Goal: Information Seeking & Learning: Learn about a topic

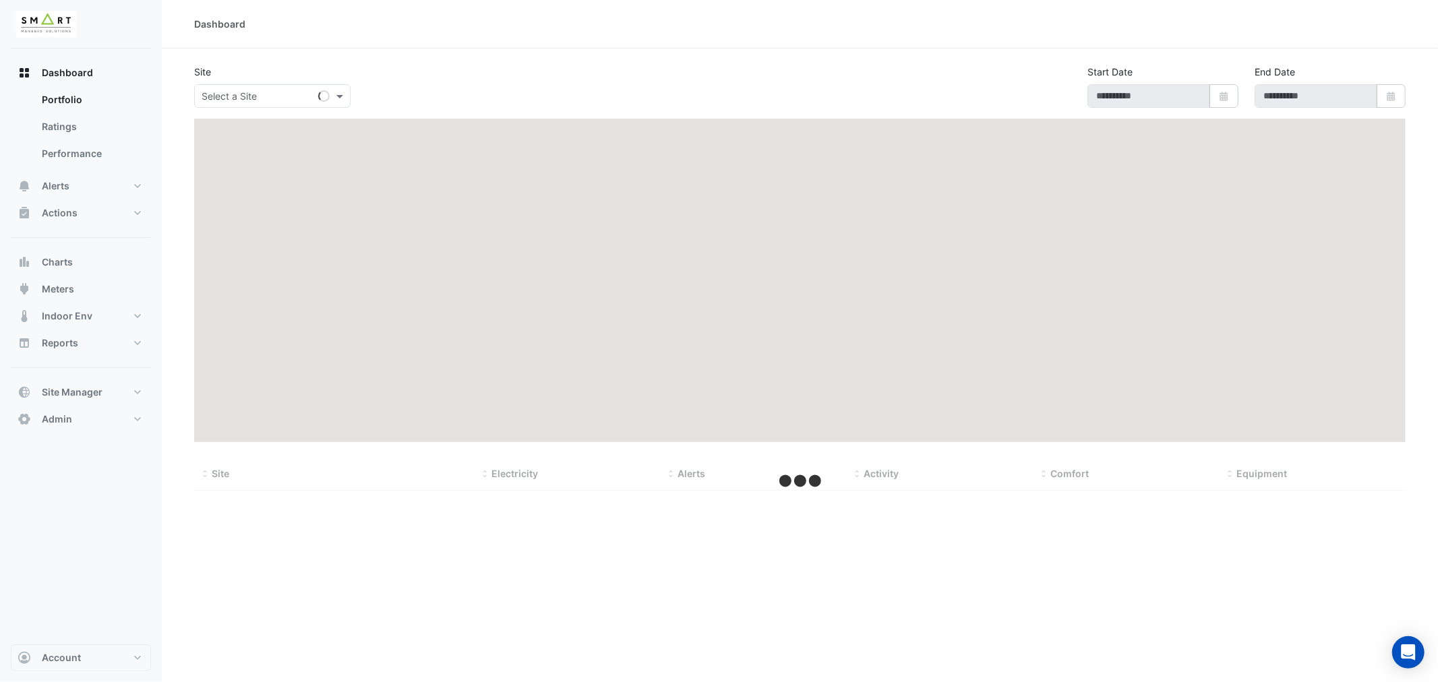
type input "**********"
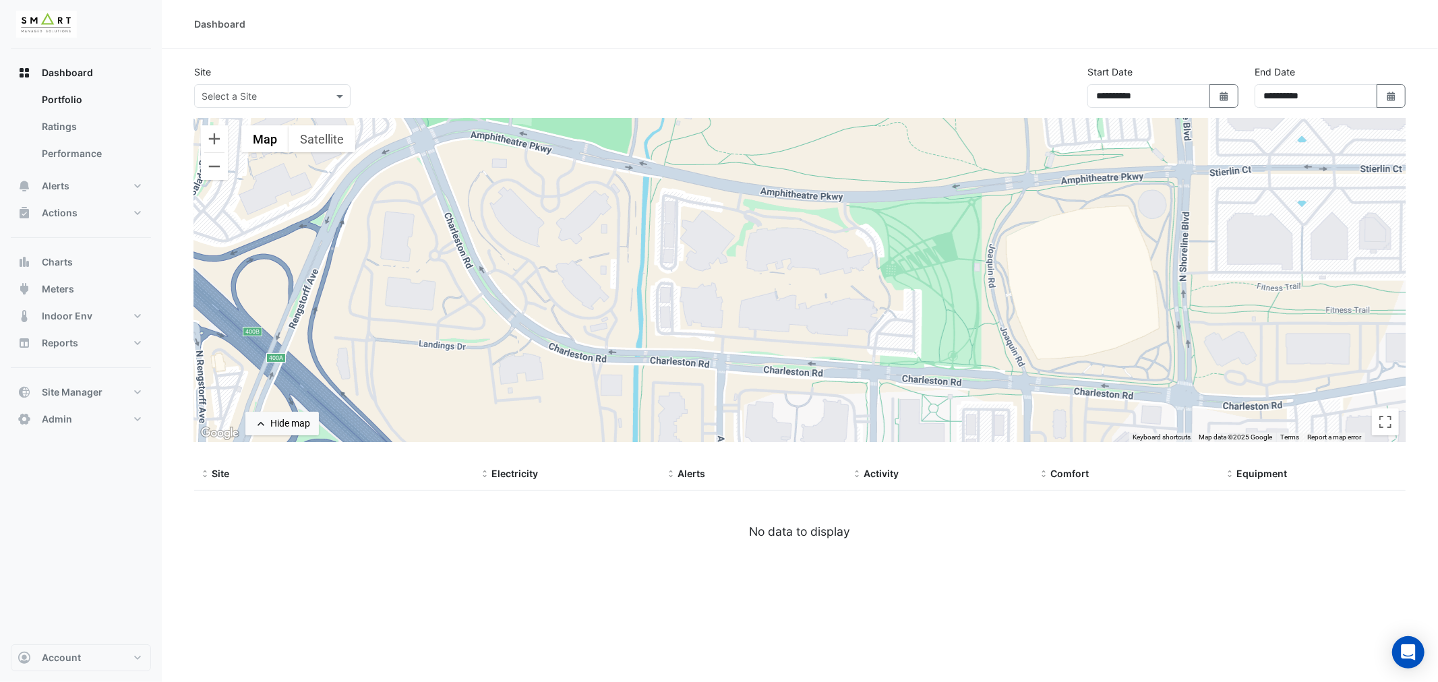
click at [247, 95] on input "text" at bounding box center [259, 97] width 115 height 14
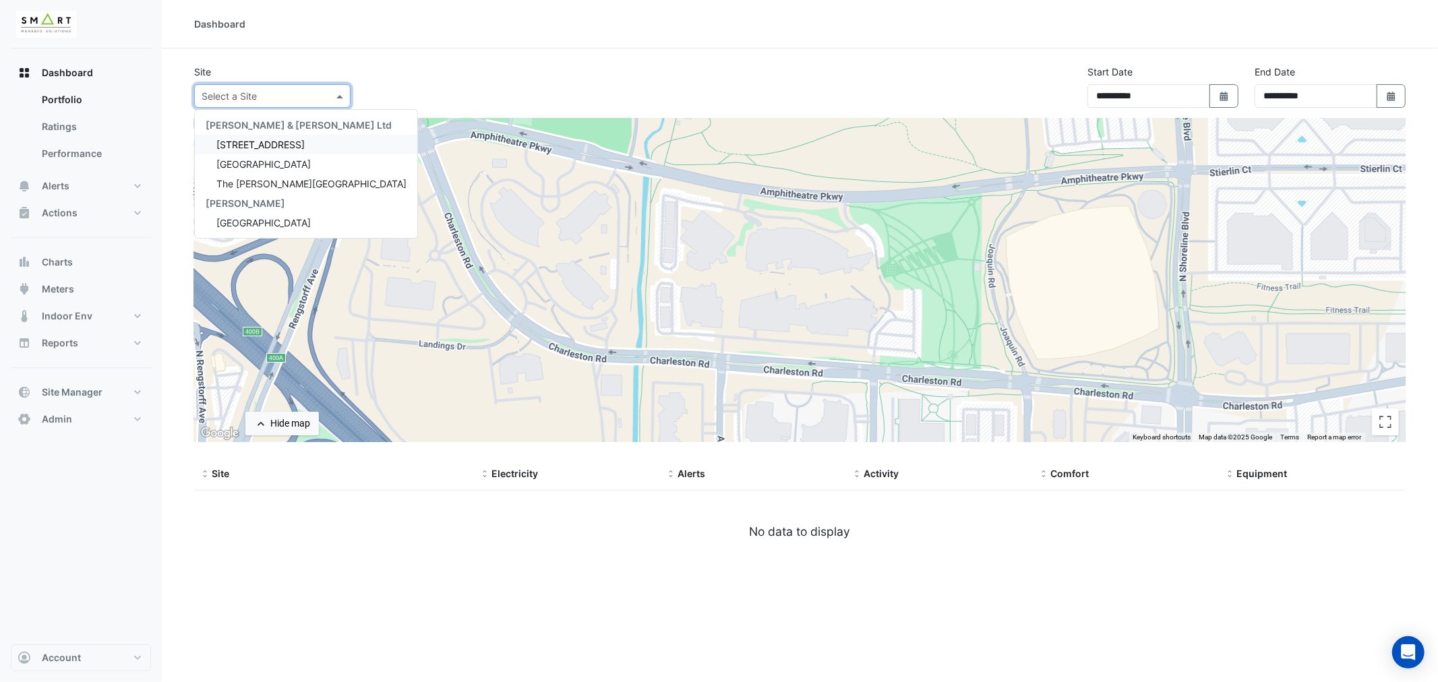
click at [258, 146] on span "12 Hammersmith Grove" at bounding box center [260, 144] width 88 height 11
select select "***"
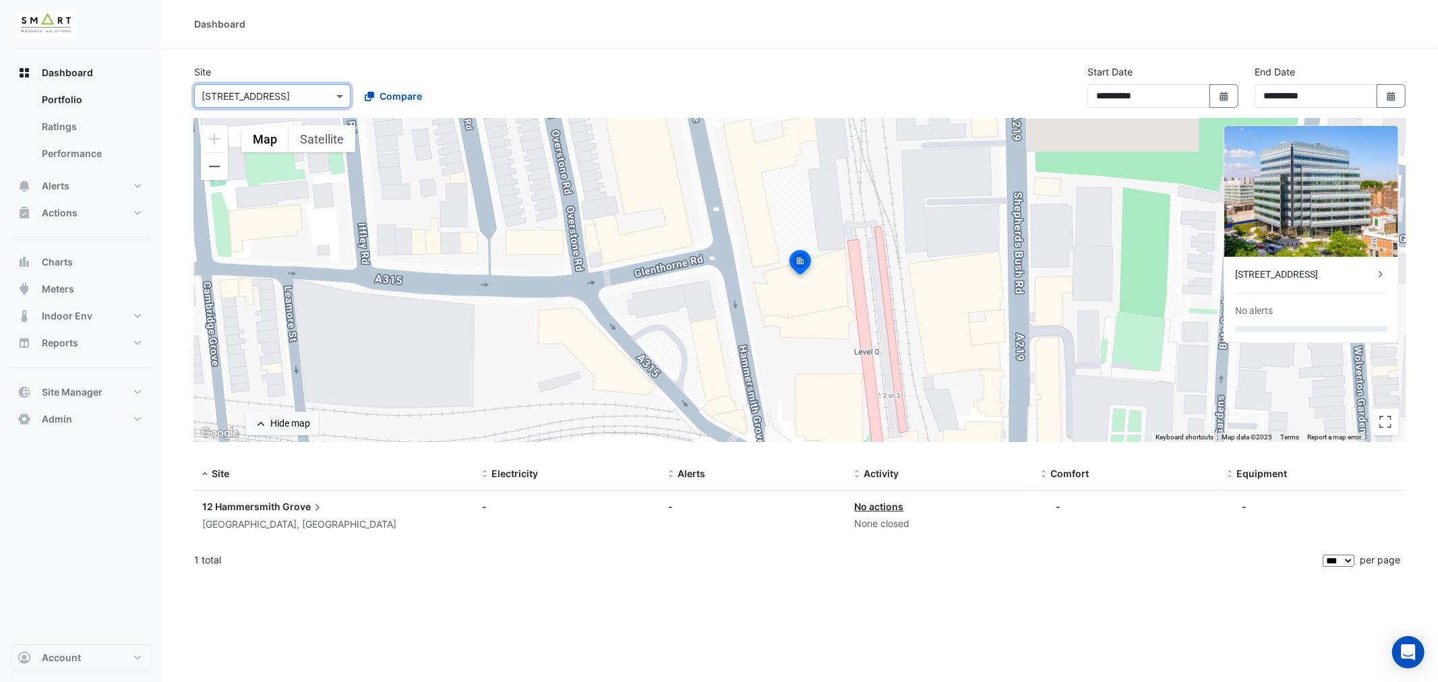
click at [1370, 274] on div "[STREET_ADDRESS]" at bounding box center [1304, 275] width 139 height 14
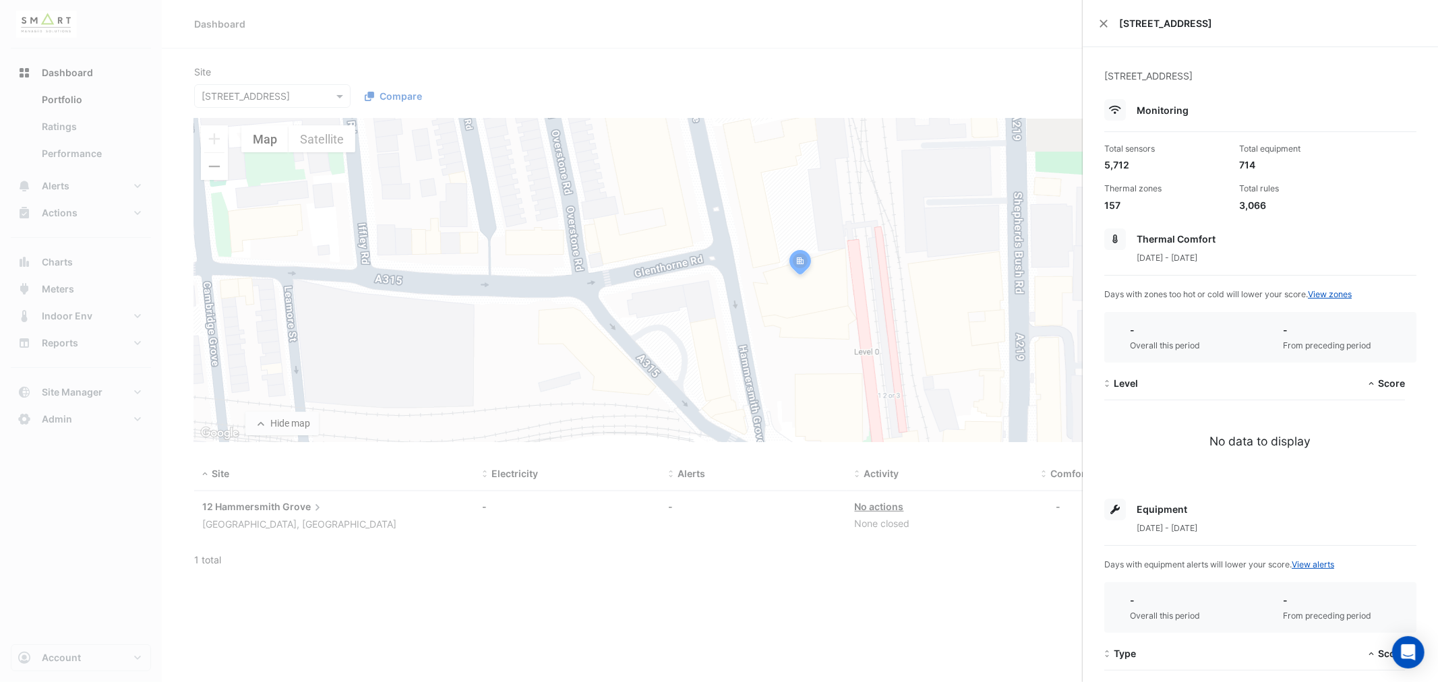
click at [983, 63] on ngb-offcanvas-backdrop at bounding box center [719, 341] width 1438 height 682
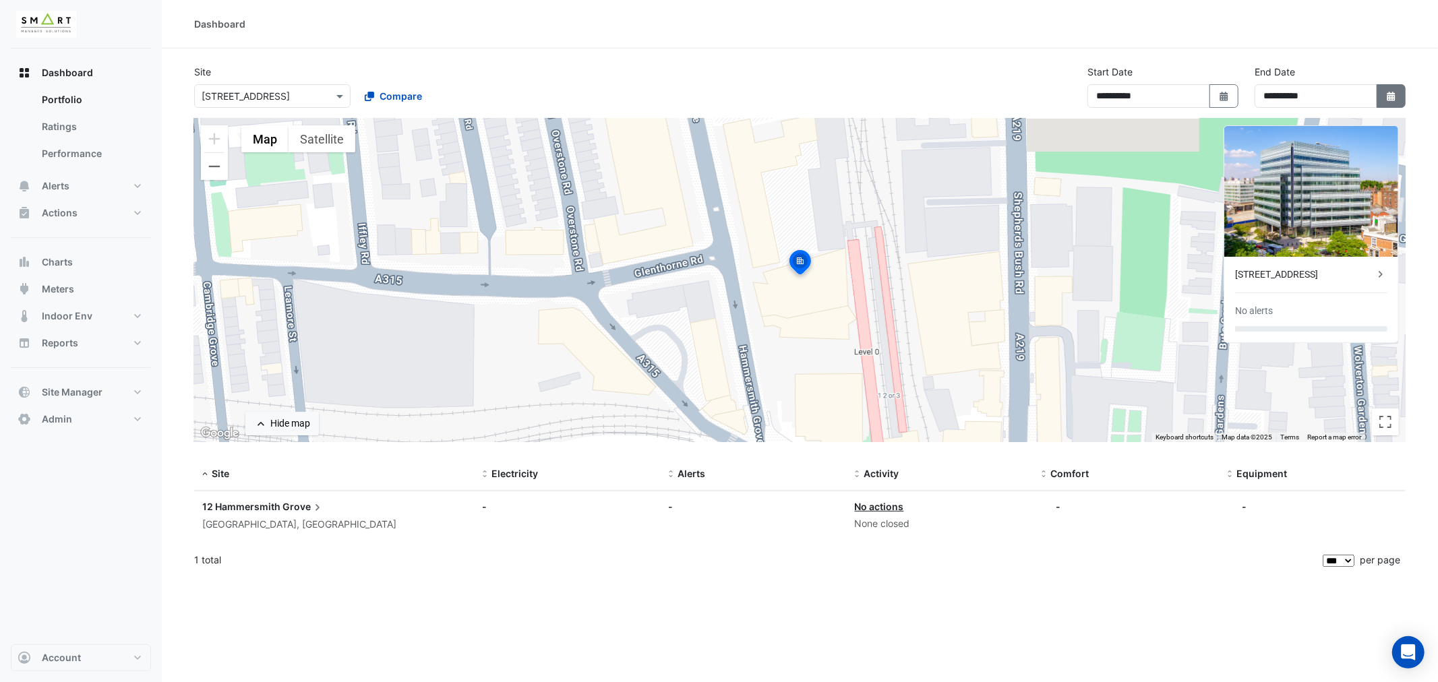
click at [1392, 92] on icon "Select Date" at bounding box center [1391, 96] width 12 height 9
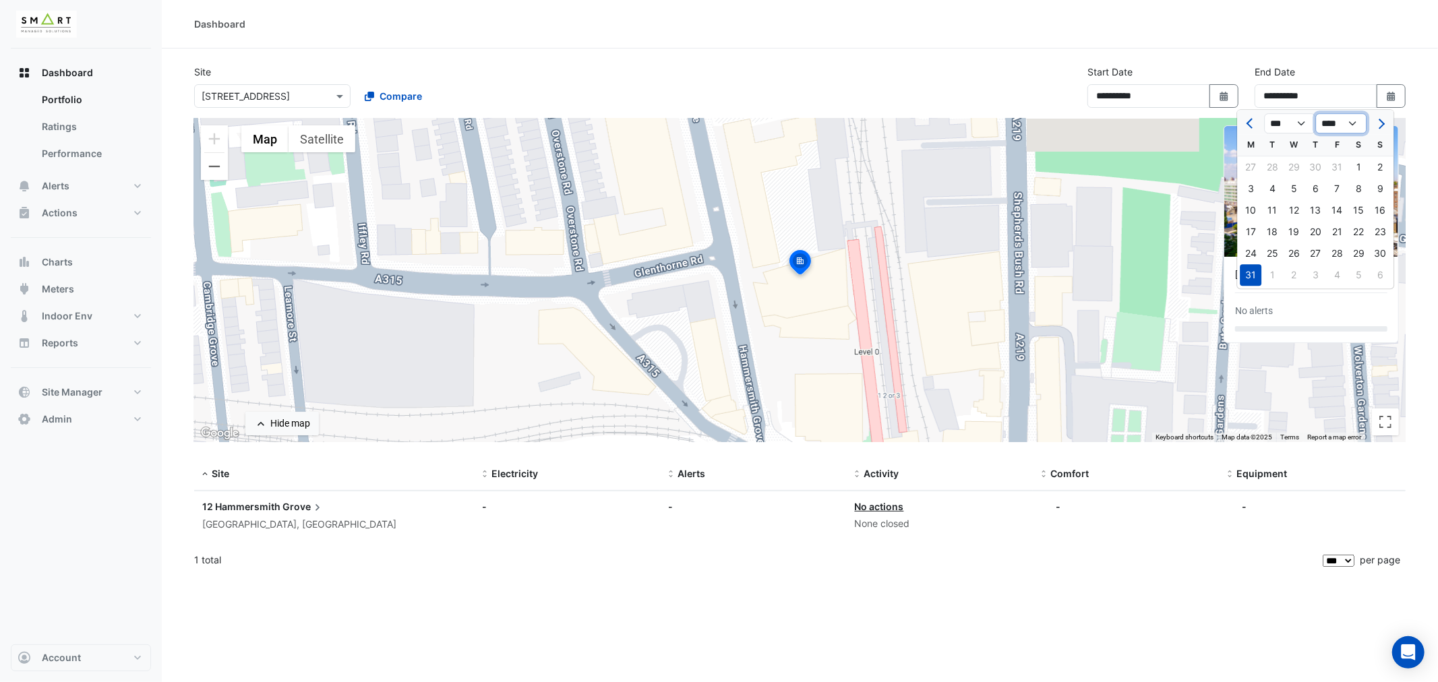
click at [1365, 124] on select "**** **** **** **** **** **** **** **** **** **** **** **** ****" at bounding box center [1340, 123] width 51 height 20
select select "****"
click at [1315, 113] on select "**** **** **** **** **** **** **** **** **** **** **** **** ****" at bounding box center [1340, 123] width 51 height 20
click at [1301, 123] on select "*** *** *** *** *** *** *** *** *** *** *** ***" at bounding box center [1289, 123] width 51 height 20
select select "*"
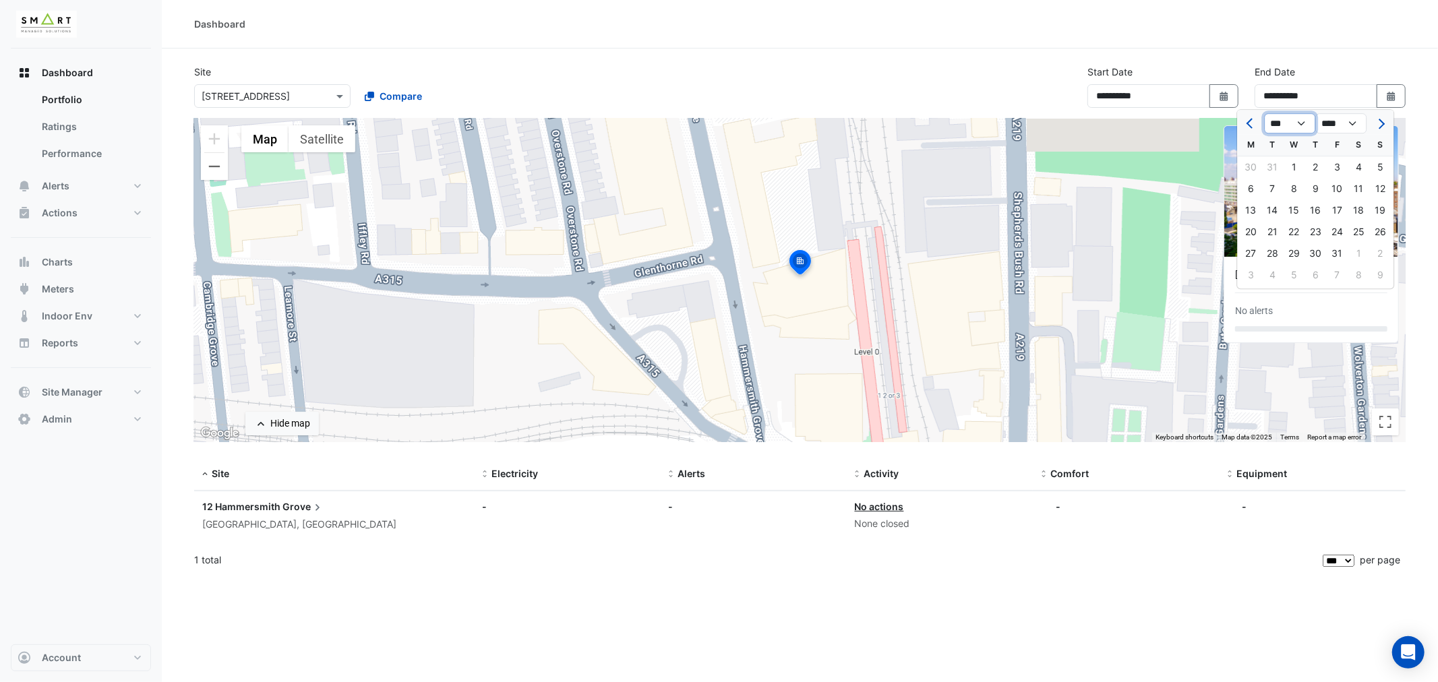
click at [1264, 113] on select "*** *** *** *** *** *** *** *** *** *** *** ***" at bounding box center [1289, 123] width 51 height 20
drag, startPoint x: 1380, startPoint y: 251, endPoint x: 1385, endPoint y: 172, distance: 79.0
click at [1380, 249] on div "31" at bounding box center [1380, 254] width 22 height 22
type input "**********"
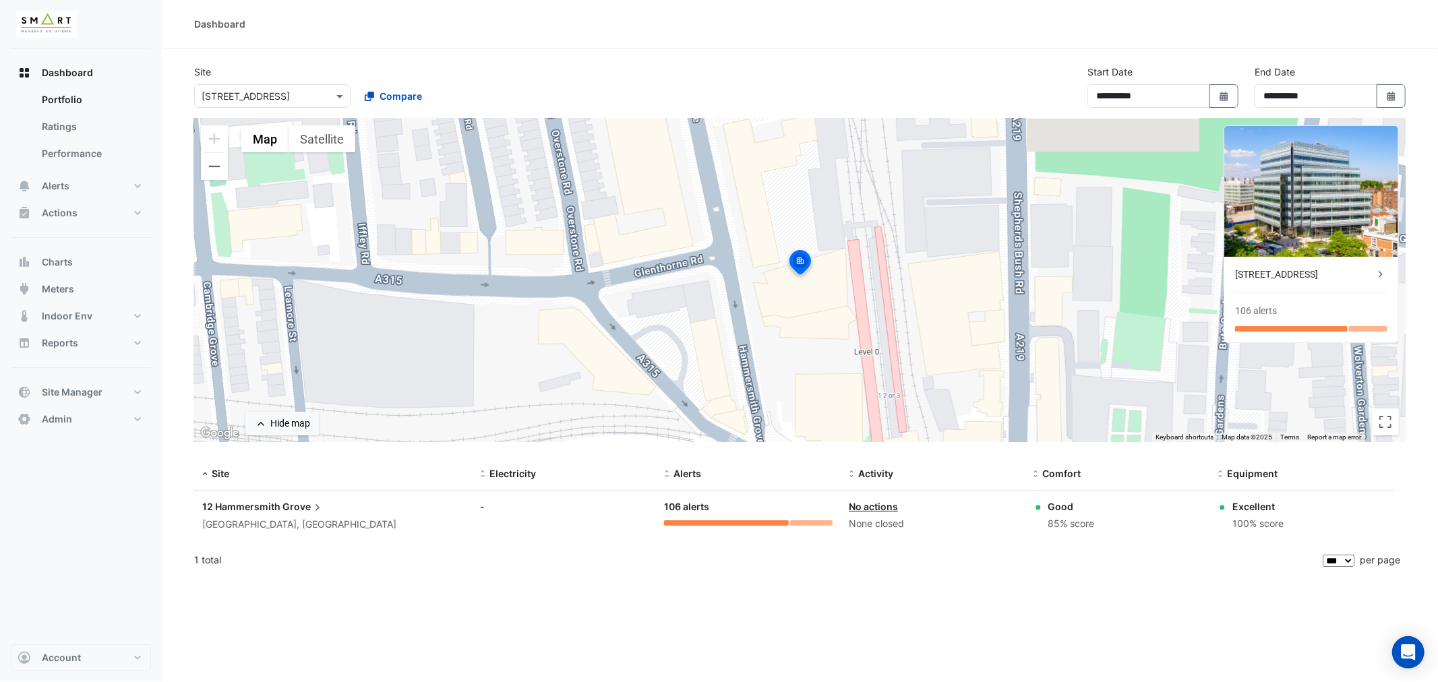
click at [1310, 278] on div "12 Hammersmith Grove" at bounding box center [1304, 275] width 139 height 14
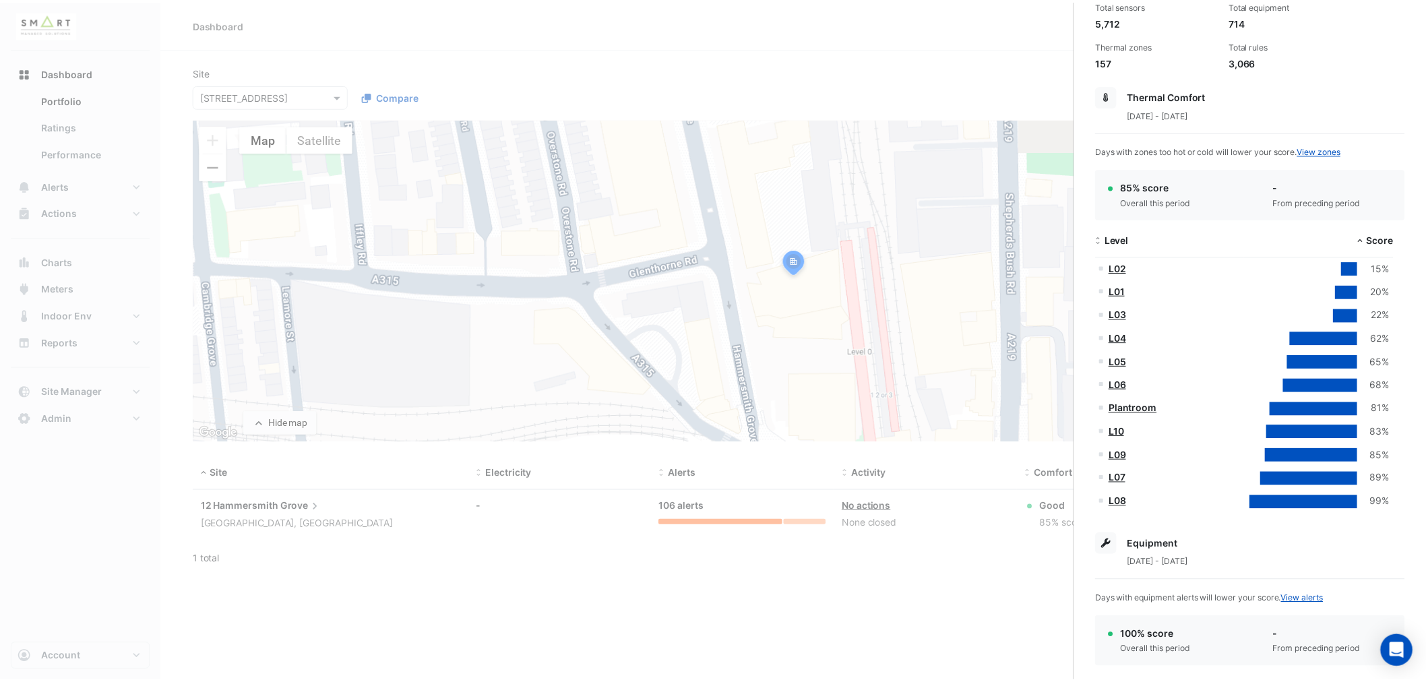
scroll to position [374, 0]
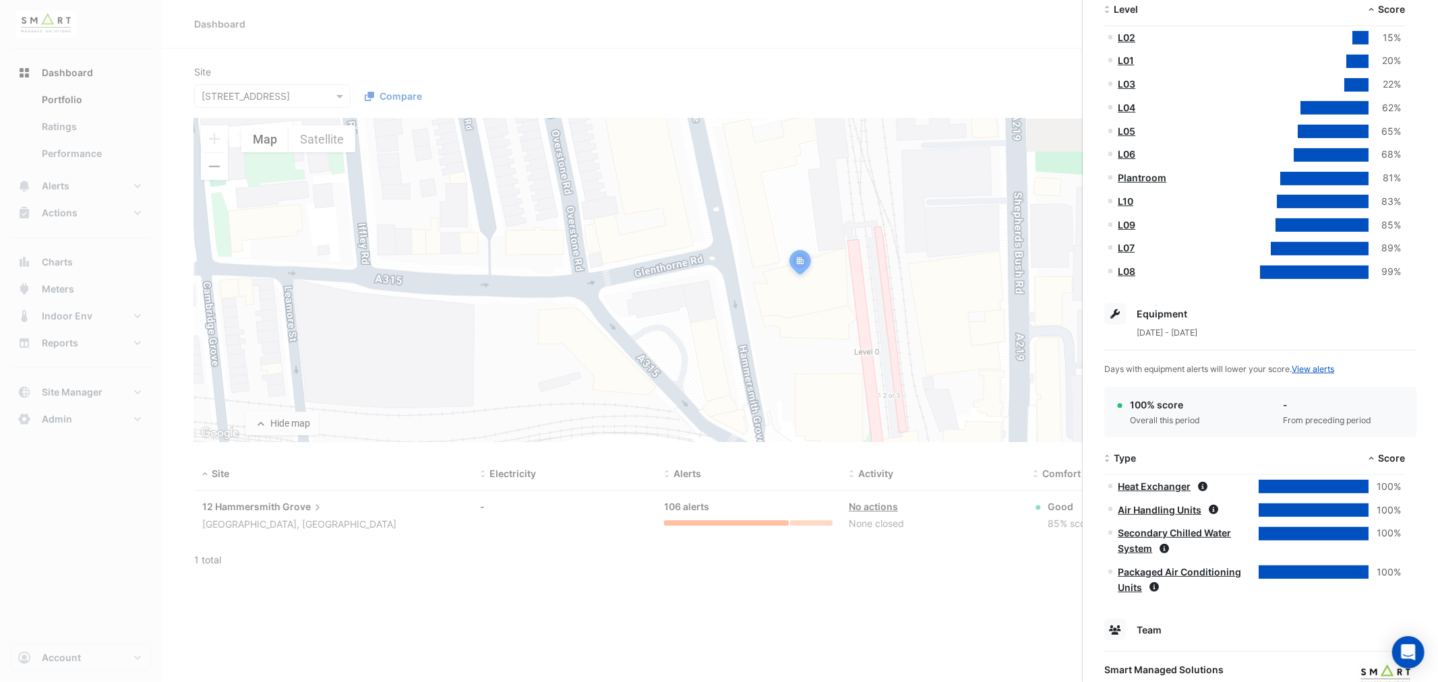
click at [66, 132] on ngb-offcanvas-backdrop at bounding box center [719, 341] width 1438 height 682
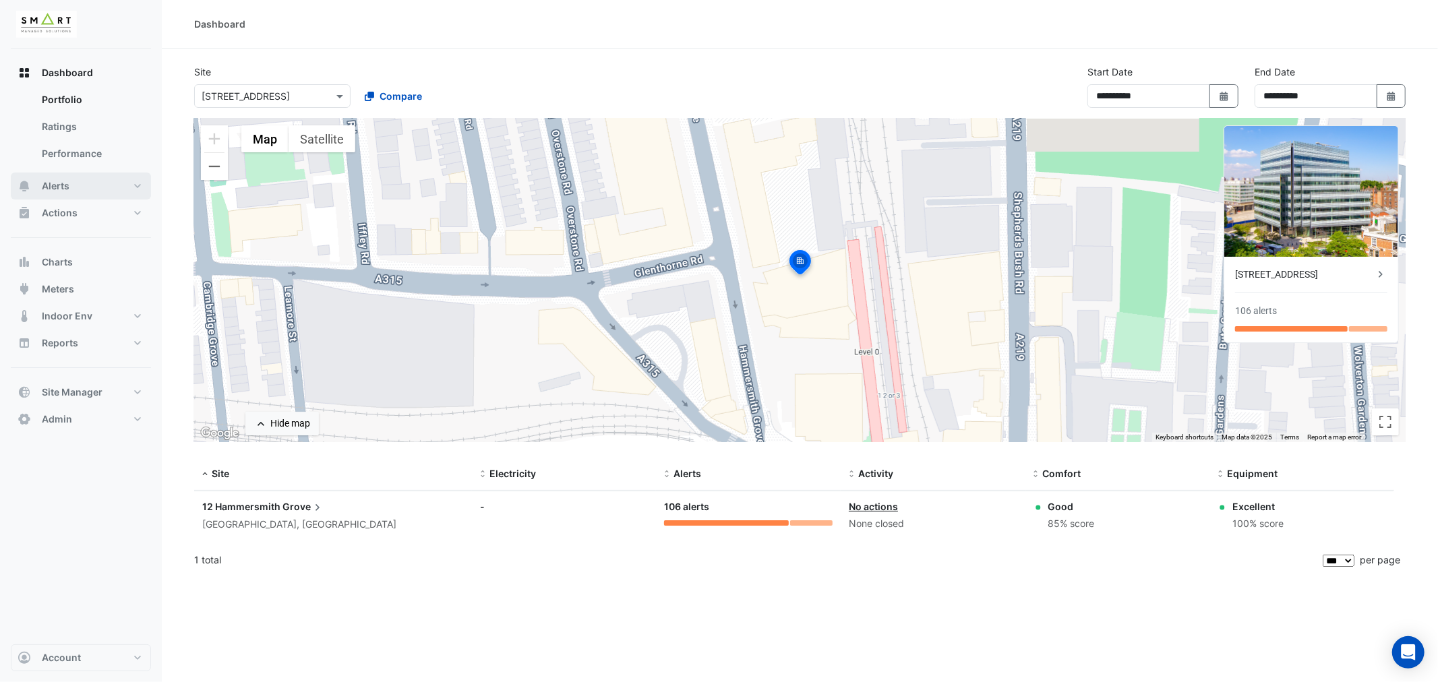
click at [57, 184] on span "Alerts" at bounding box center [56, 185] width 28 height 13
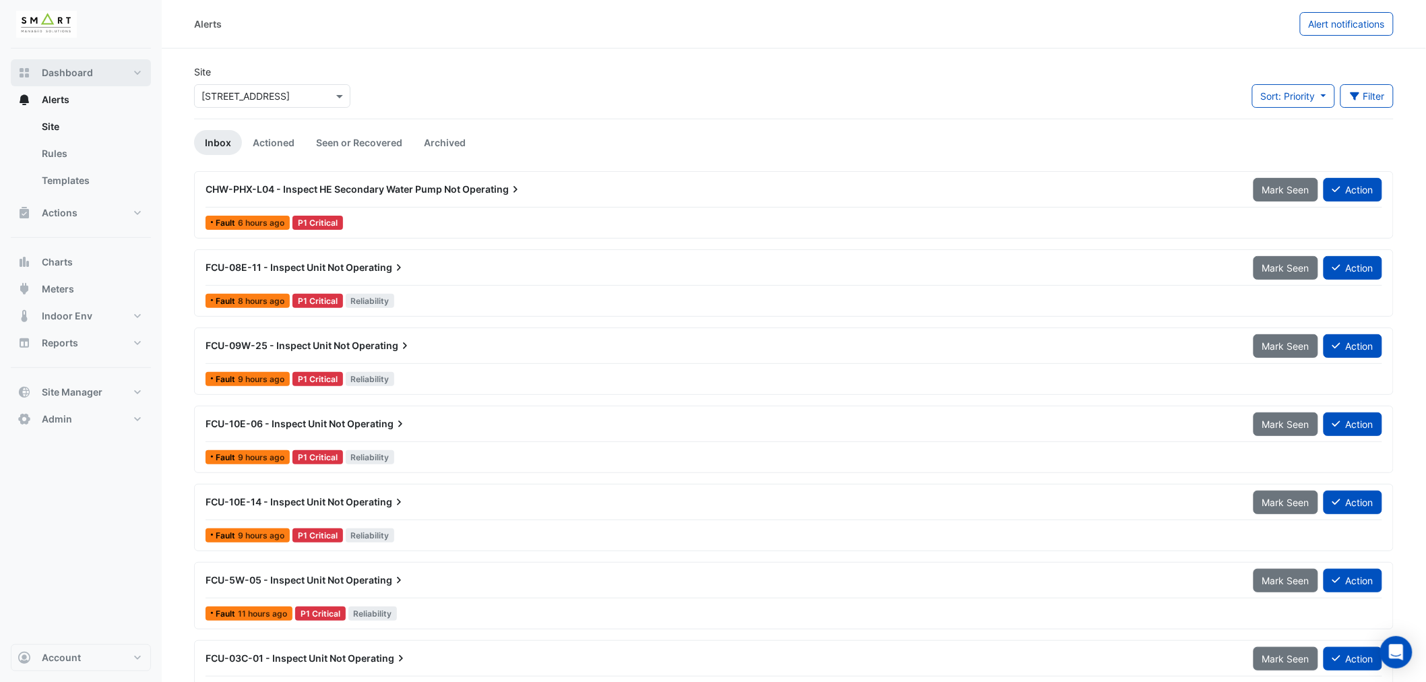
click at [64, 71] on span "Dashboard" at bounding box center [67, 72] width 51 height 13
select select "***"
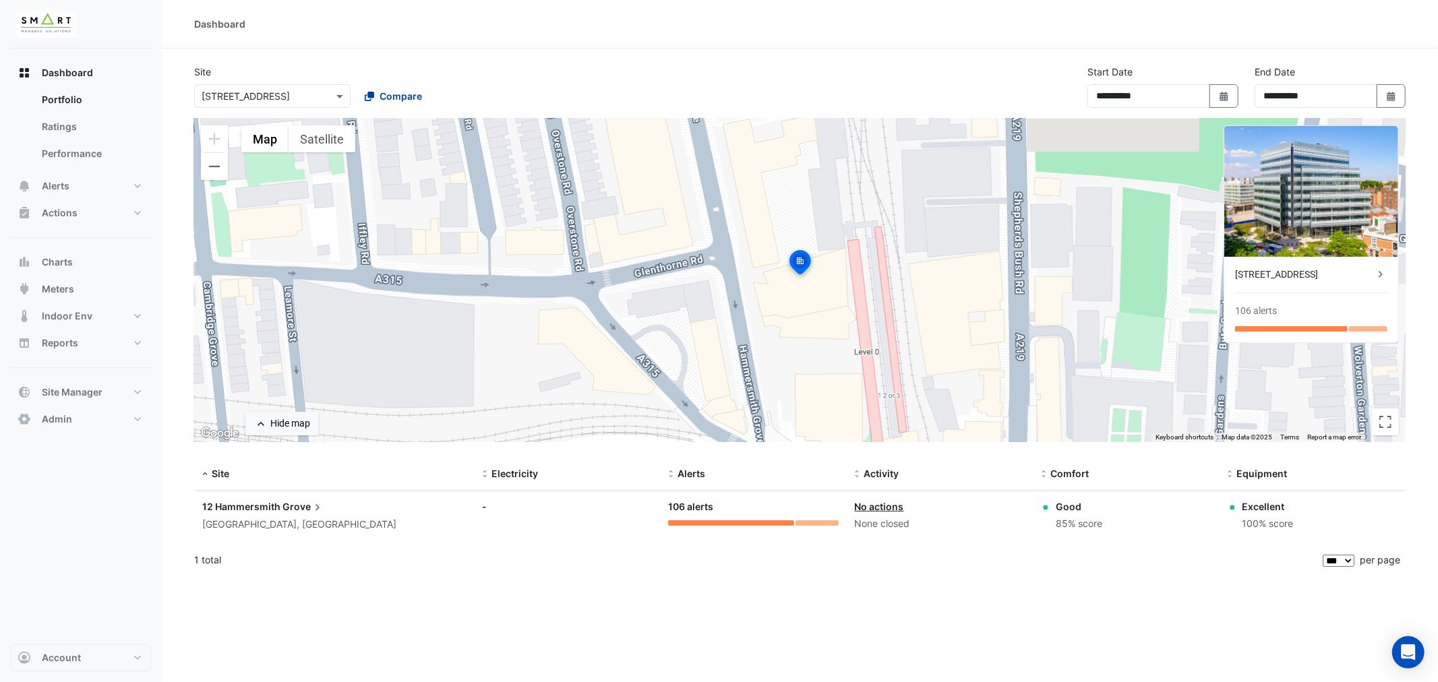
click at [411, 96] on span "Compare" at bounding box center [400, 96] width 42 height 14
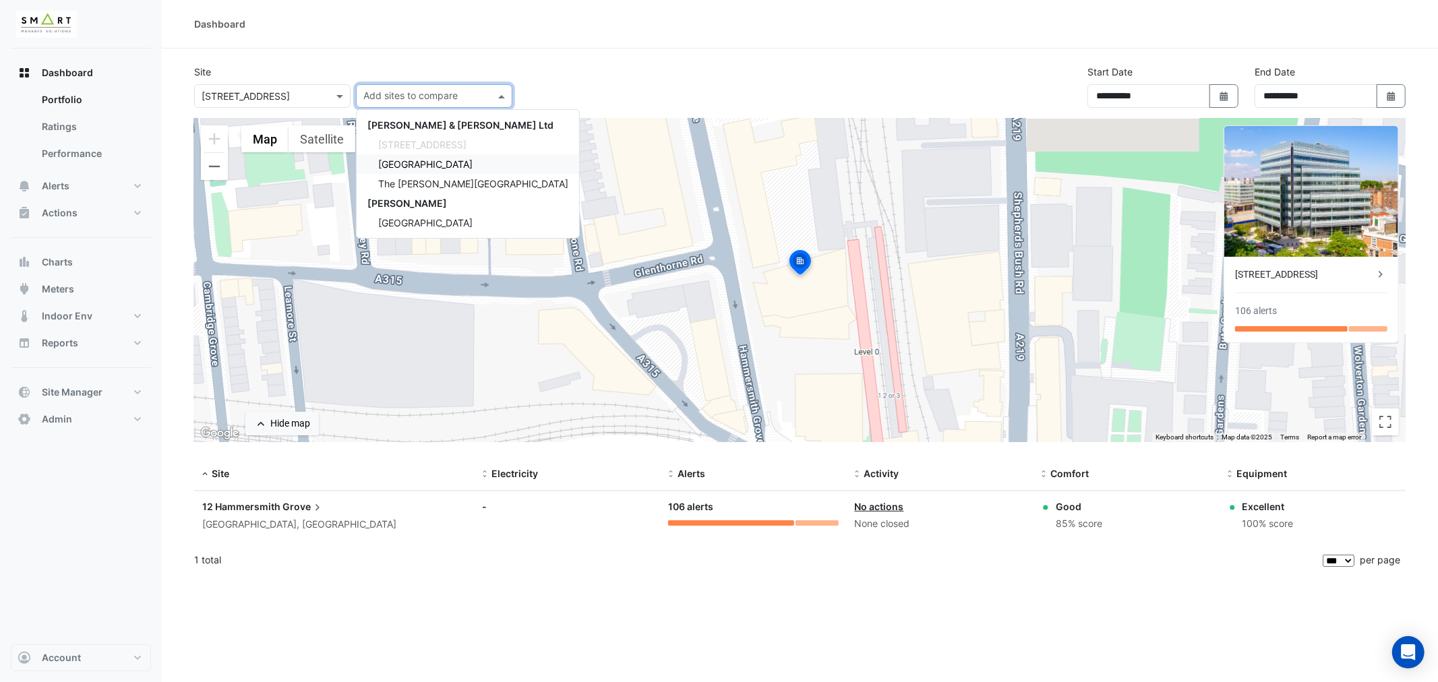
click at [408, 160] on span "Thames Tower" at bounding box center [425, 163] width 94 height 11
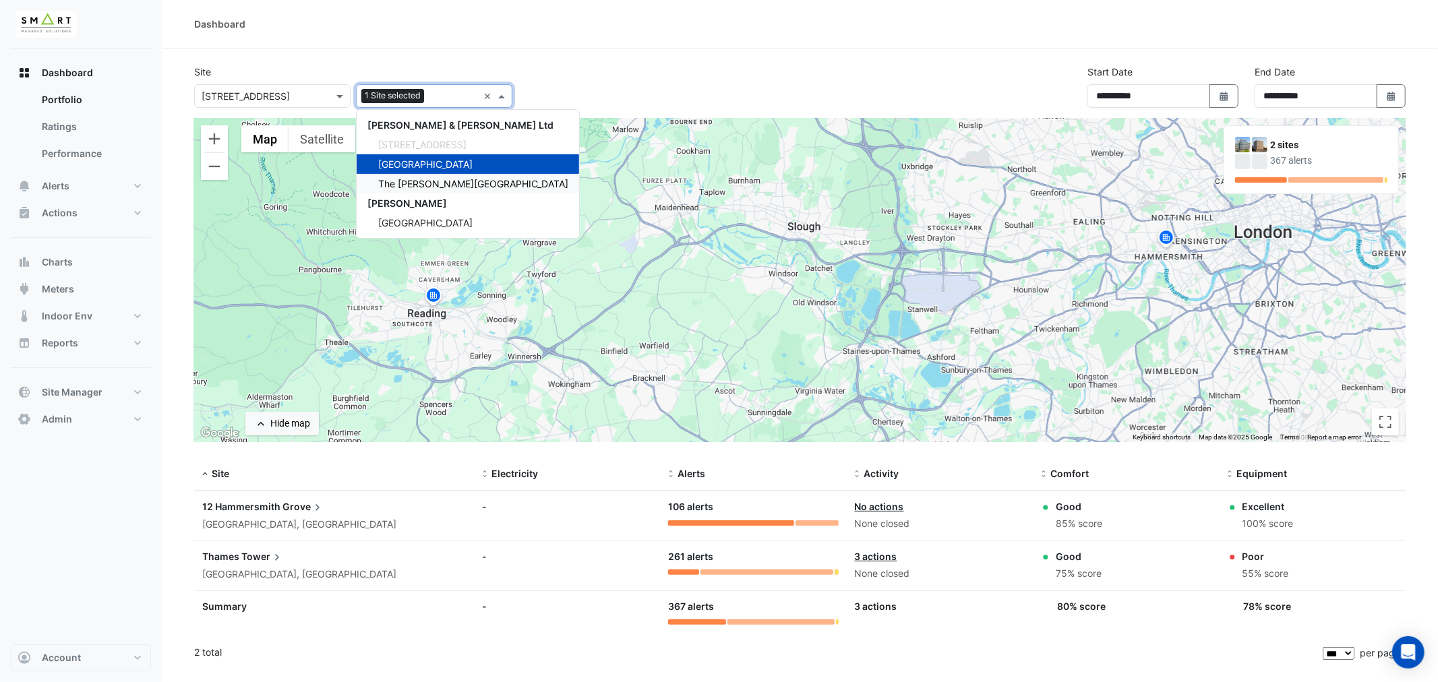
click at [423, 183] on span "The Porter Building" at bounding box center [473, 183] width 190 height 11
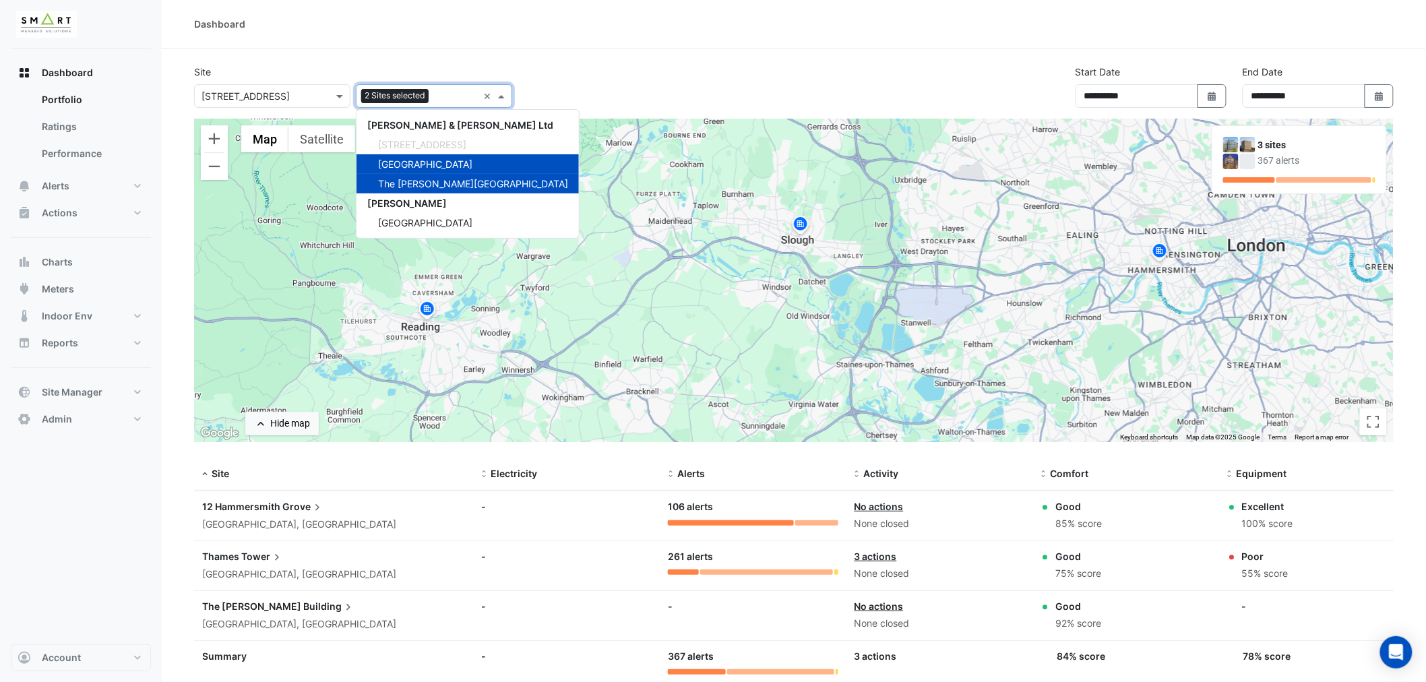
click at [1248, 143] on img at bounding box center [1248, 145] width 16 height 16
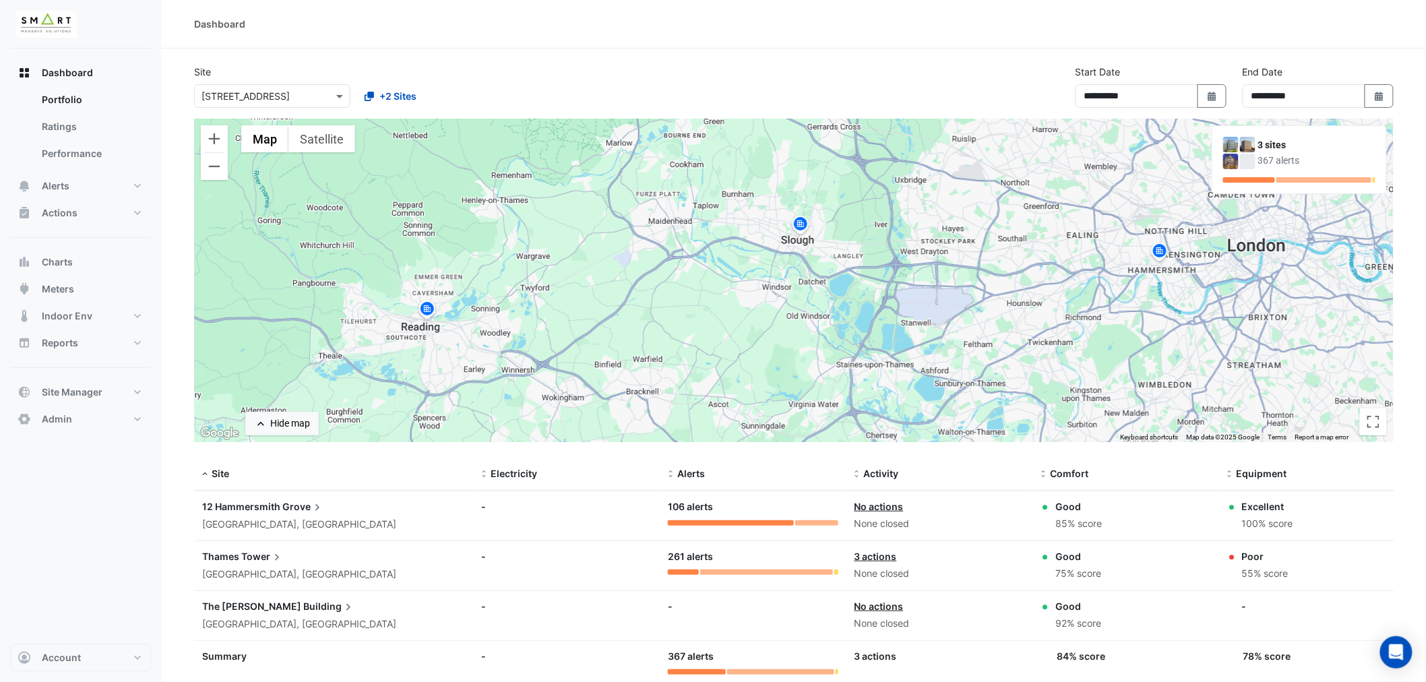
click at [1323, 150] on div "3 sites" at bounding box center [1316, 145] width 117 height 14
click at [1267, 189] on div "3 sites 367 alerts" at bounding box center [1300, 159] width 174 height 67
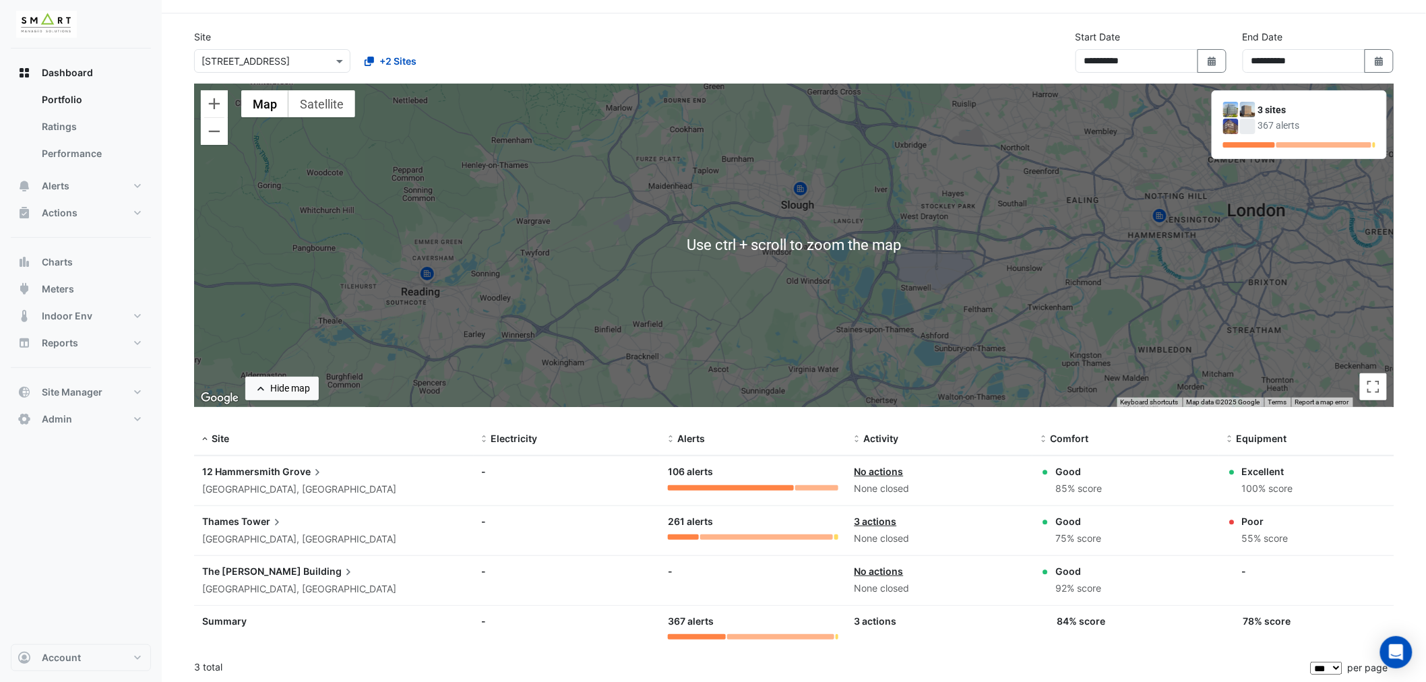
scroll to position [36, 0]
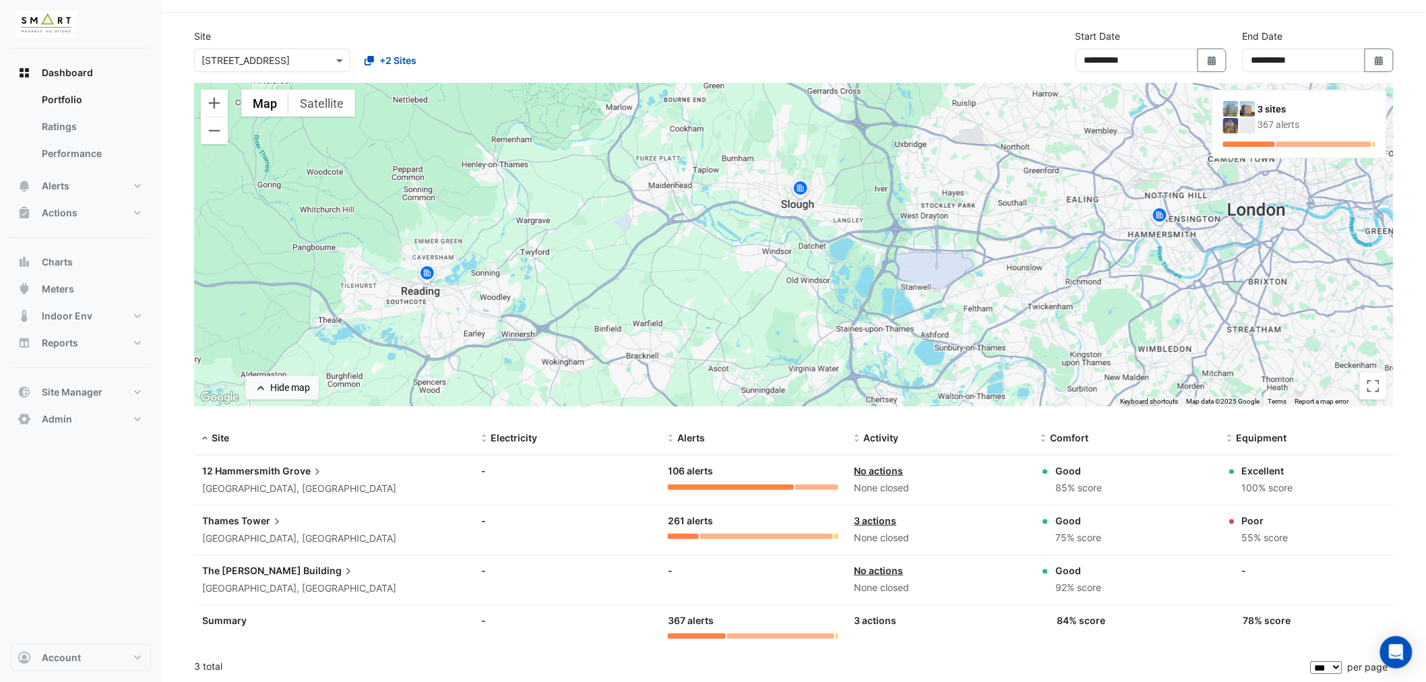
click at [427, 276] on img at bounding box center [428, 276] width 22 height 24
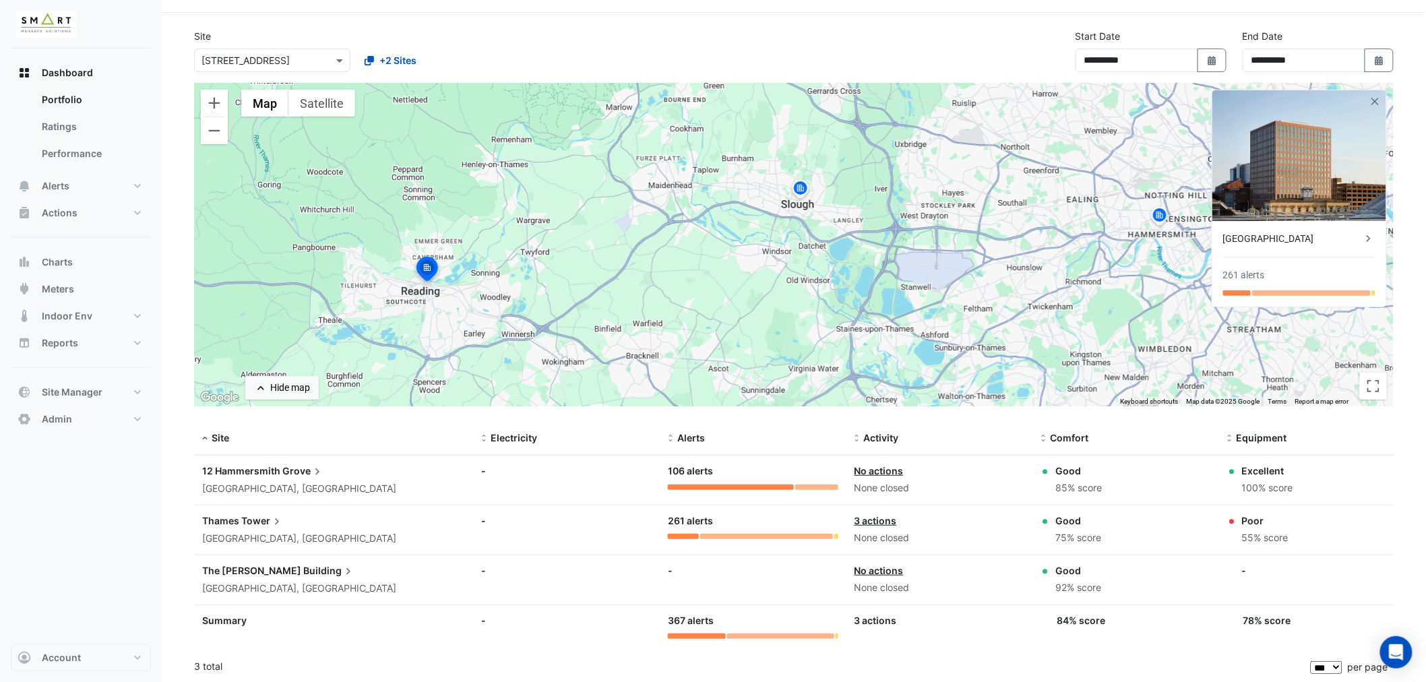
click at [803, 191] on img at bounding box center [801, 191] width 22 height 24
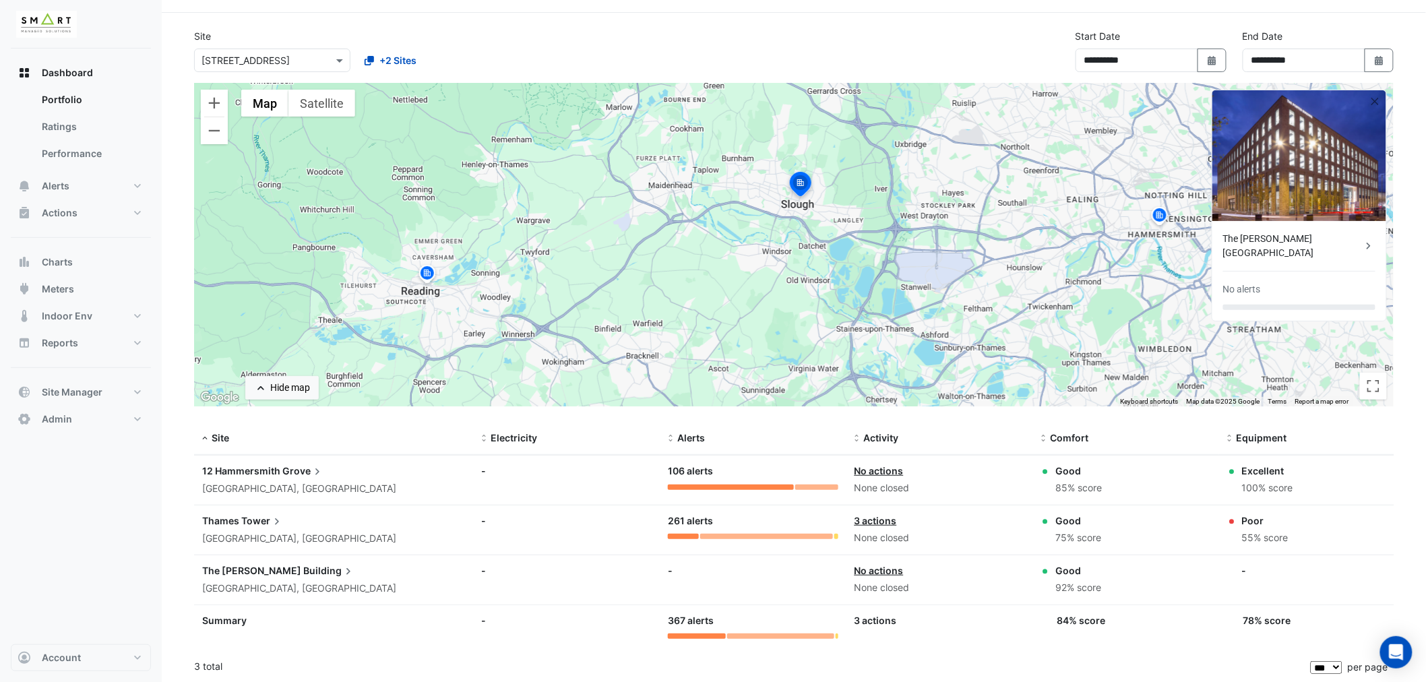
click at [1158, 217] on img at bounding box center [1160, 218] width 22 height 24
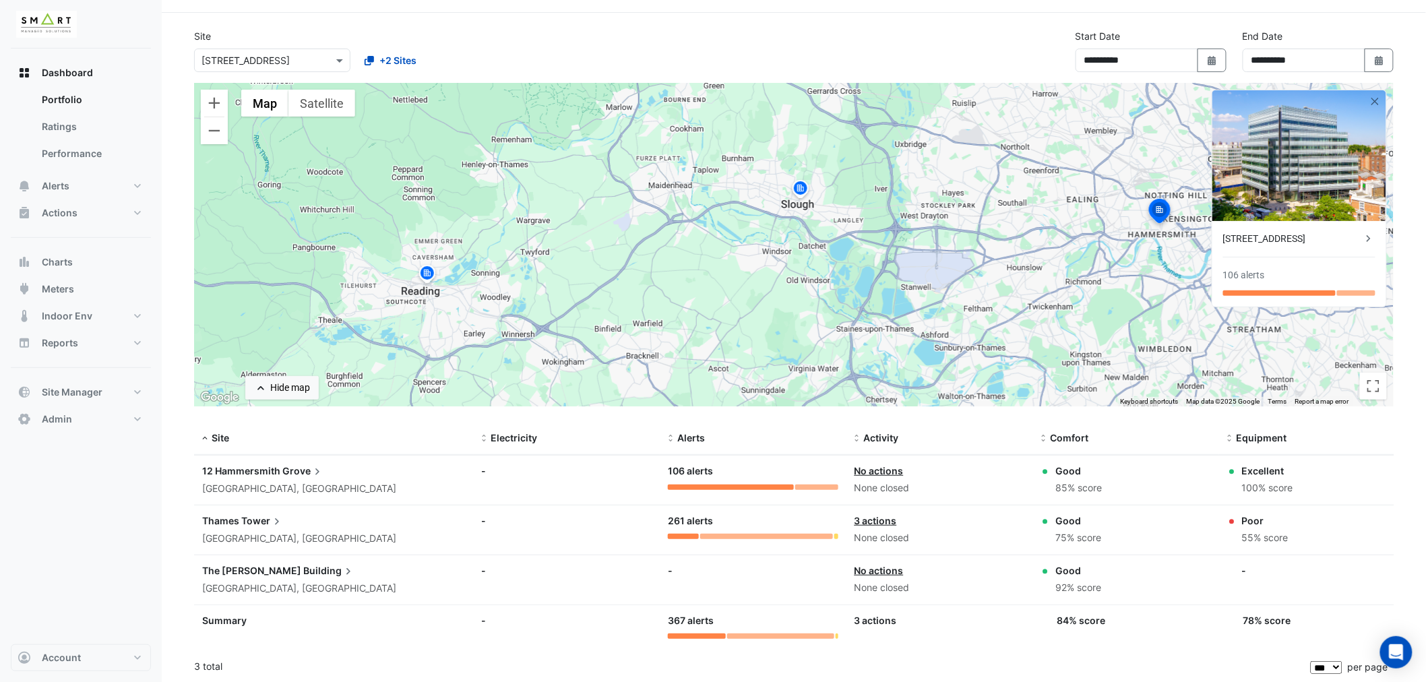
click at [800, 192] on img at bounding box center [801, 191] width 22 height 24
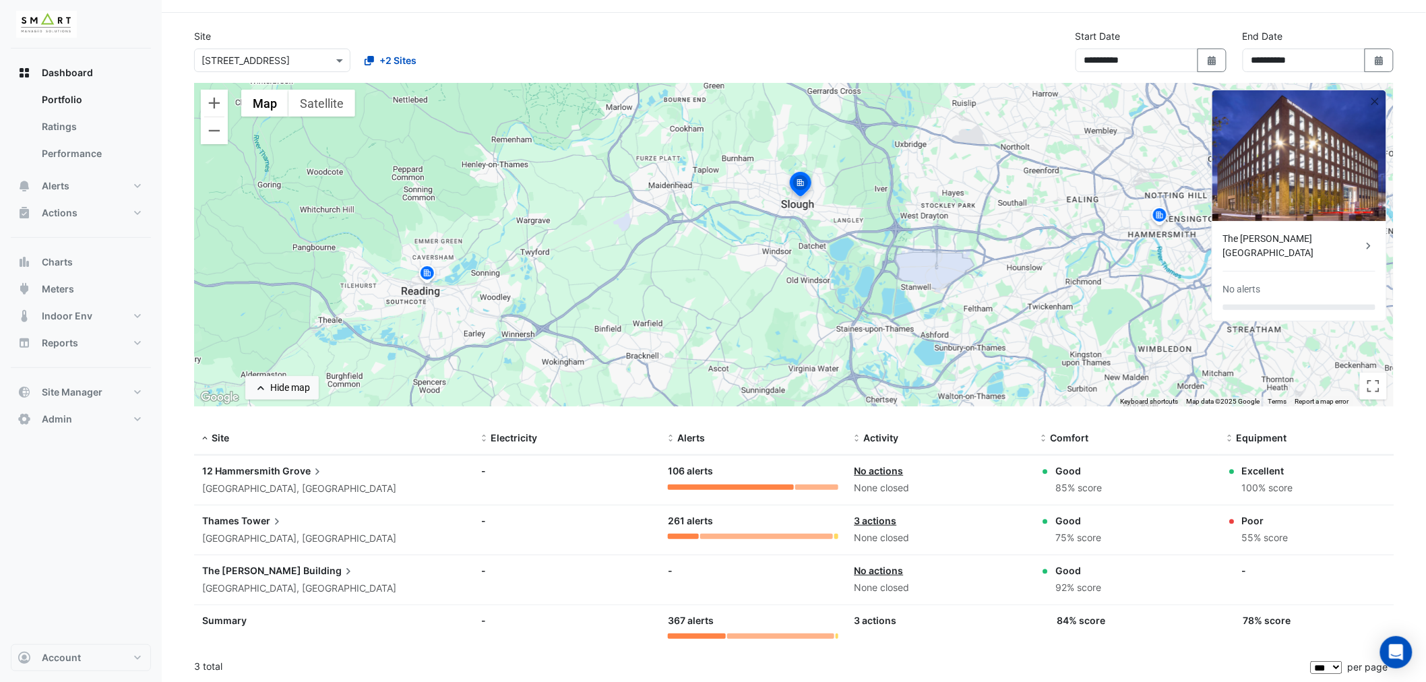
click at [427, 280] on img at bounding box center [428, 276] width 22 height 24
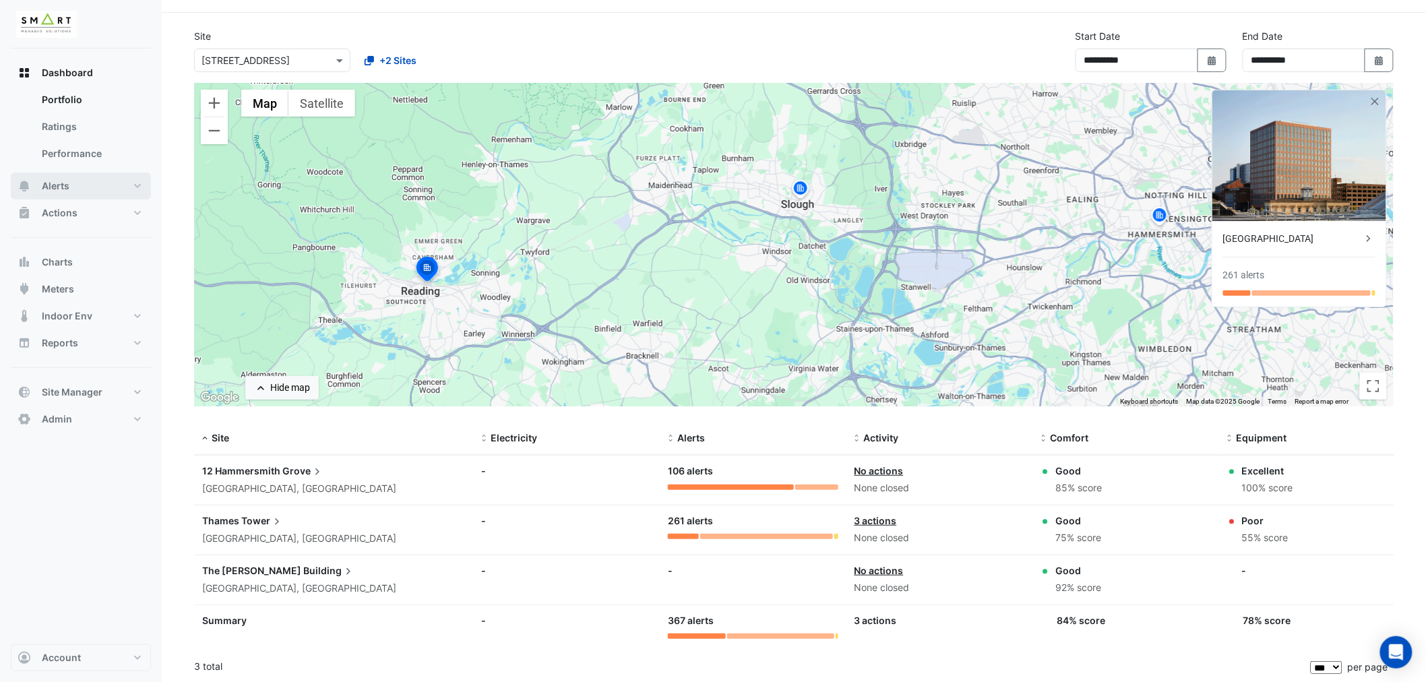
click at [56, 183] on span "Alerts" at bounding box center [56, 185] width 28 height 13
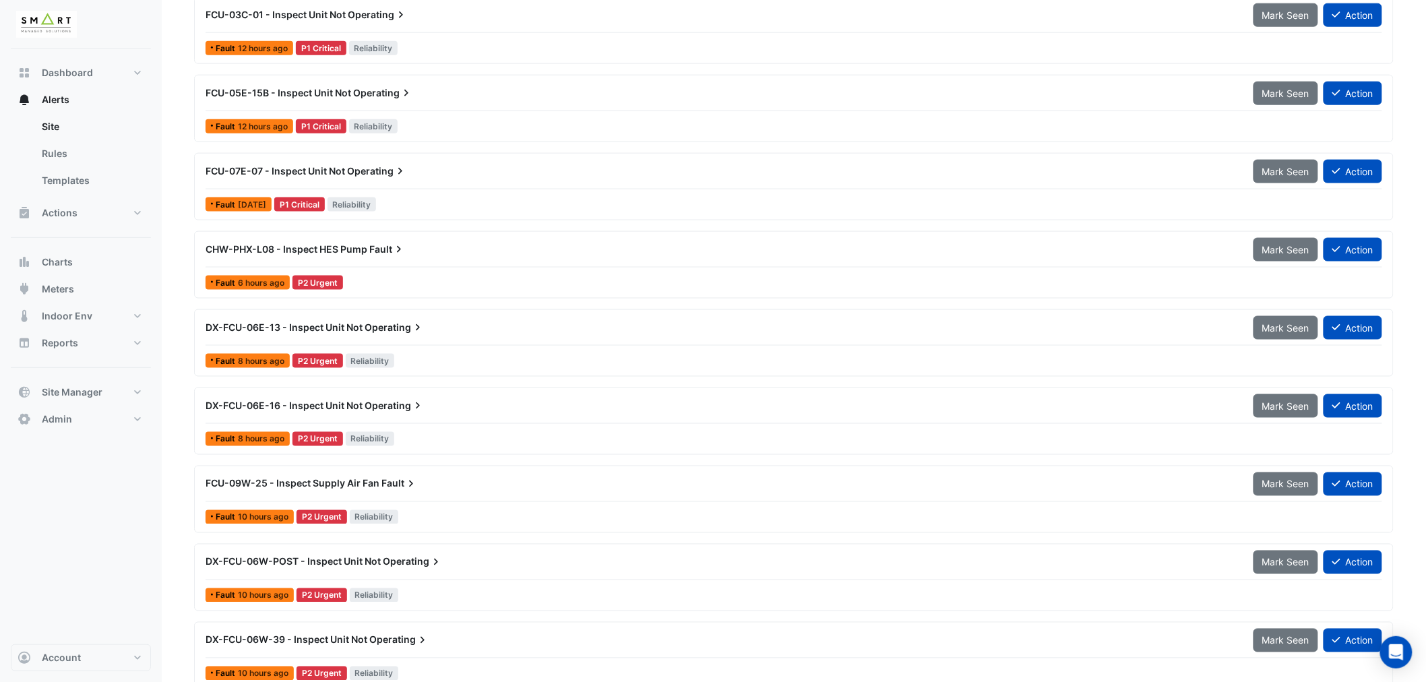
scroll to position [449, 0]
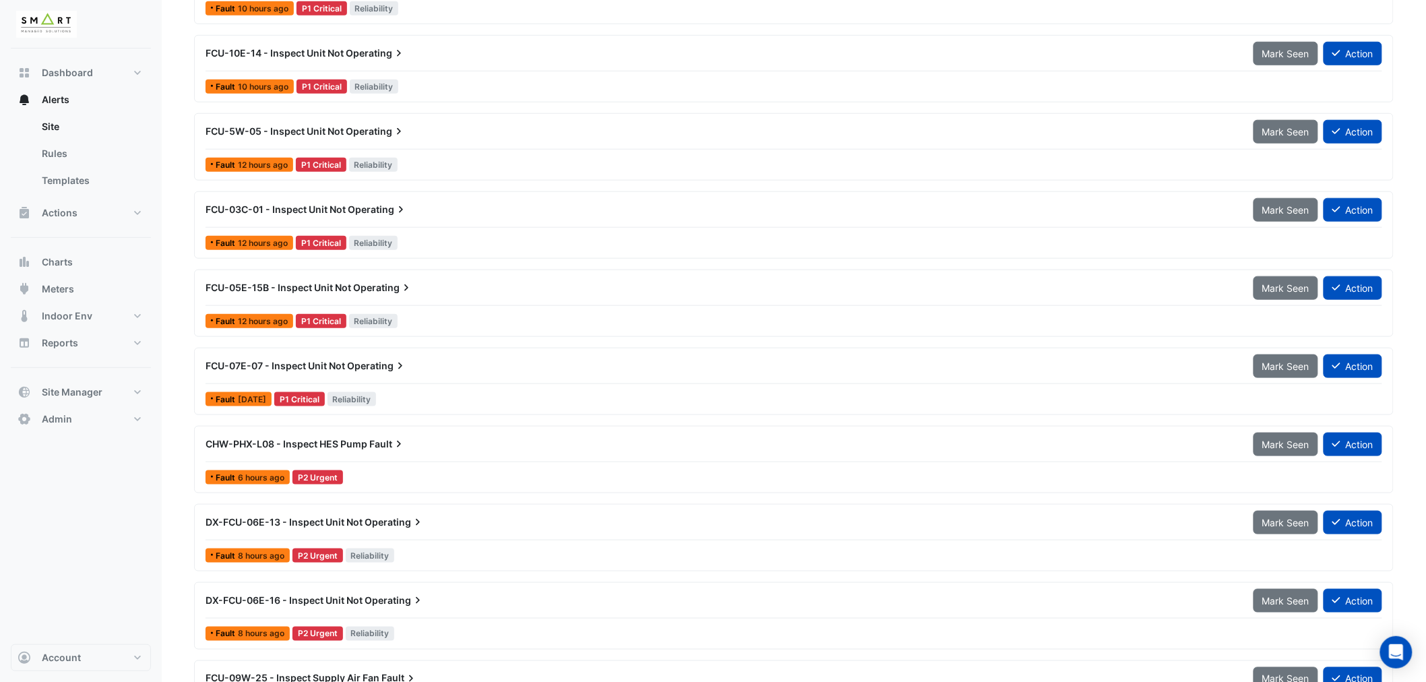
click at [338, 284] on span "FCU-05E-15B - Inspect Unit Not" at bounding box center [279, 287] width 146 height 11
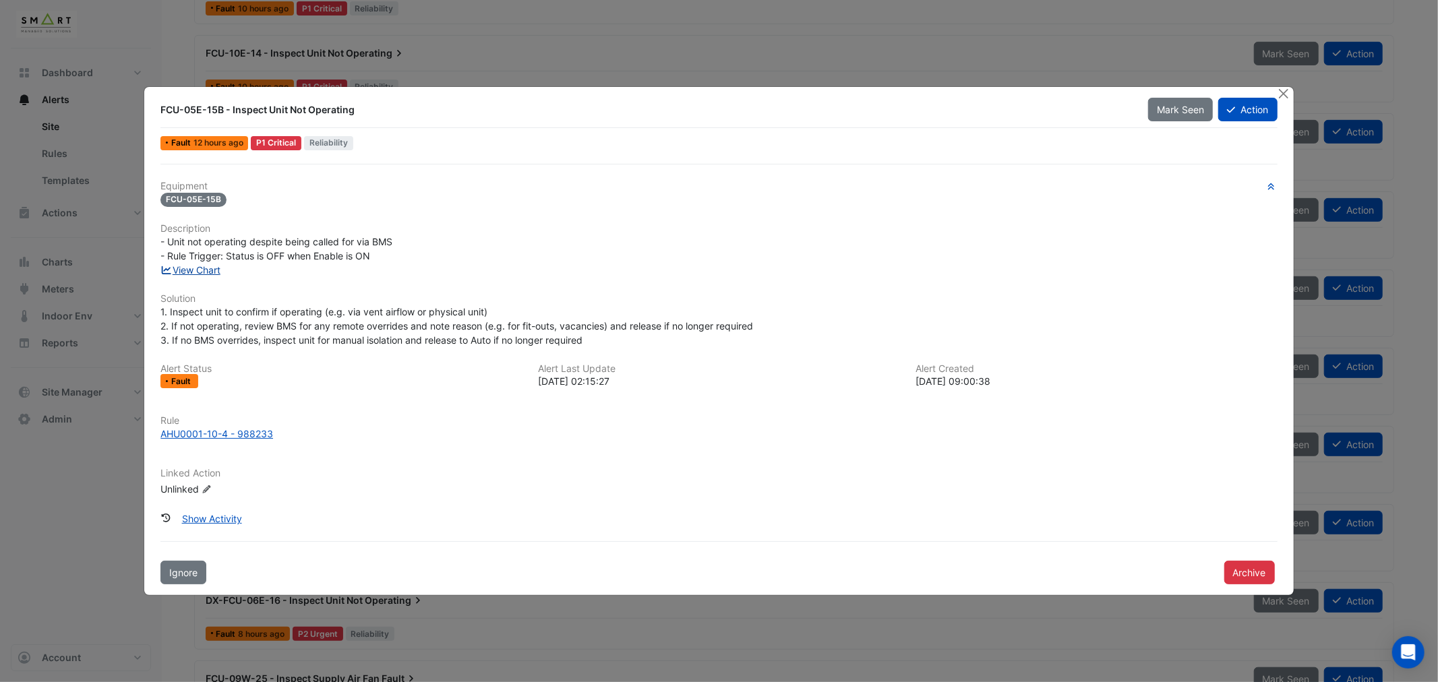
click at [200, 271] on link "View Chart" at bounding box center [190, 269] width 60 height 11
click at [1279, 94] on button "Close" at bounding box center [1284, 94] width 14 height 14
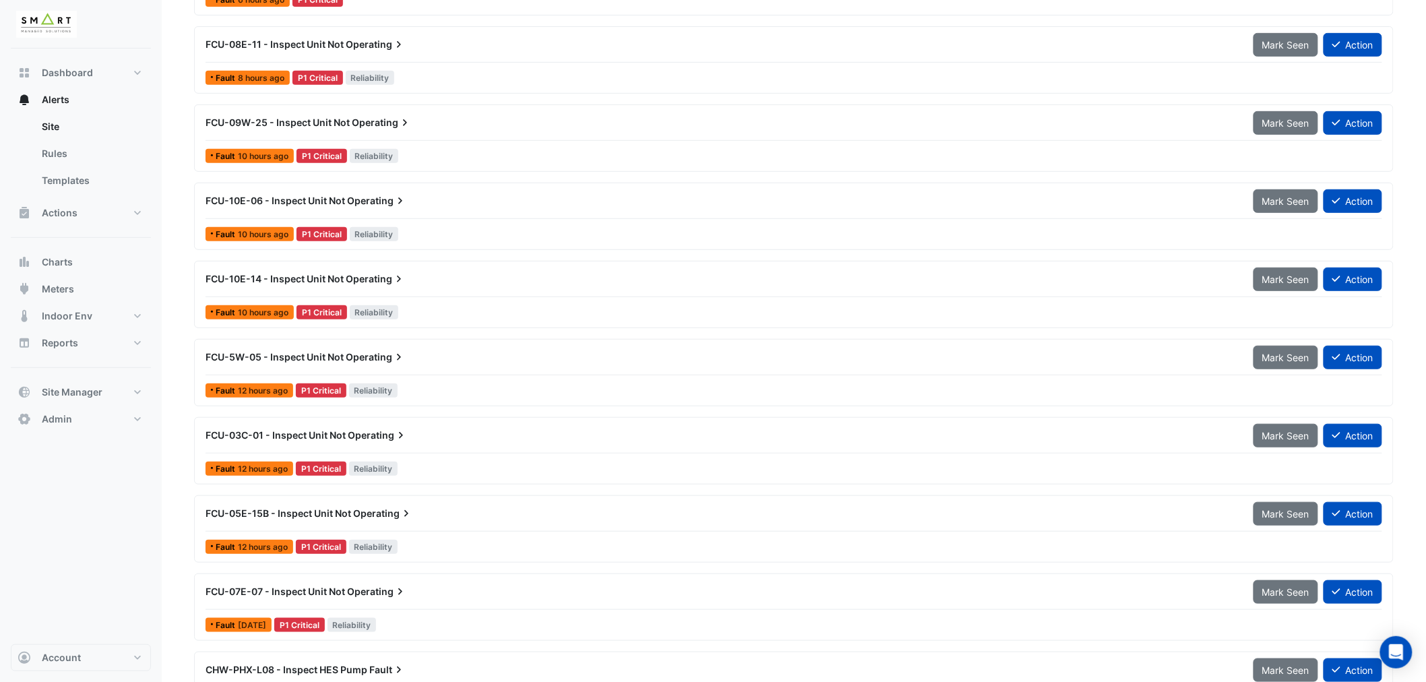
scroll to position [150, 0]
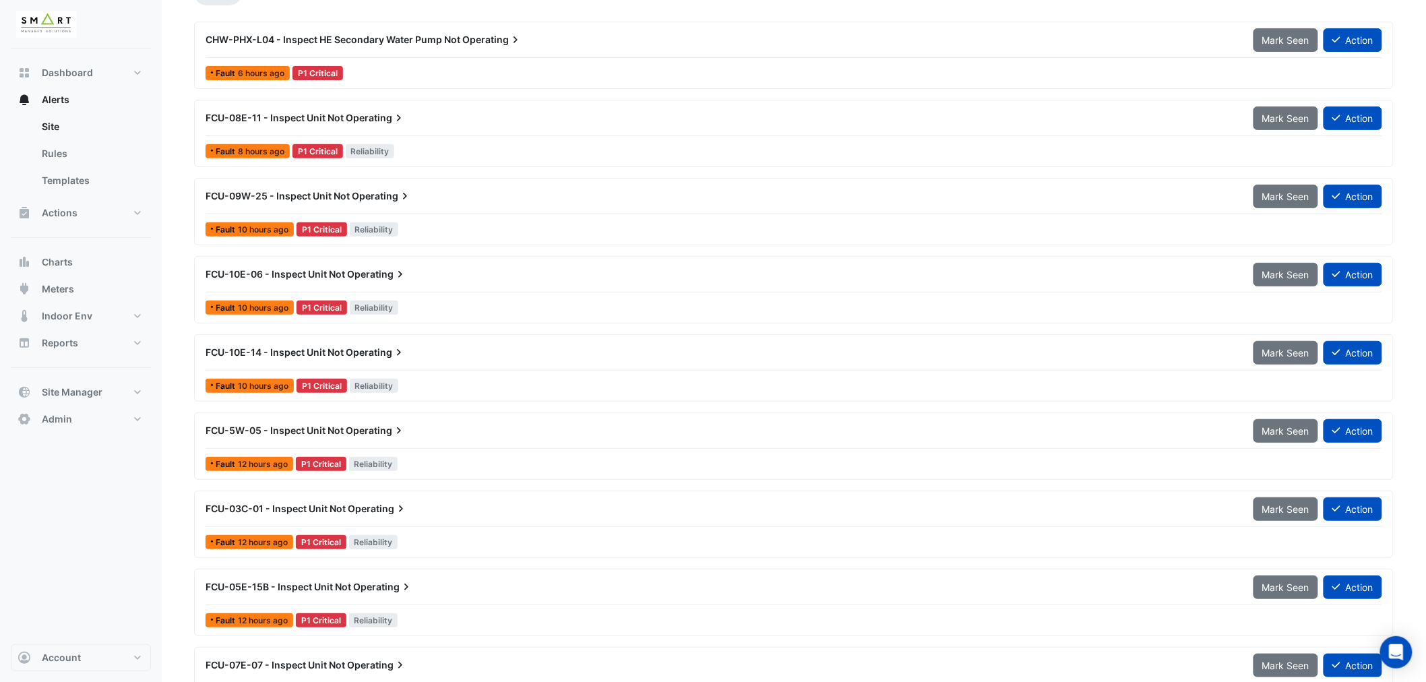
click at [344, 195] on span "FCU-09W-25 - Inspect Unit Not" at bounding box center [278, 195] width 144 height 11
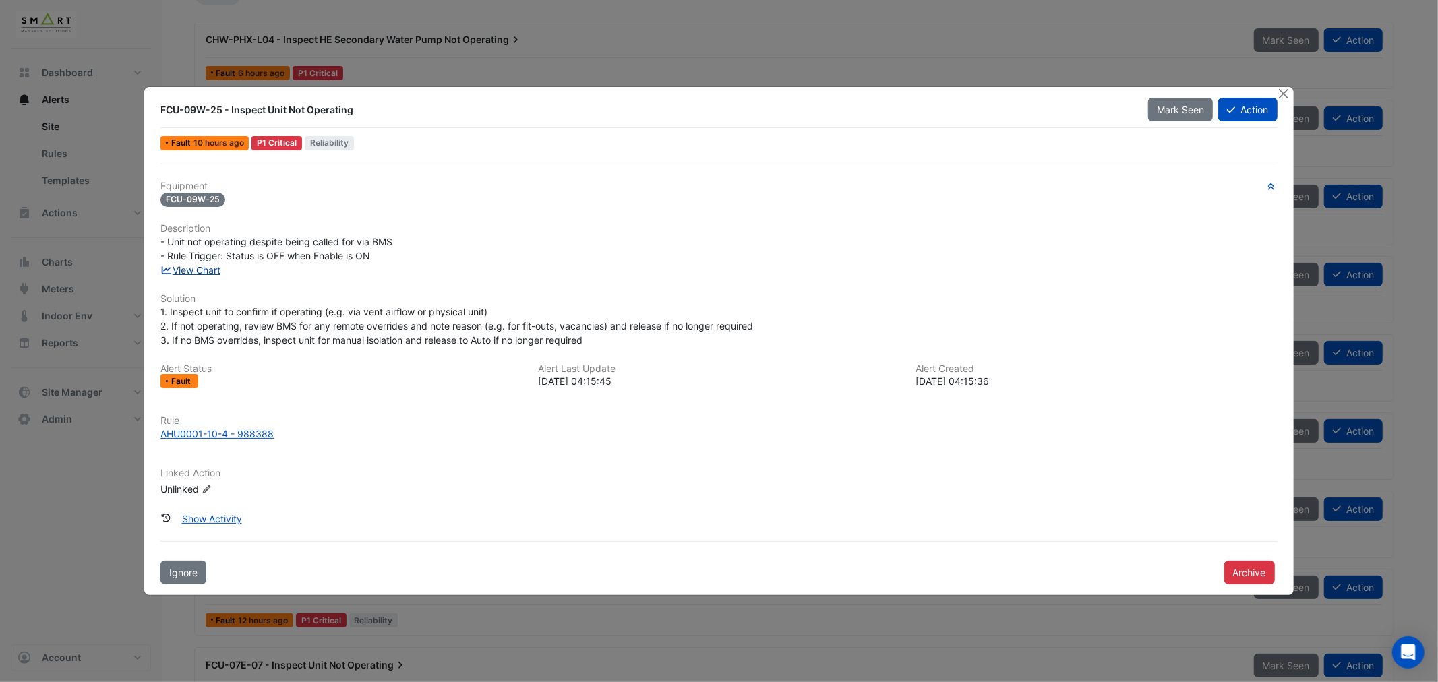
click at [191, 270] on link "View Chart" at bounding box center [190, 269] width 60 height 11
click at [1285, 96] on button "Close" at bounding box center [1284, 94] width 14 height 14
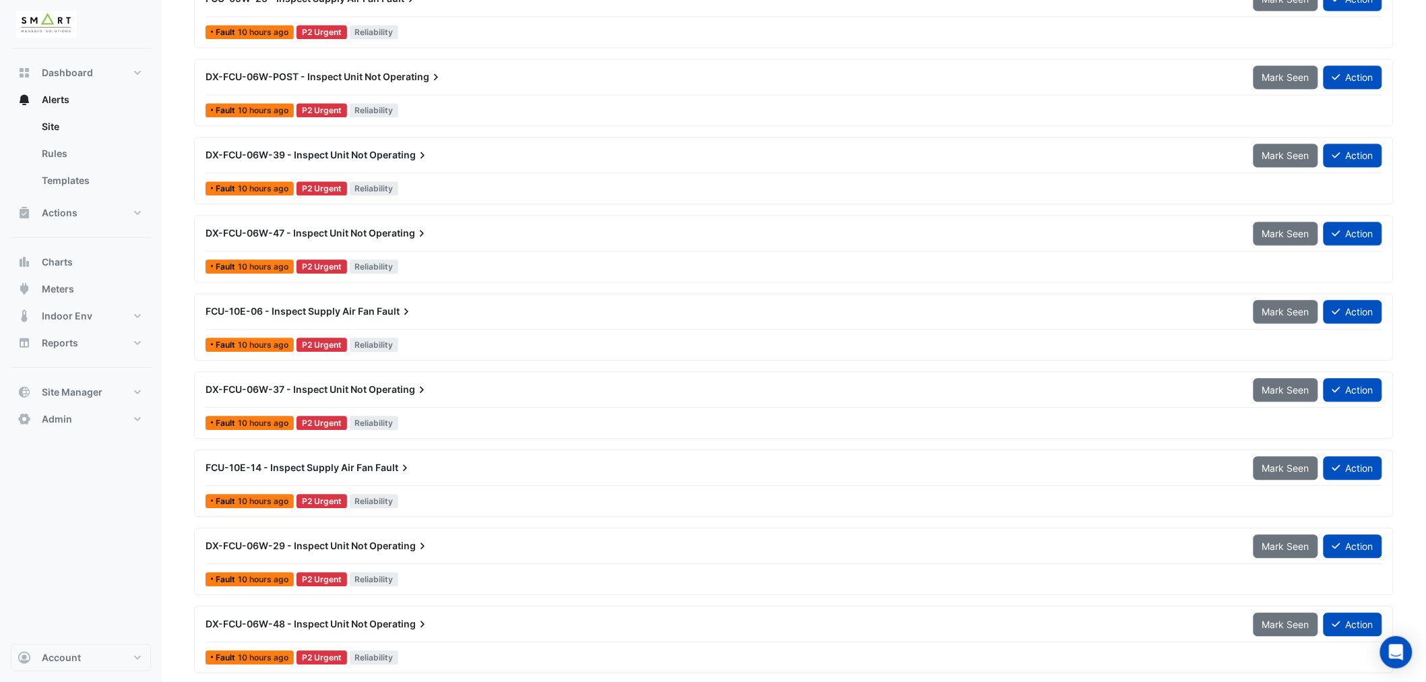
scroll to position [1123, 0]
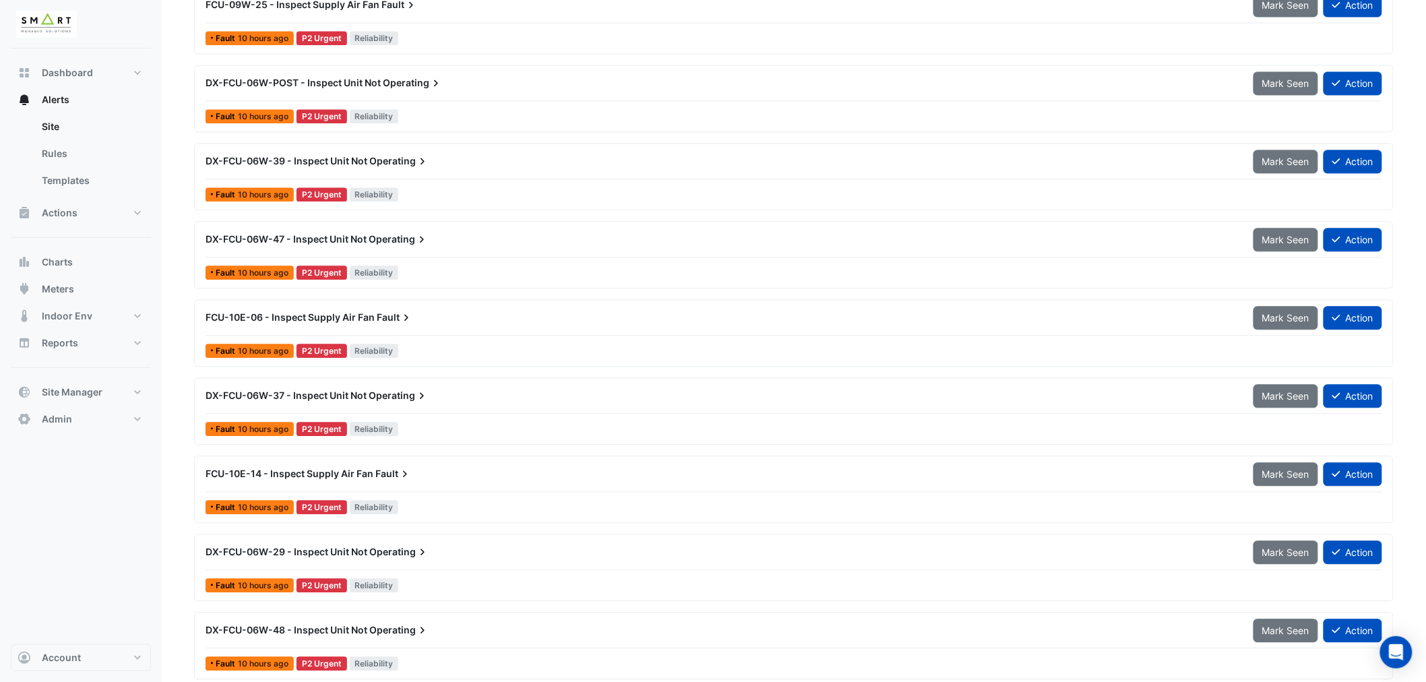
click at [348, 158] on span "DX-FCU-06W-39 - Inspect Unit Not" at bounding box center [287, 160] width 162 height 11
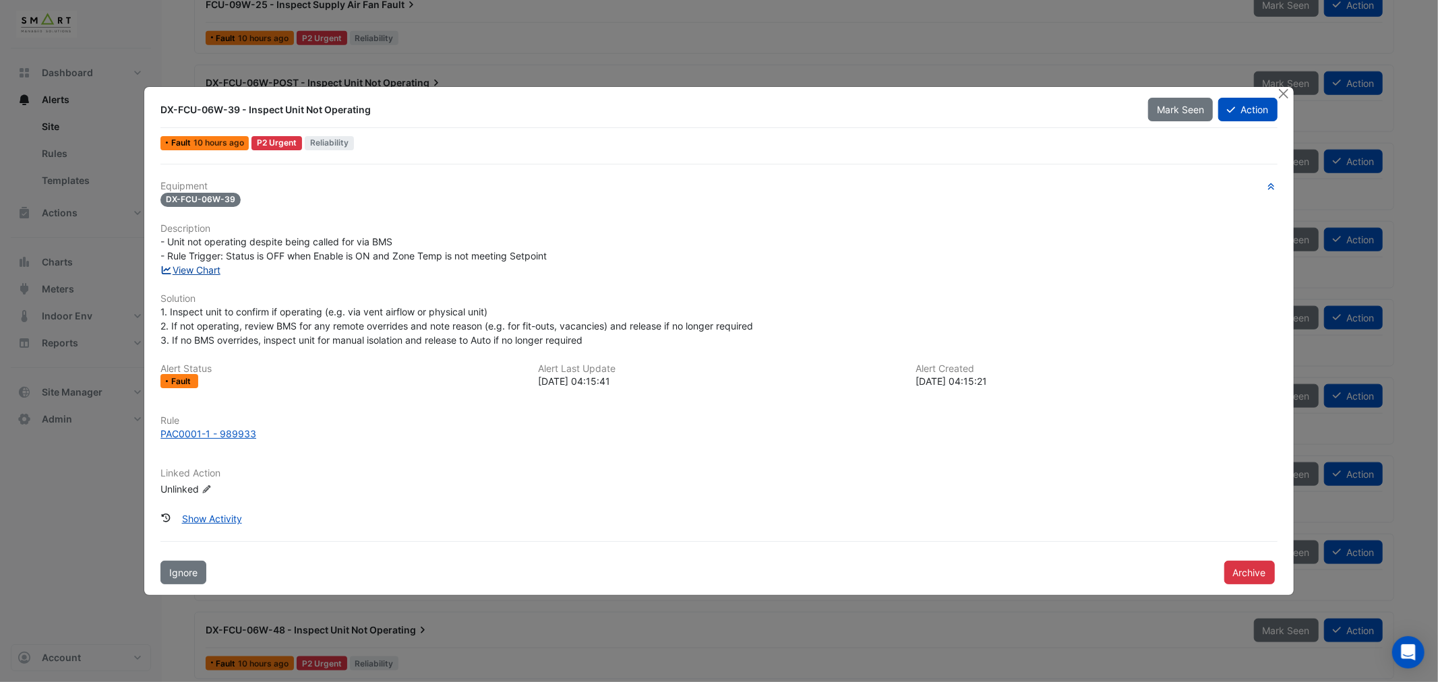
click at [197, 266] on link "View Chart" at bounding box center [190, 269] width 60 height 11
drag, startPoint x: 1284, startPoint y: 94, endPoint x: 1275, endPoint y: 99, distance: 10.0
click at [1283, 94] on button "Close" at bounding box center [1284, 94] width 14 height 14
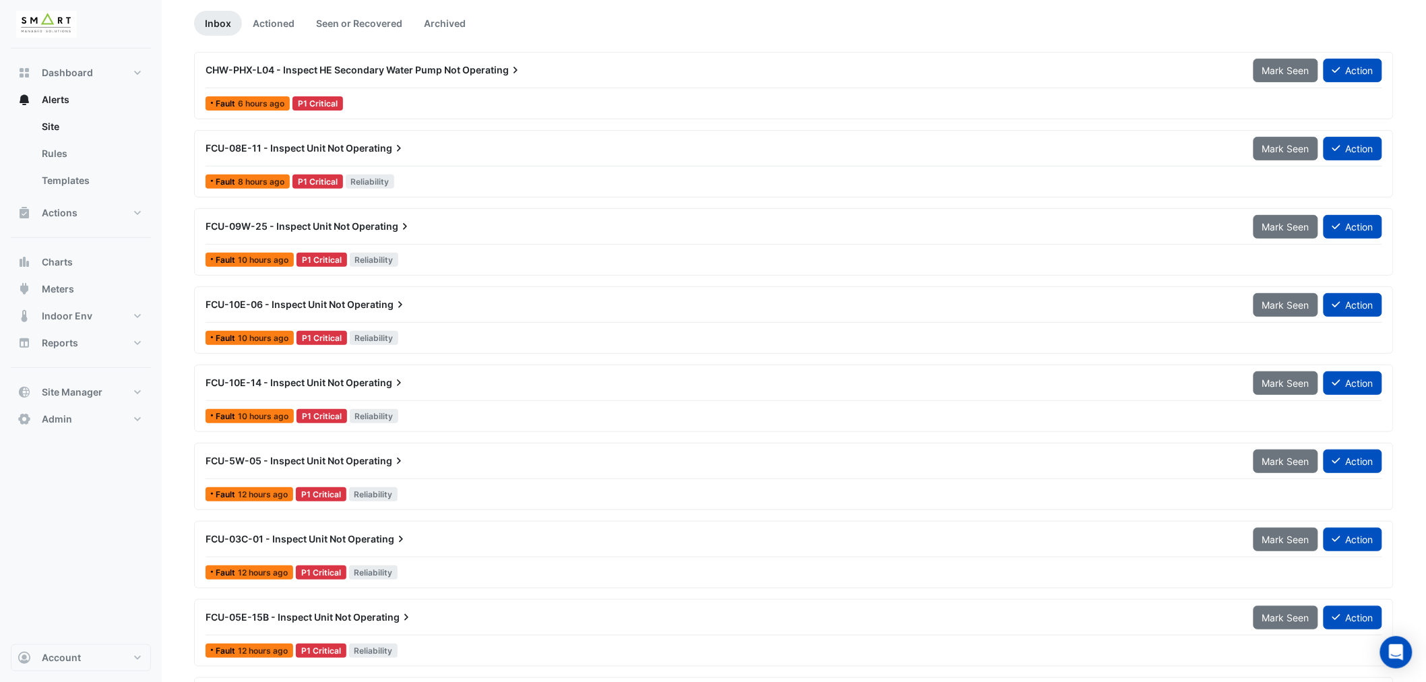
scroll to position [150, 0]
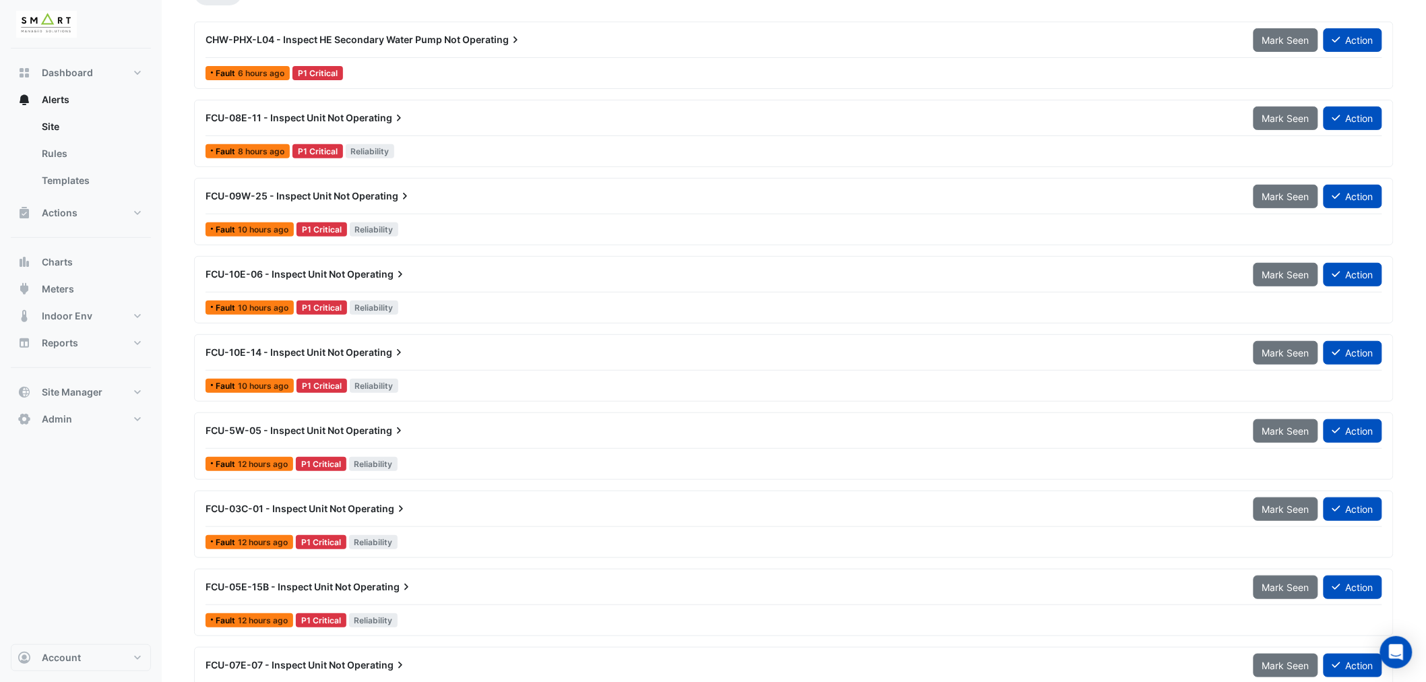
click at [373, 110] on div "FCU-08E-11 - Inspect Unit Not Operating" at bounding box center [721, 118] width 1048 height 24
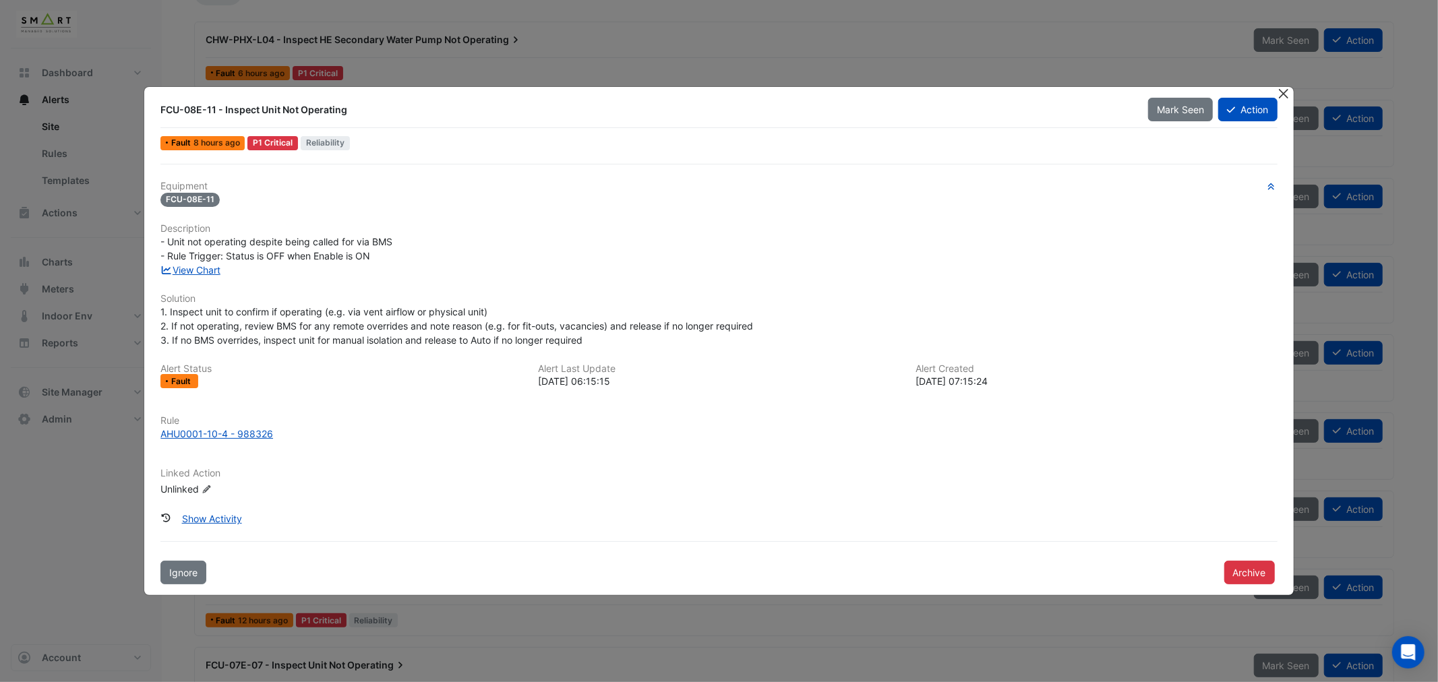
click at [1281, 96] on button "Close" at bounding box center [1284, 94] width 14 height 14
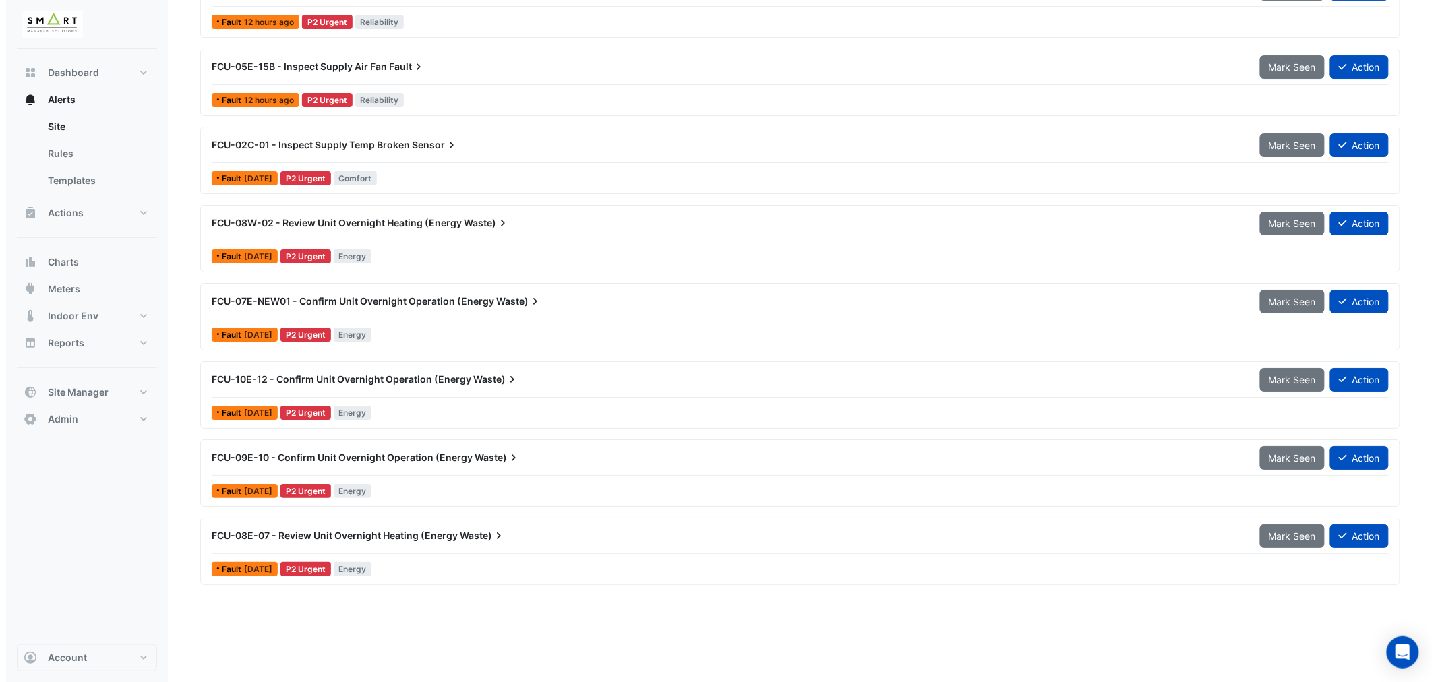
scroll to position [2097, 0]
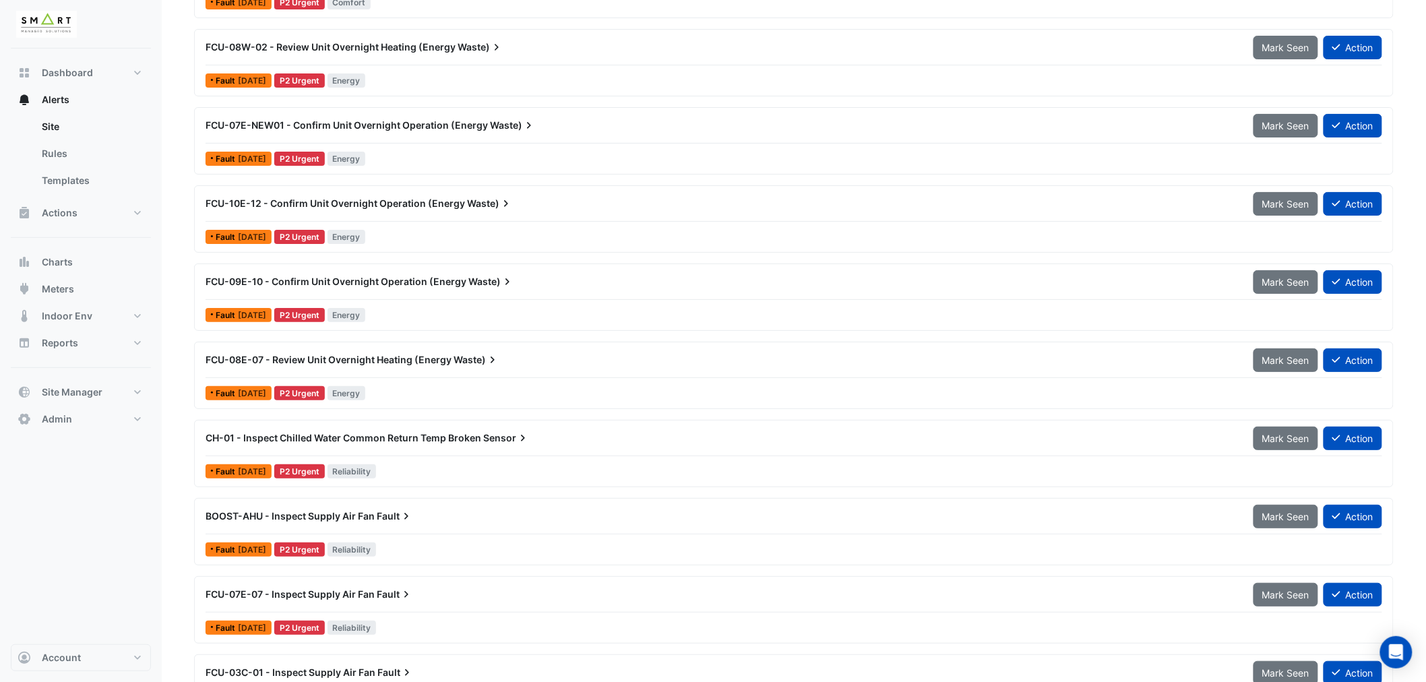
click at [358, 515] on span "BOOST-AHU - Inspect Supply Air Fan" at bounding box center [290, 515] width 169 height 11
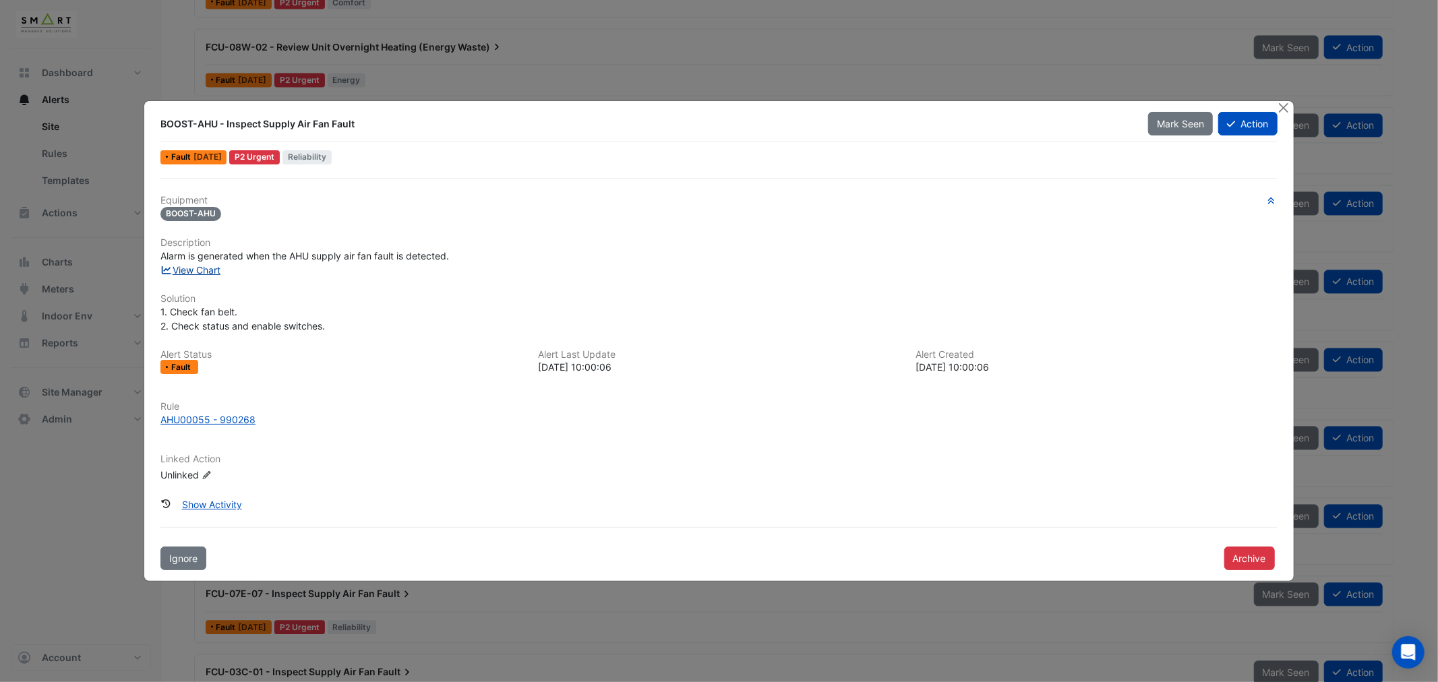
click at [200, 272] on link "View Chart" at bounding box center [190, 269] width 60 height 11
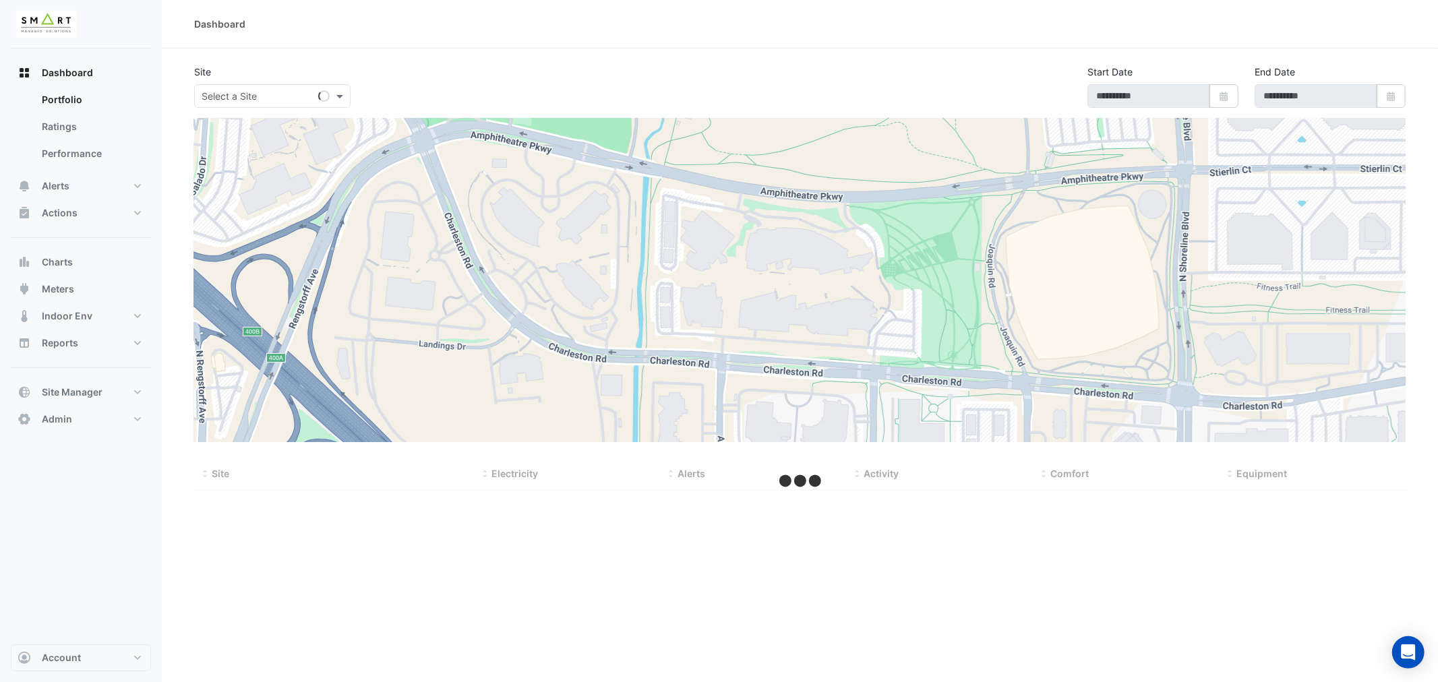
select select "***"
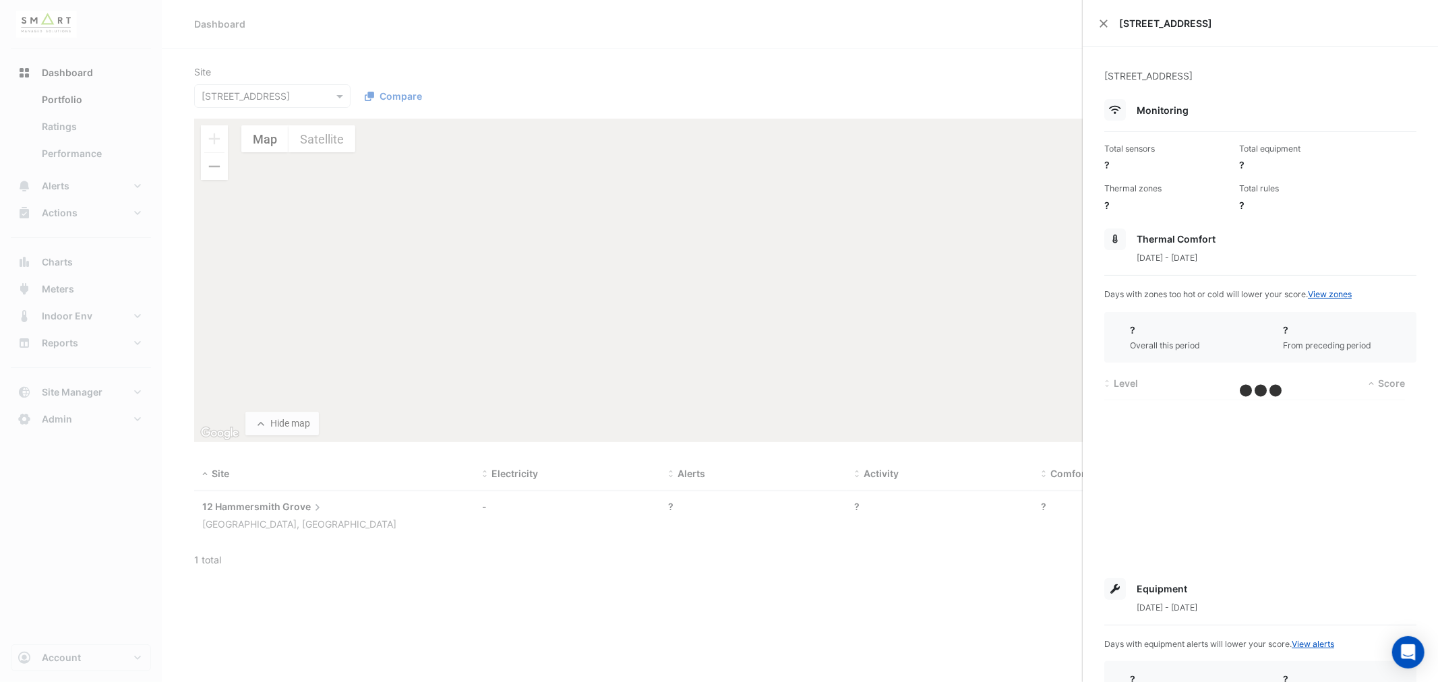
type input "**********"
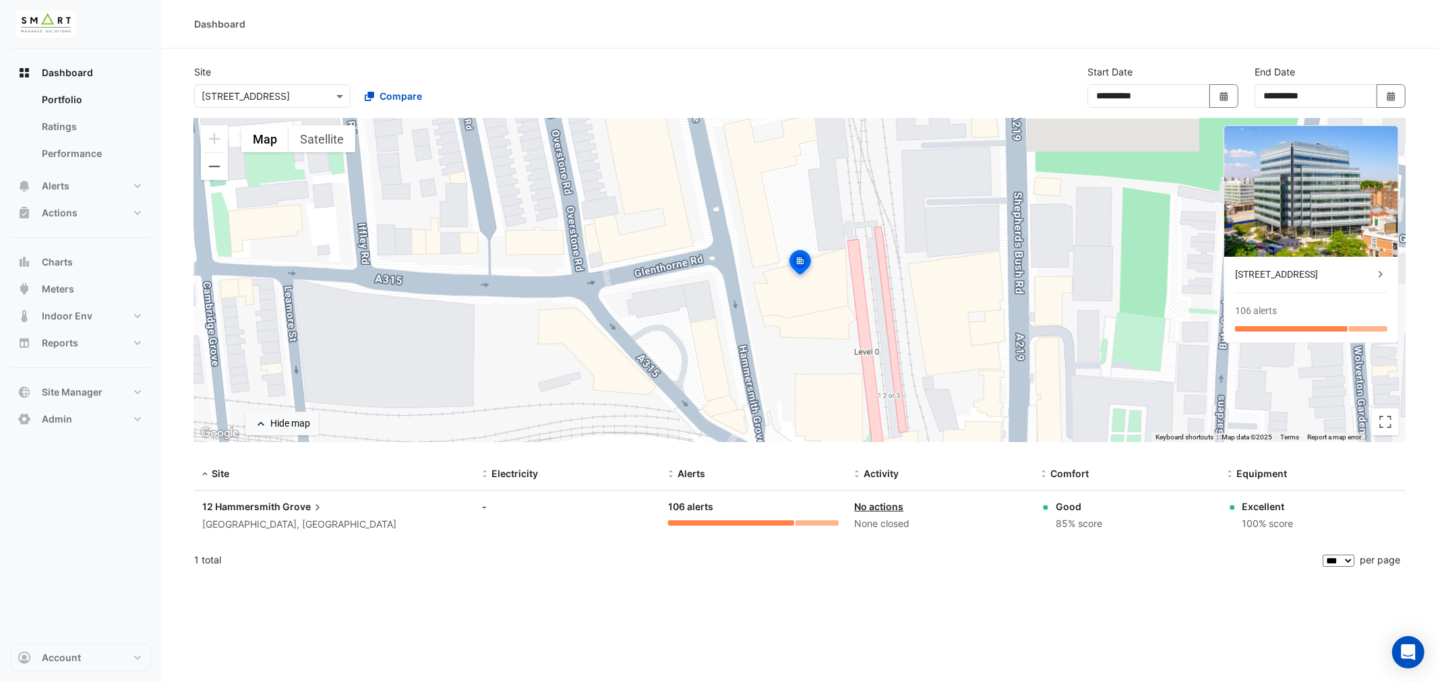
click at [315, 104] on ngb-offcanvas-backdrop at bounding box center [719, 341] width 1438 height 682
click at [340, 98] on span at bounding box center [341, 96] width 17 height 14
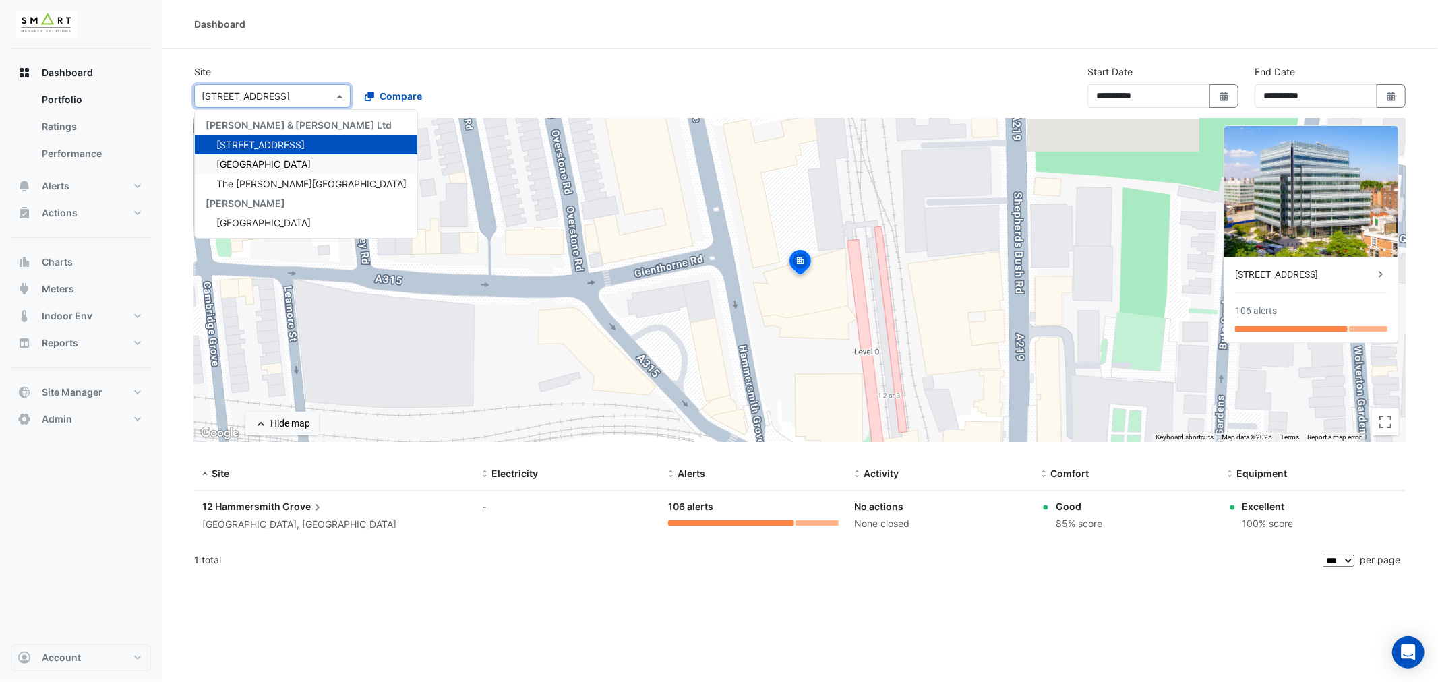
click at [280, 160] on span "[GEOGRAPHIC_DATA]" at bounding box center [263, 163] width 94 height 11
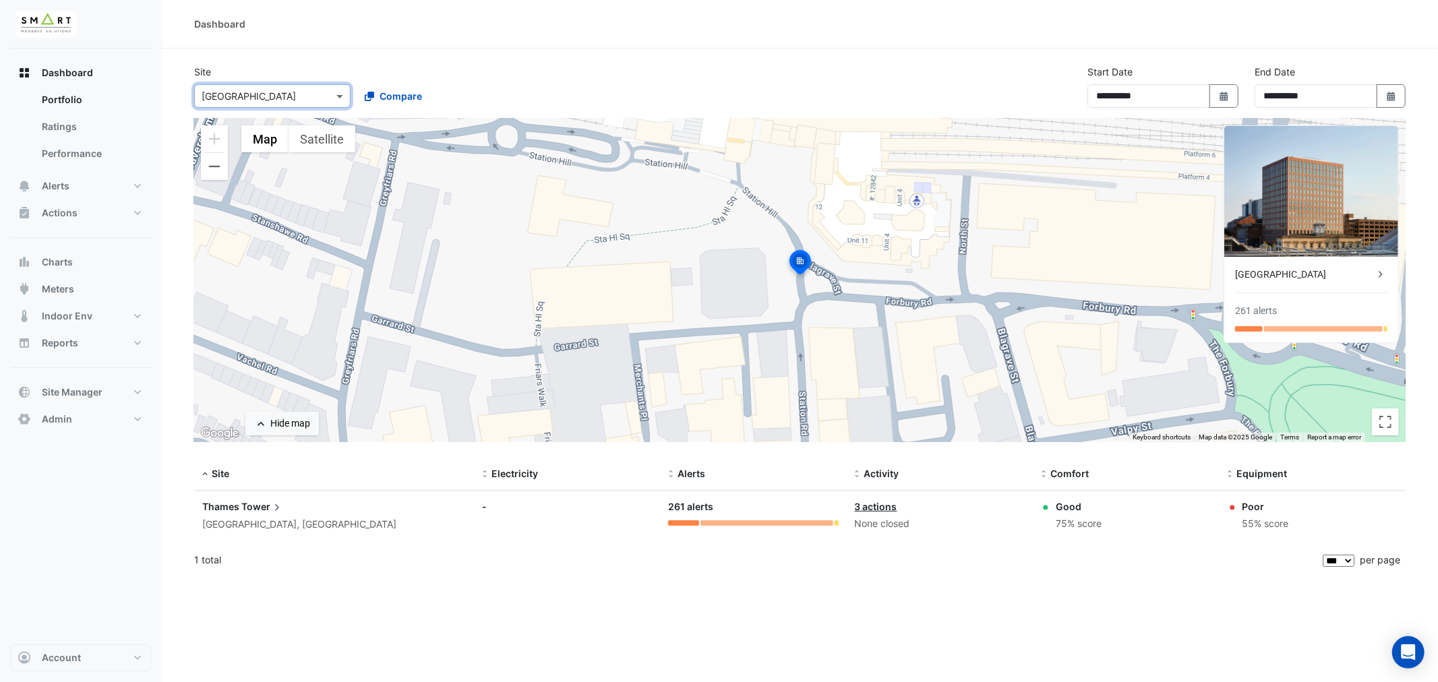
click at [1346, 272] on div "[GEOGRAPHIC_DATA]" at bounding box center [1304, 275] width 139 height 14
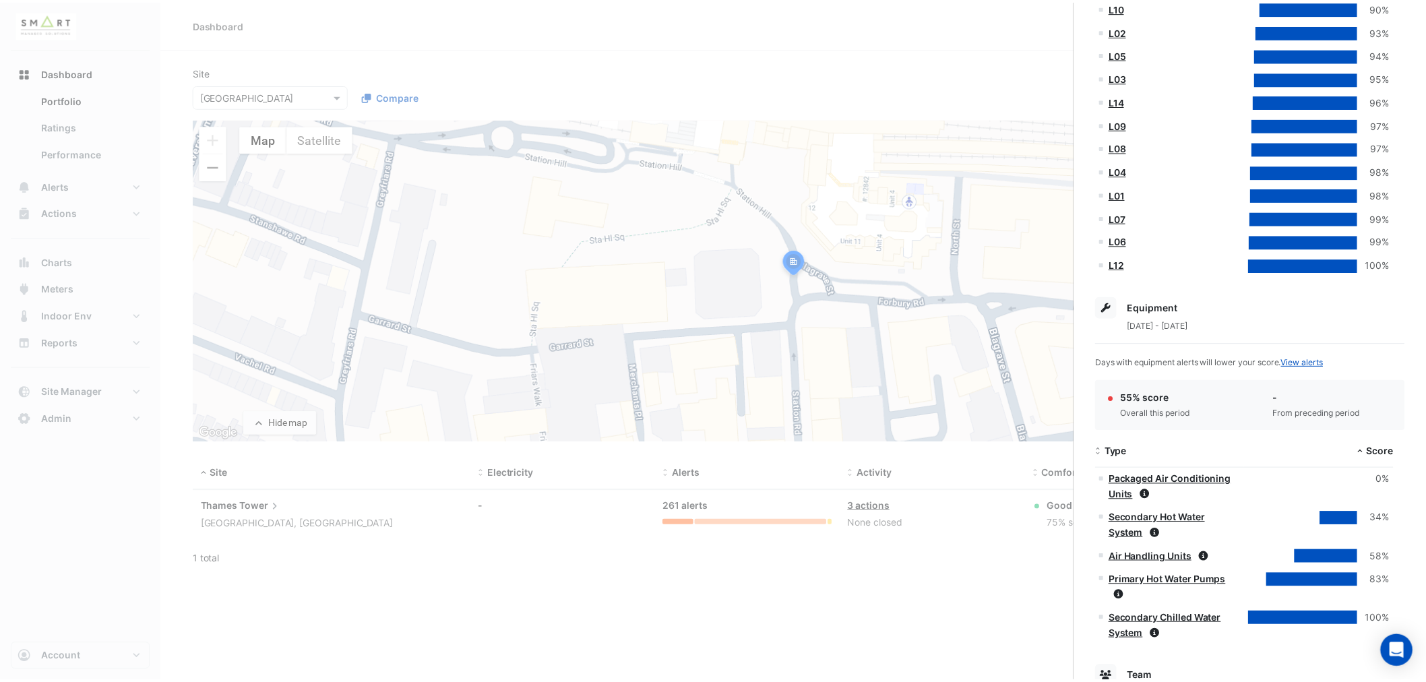
scroll to position [599, 0]
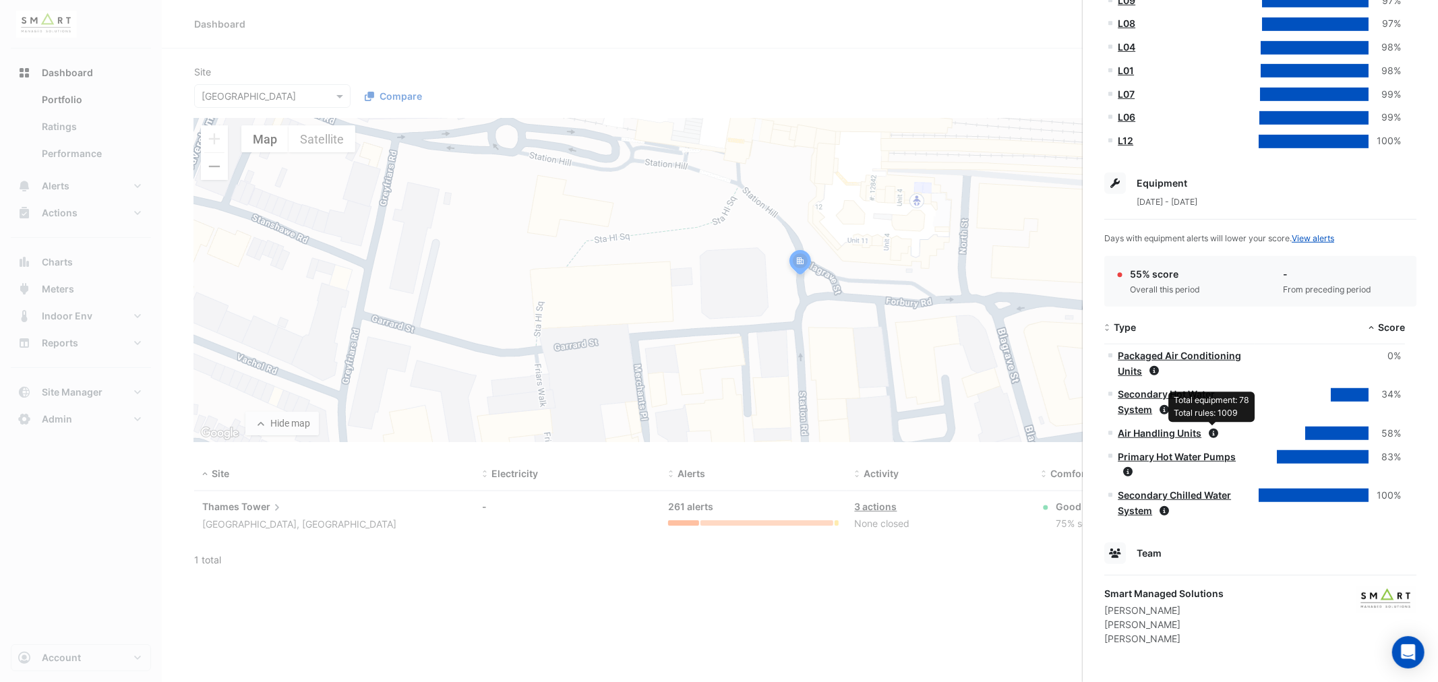
click at [1215, 433] on icon at bounding box center [1212, 433] width 9 height 9
click at [1000, 611] on ngb-offcanvas-backdrop at bounding box center [719, 341] width 1438 height 682
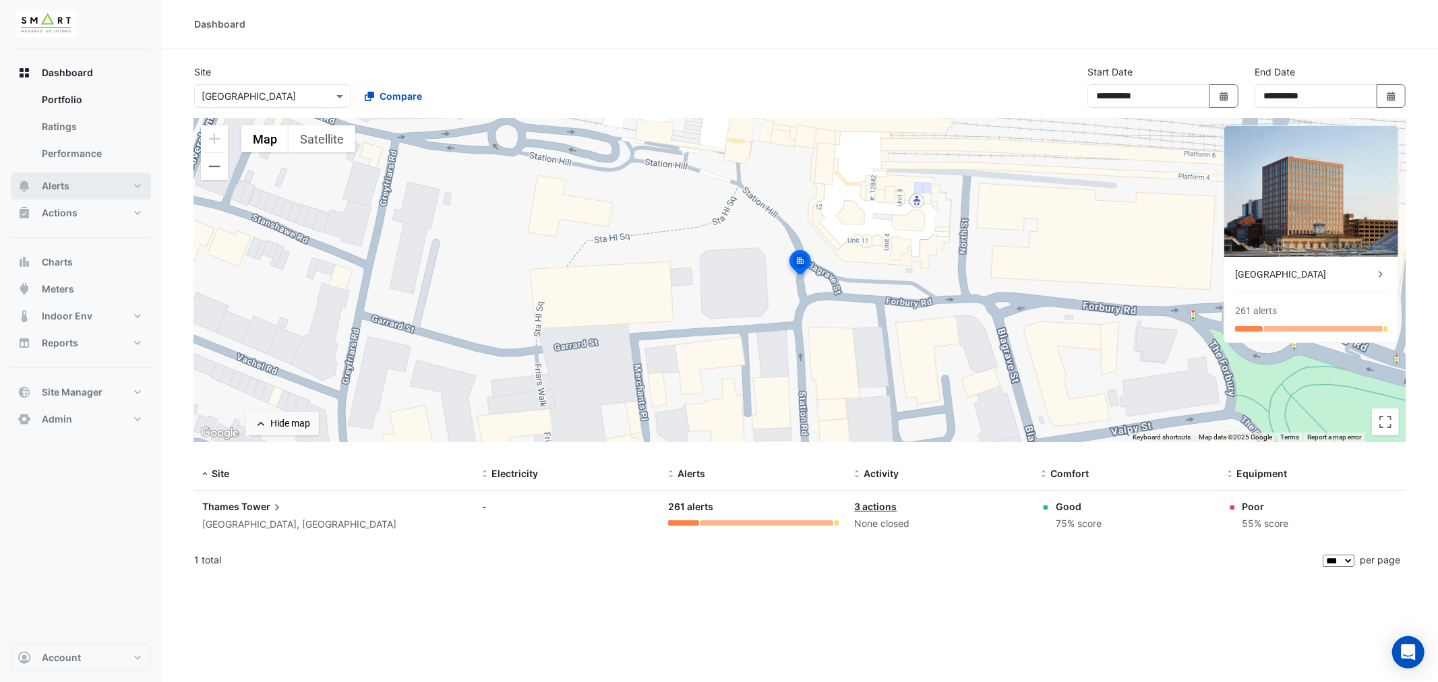
click at [65, 187] on span "Alerts" at bounding box center [56, 185] width 28 height 13
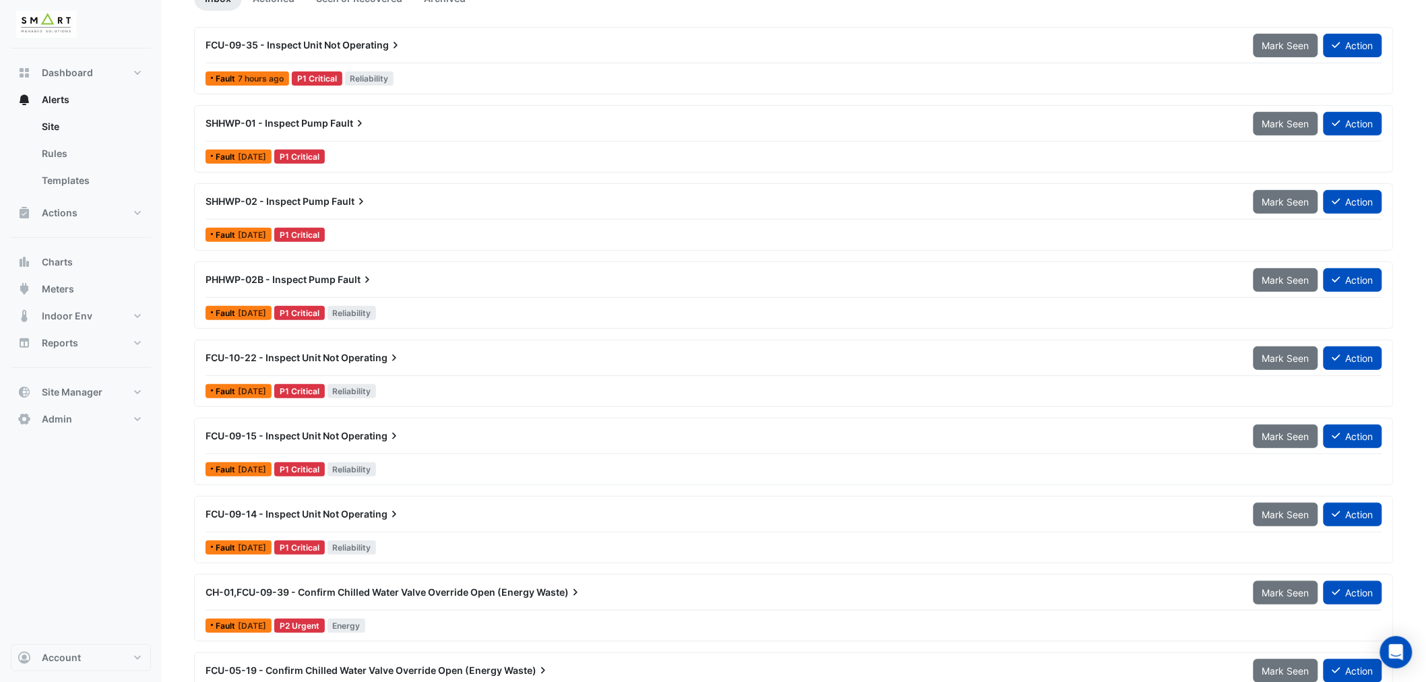
scroll to position [224, 0]
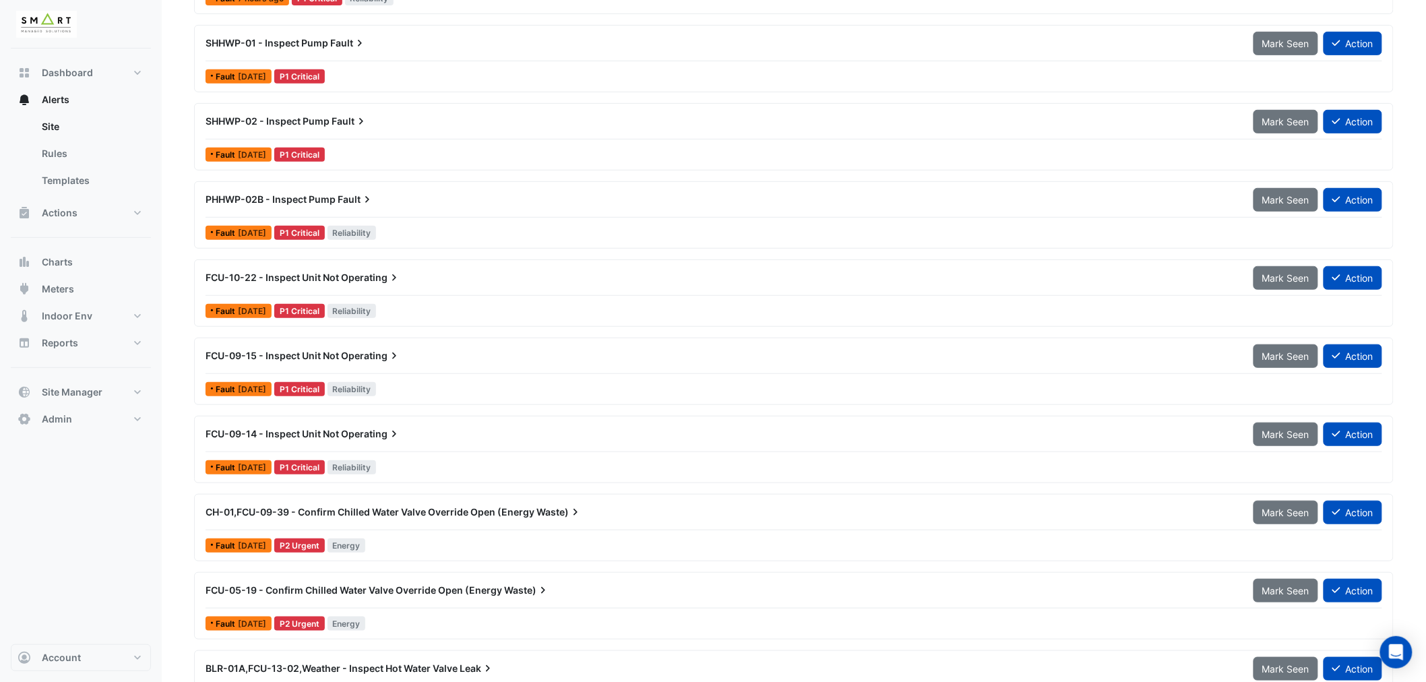
click at [360, 510] on span "CH-01,FCU-09-39 - Confirm Chilled Water Valve Override Open (Energy" at bounding box center [370, 511] width 329 height 11
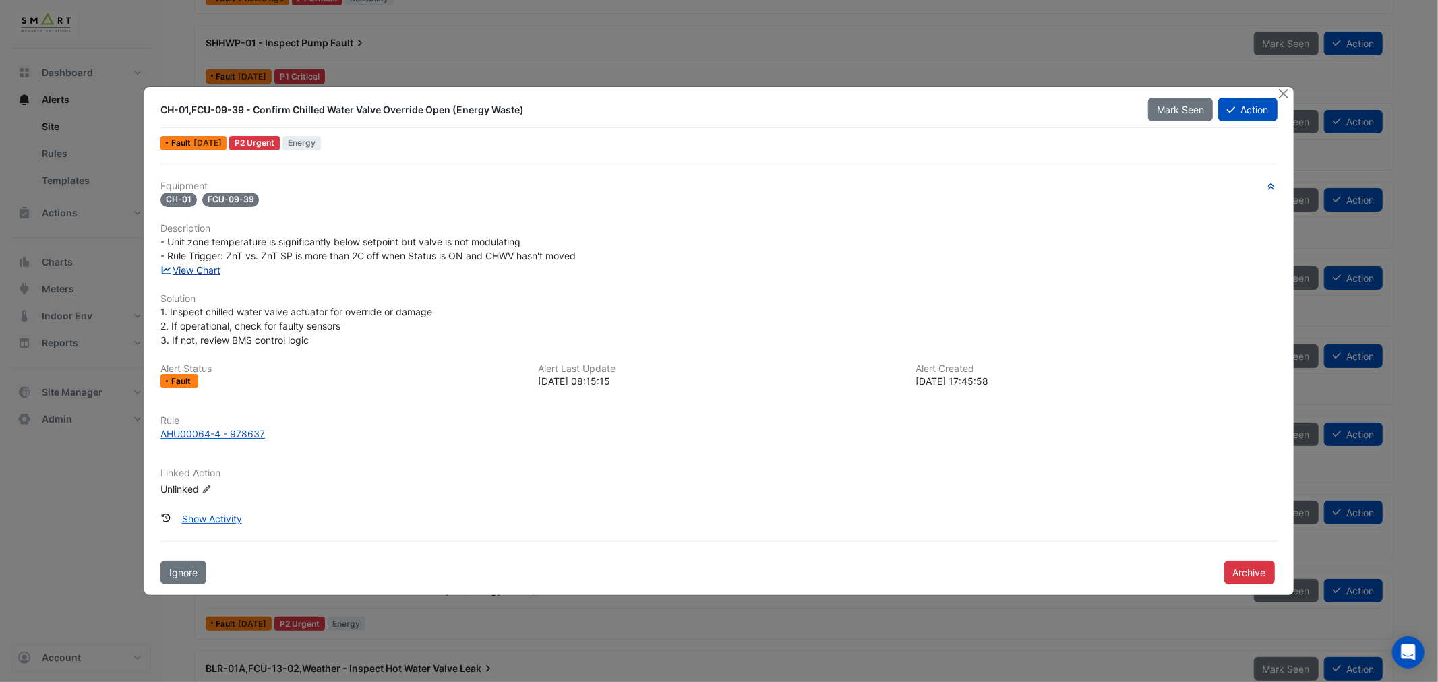
click at [216, 268] on link "View Chart" at bounding box center [190, 269] width 60 height 11
drag, startPoint x: 1283, startPoint y: 98, endPoint x: 1173, endPoint y: 116, distance: 111.4
click at [1283, 98] on button "Close" at bounding box center [1284, 94] width 14 height 14
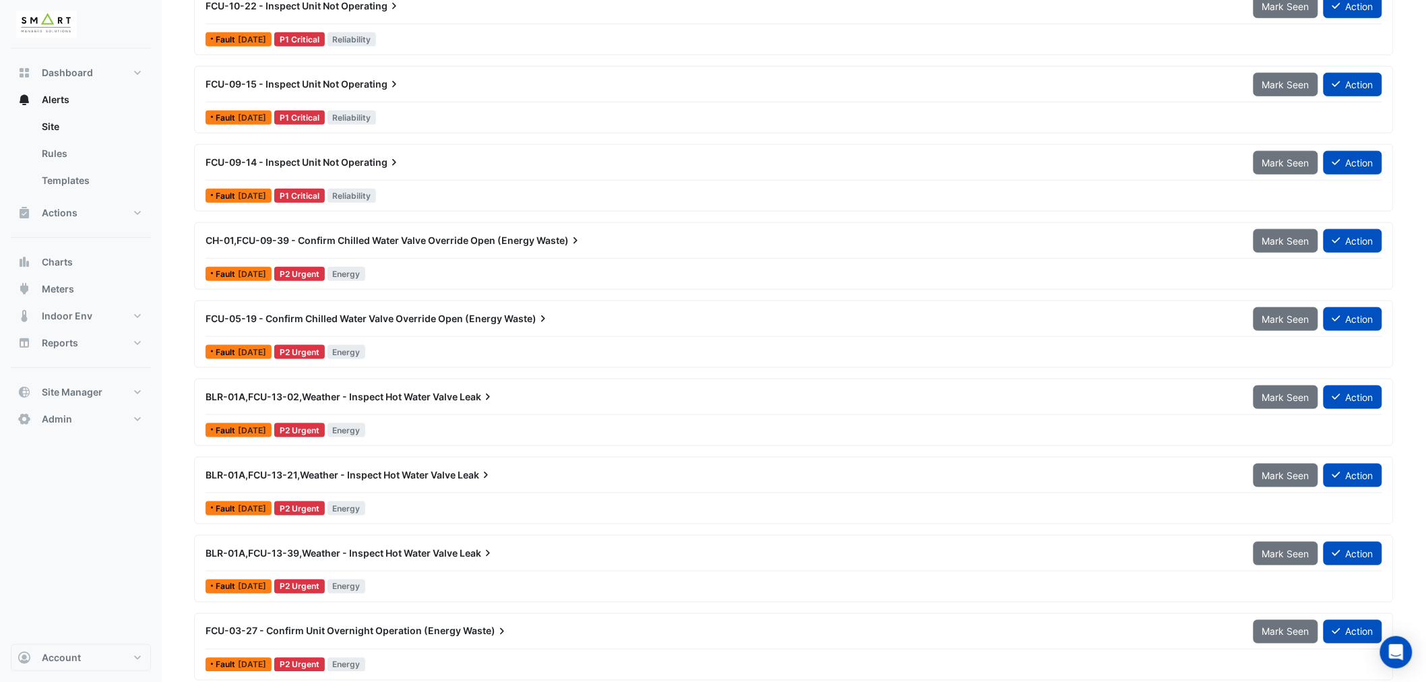
scroll to position [524, 0]
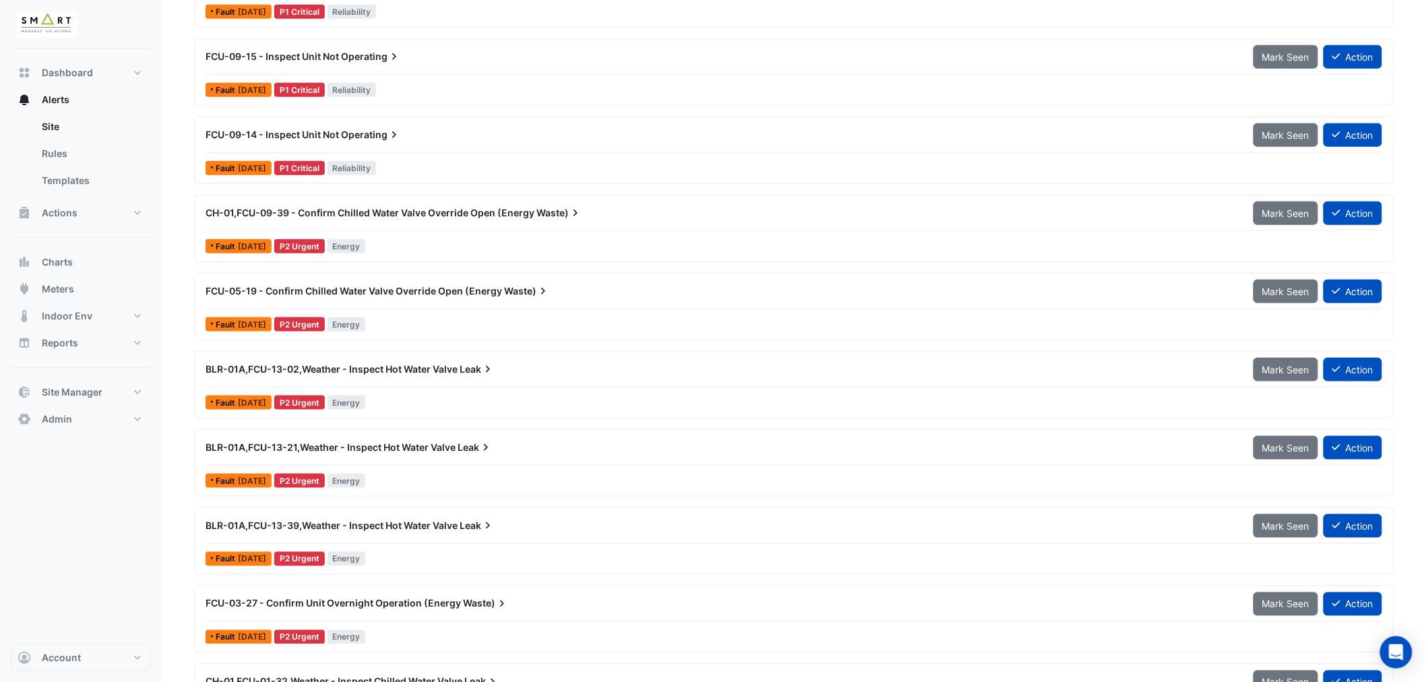
click at [337, 369] on span "BLR-01A,FCU-13-02,Weather - Inspect Hot Water Valve" at bounding box center [332, 368] width 252 height 11
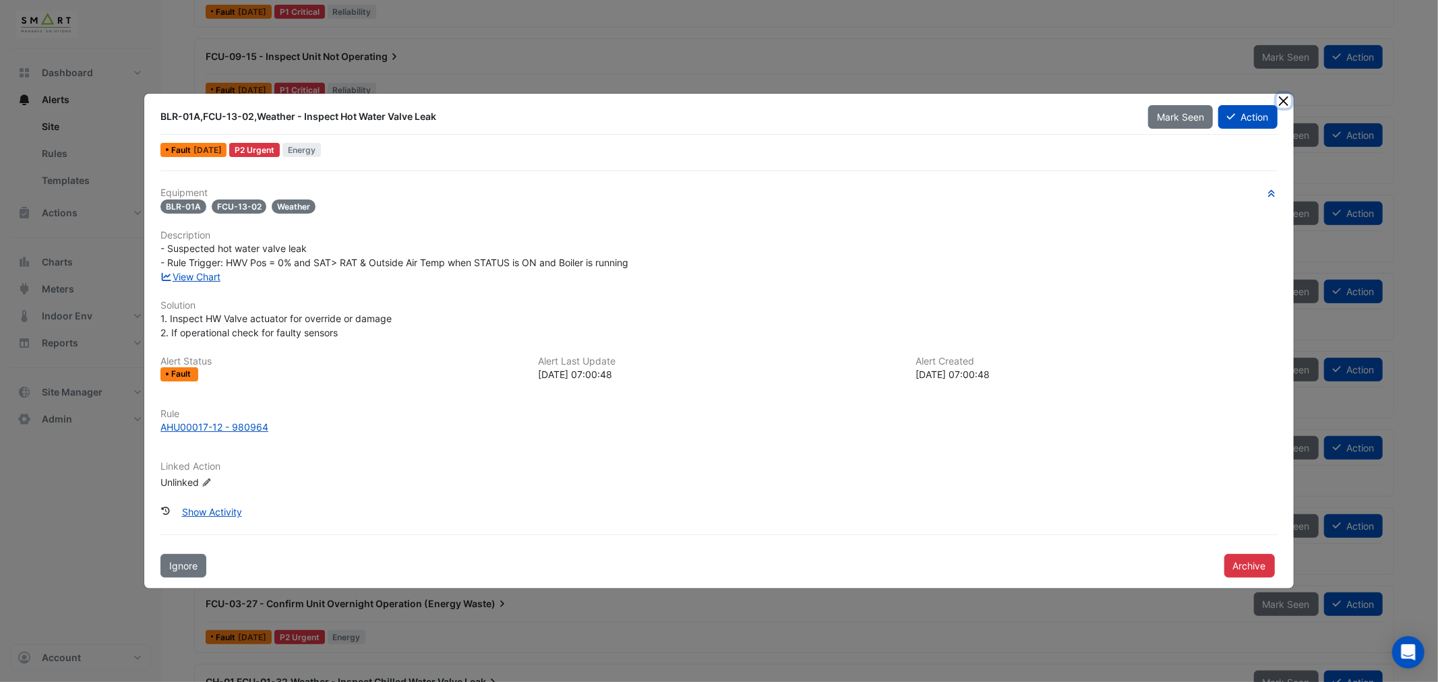
click at [1286, 102] on button "Close" at bounding box center [1284, 101] width 14 height 14
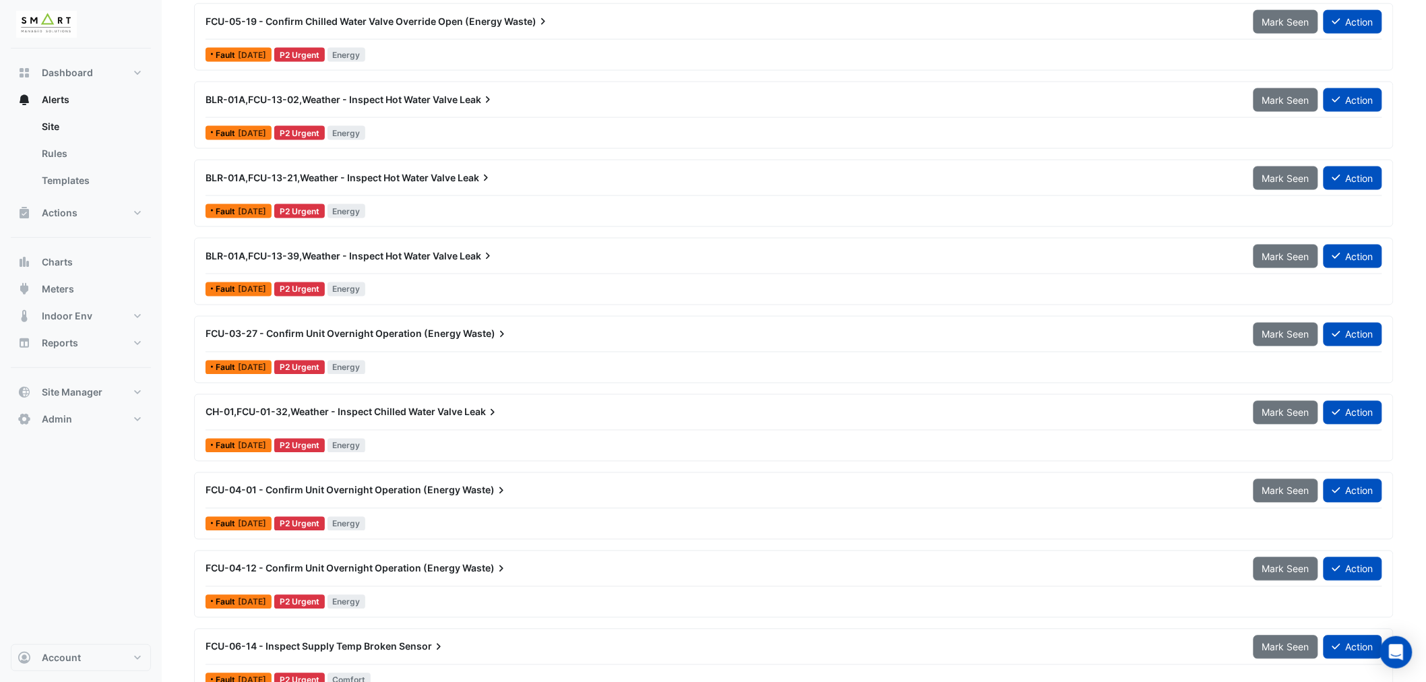
scroll to position [824, 0]
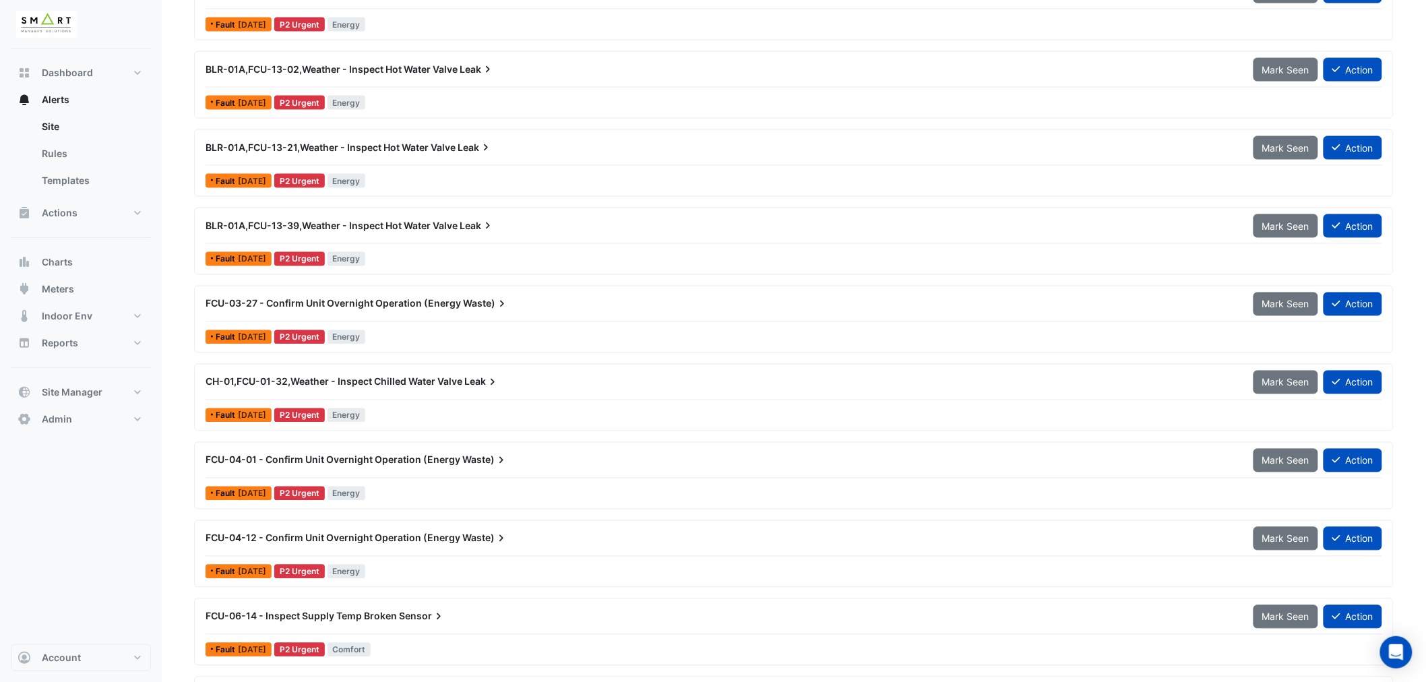
click at [387, 388] on span "CH-01,FCU-01-32,Weather - Inspect Chilled Water Valve" at bounding box center [334, 381] width 257 height 11
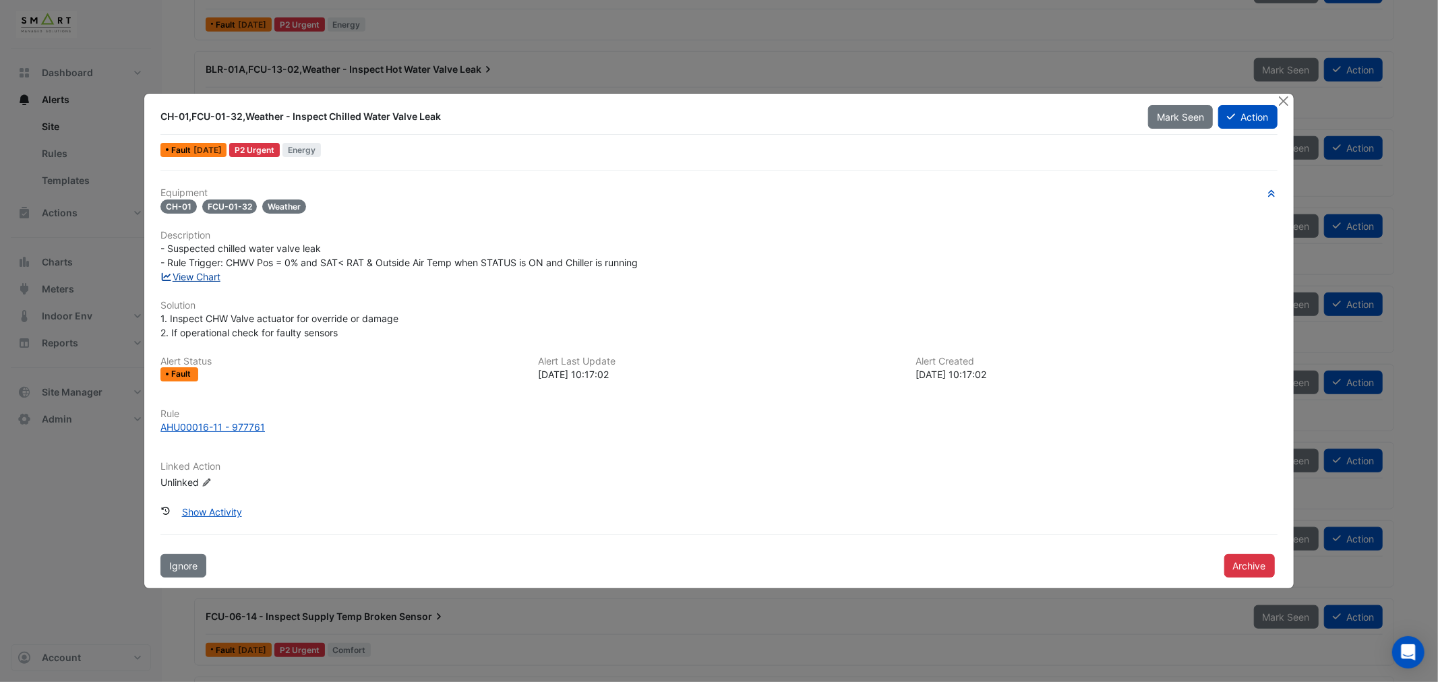
click at [202, 275] on link "View Chart" at bounding box center [190, 276] width 60 height 11
click at [1284, 98] on button "Close" at bounding box center [1284, 101] width 14 height 14
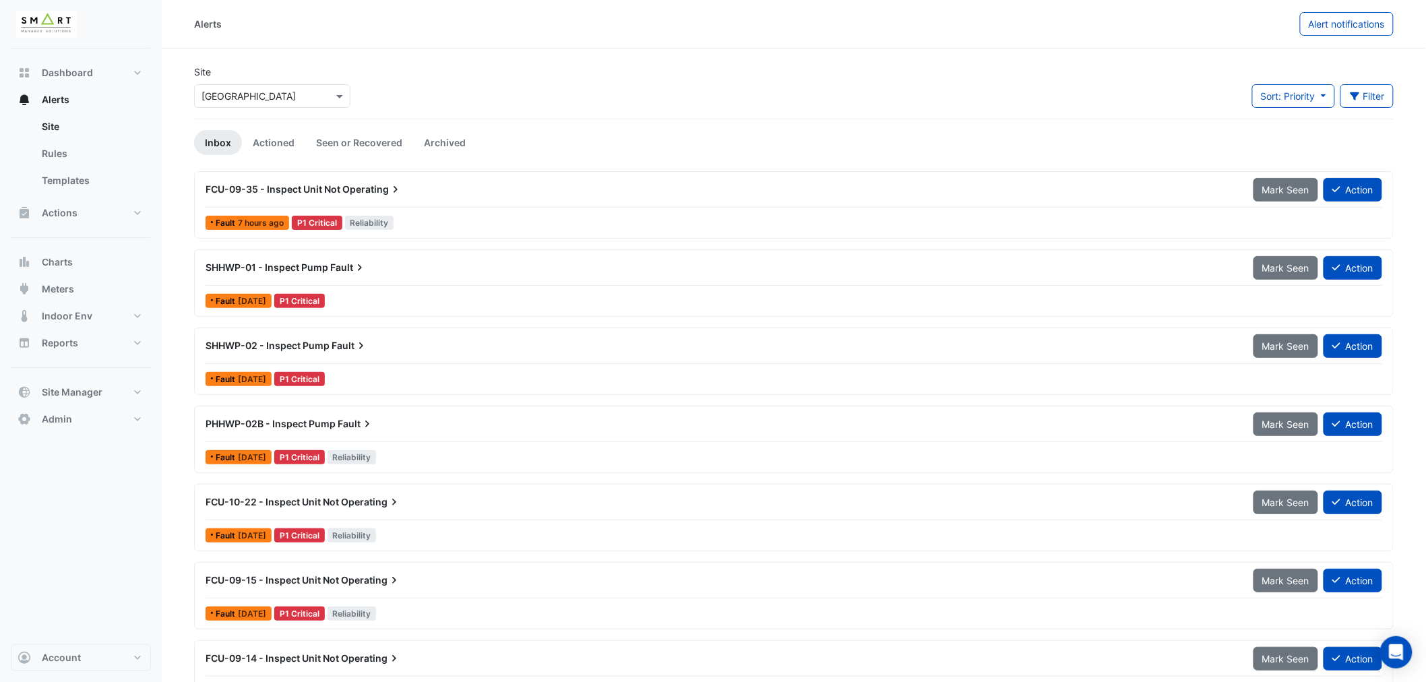
click at [330, 268] on span "Fault" at bounding box center [348, 267] width 36 height 13
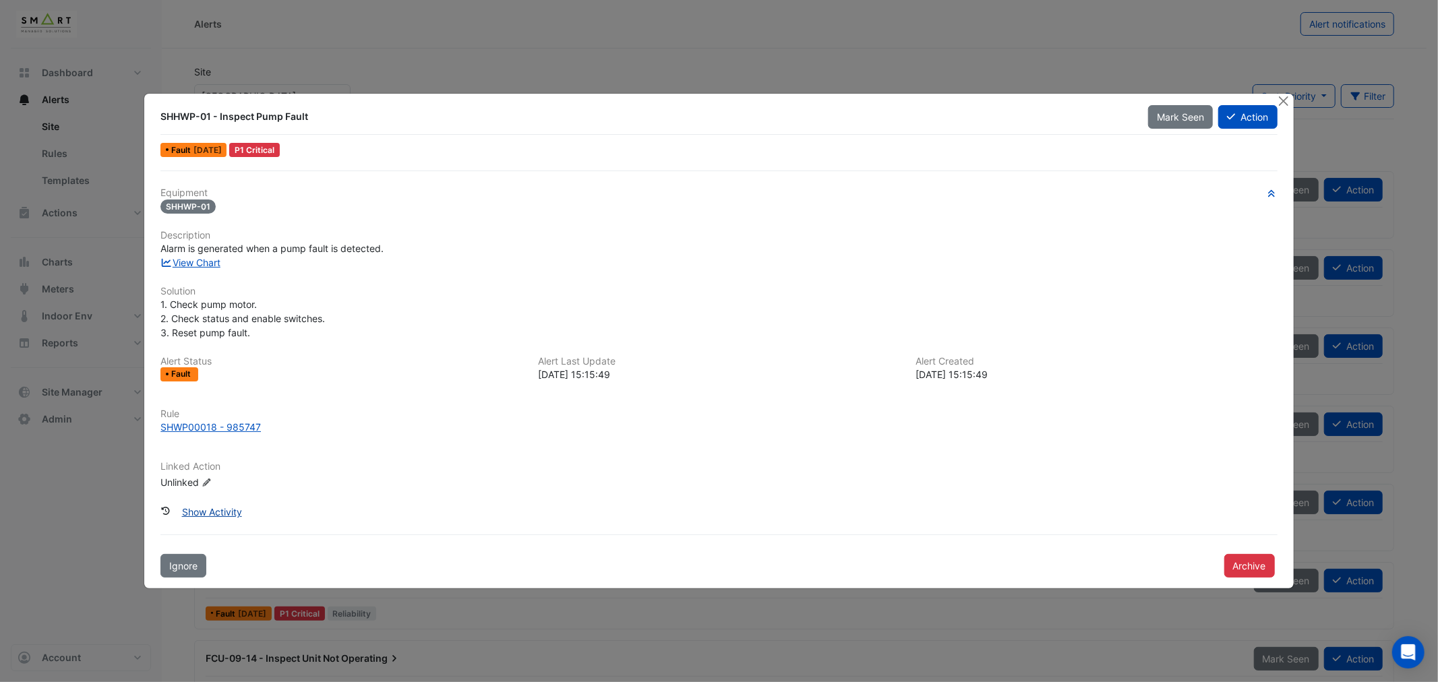
click at [224, 513] on button "Show Activity" at bounding box center [212, 512] width 78 height 24
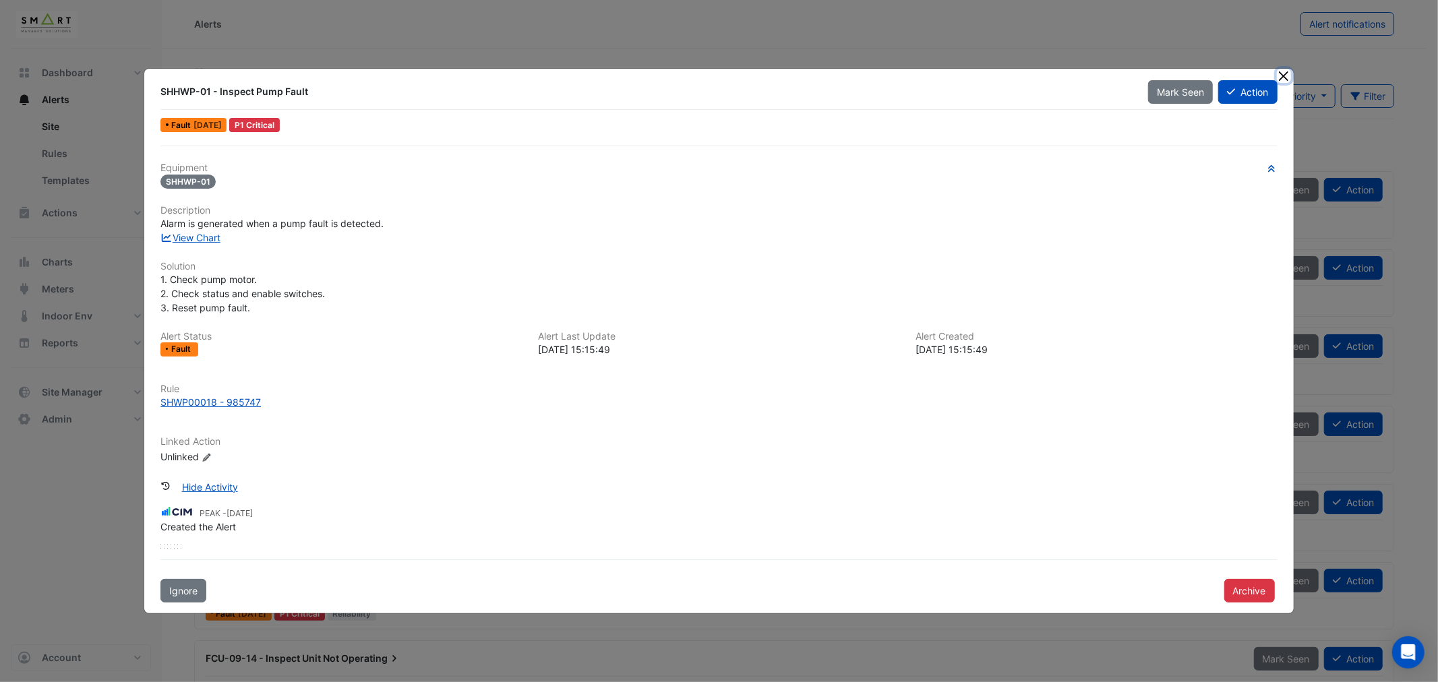
click at [1283, 76] on button "Close" at bounding box center [1284, 76] width 14 height 14
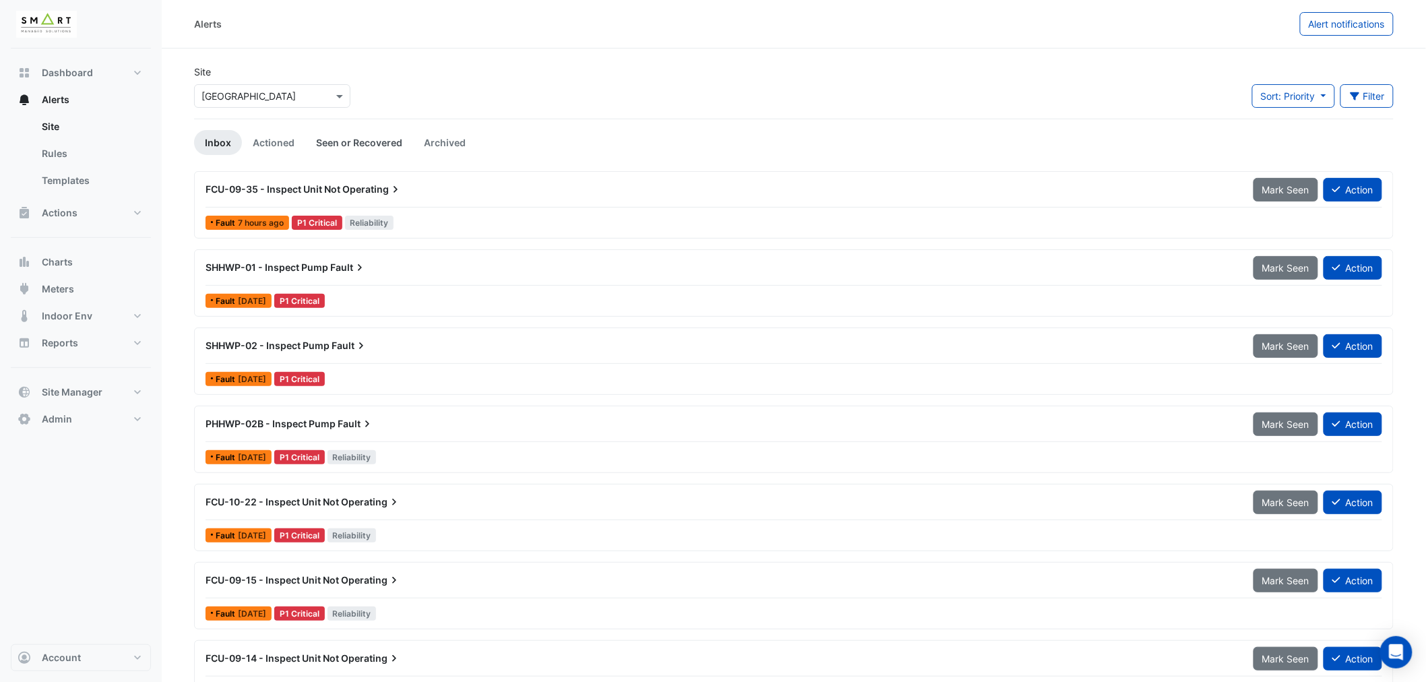
click at [334, 136] on link "Seen or Recovered" at bounding box center [359, 142] width 108 height 25
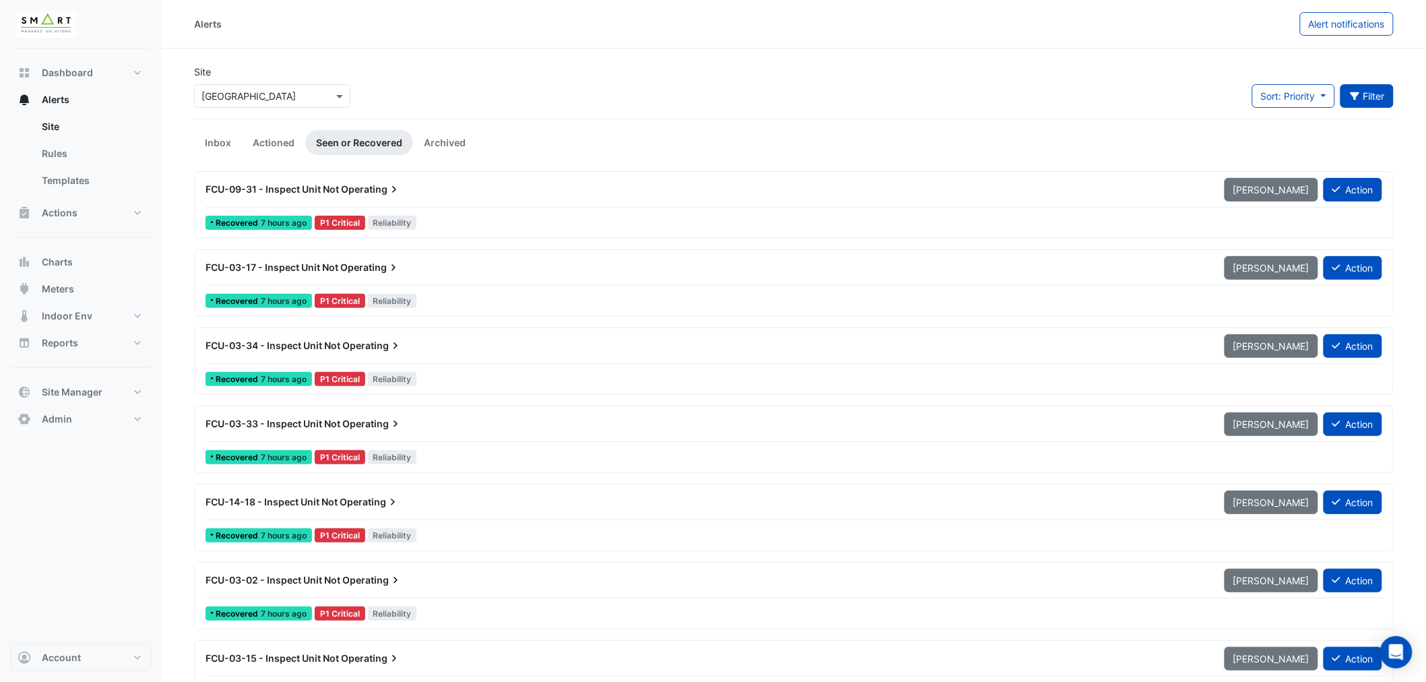
click at [1363, 103] on button "Filter" at bounding box center [1368, 96] width 54 height 24
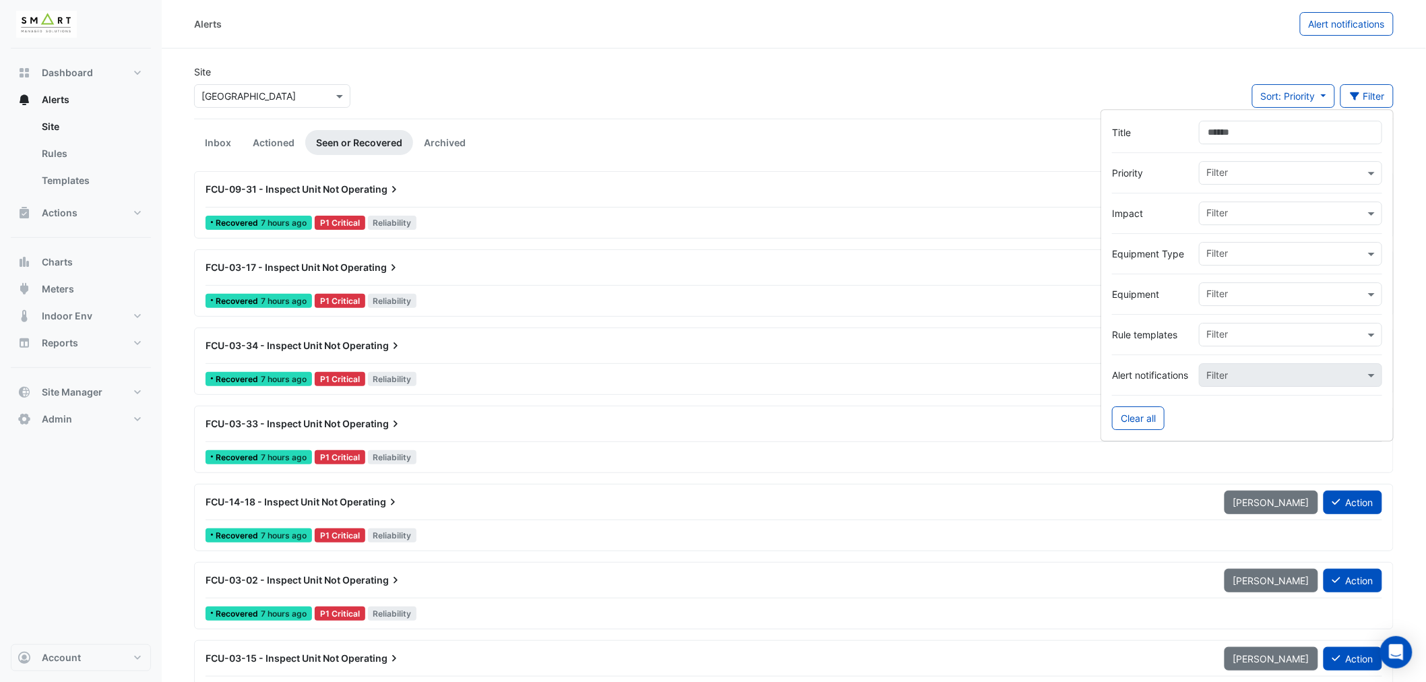
click at [1220, 136] on input "Title" at bounding box center [1290, 133] width 183 height 24
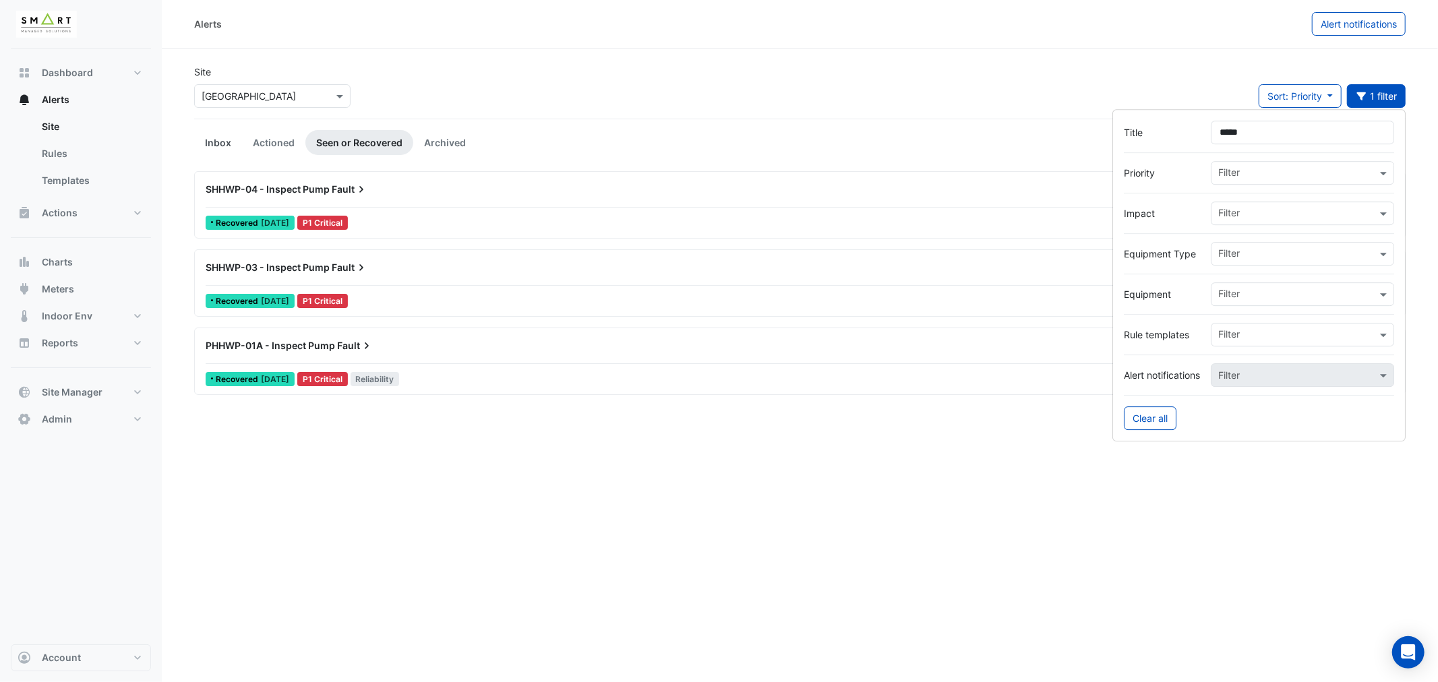
type input "*****"
click at [210, 137] on link "Inbox" at bounding box center [218, 142] width 48 height 25
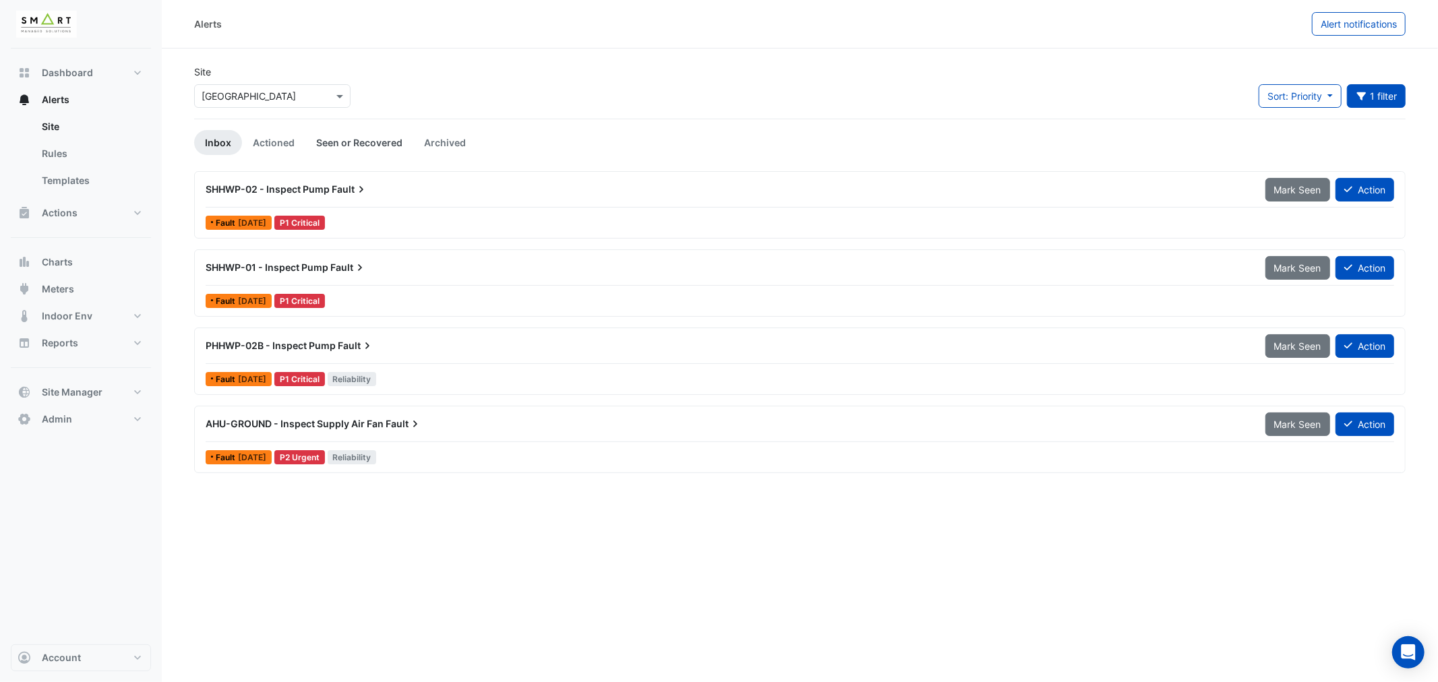
click at [361, 133] on link "Seen or Recovered" at bounding box center [359, 142] width 108 height 25
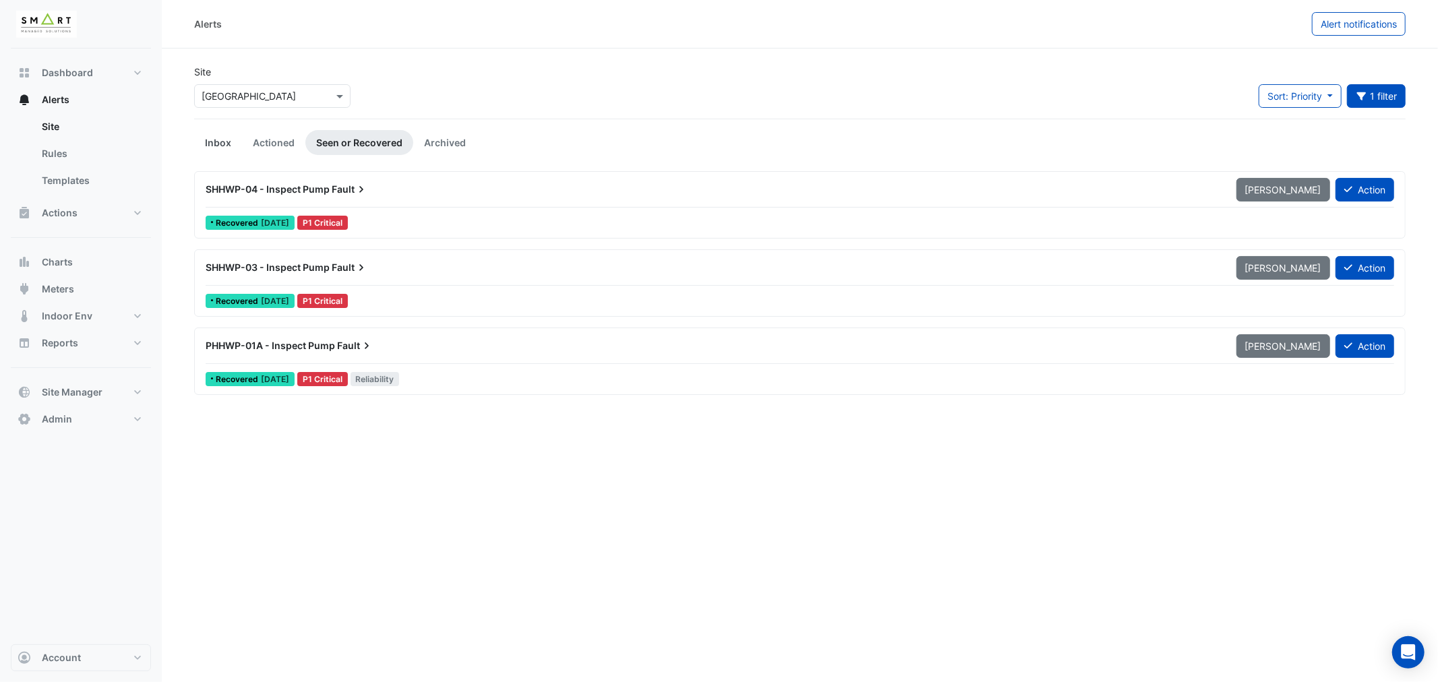
click at [218, 143] on link "Inbox" at bounding box center [218, 142] width 48 height 25
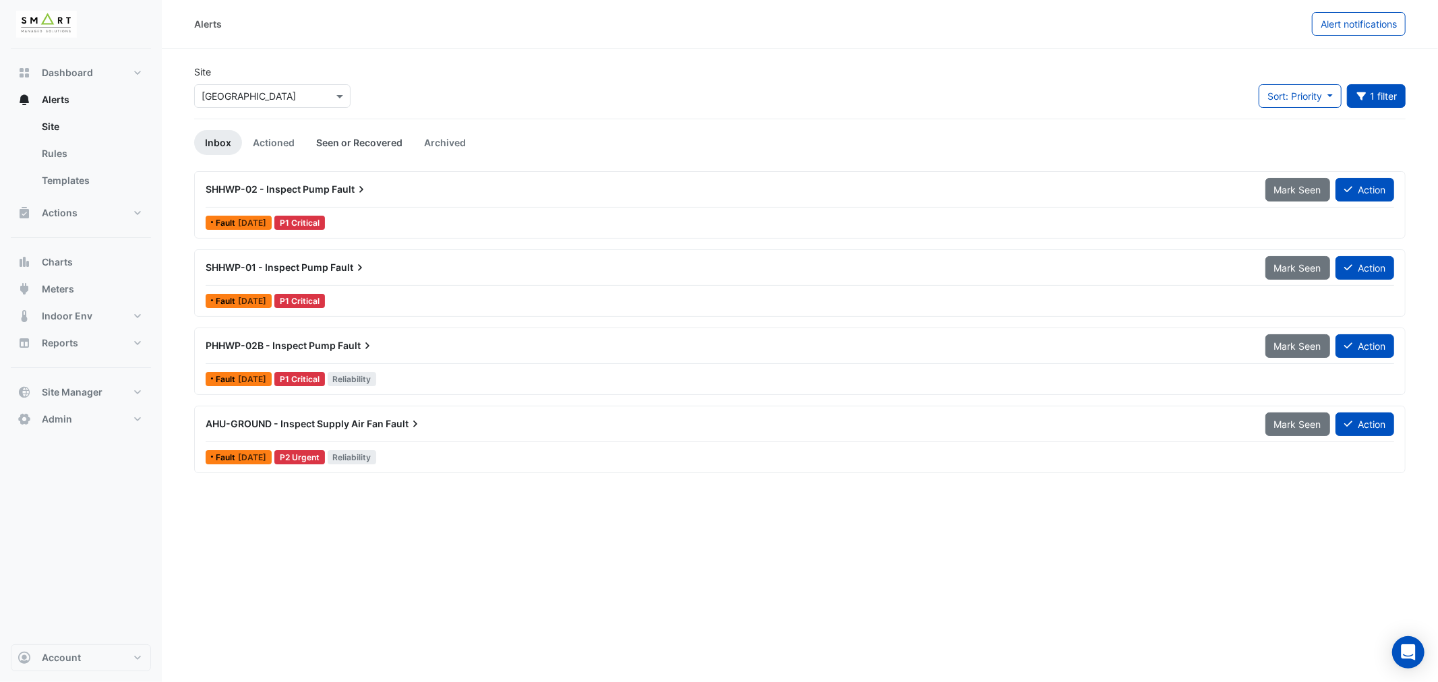
click at [367, 137] on link "Seen or Recovered" at bounding box center [359, 142] width 108 height 25
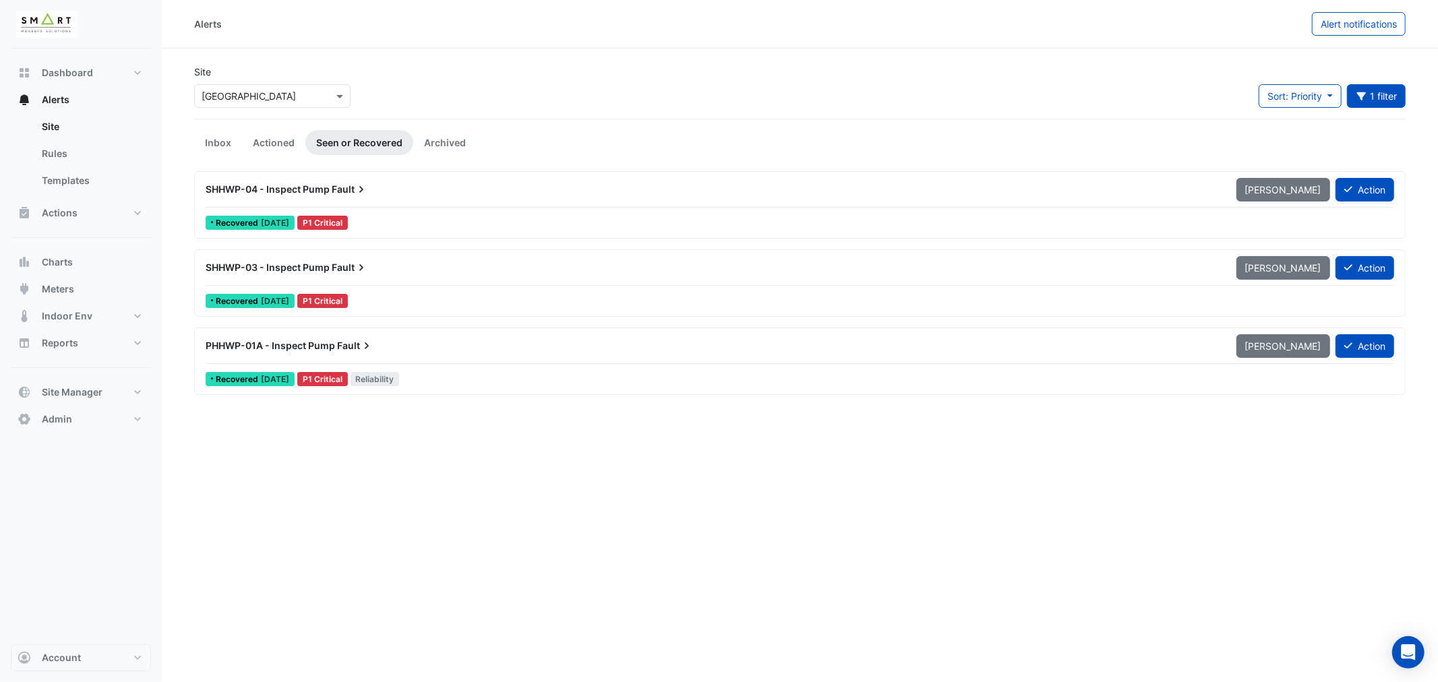
click at [307, 346] on span "PHHWP-01A - Inspect Pump" at bounding box center [270, 345] width 129 height 11
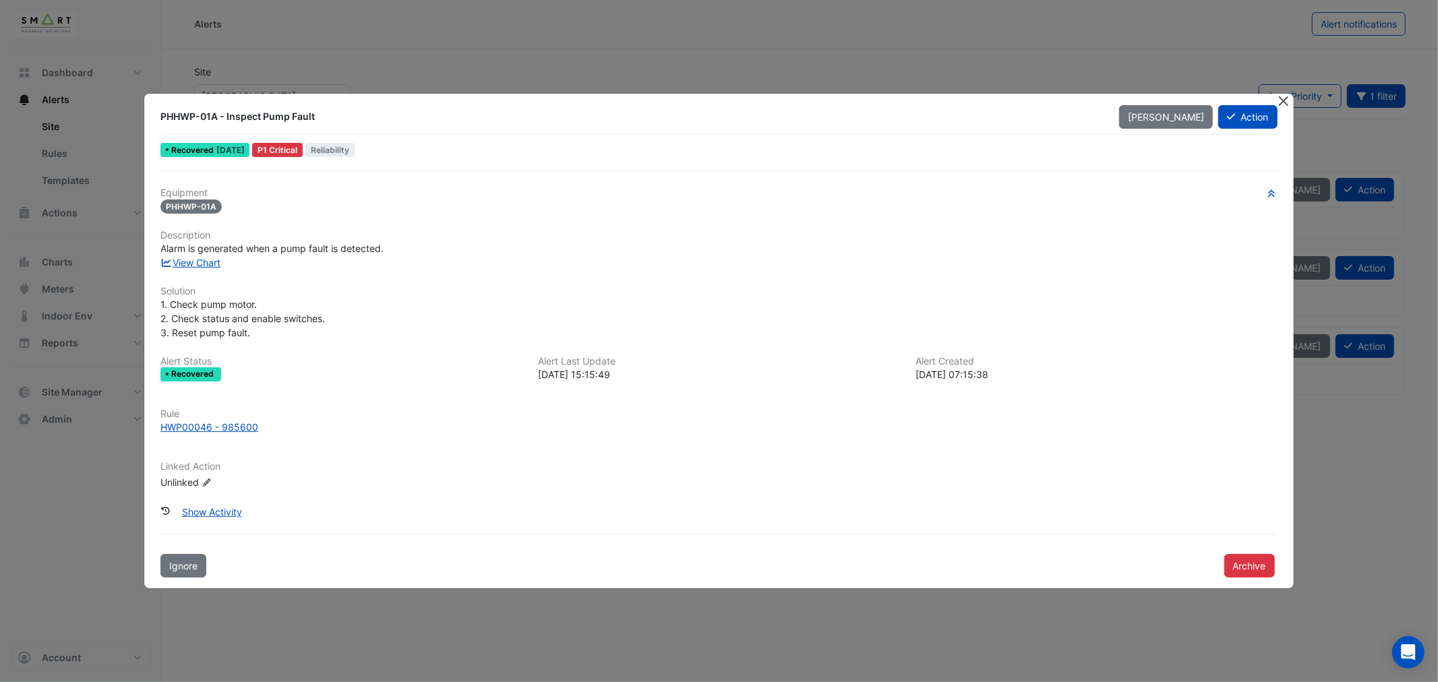
click at [1284, 100] on button "Close" at bounding box center [1284, 101] width 14 height 14
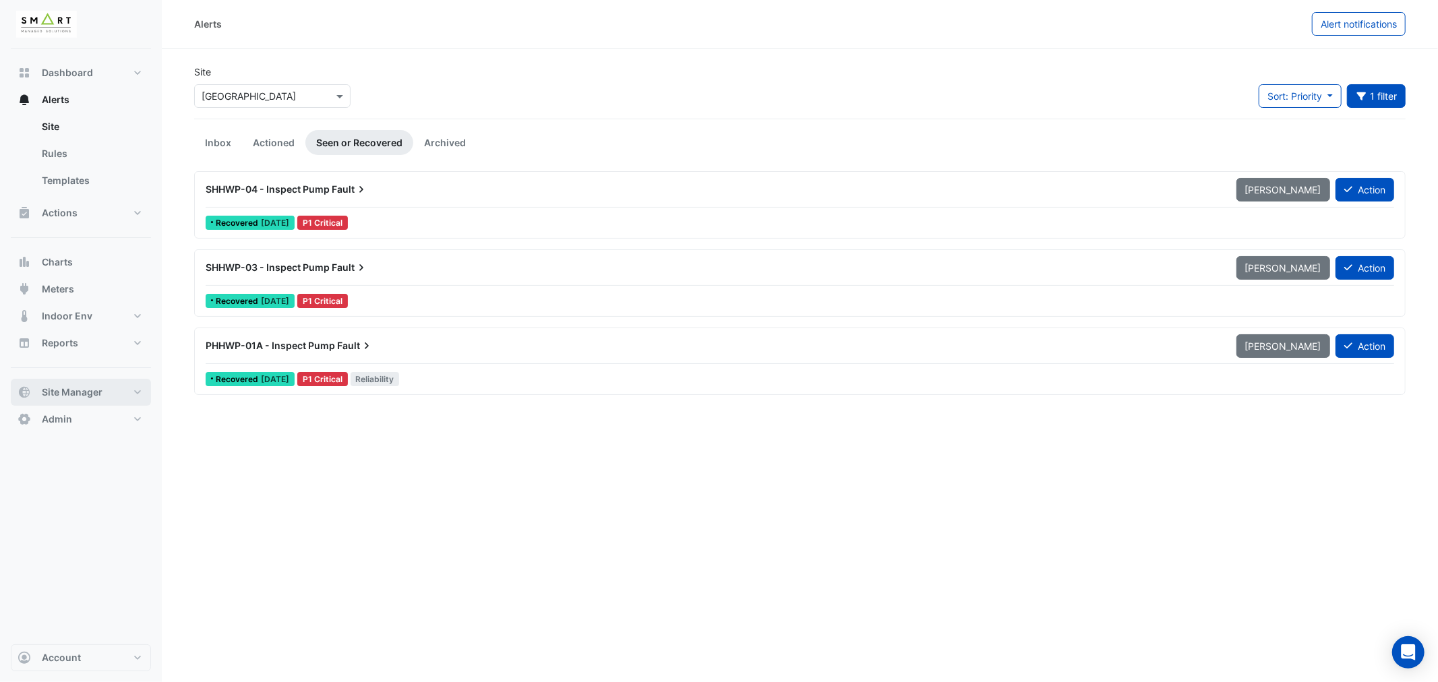
click at [63, 395] on span "Site Manager" at bounding box center [72, 392] width 61 height 13
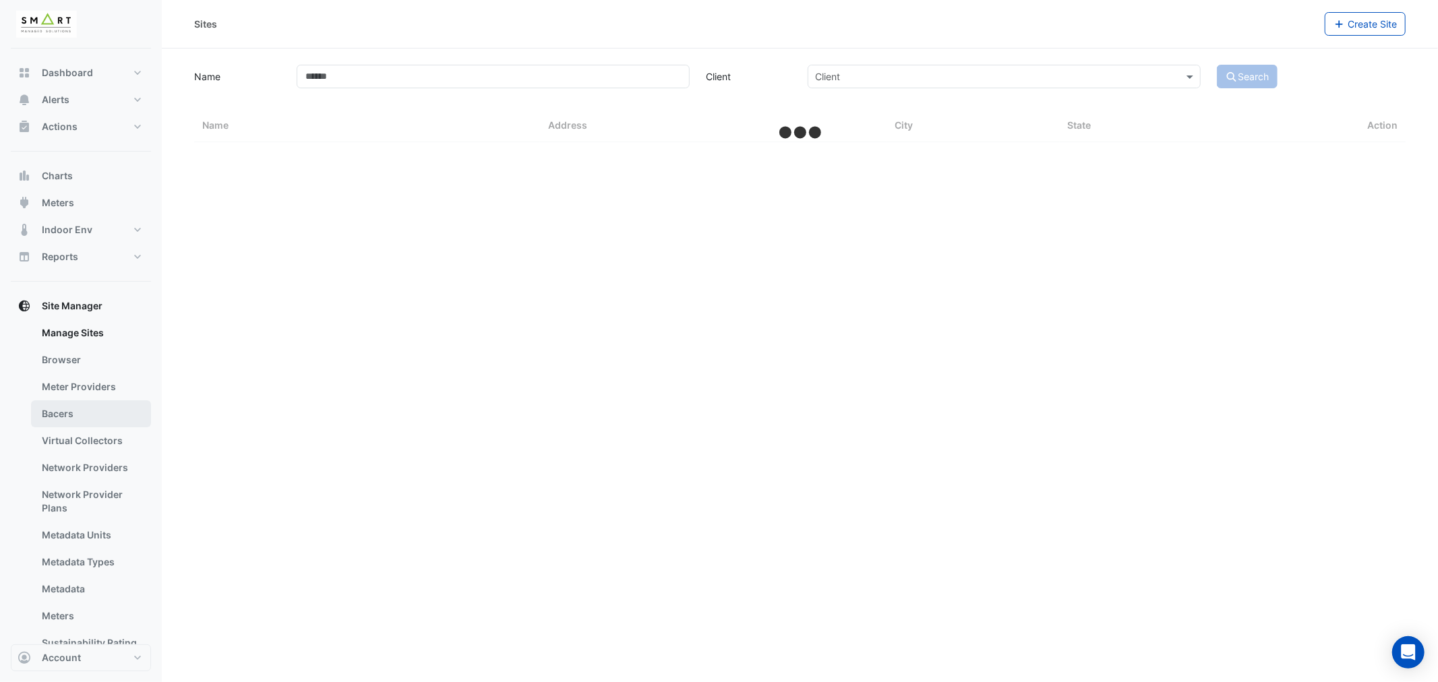
select select "***"
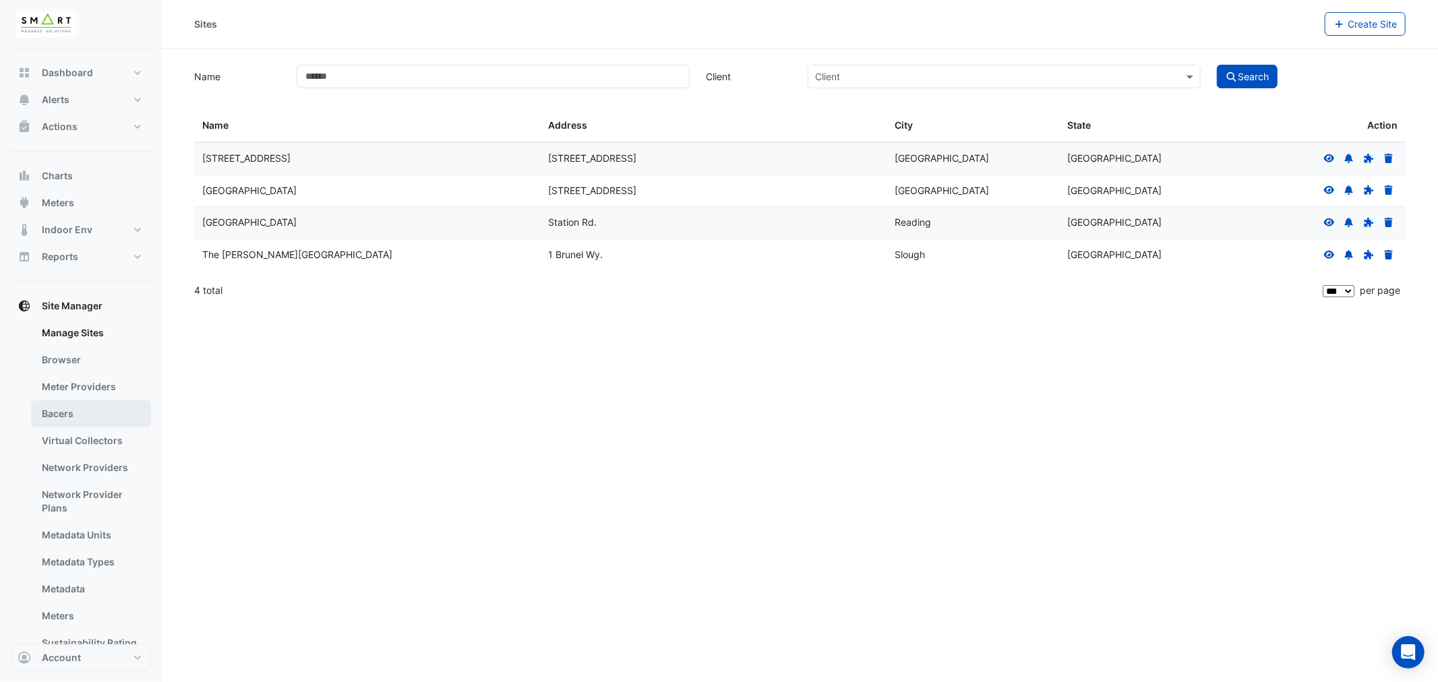
click at [63, 410] on link "Bacers" at bounding box center [91, 413] width 120 height 27
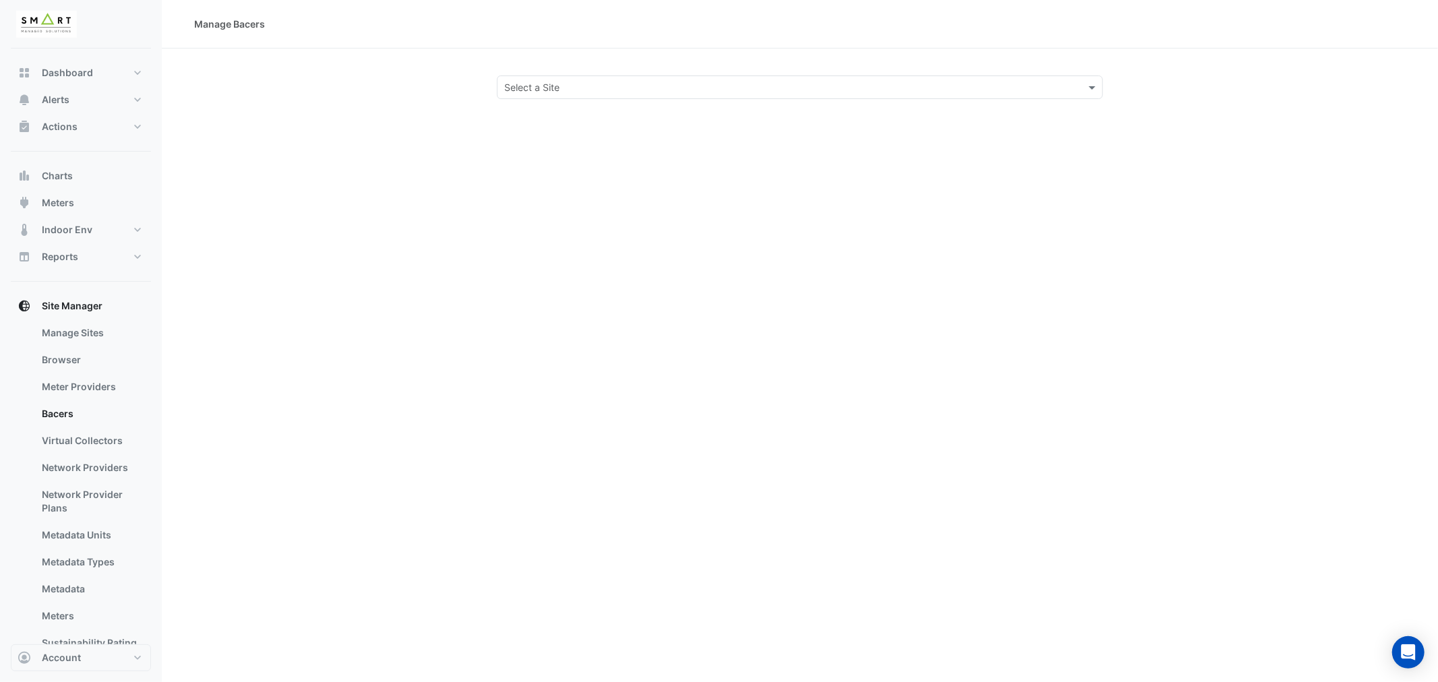
click at [691, 88] on input "text" at bounding box center [786, 88] width 564 height 14
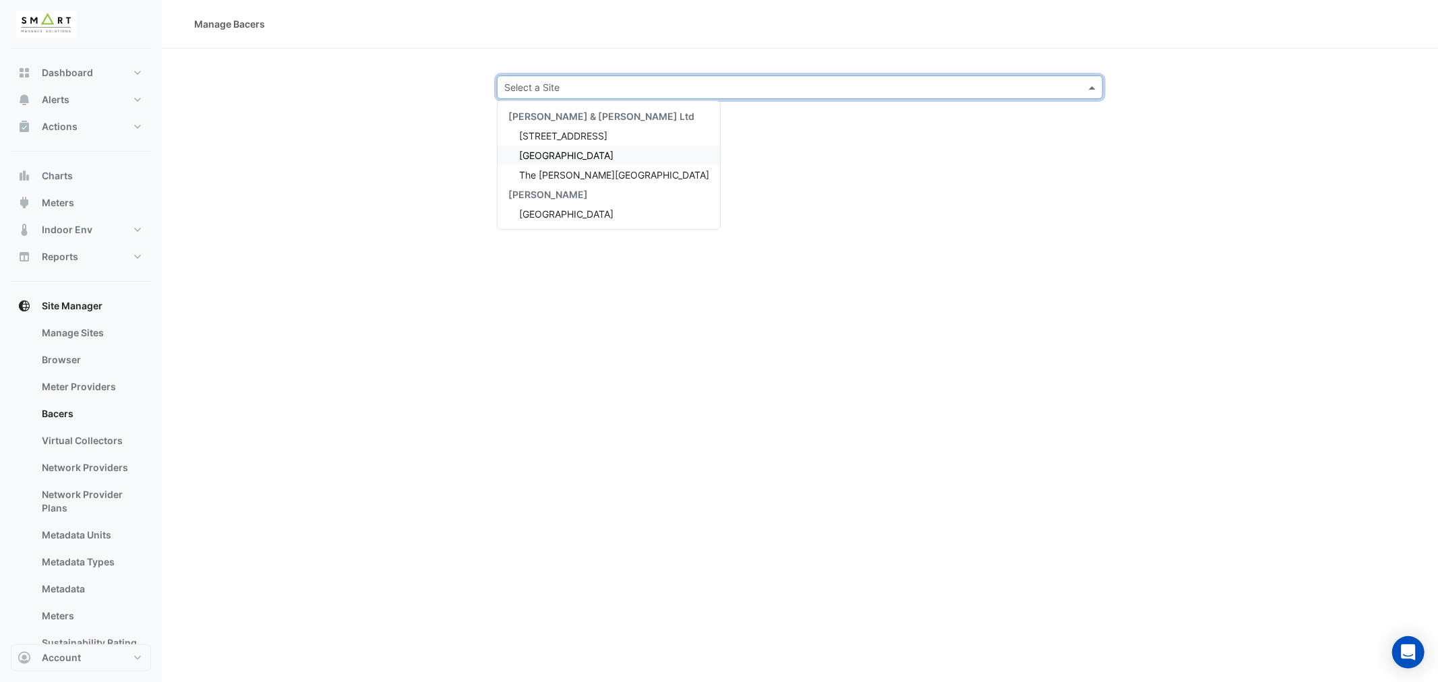
click at [555, 150] on span "Thames Tower" at bounding box center [566, 155] width 94 height 11
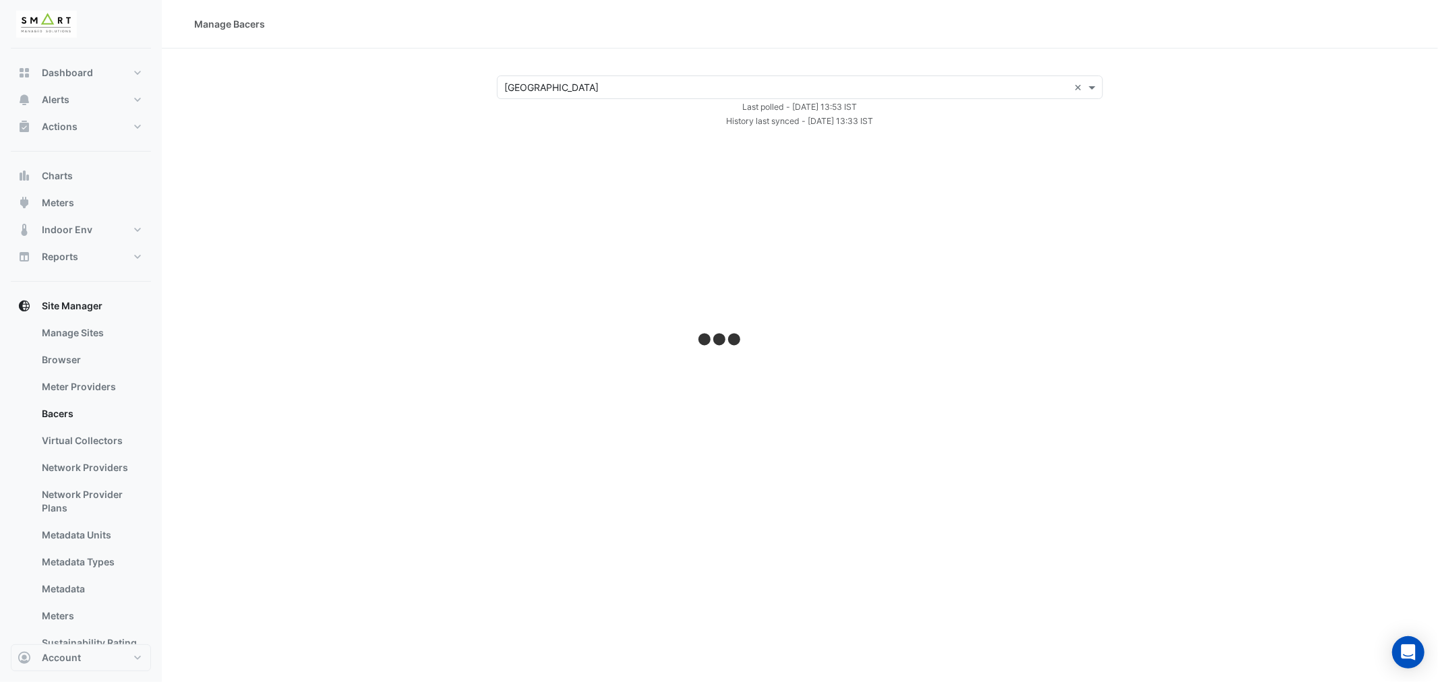
select select "***"
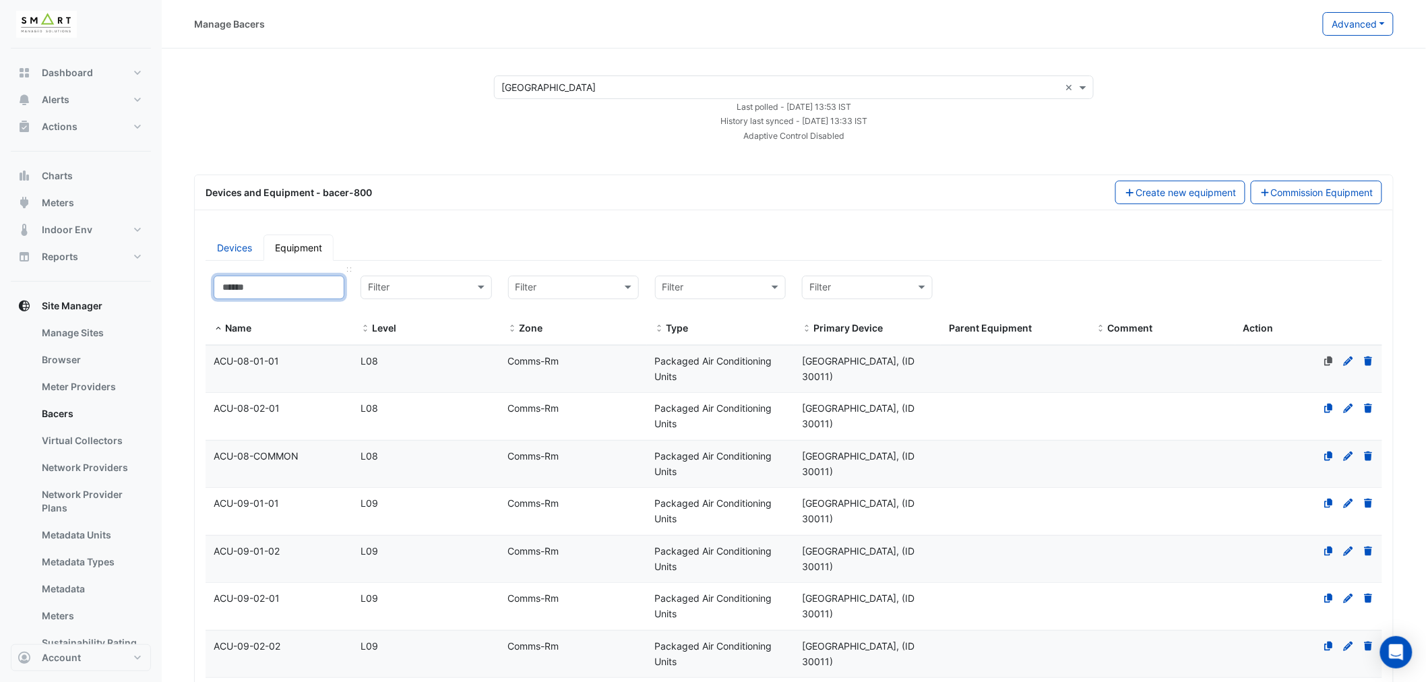
click at [268, 293] on input at bounding box center [279, 288] width 131 height 24
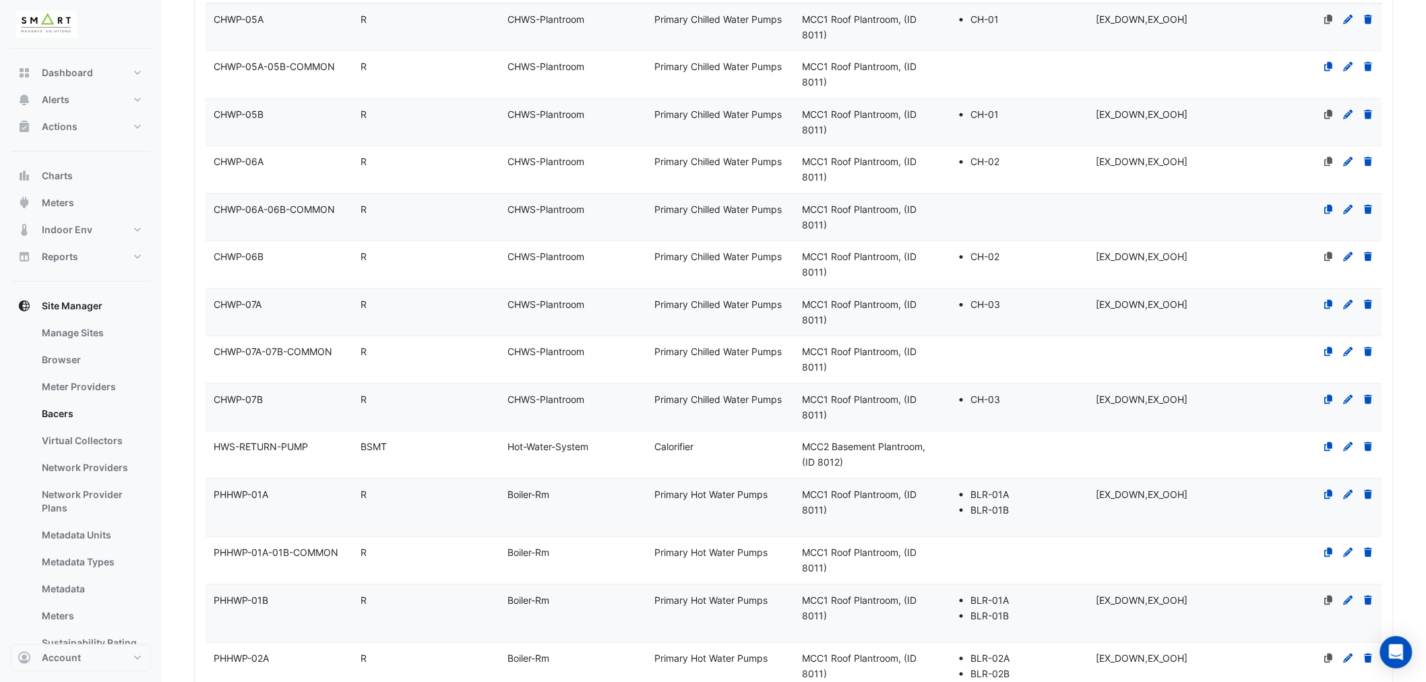
scroll to position [449, 0]
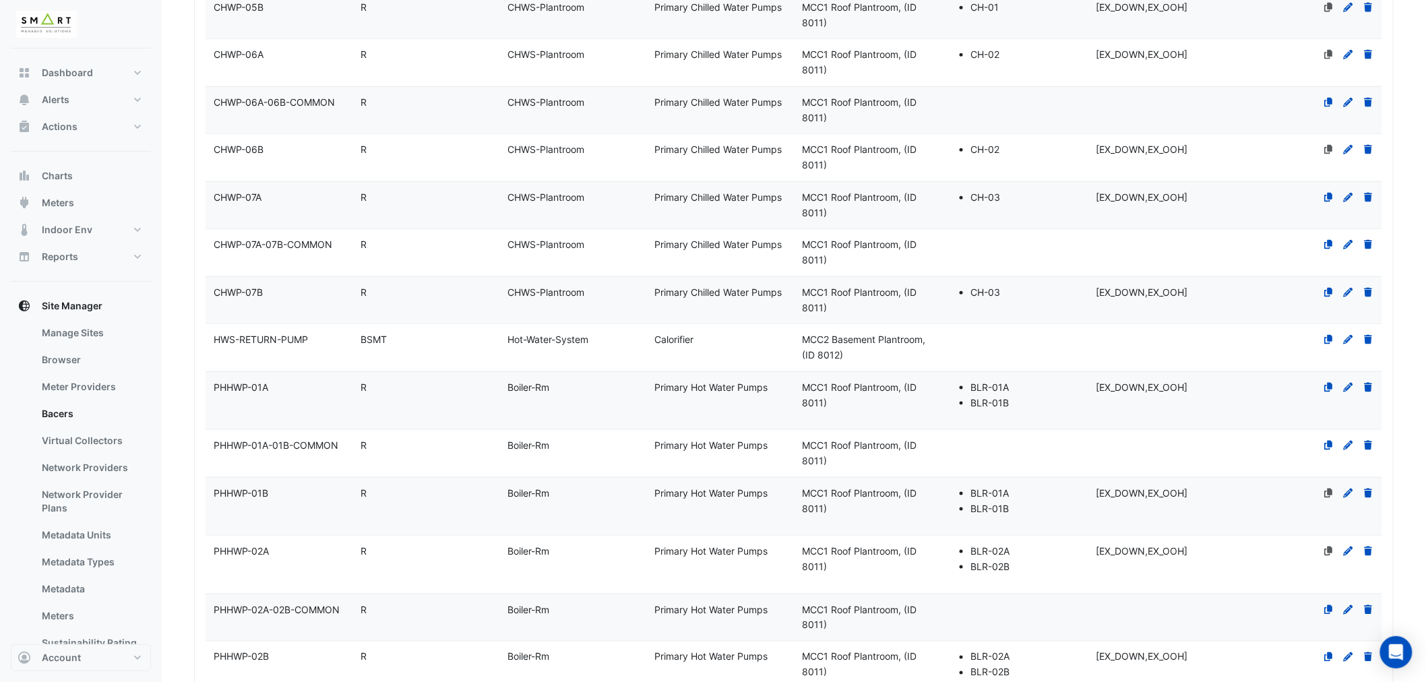
type input "*"
click at [304, 388] on div "PHHWP-01A" at bounding box center [279, 388] width 147 height 16
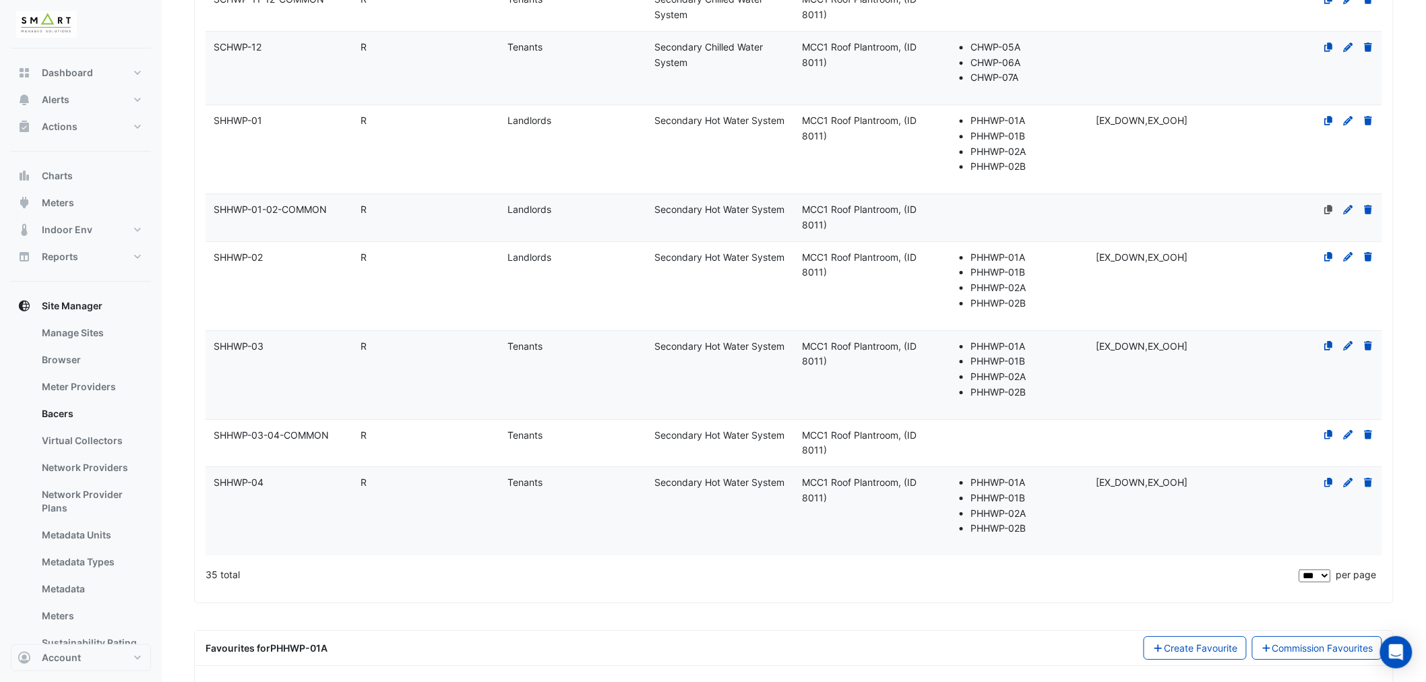
scroll to position [1721, 0]
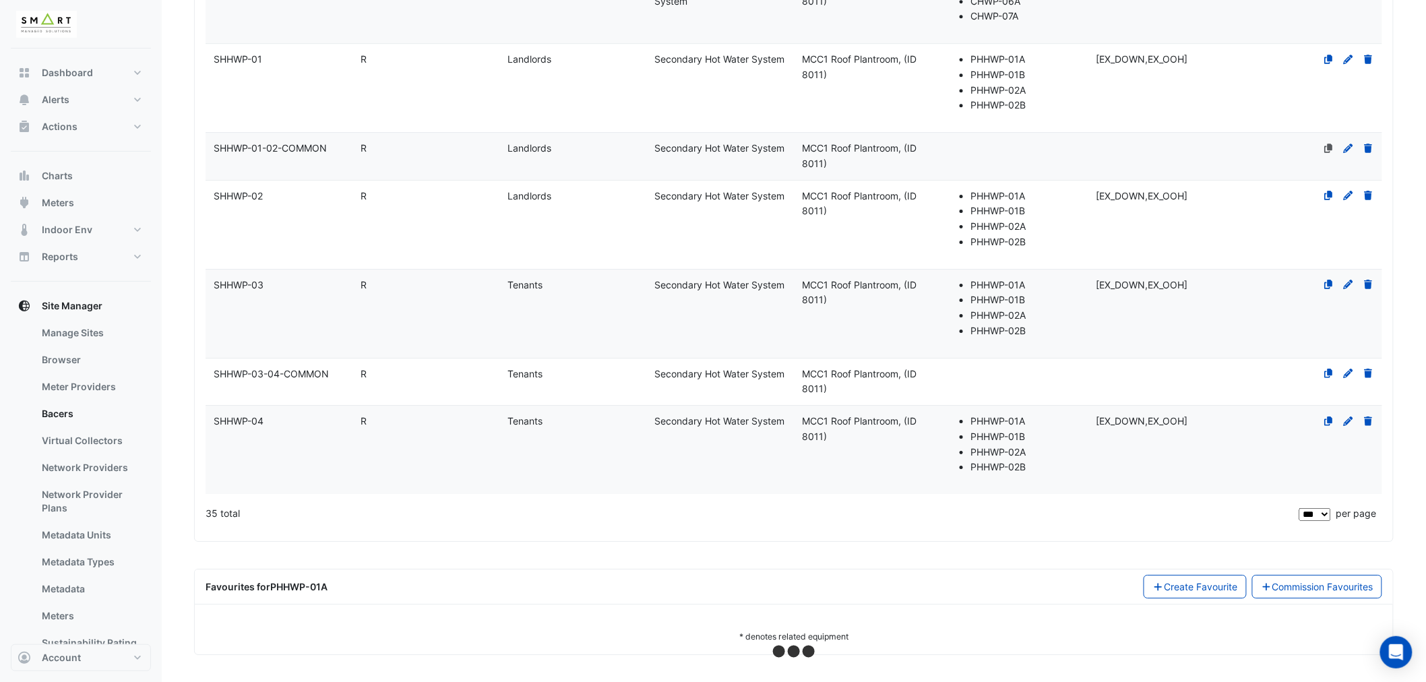
select select "***"
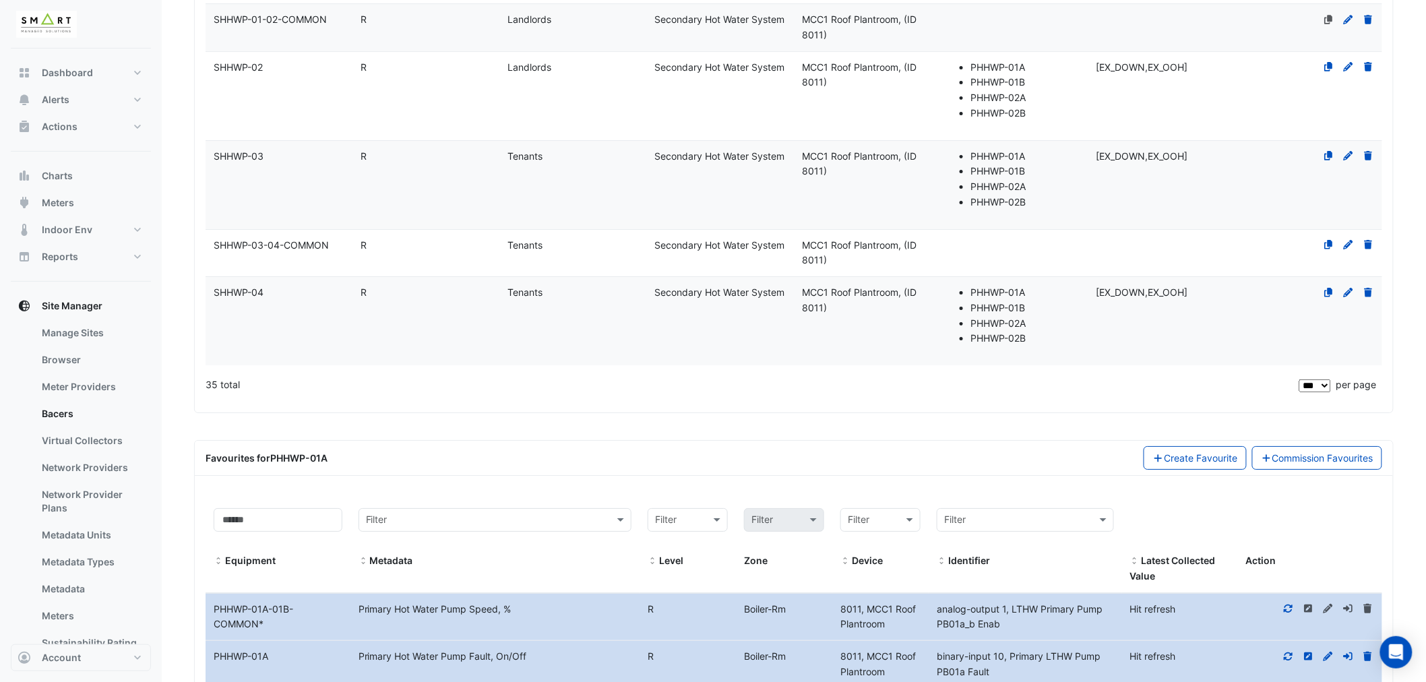
scroll to position [1994, 0]
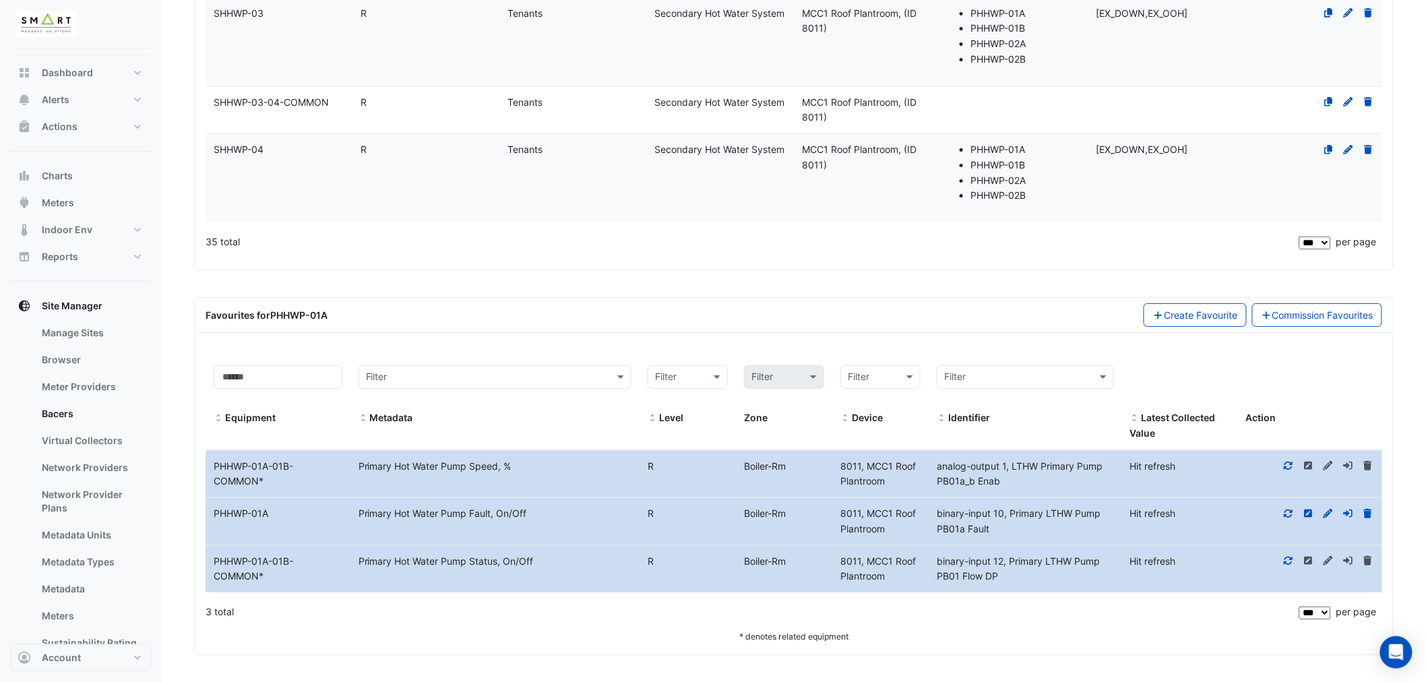
click at [1291, 509] on icon at bounding box center [1289, 513] width 12 height 9
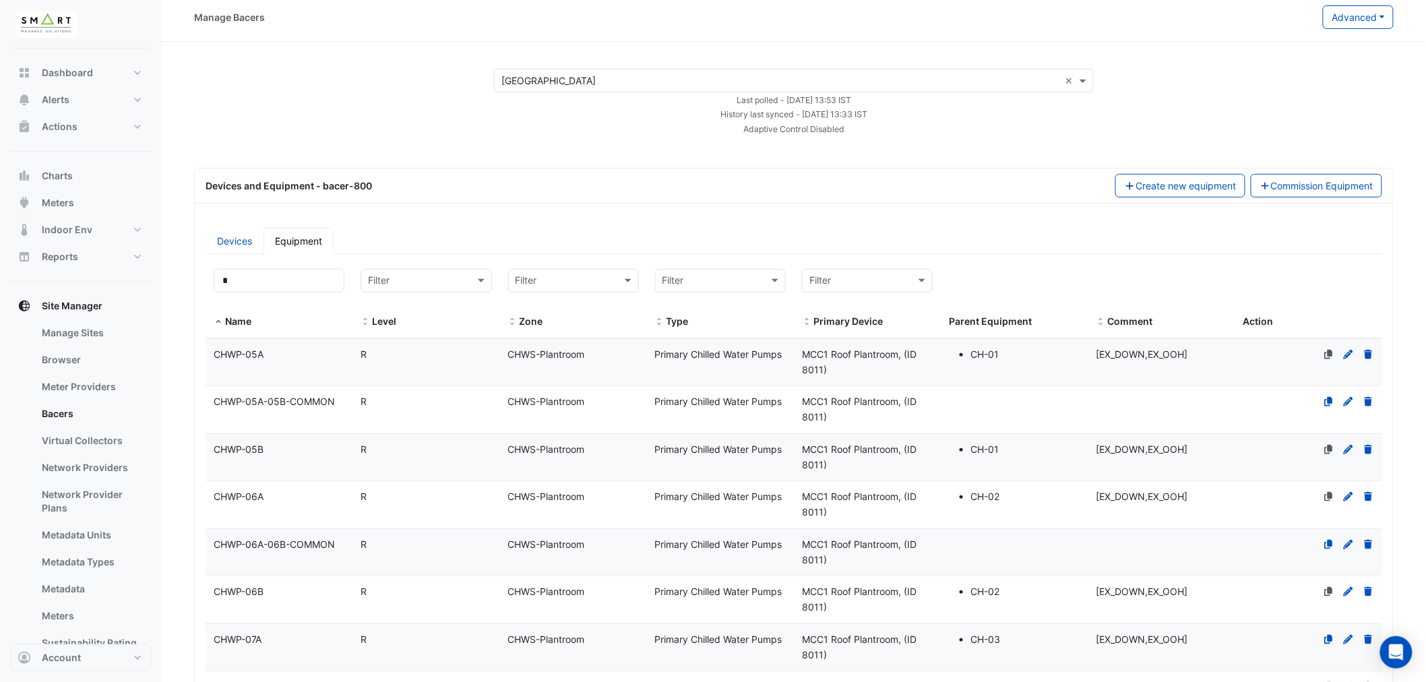
scroll to position [0, 0]
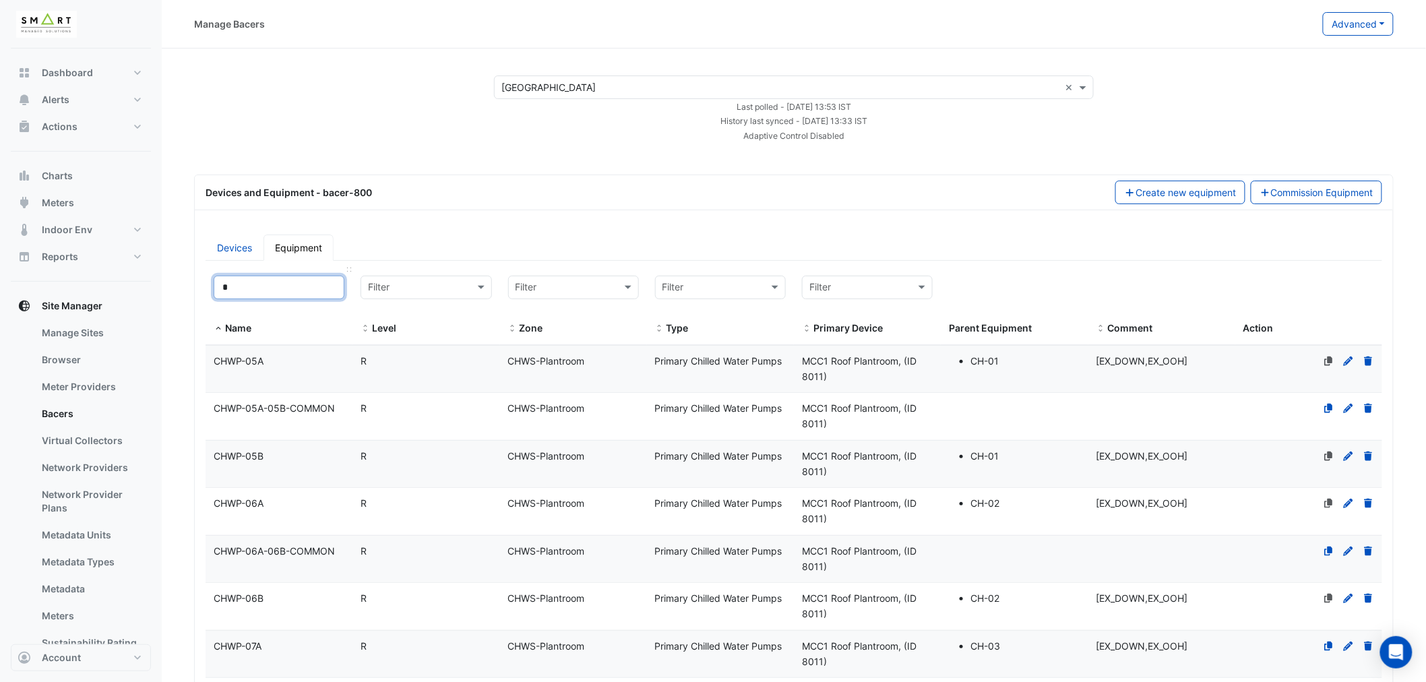
click at [257, 291] on input "*" at bounding box center [279, 288] width 131 height 24
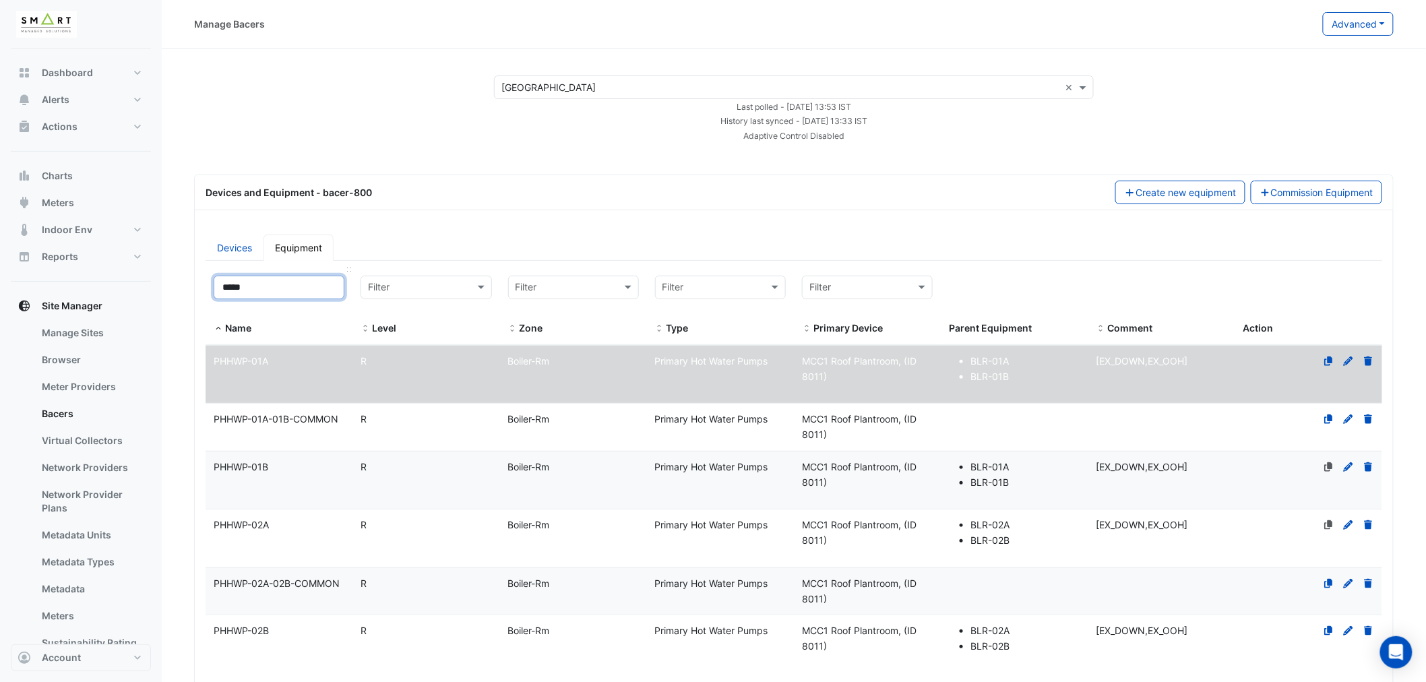
type input "*****"
click at [284, 466] on div "PHHWP-01B" at bounding box center [279, 468] width 147 height 16
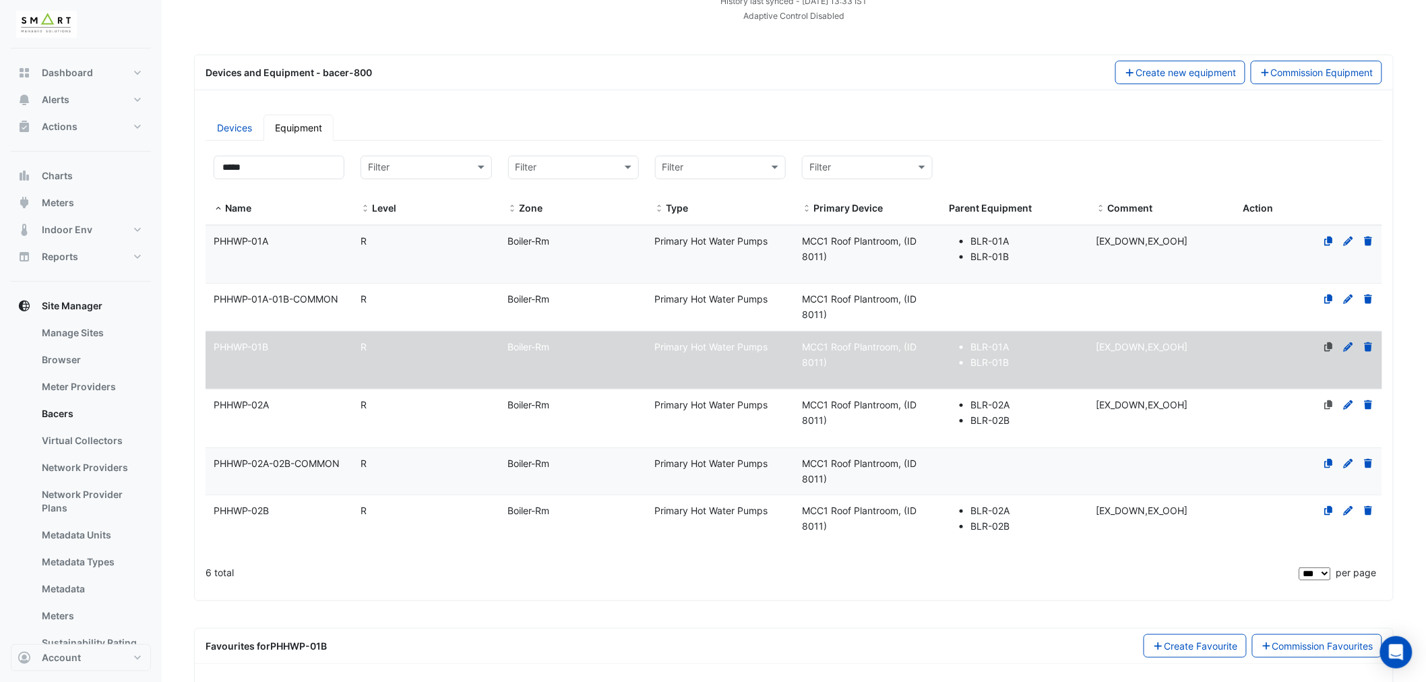
scroll to position [272, 0]
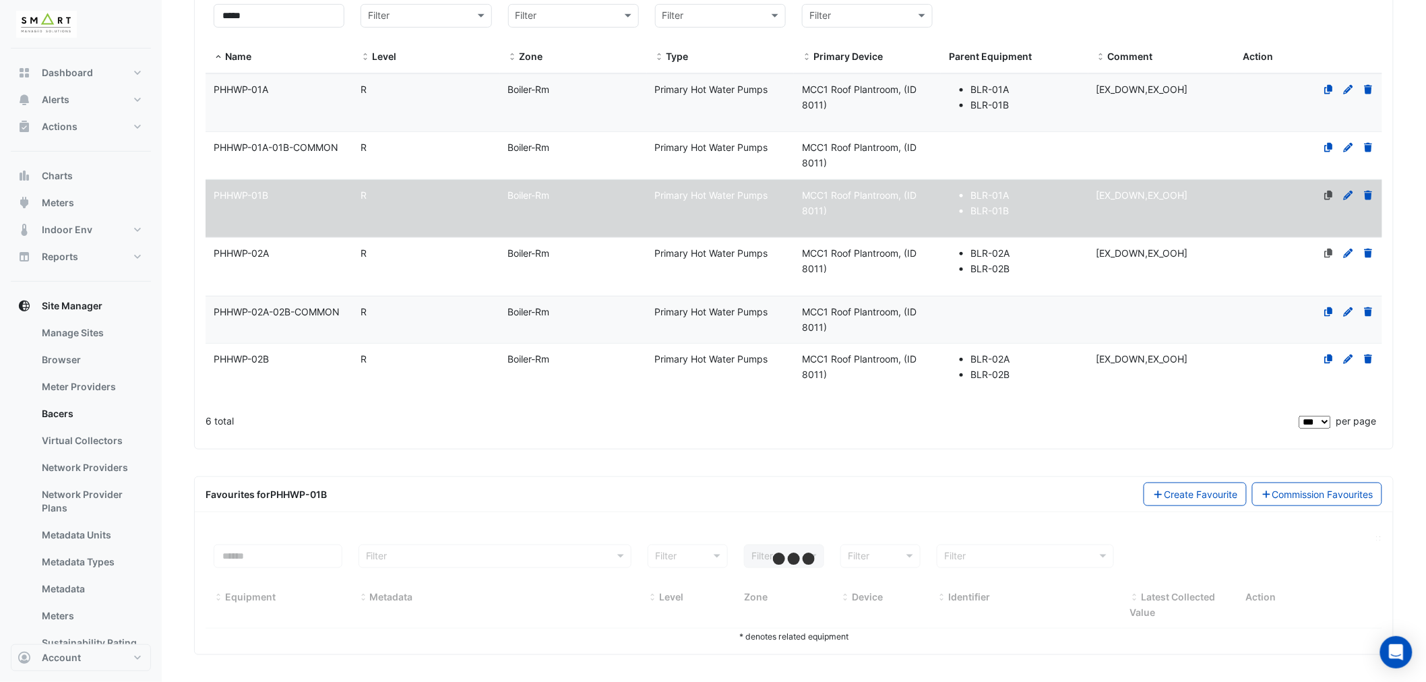
select select "***"
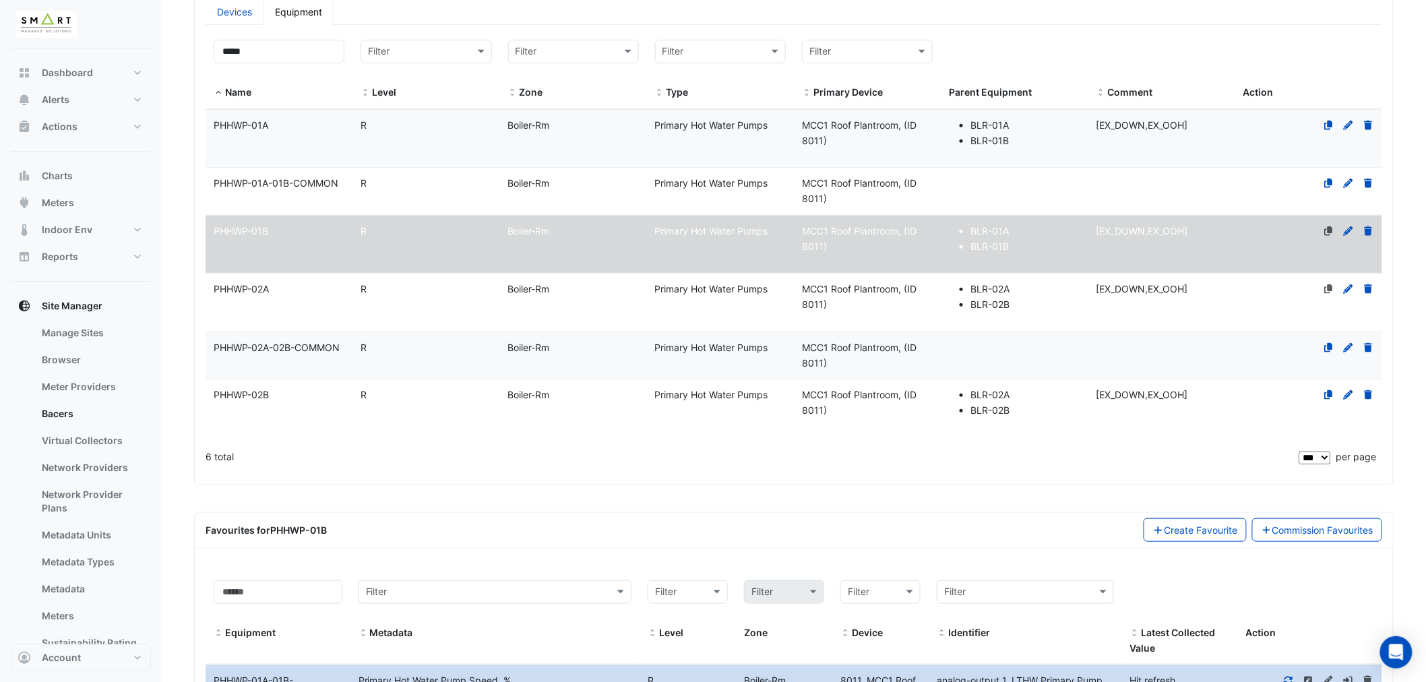
scroll to position [0, 0]
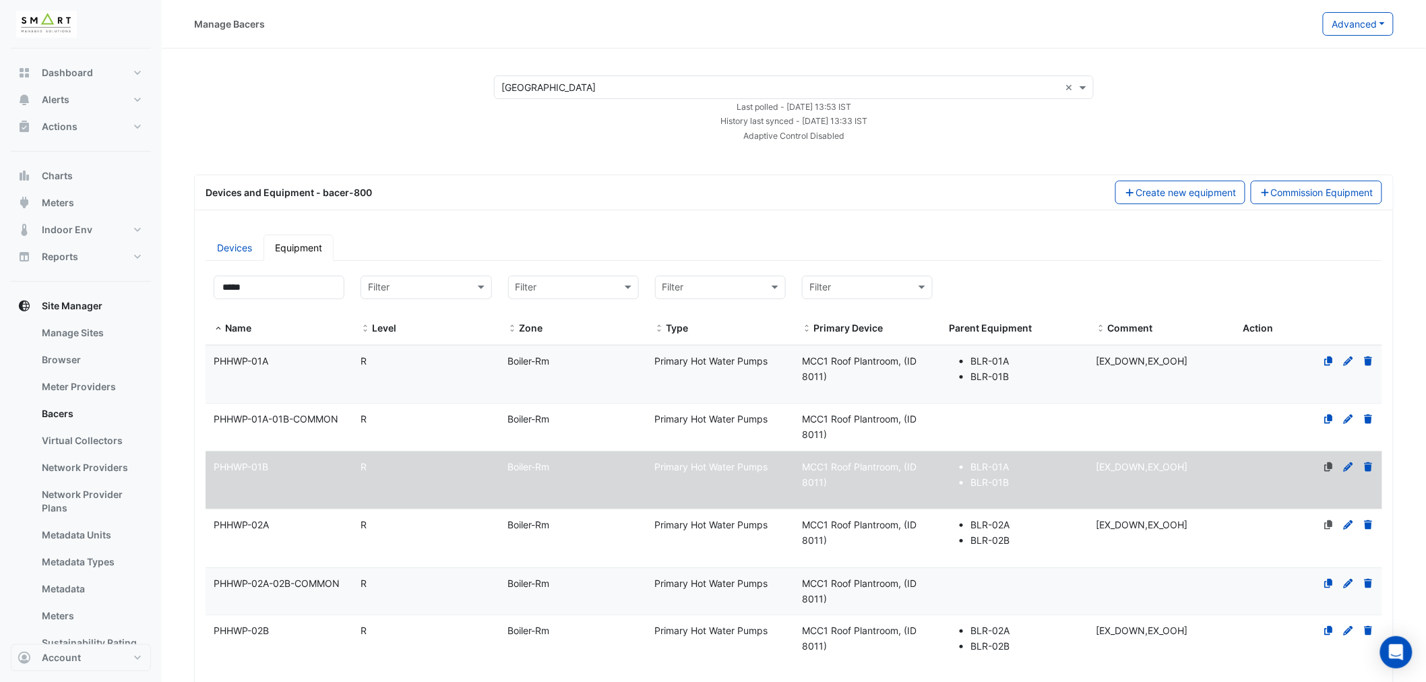
click at [294, 522] on div "PHHWP-02A" at bounding box center [279, 526] width 147 height 16
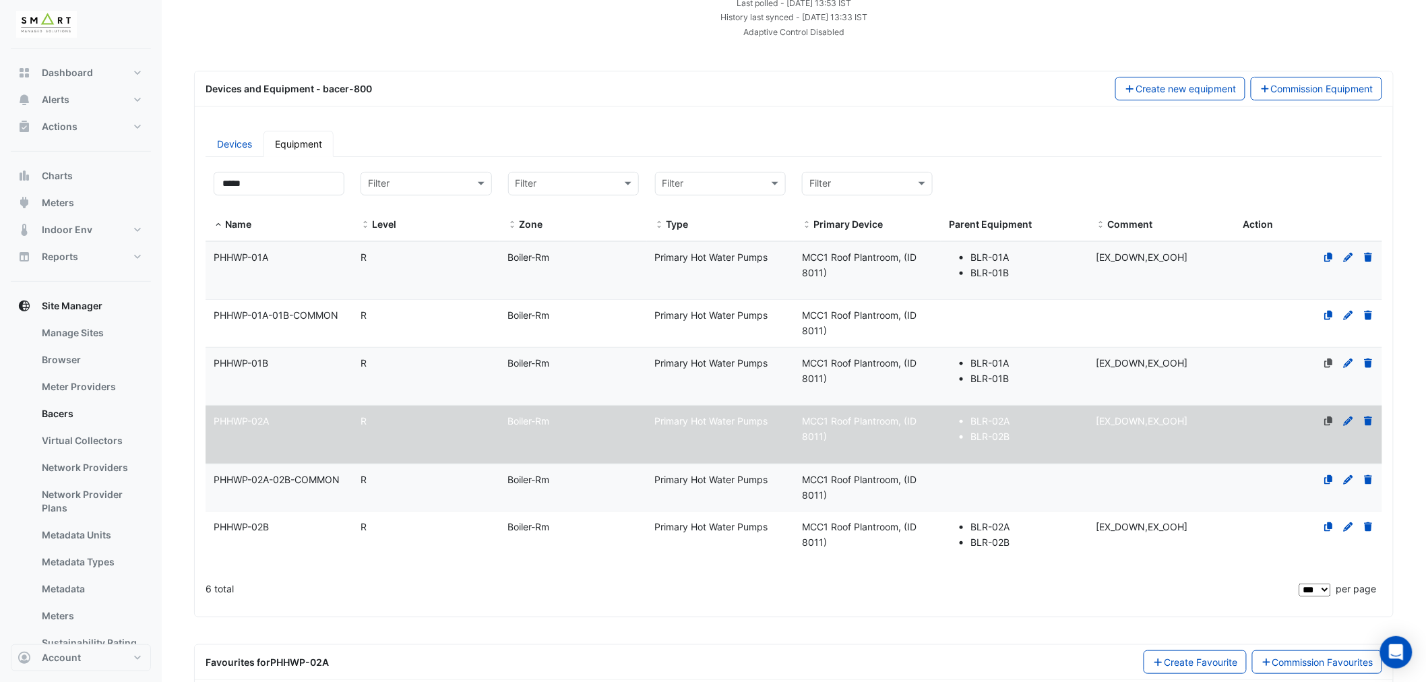
scroll to position [272, 0]
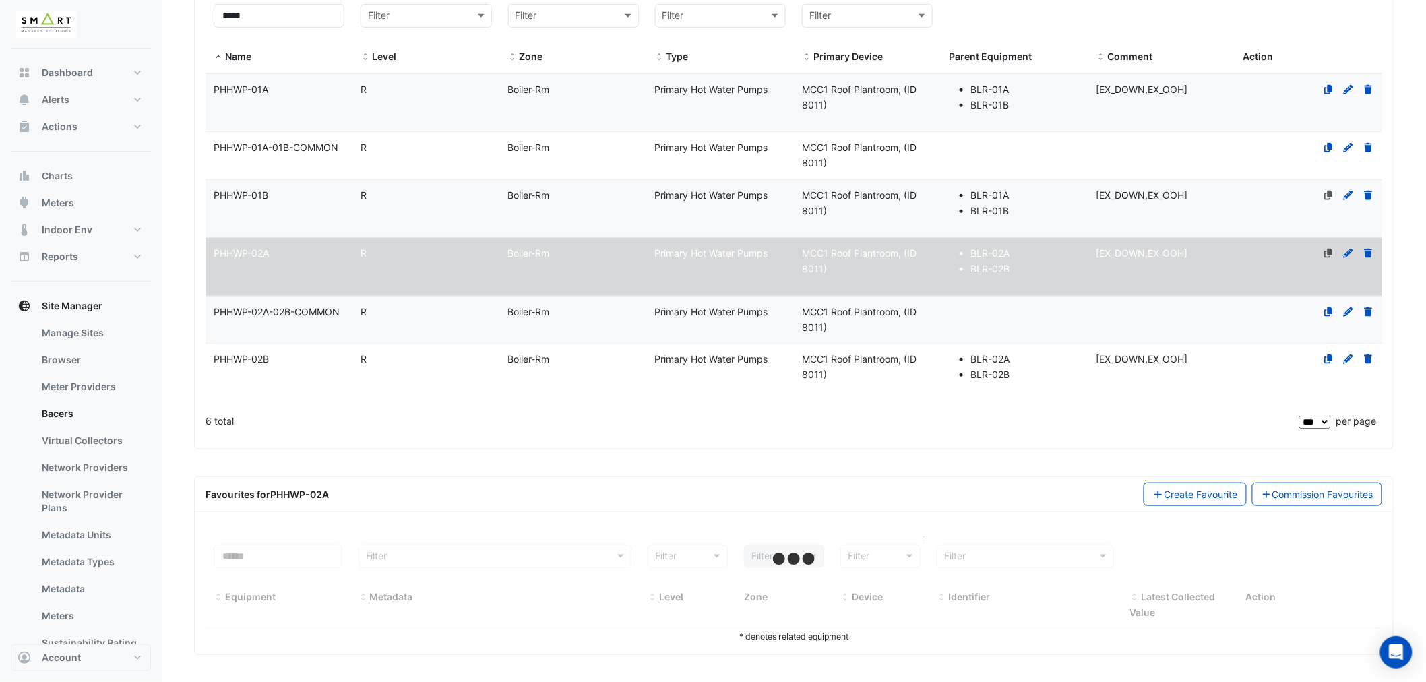
select select "***"
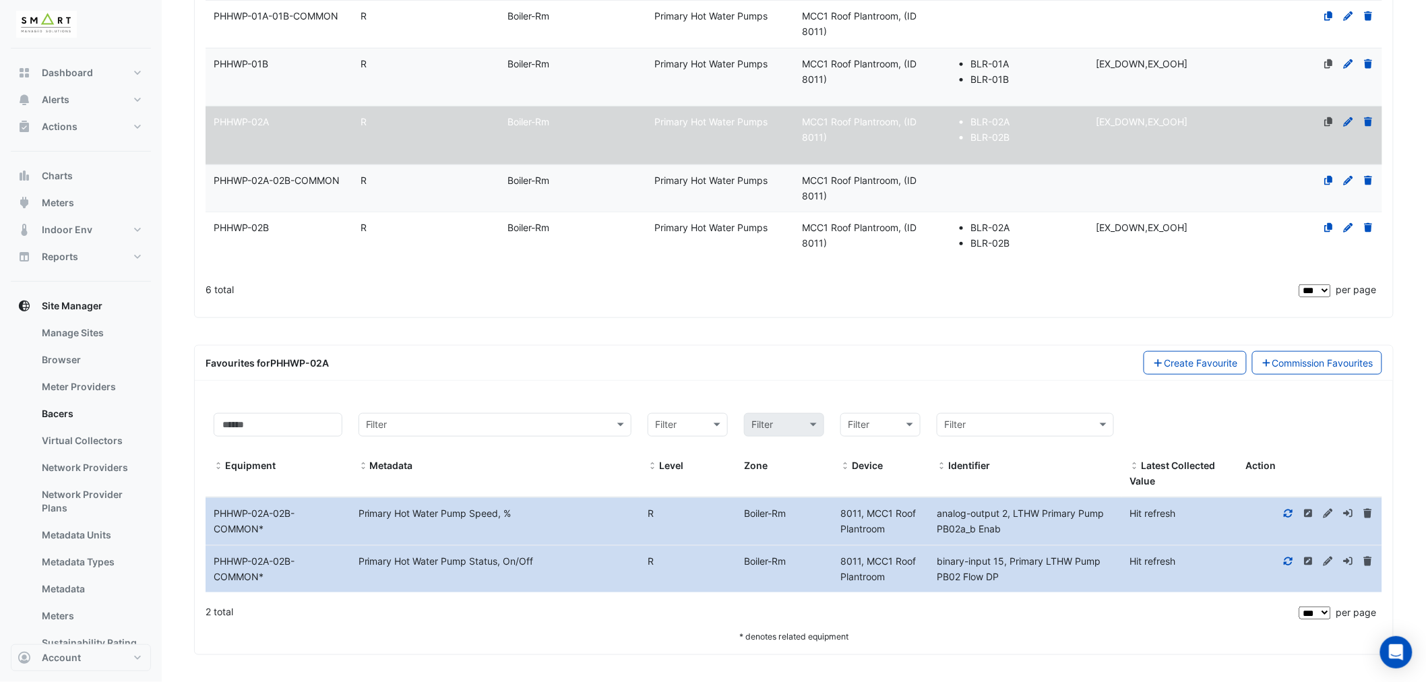
scroll to position [0, 0]
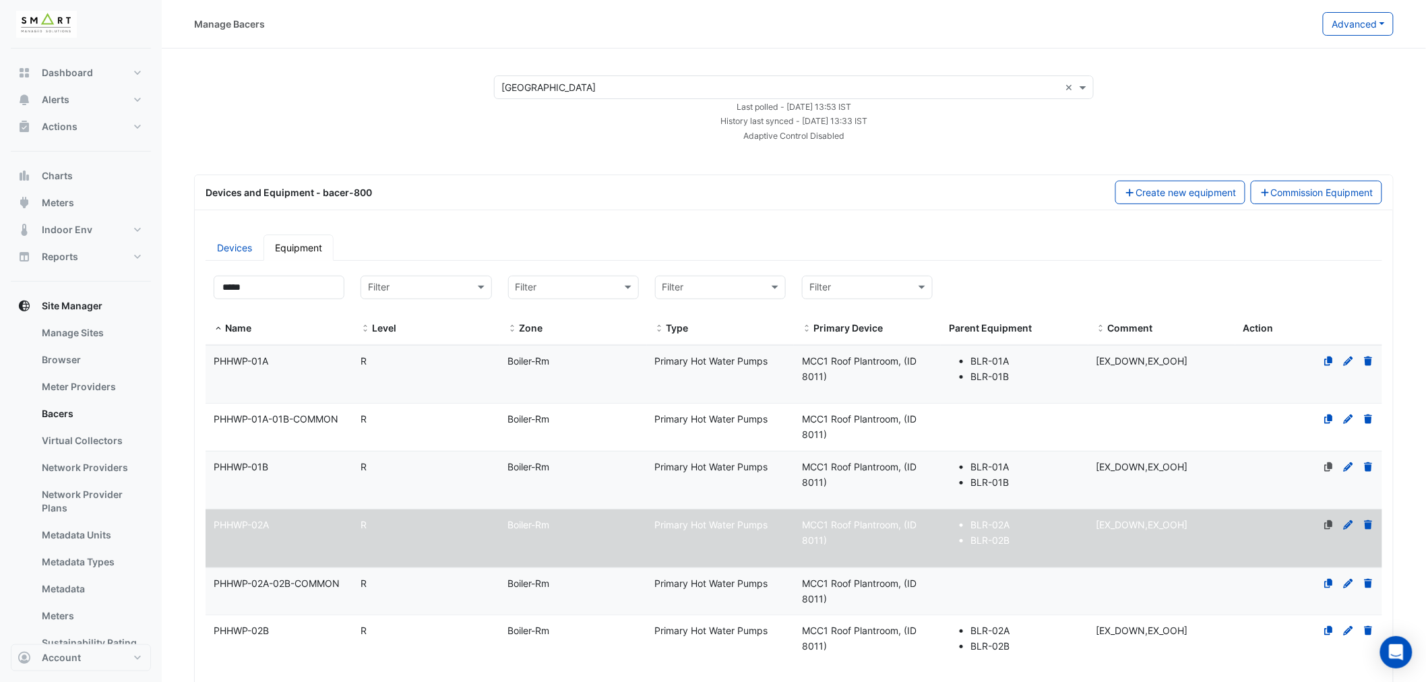
click at [338, 629] on div "PHHWP-02B" at bounding box center [279, 631] width 147 height 16
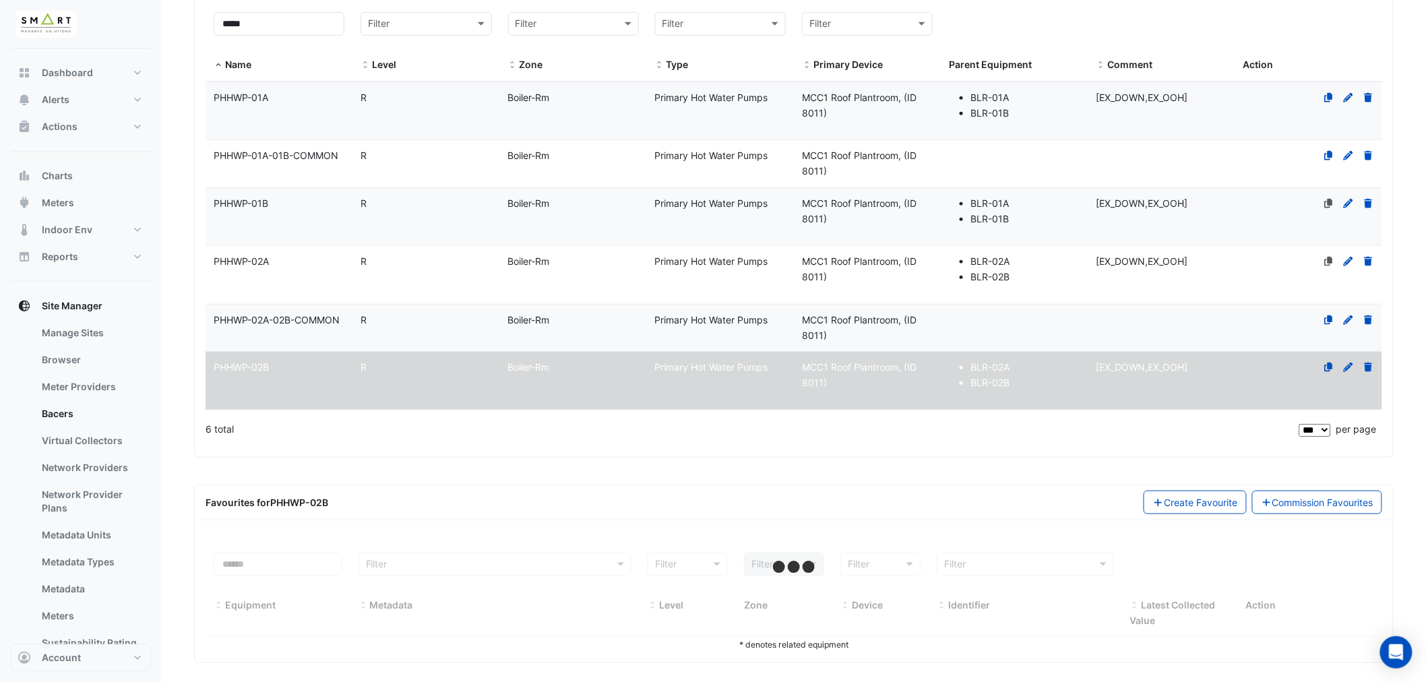
scroll to position [272, 0]
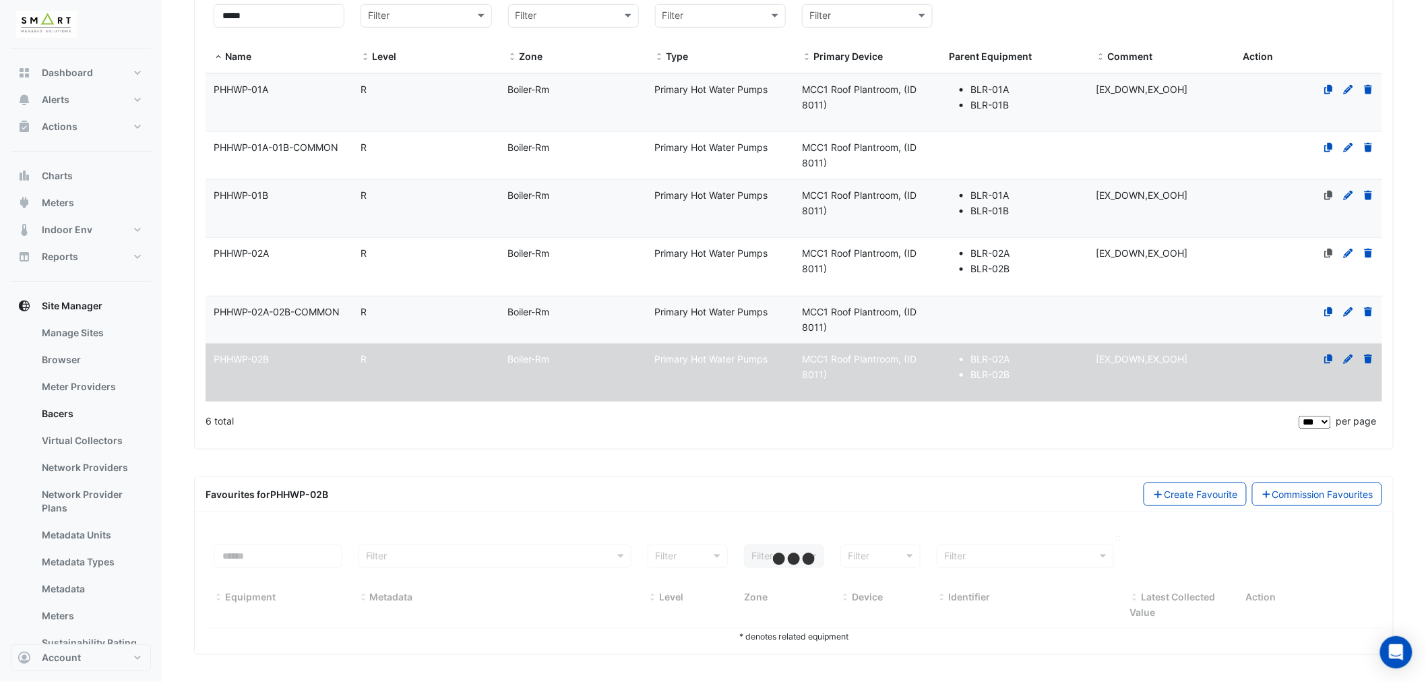
select select "***"
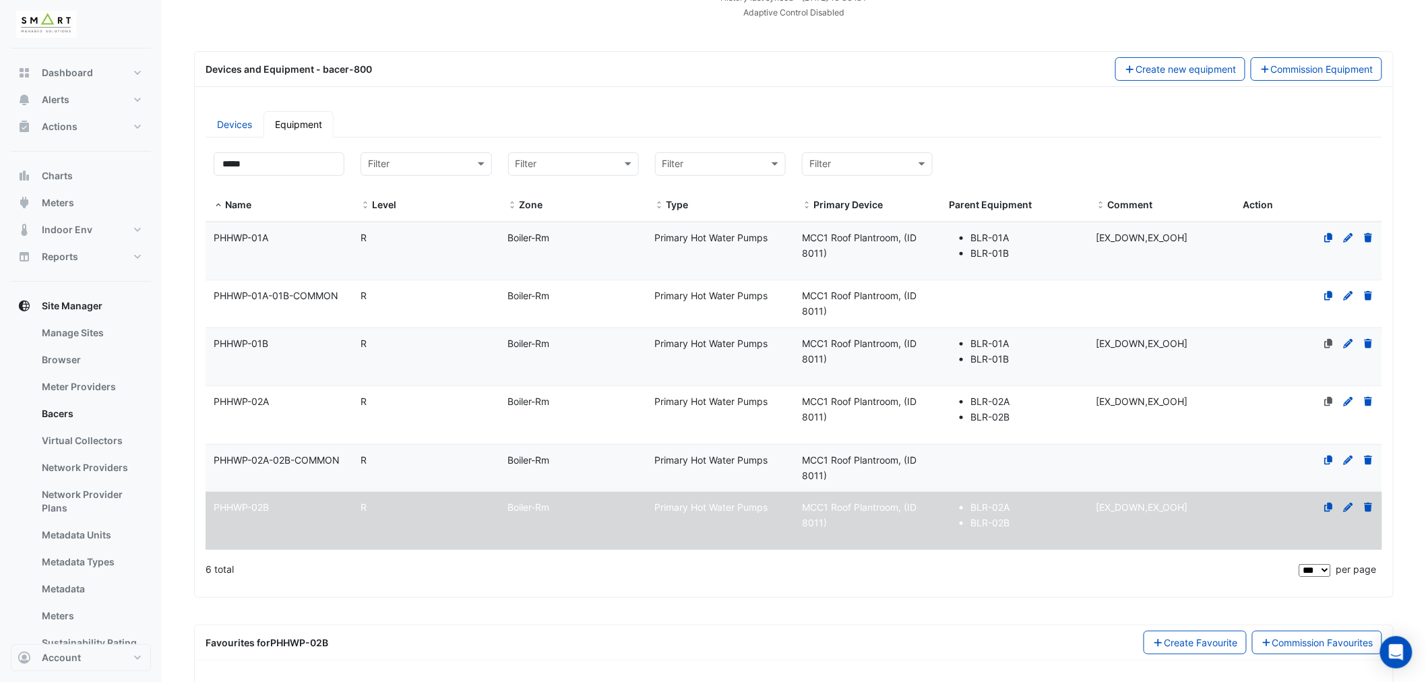
scroll to position [150, 0]
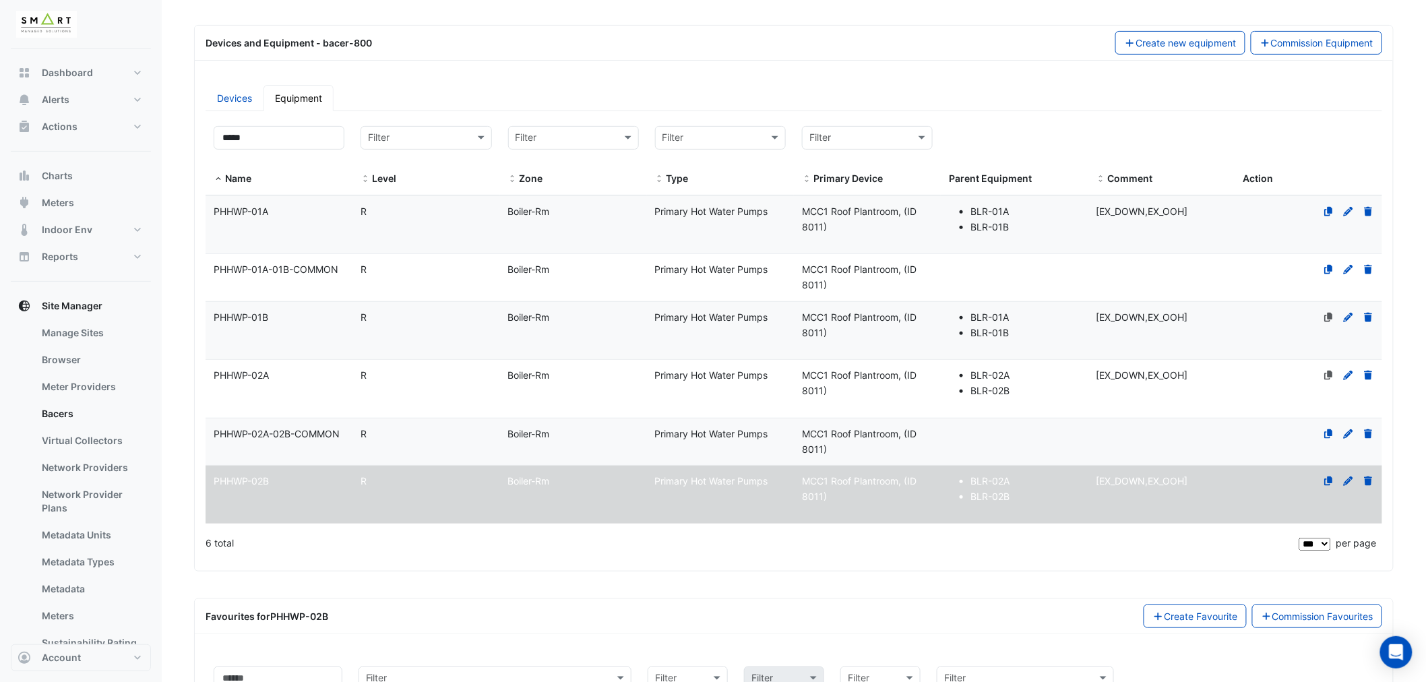
click at [480, 429] on div "R" at bounding box center [425, 435] width 147 height 16
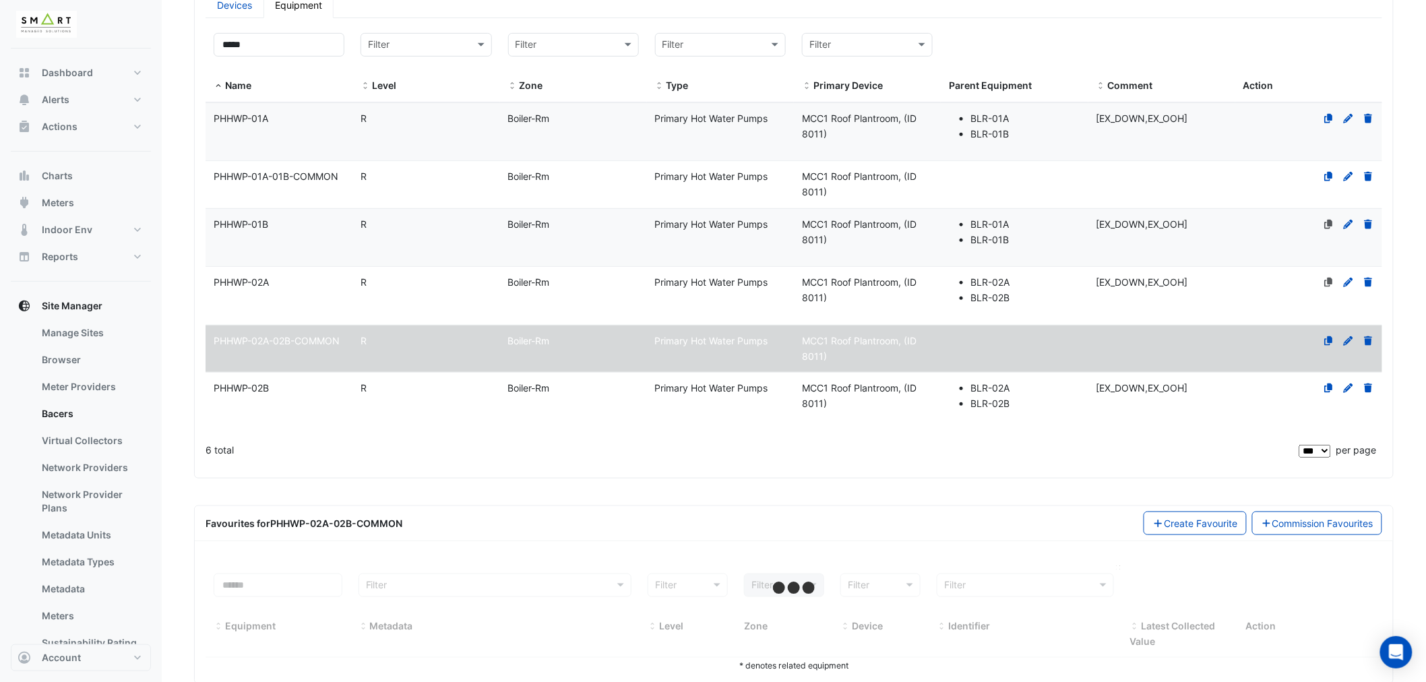
scroll to position [272, 0]
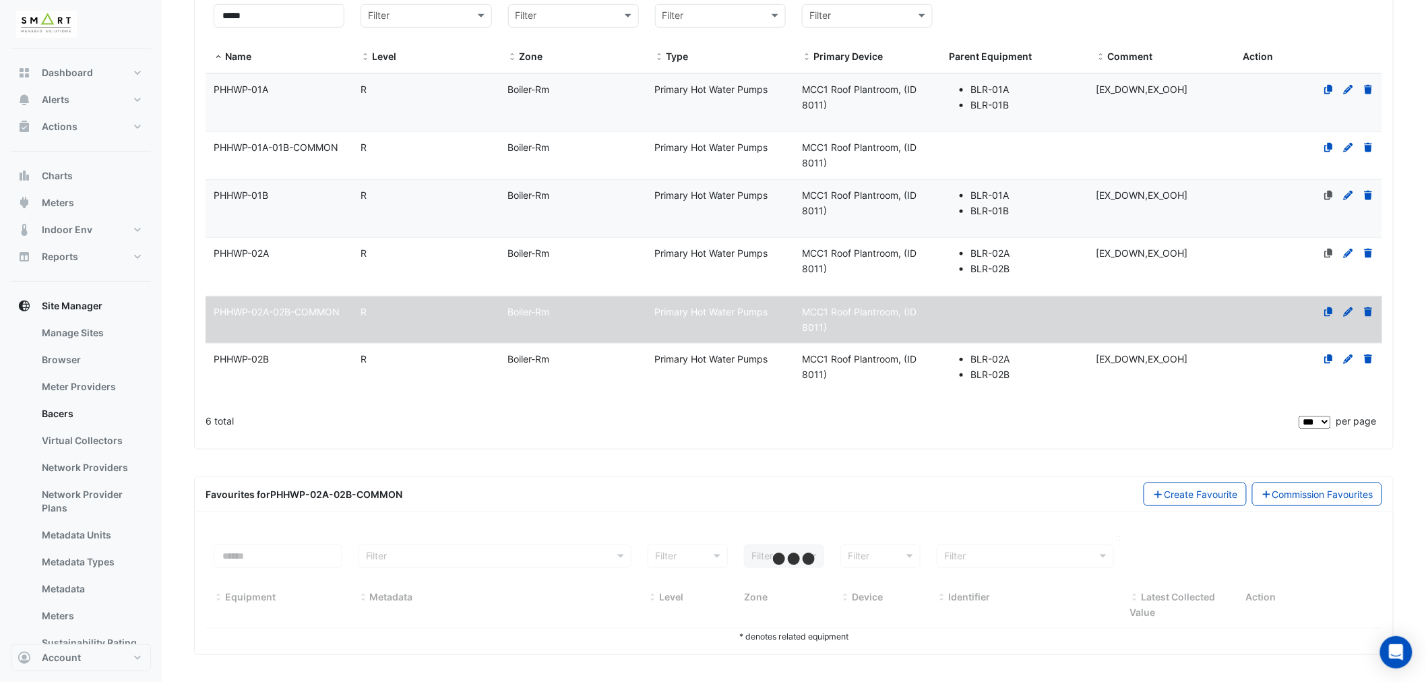
select select "***"
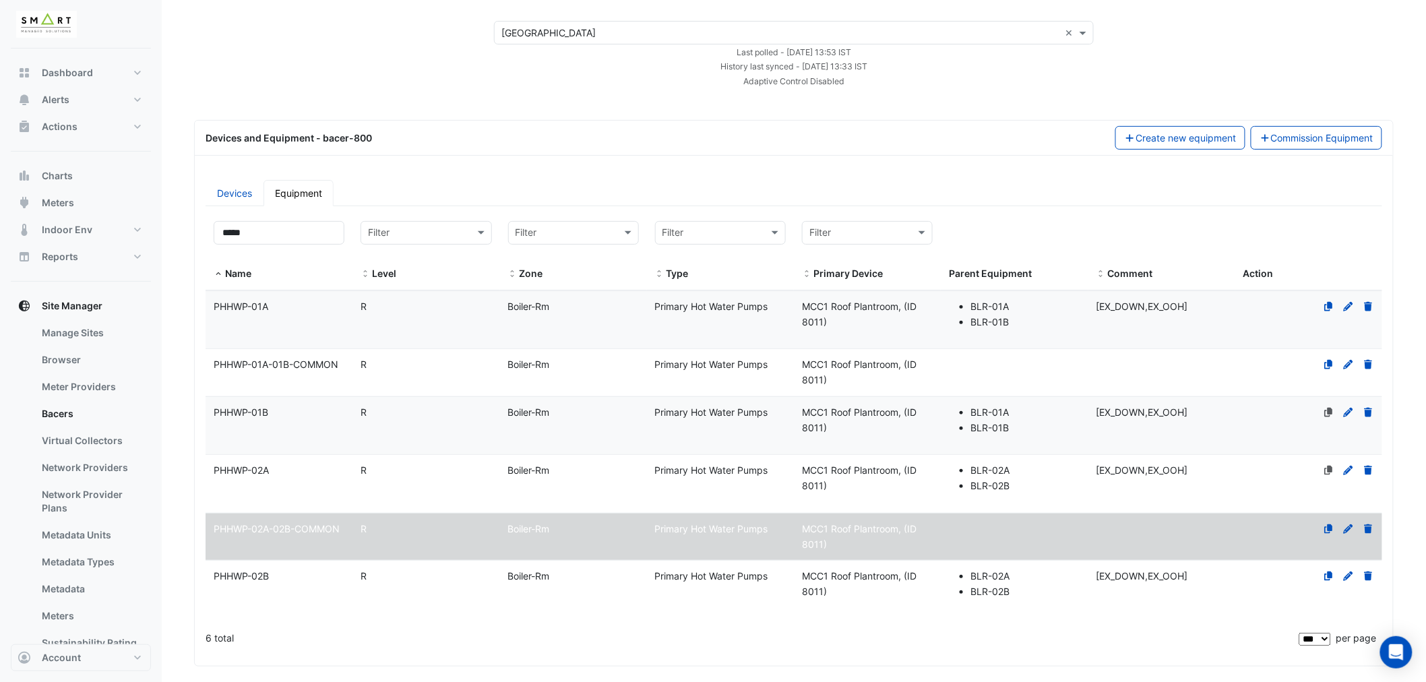
scroll to position [78, 0]
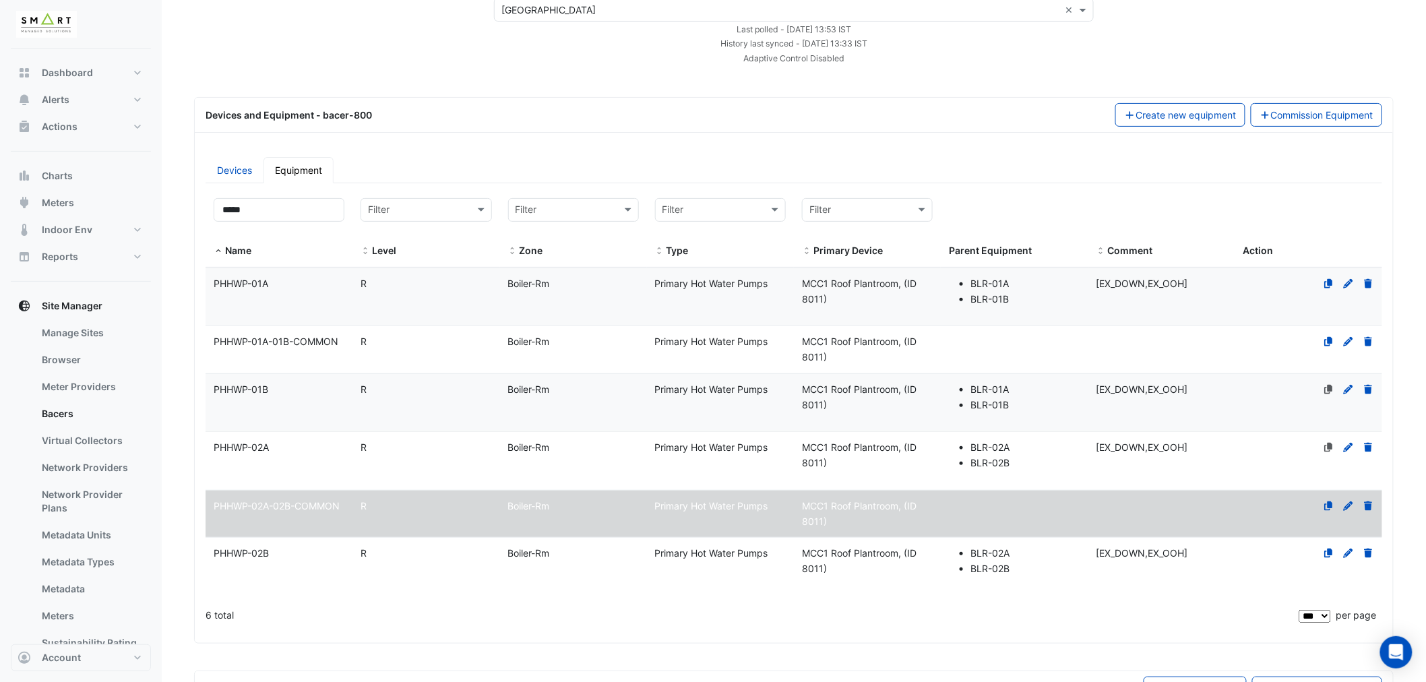
click at [313, 502] on span "PHHWP-02A-02B-COMMON" at bounding box center [277, 505] width 126 height 11
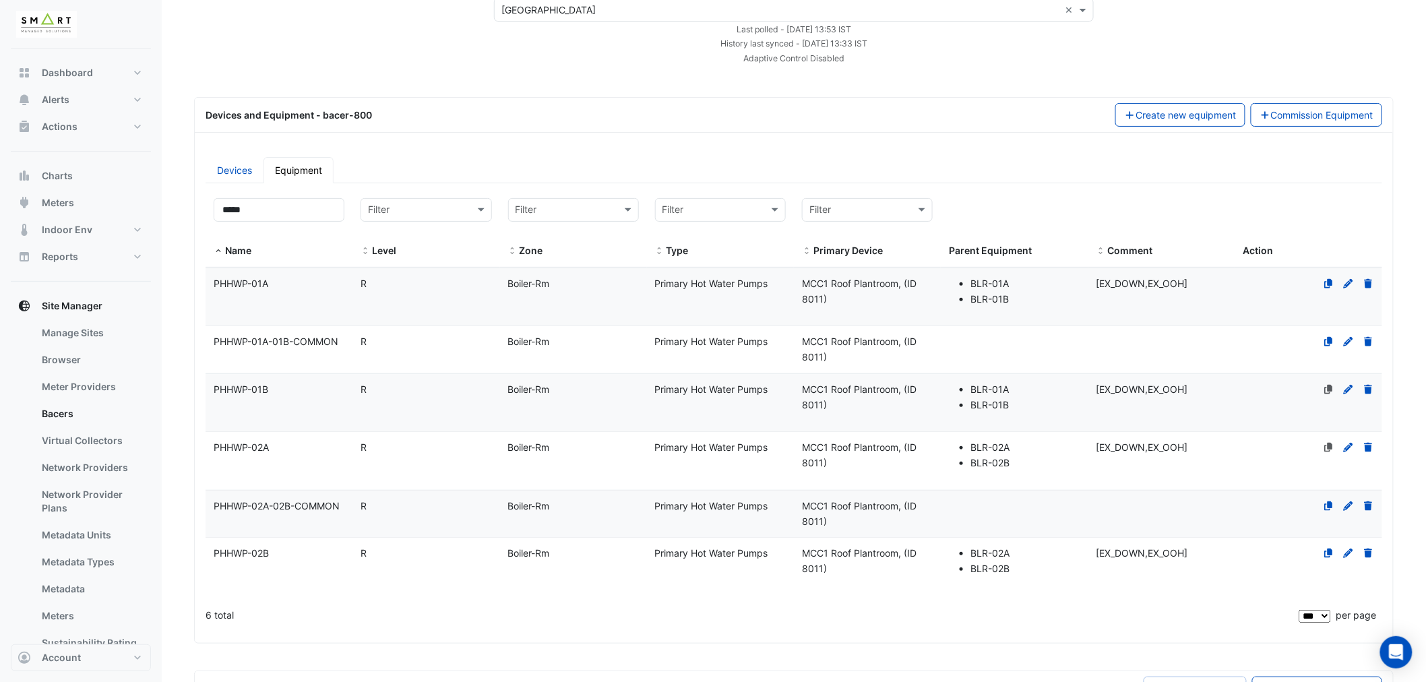
click at [411, 515] on datatable-body-cell "Level R" at bounding box center [425, 514] width 147 height 47
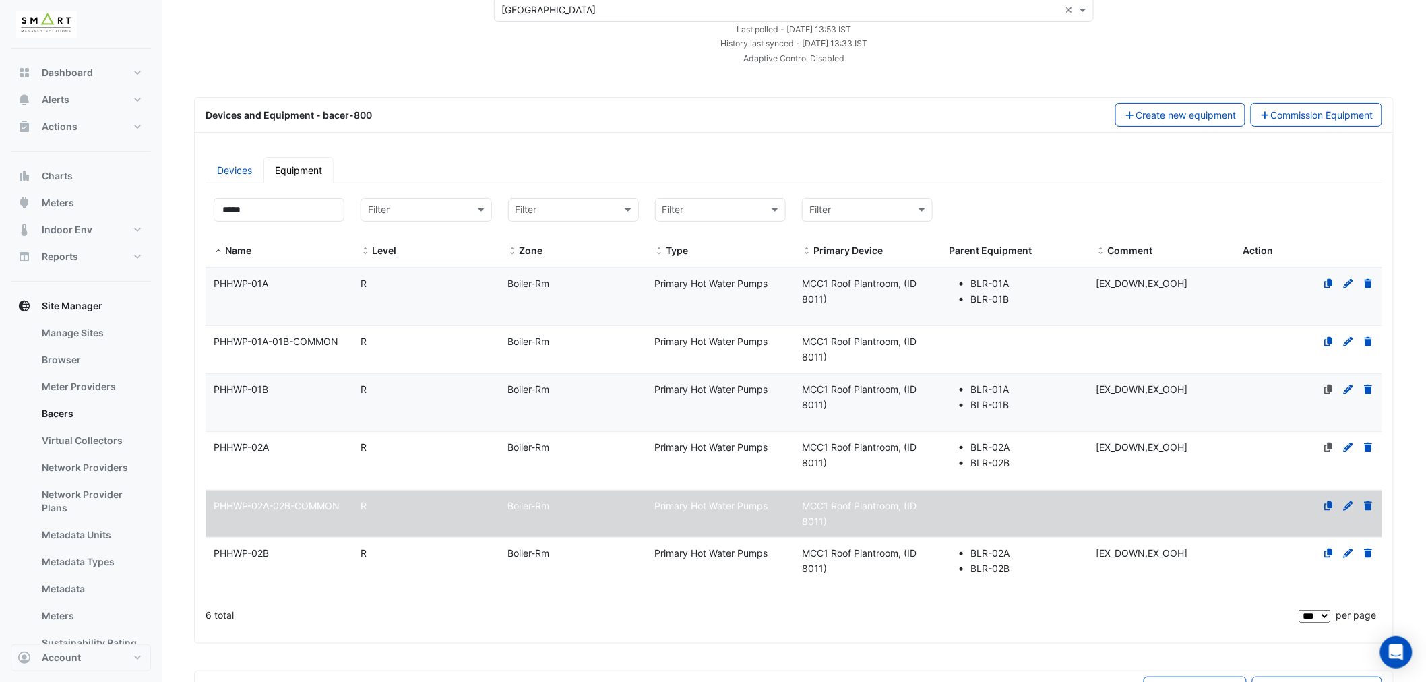
scroll to position [272, 0]
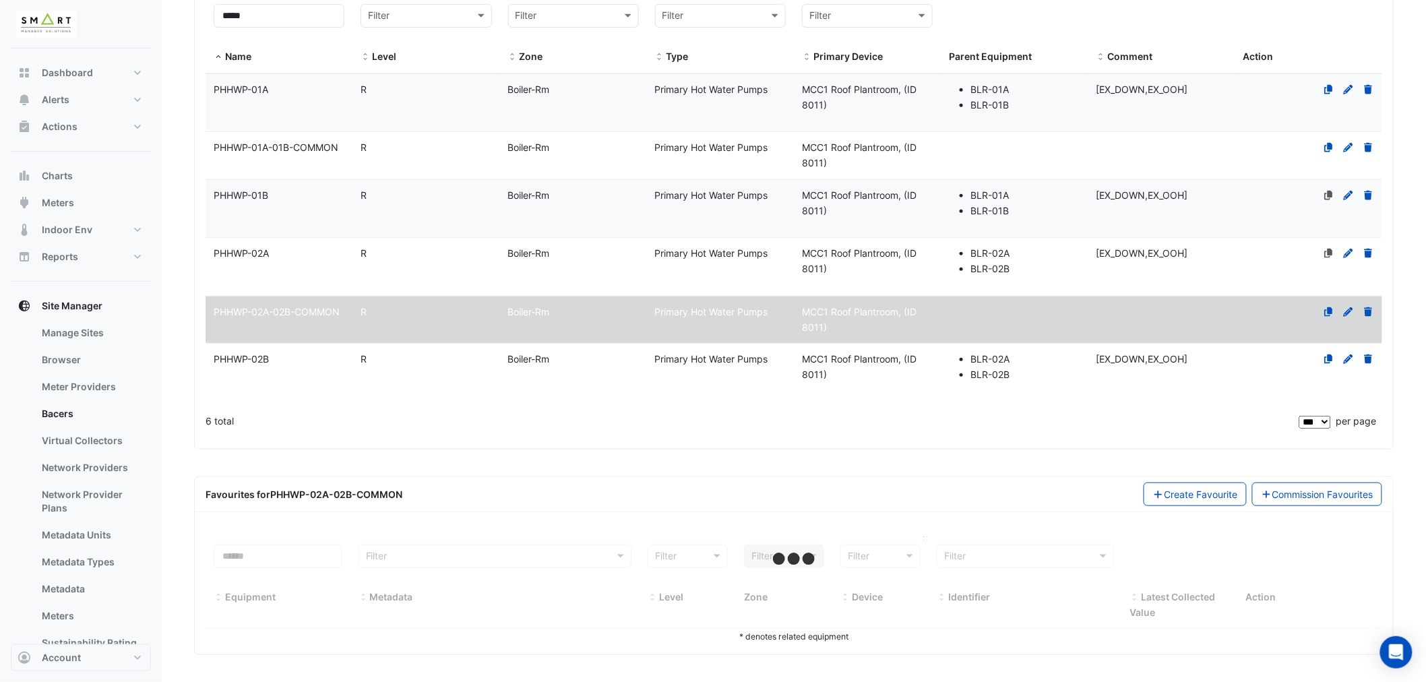
select select "***"
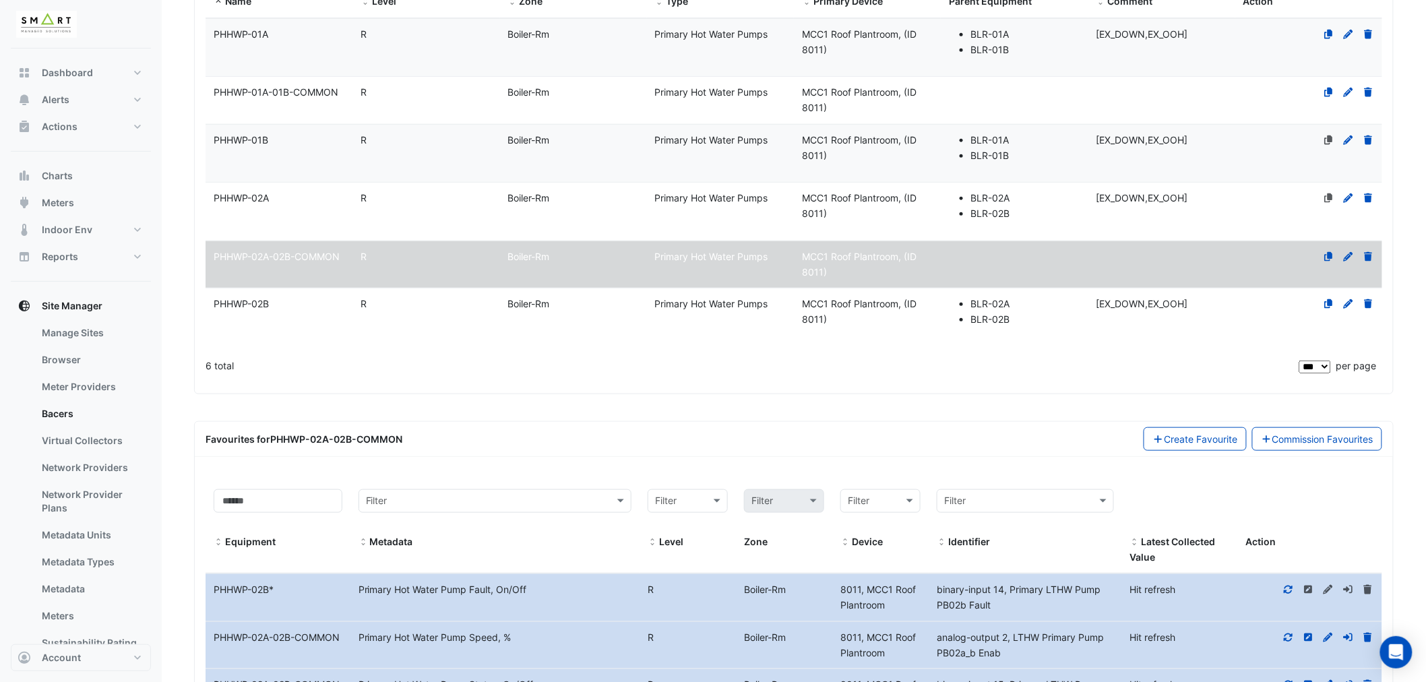
scroll to position [227, 0]
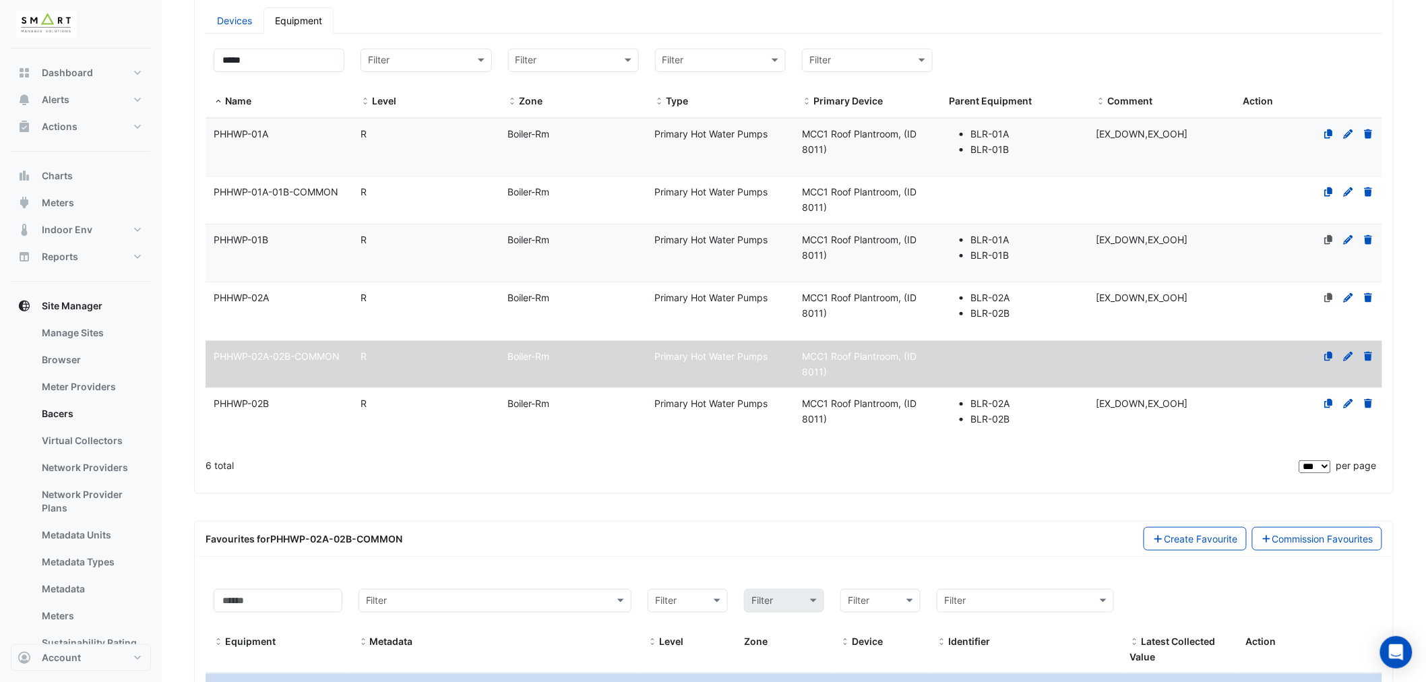
click at [254, 401] on span "PHHWP-02B" at bounding box center [241, 403] width 55 height 11
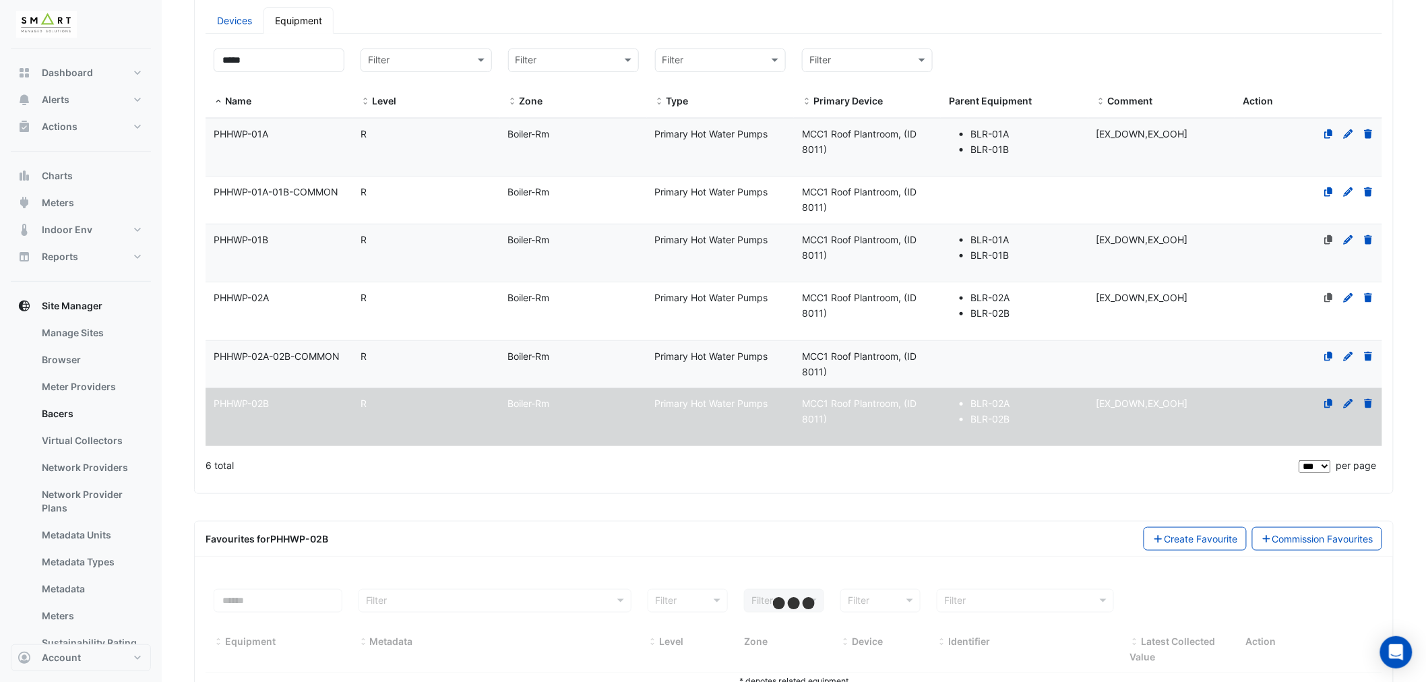
select select "***"
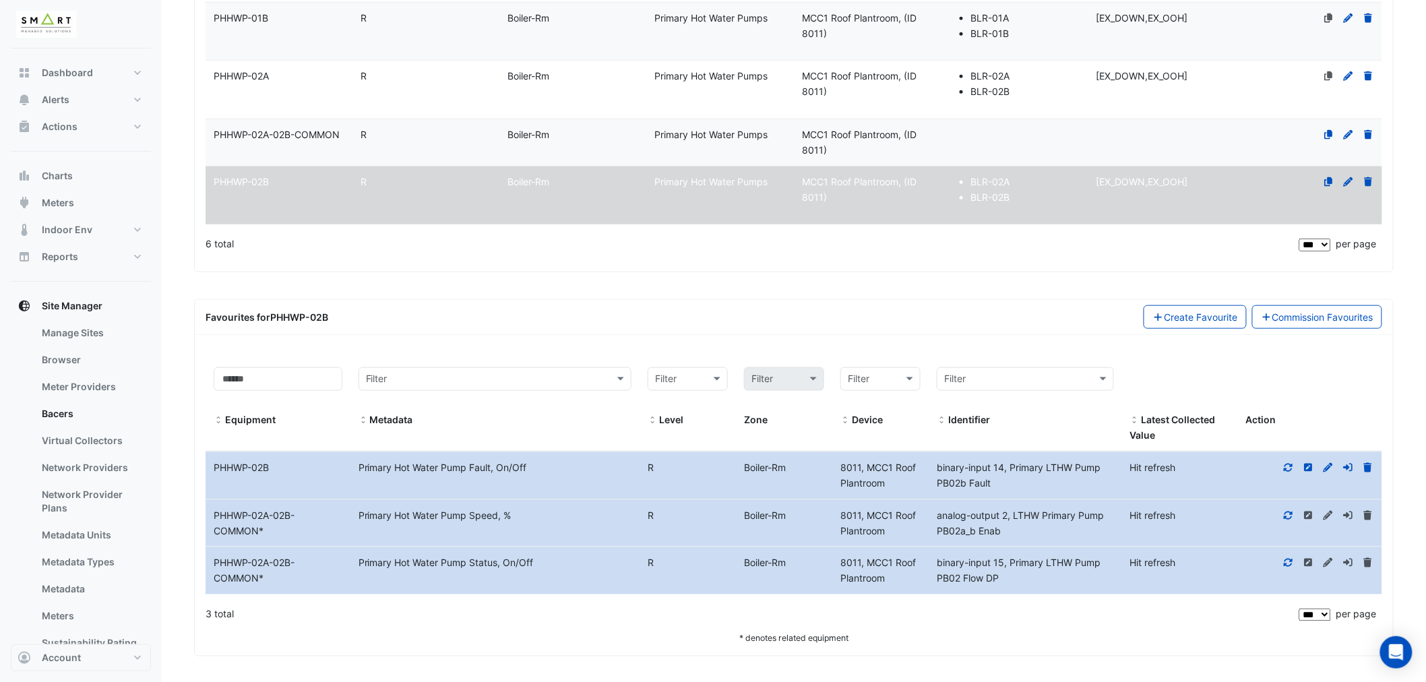
scroll to position [452, 0]
click at [312, 127] on span "PHHWP-02A-02B-COMMON" at bounding box center [277, 132] width 126 height 11
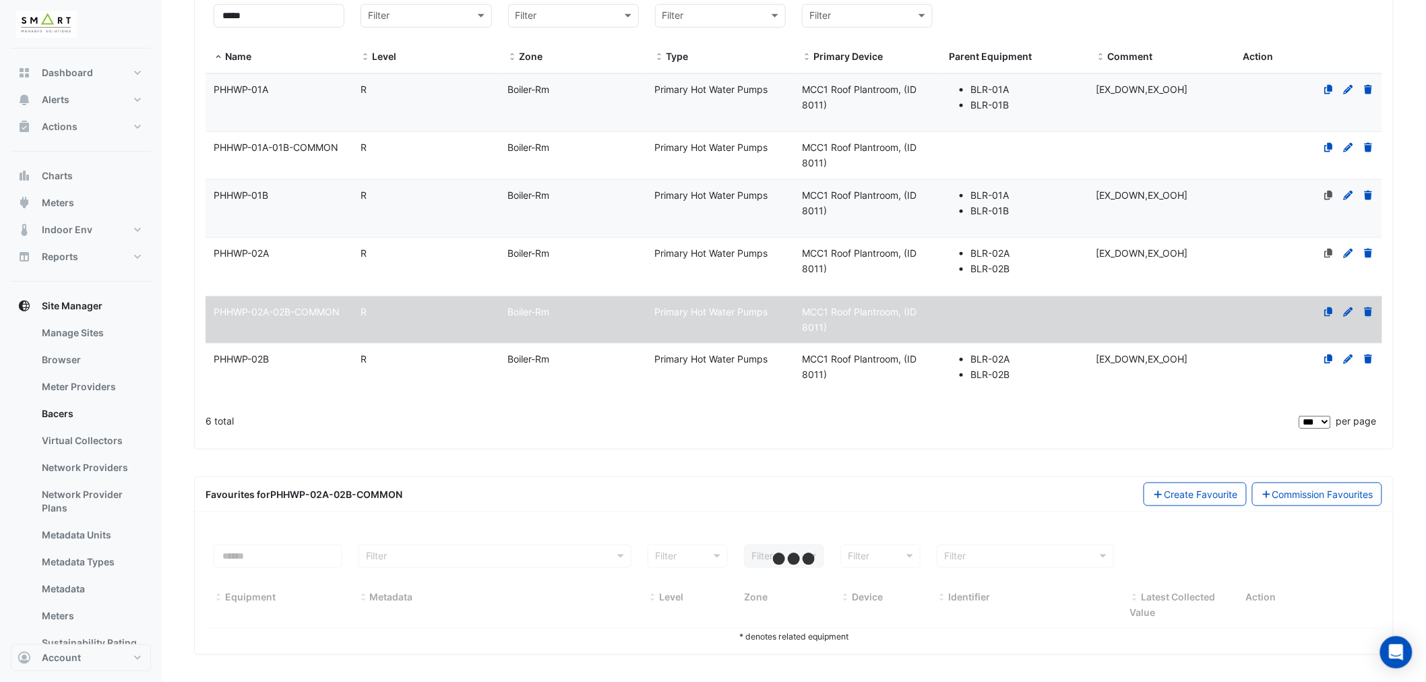
scroll to position [272, 0]
select select "***"
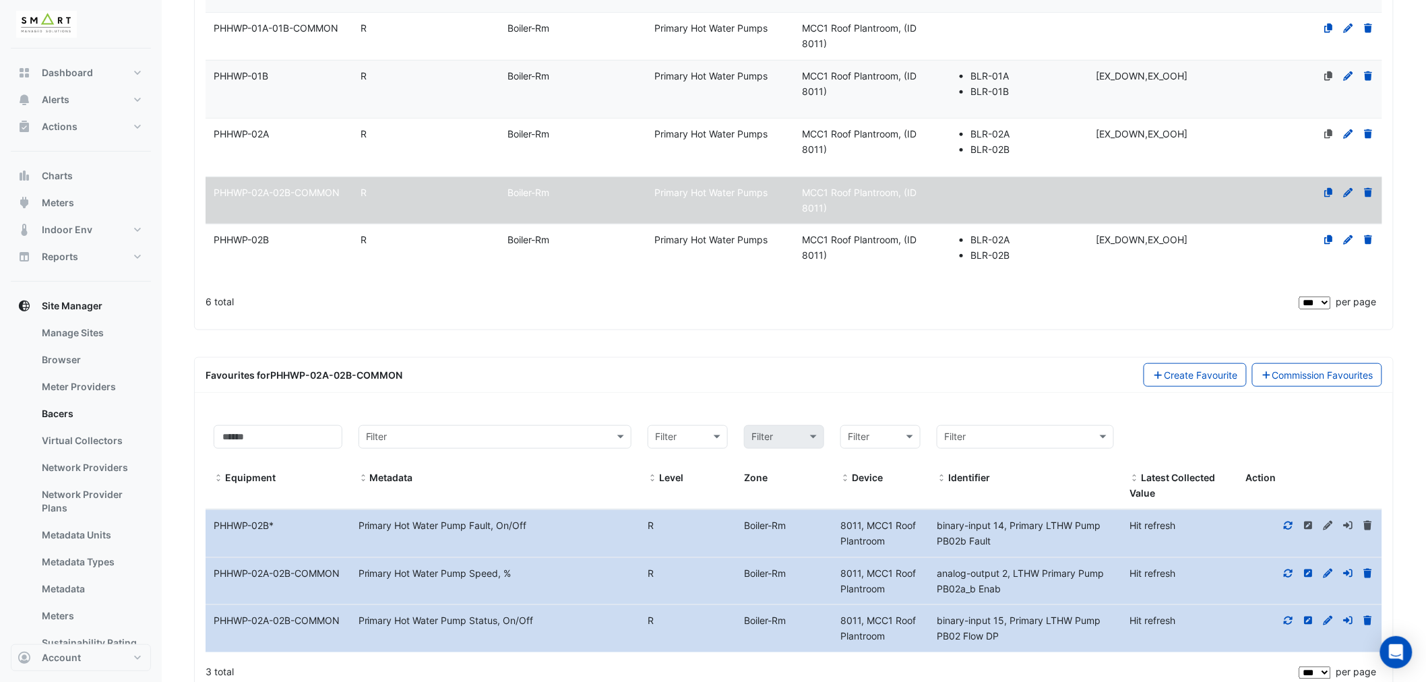
scroll to position [377, 0]
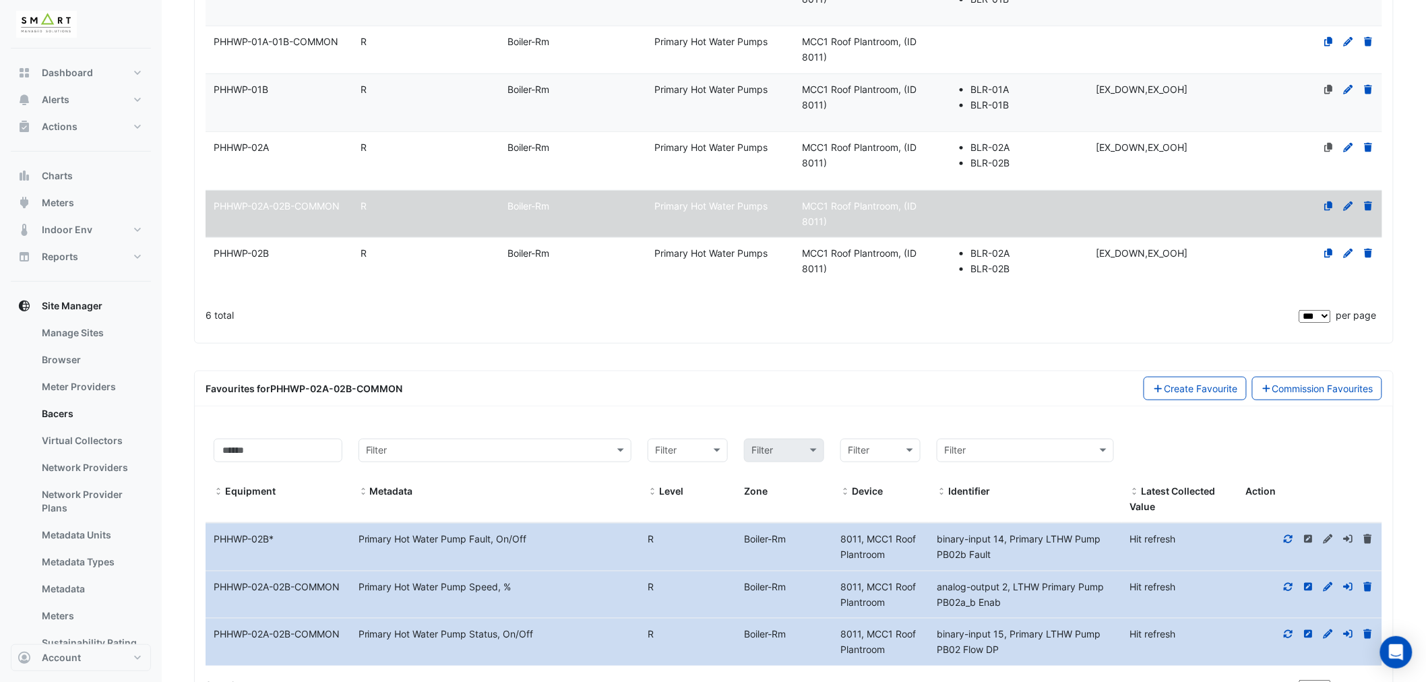
click at [365, 157] on datatable-body-cell "Level R" at bounding box center [425, 161] width 147 height 58
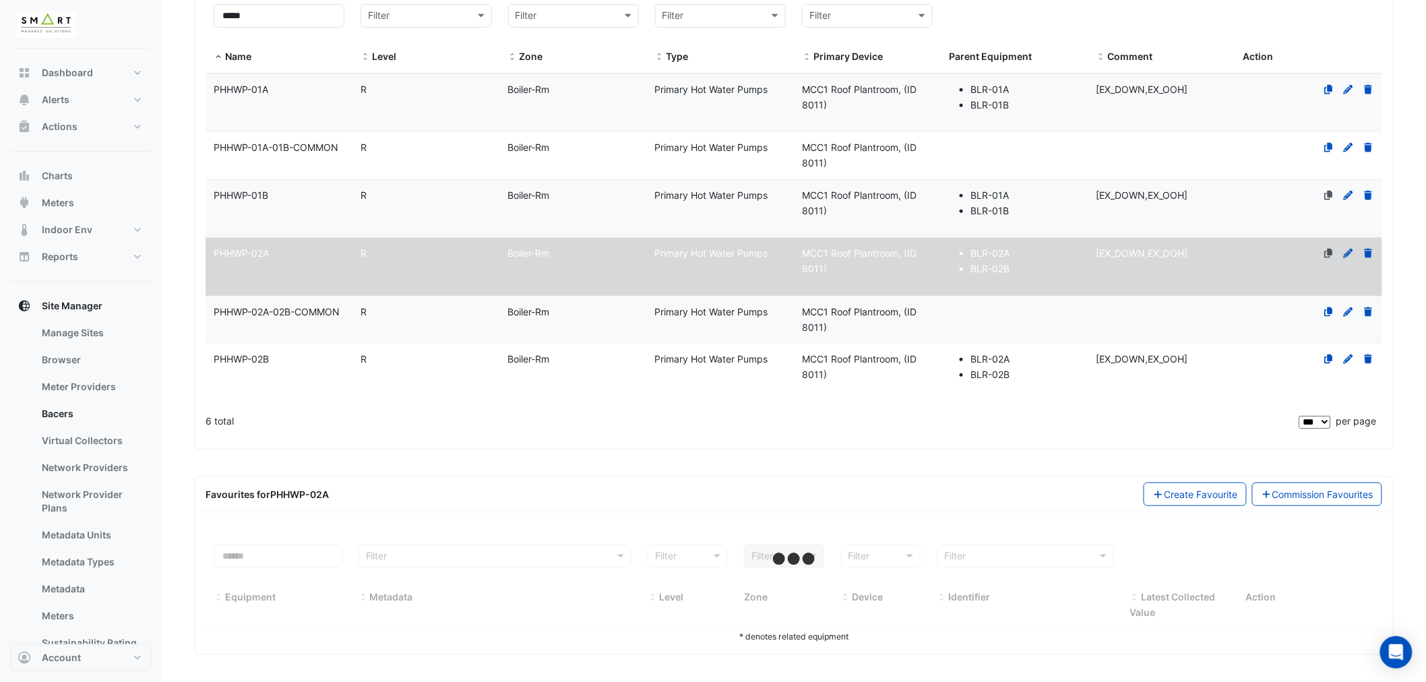
scroll to position [272, 0]
select select "***"
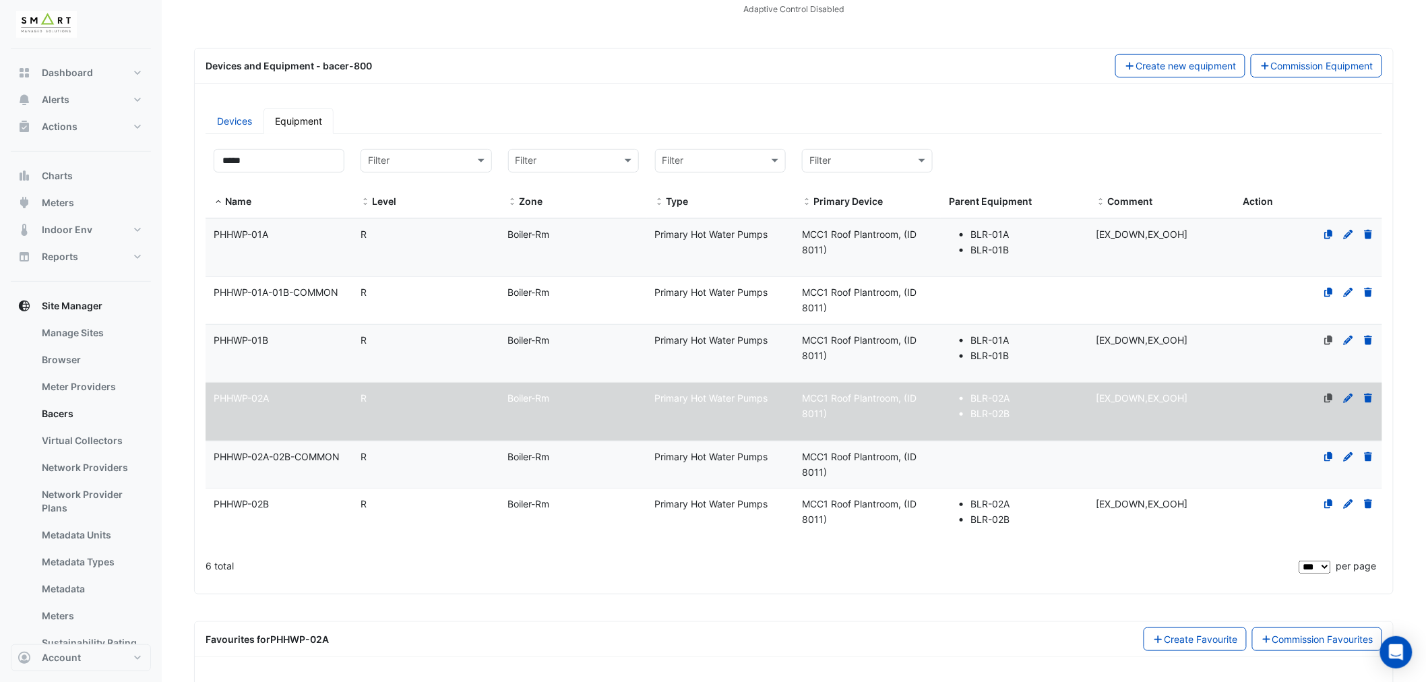
scroll to position [105, 0]
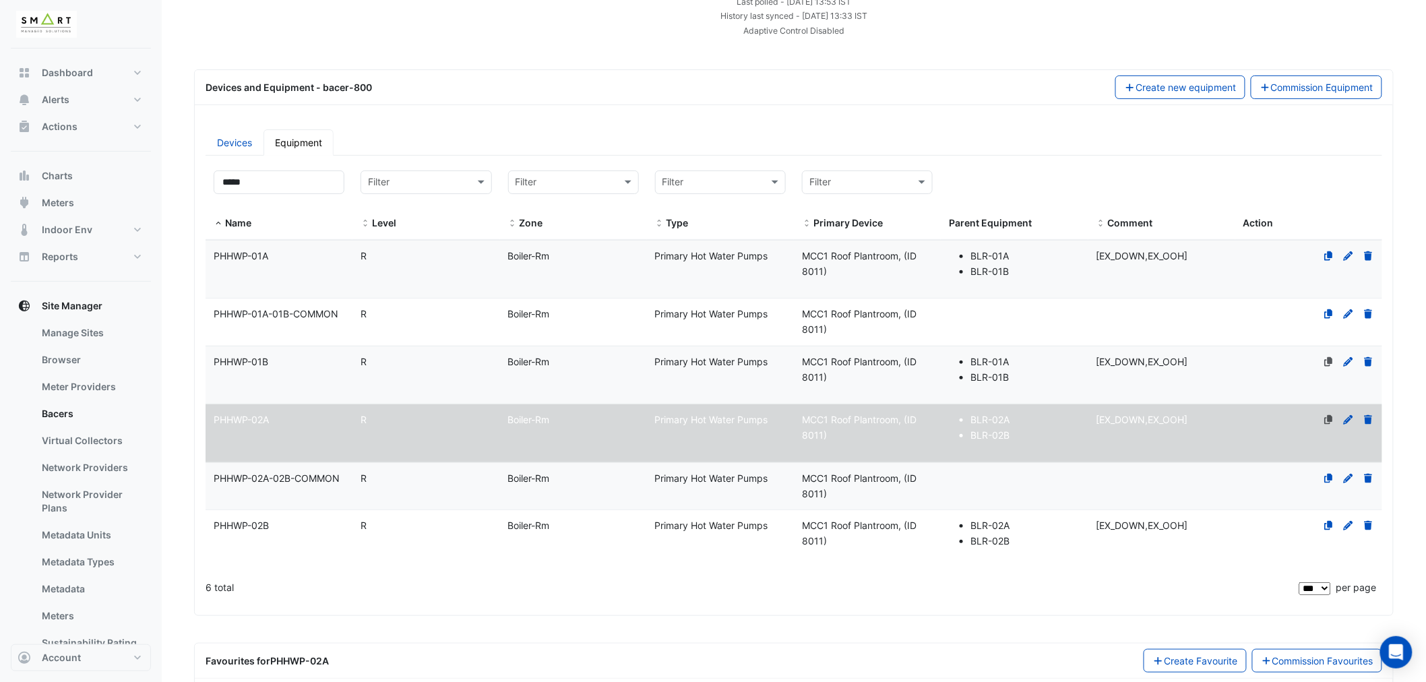
click at [284, 311] on span "PHHWP-01A-01B-COMMON" at bounding box center [276, 313] width 125 height 11
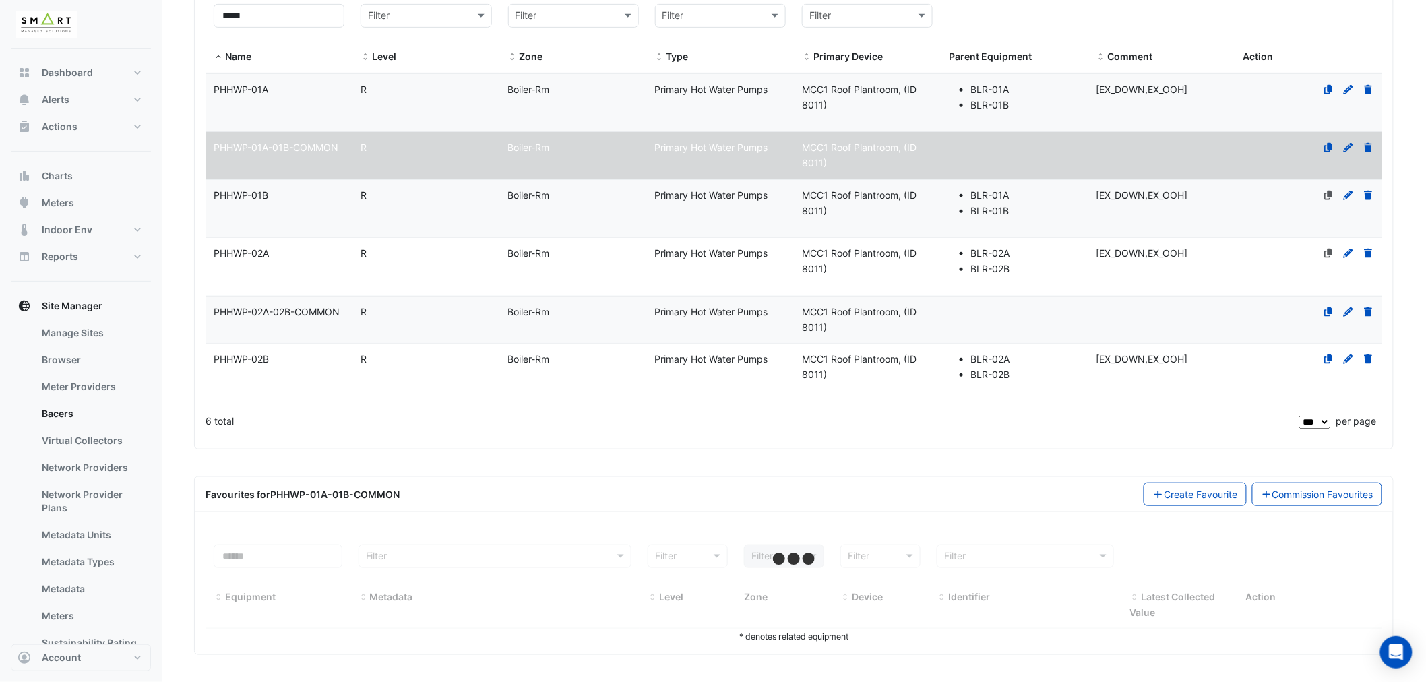
select select "***"
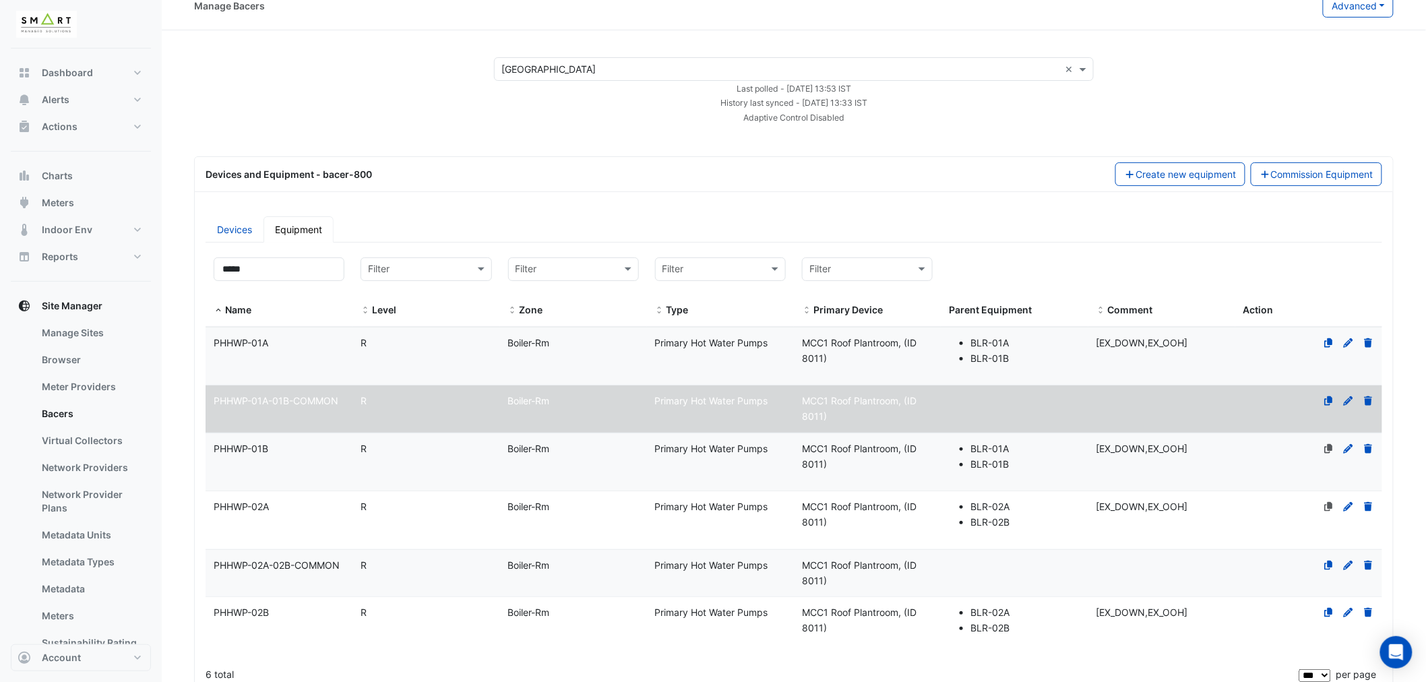
scroll to position [3, 0]
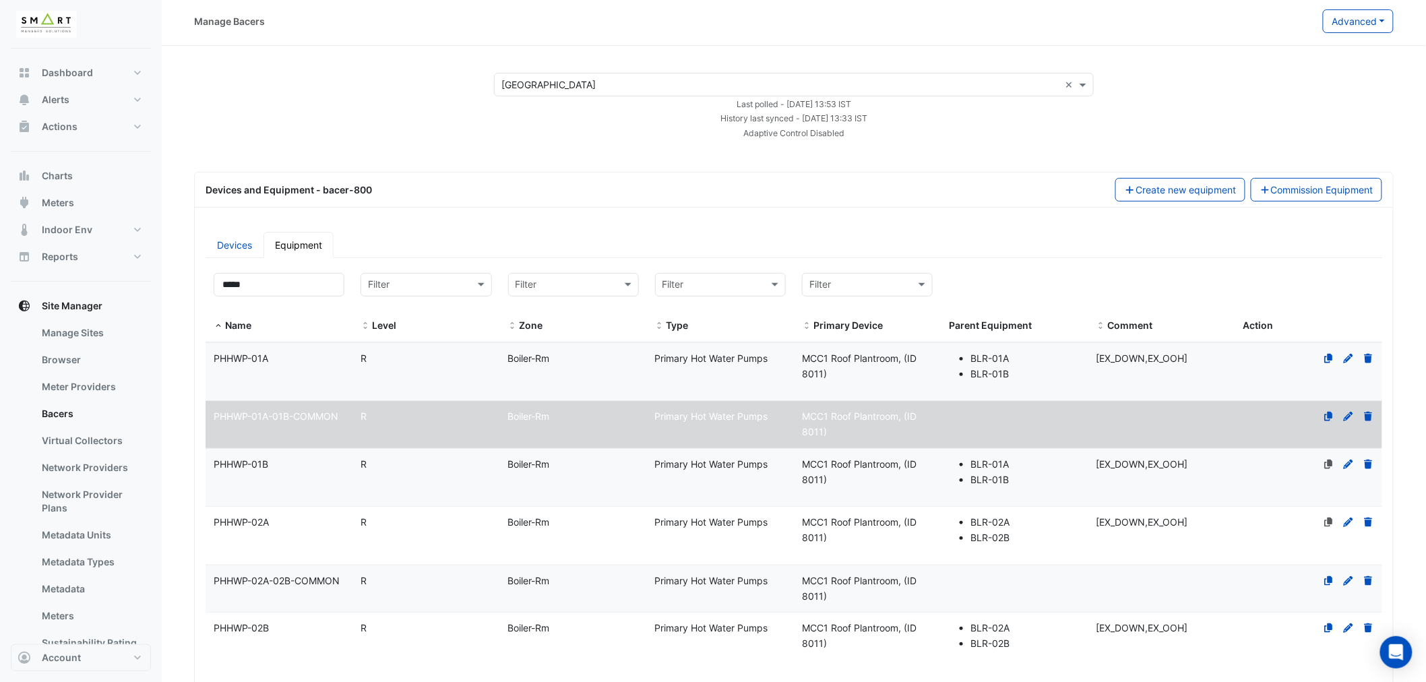
click at [284, 356] on div "PHHWP-01A" at bounding box center [279, 359] width 147 height 16
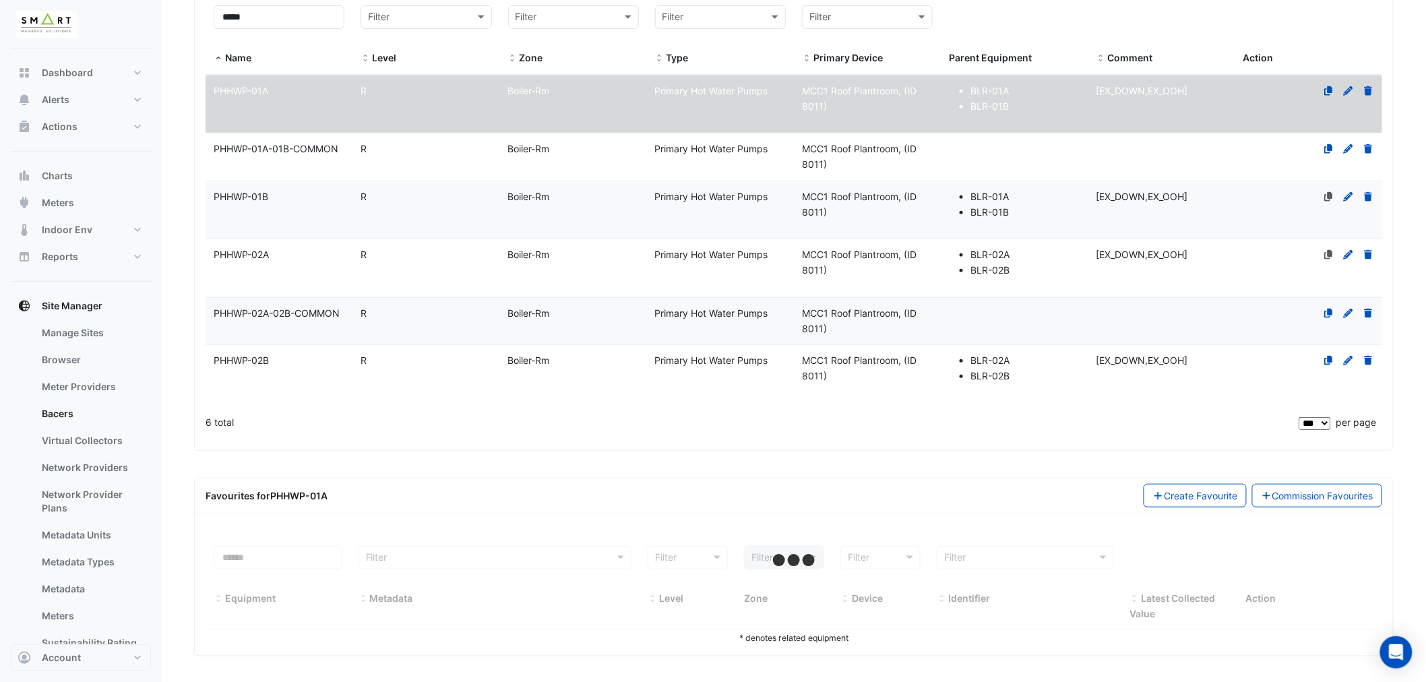
scroll to position [272, 0]
select select "***"
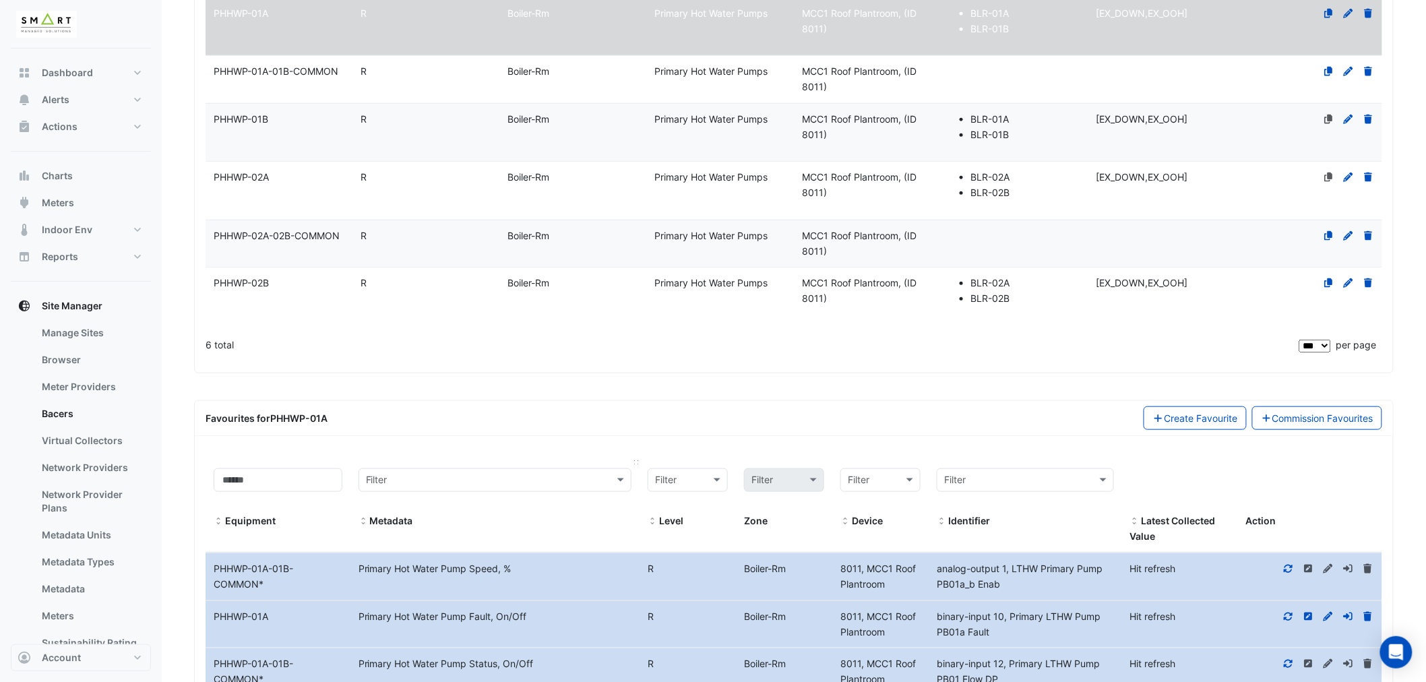
scroll to position [452, 0]
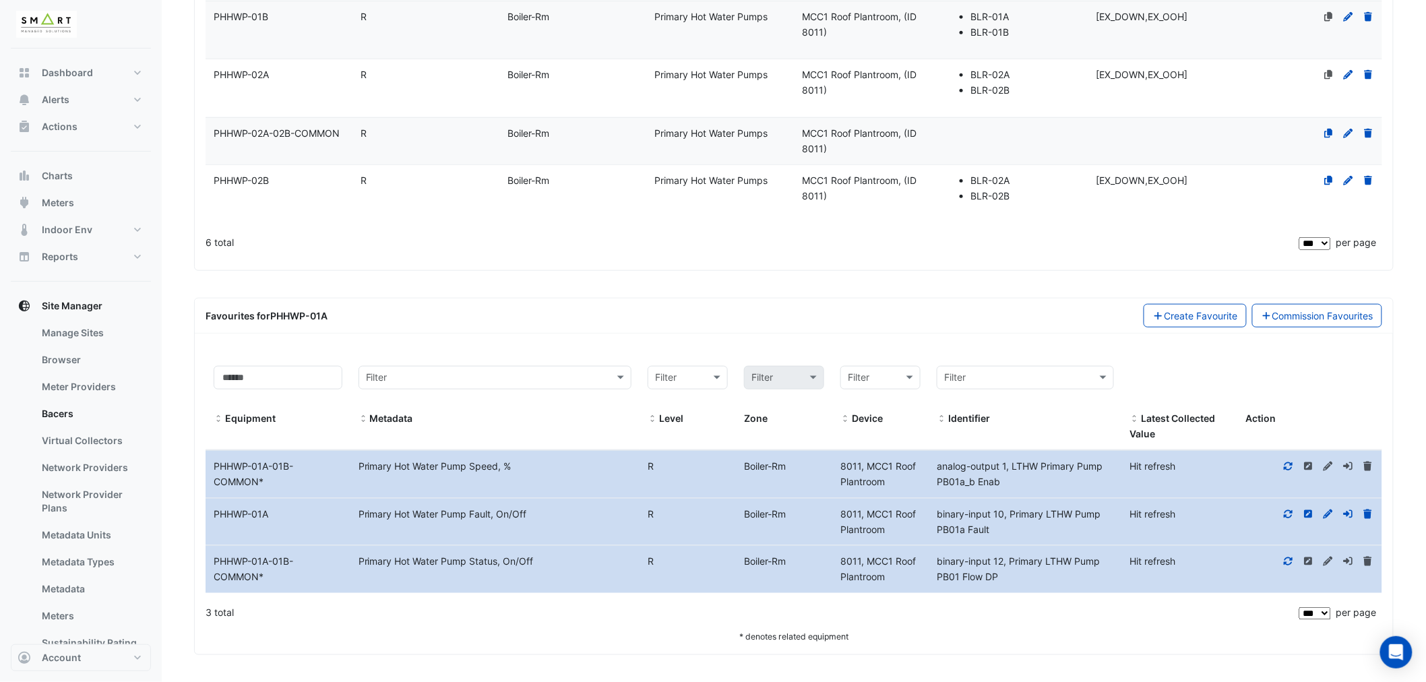
click at [934, 476] on div "analog-output 1, LTHW Primary Pump PB01a_b Enab" at bounding box center [1025, 474] width 193 height 31
drag, startPoint x: 989, startPoint y: 526, endPoint x: 926, endPoint y: 510, distance: 65.6
click at [926, 510] on div "Equipment Name PHHWP-01A Metadata Primary Hot Water Pump Fault, On/Off Level R …" at bounding box center [794, 522] width 1177 height 47
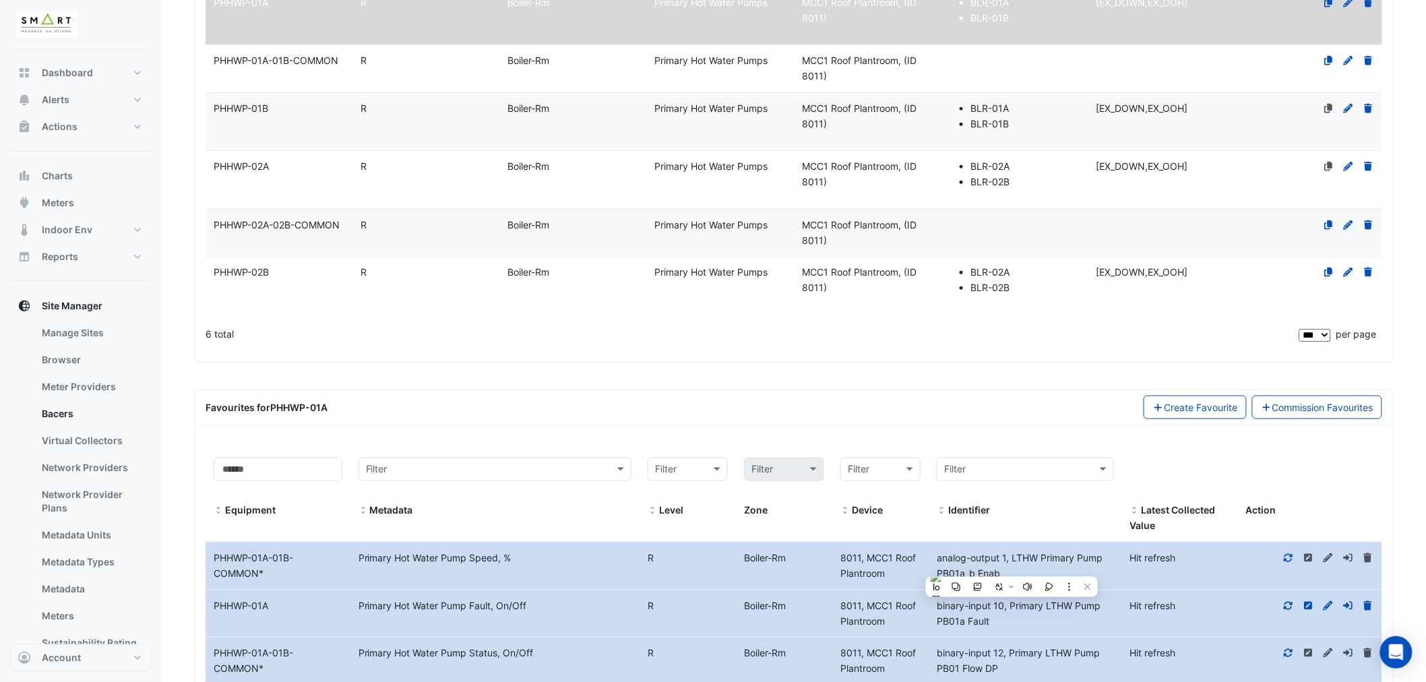
scroll to position [3, 0]
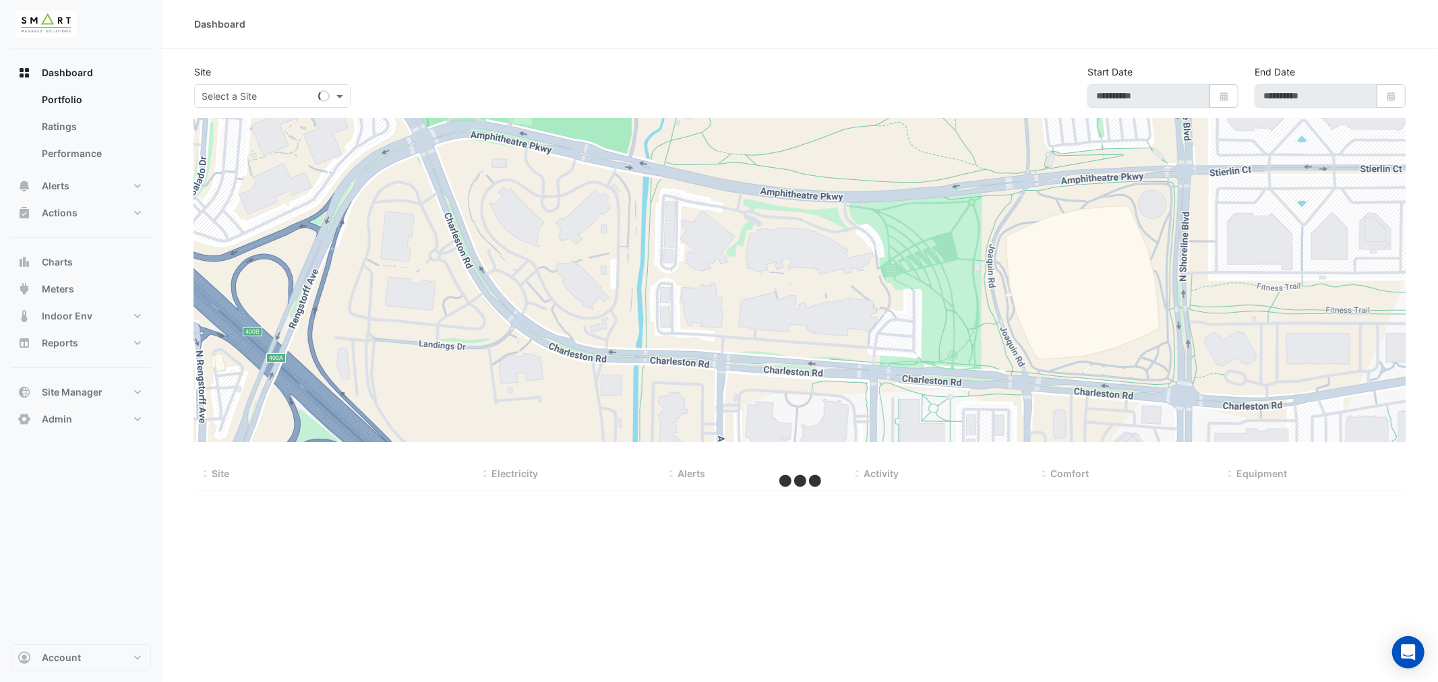
type input "**********"
select select "***"
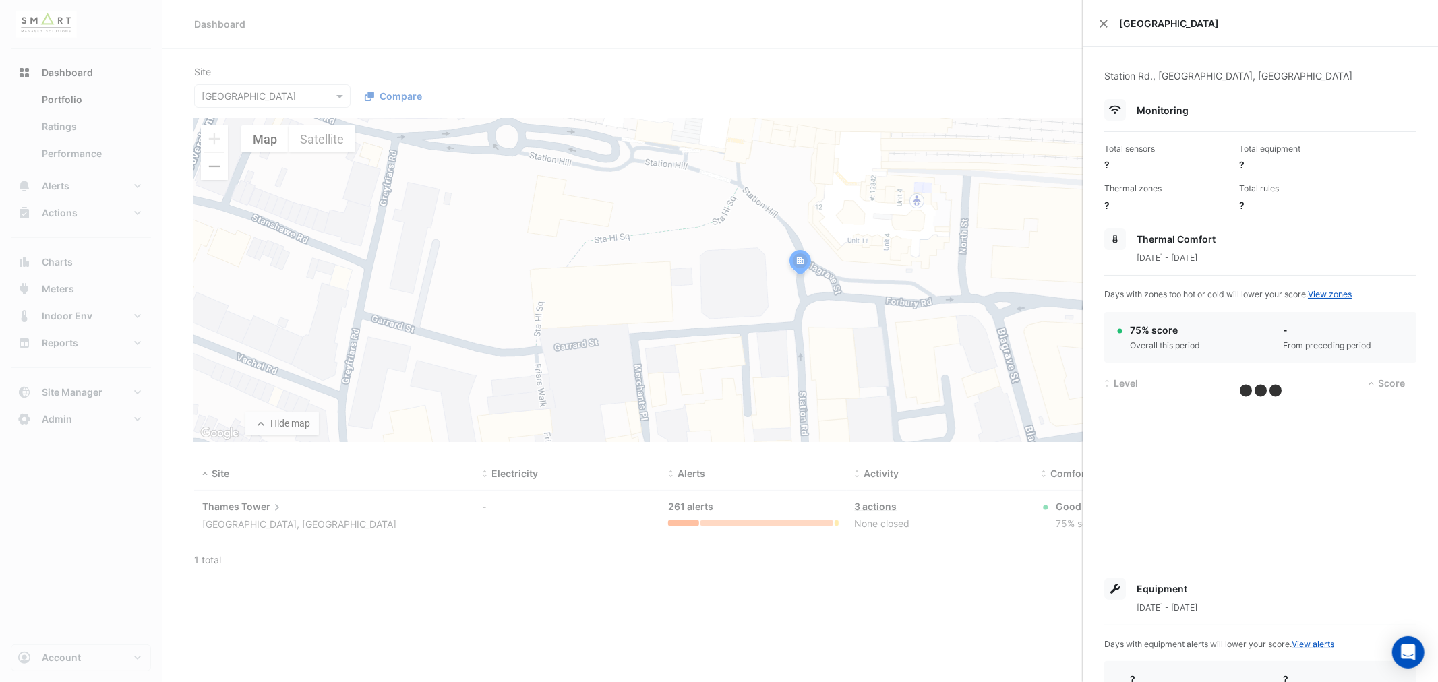
click at [333, 93] on ngb-offcanvas-backdrop at bounding box center [719, 341] width 1438 height 682
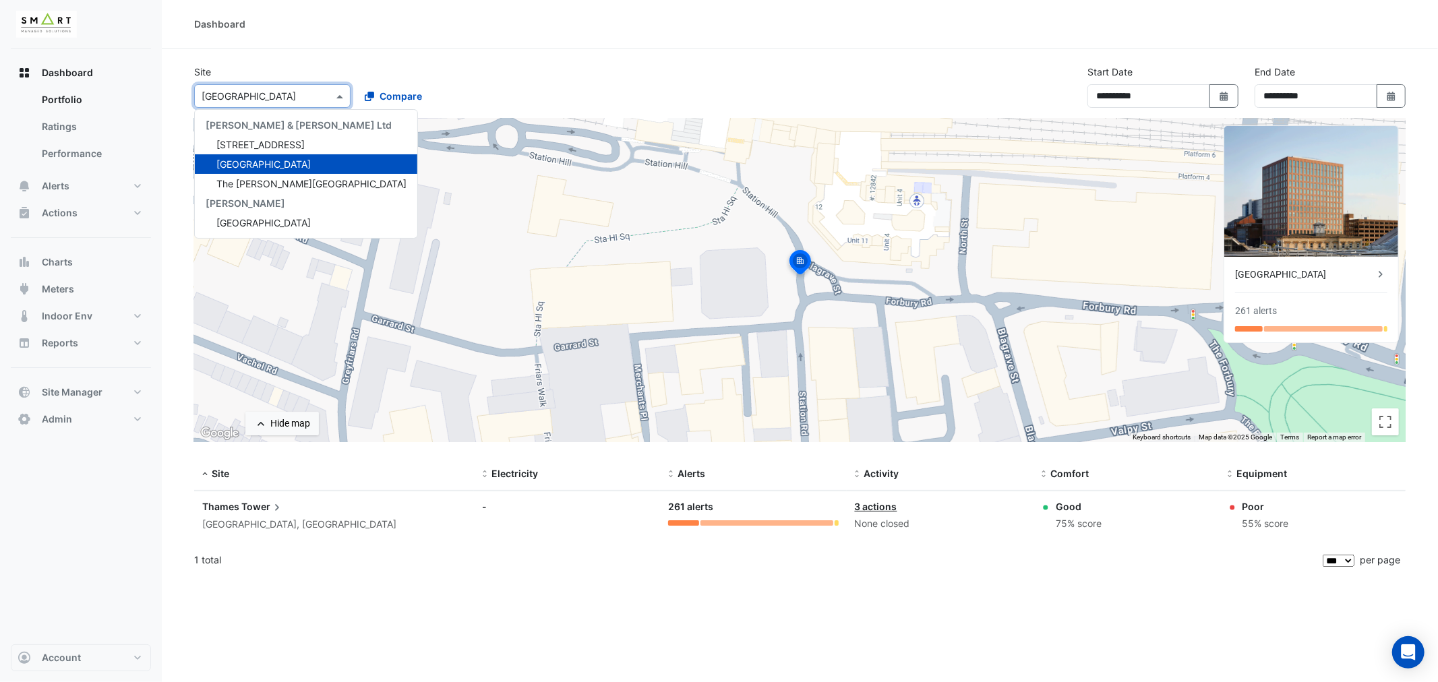
click at [319, 94] on div at bounding box center [272, 96] width 155 height 16
click at [284, 178] on span "The Porter Building" at bounding box center [311, 183] width 190 height 11
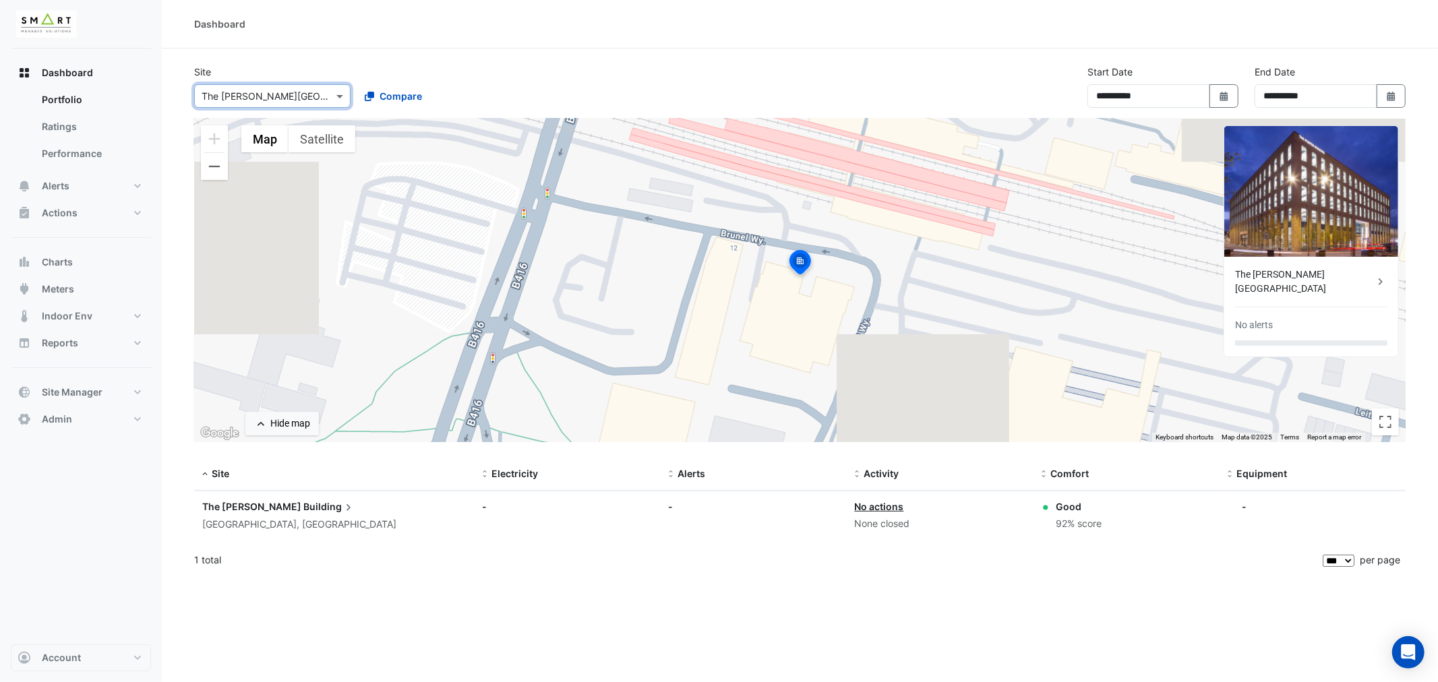
click at [1279, 275] on div "The Porter Building" at bounding box center [1304, 282] width 139 height 28
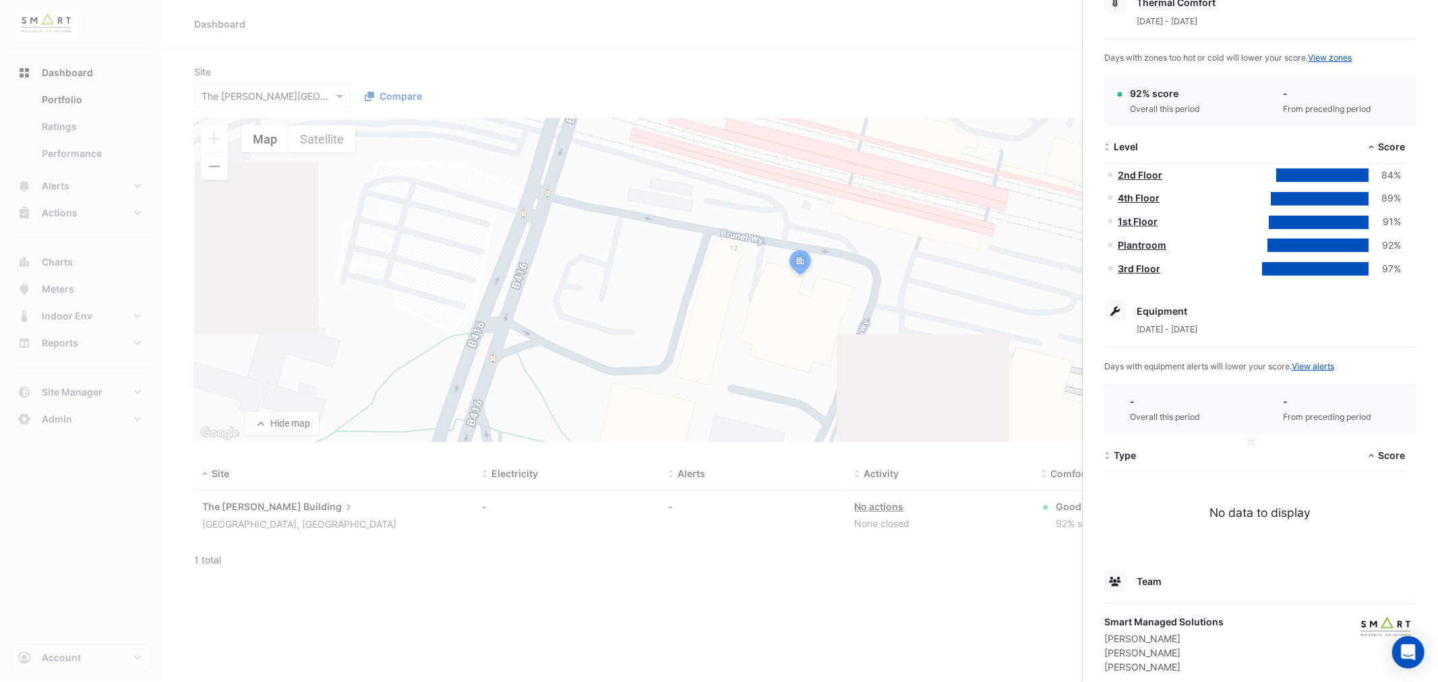
scroll to position [266, 0]
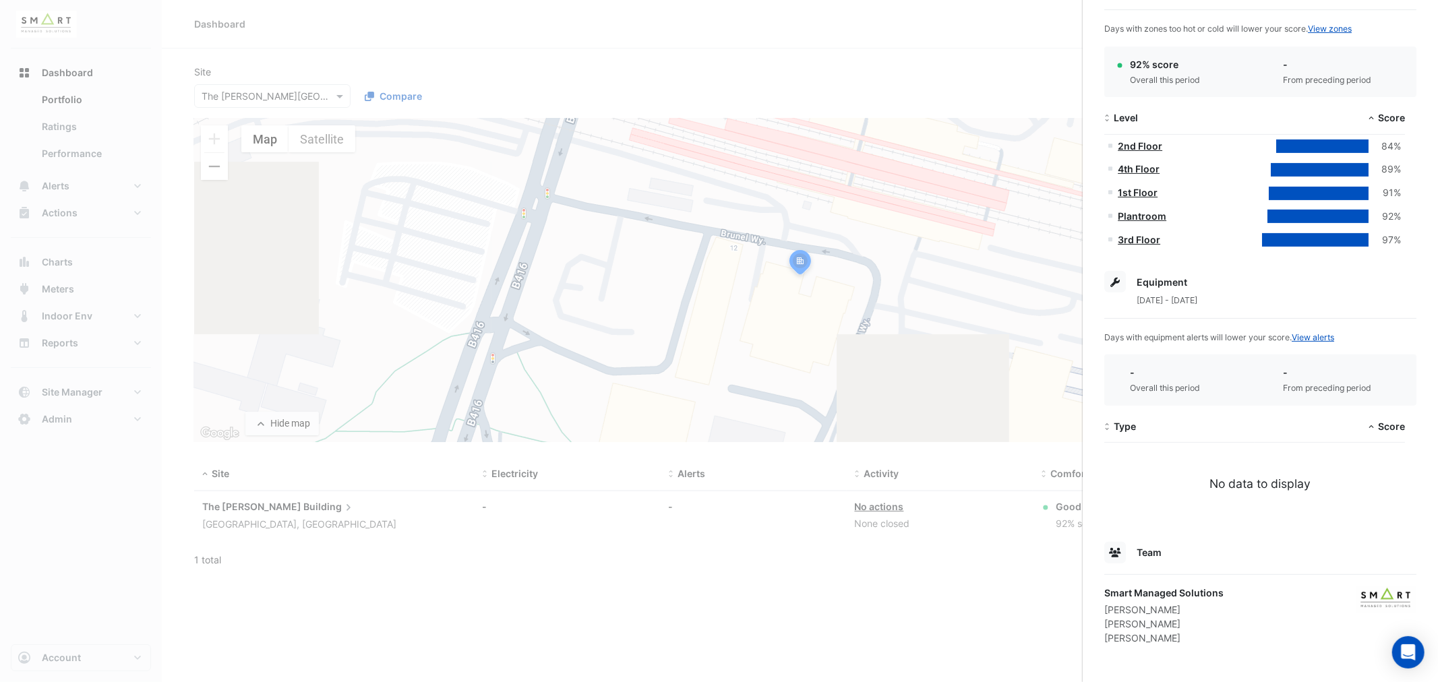
click at [54, 126] on ngb-offcanvas-backdrop at bounding box center [719, 341] width 1438 height 682
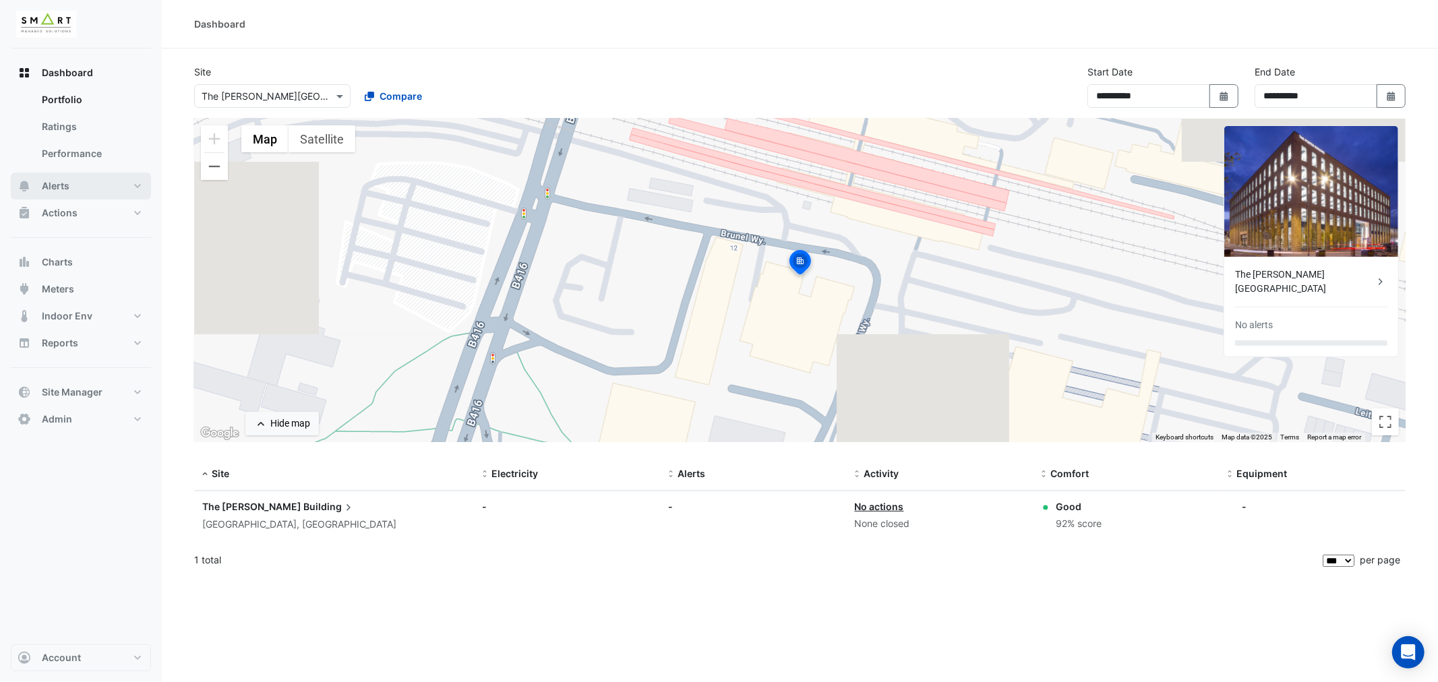
click at [53, 182] on span "Alerts" at bounding box center [56, 185] width 28 height 13
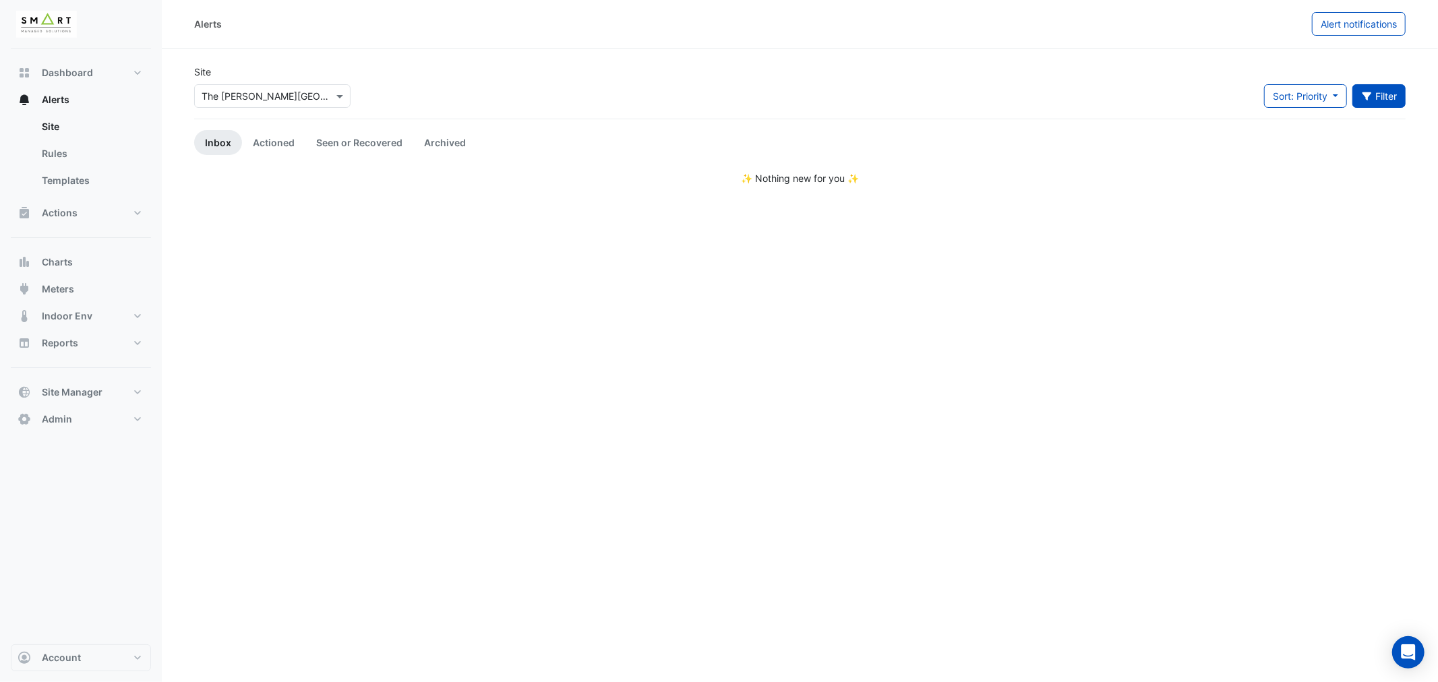
click at [1391, 92] on button "Filter" at bounding box center [1379, 96] width 54 height 24
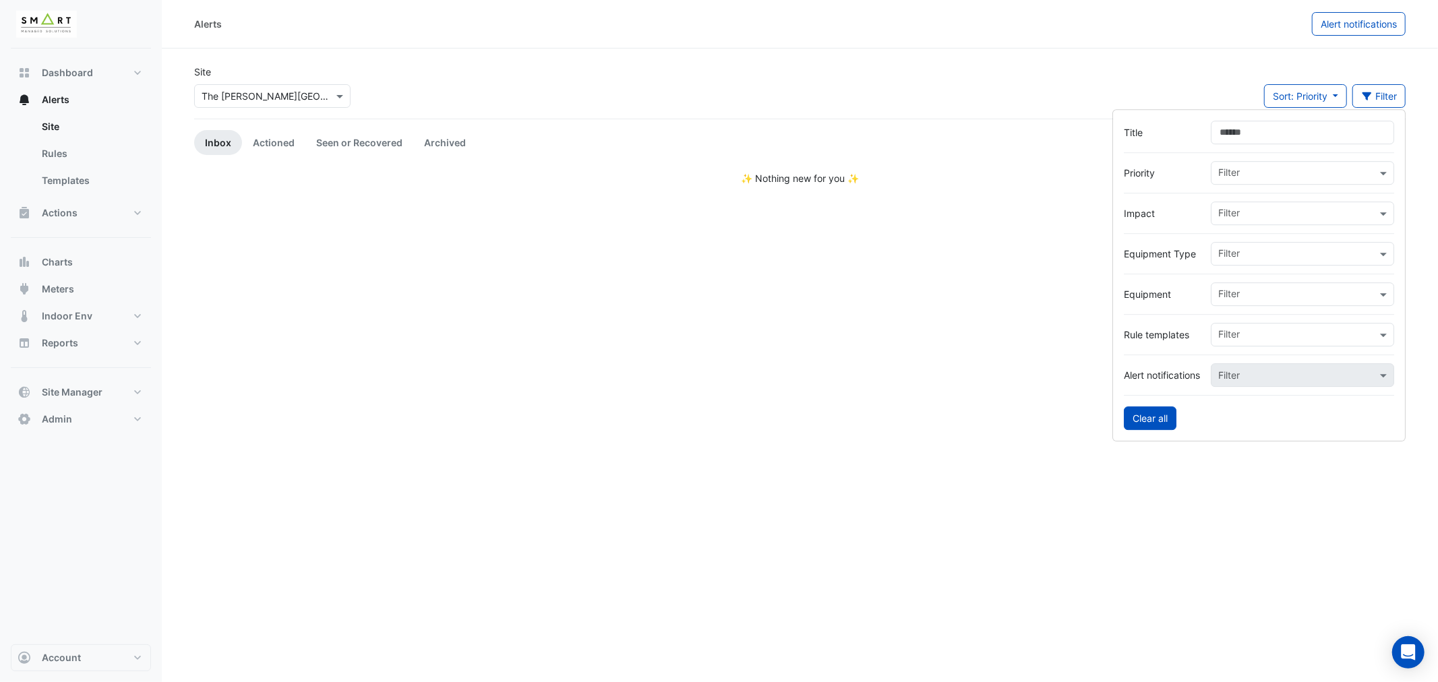
click at [1151, 417] on button "Clear all" at bounding box center [1150, 418] width 53 height 24
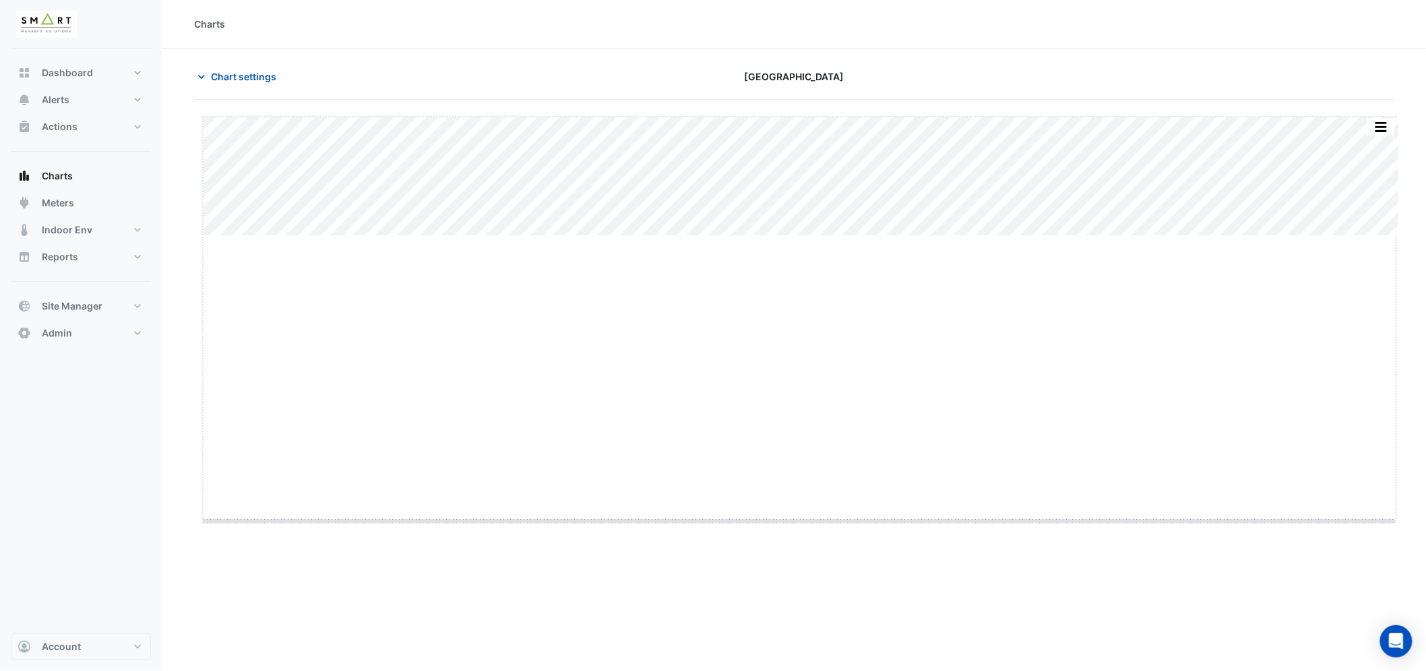
drag, startPoint x: 800, startPoint y: 237, endPoint x: 799, endPoint y: 520, distance: 283.8
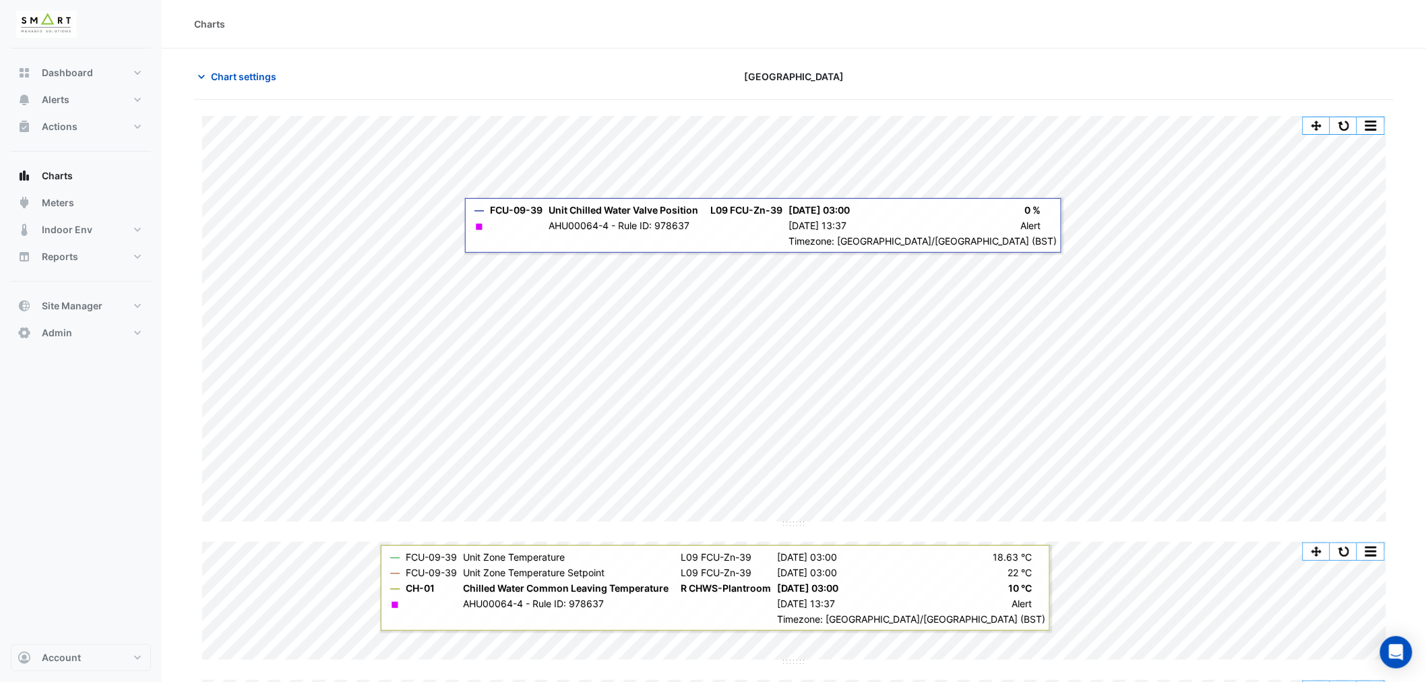
scroll to position [104, 0]
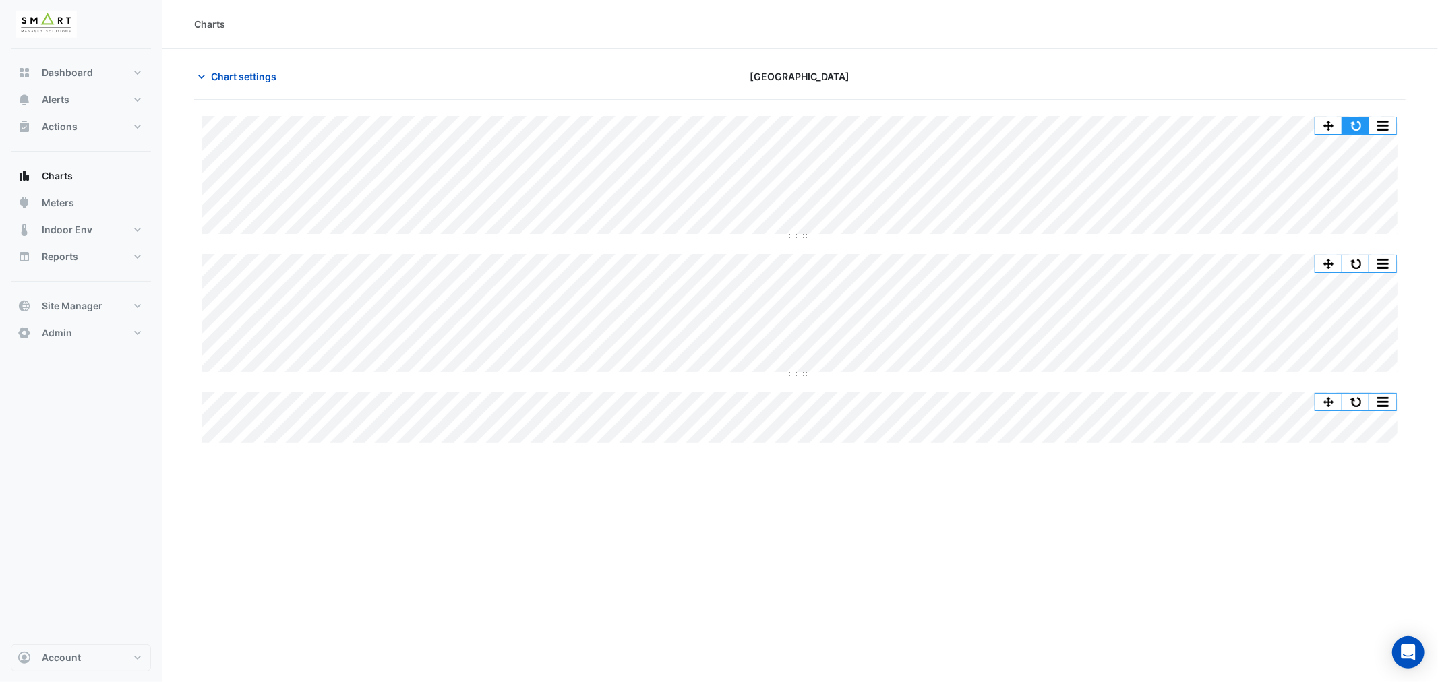
click at [1357, 120] on button "button" at bounding box center [1355, 125] width 27 height 17
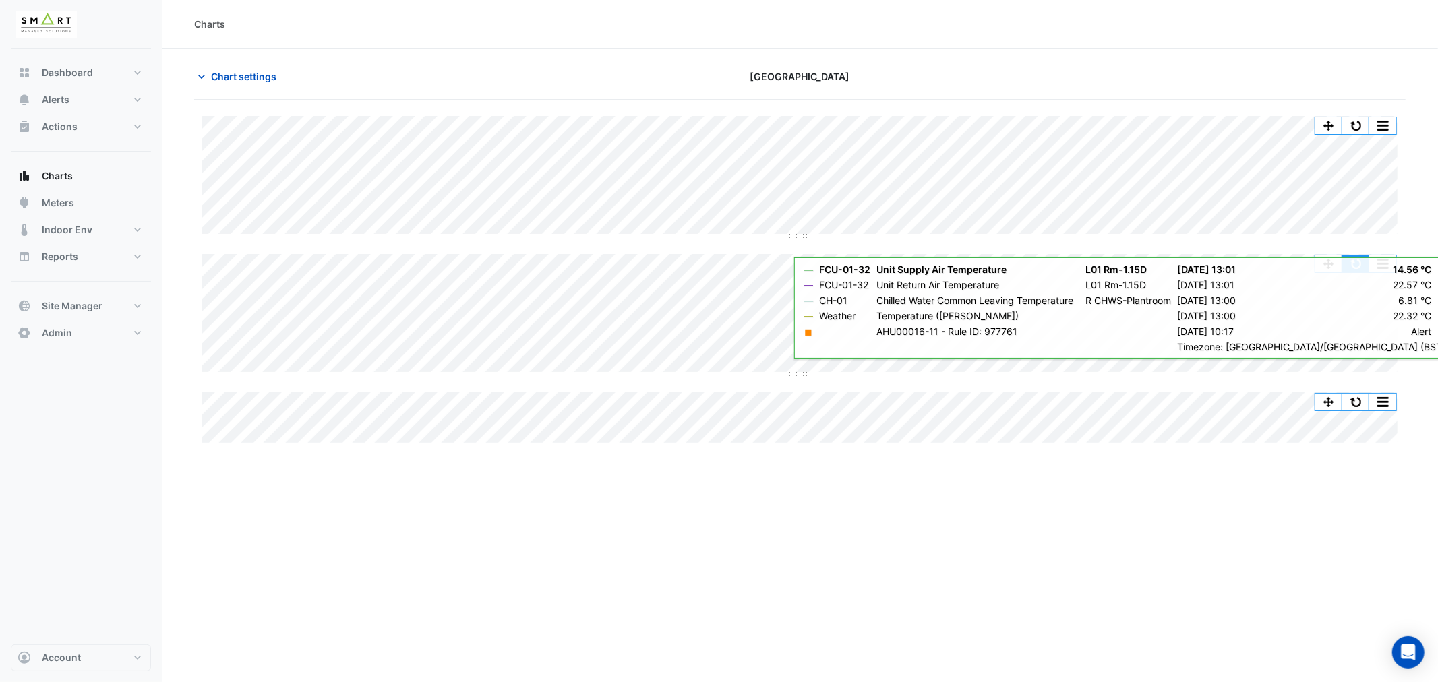
click at [1353, 265] on button "button" at bounding box center [1355, 263] width 27 height 17
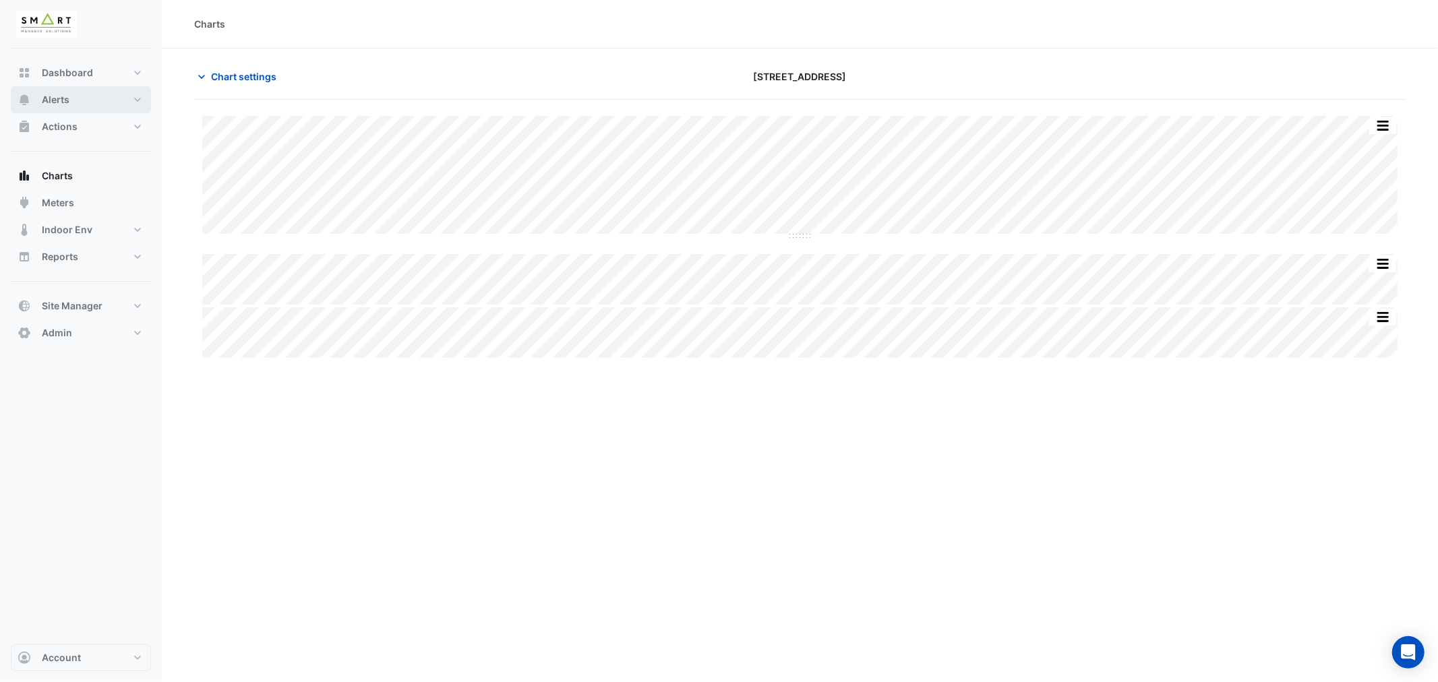
click at [59, 99] on span "Alerts" at bounding box center [56, 99] width 28 height 13
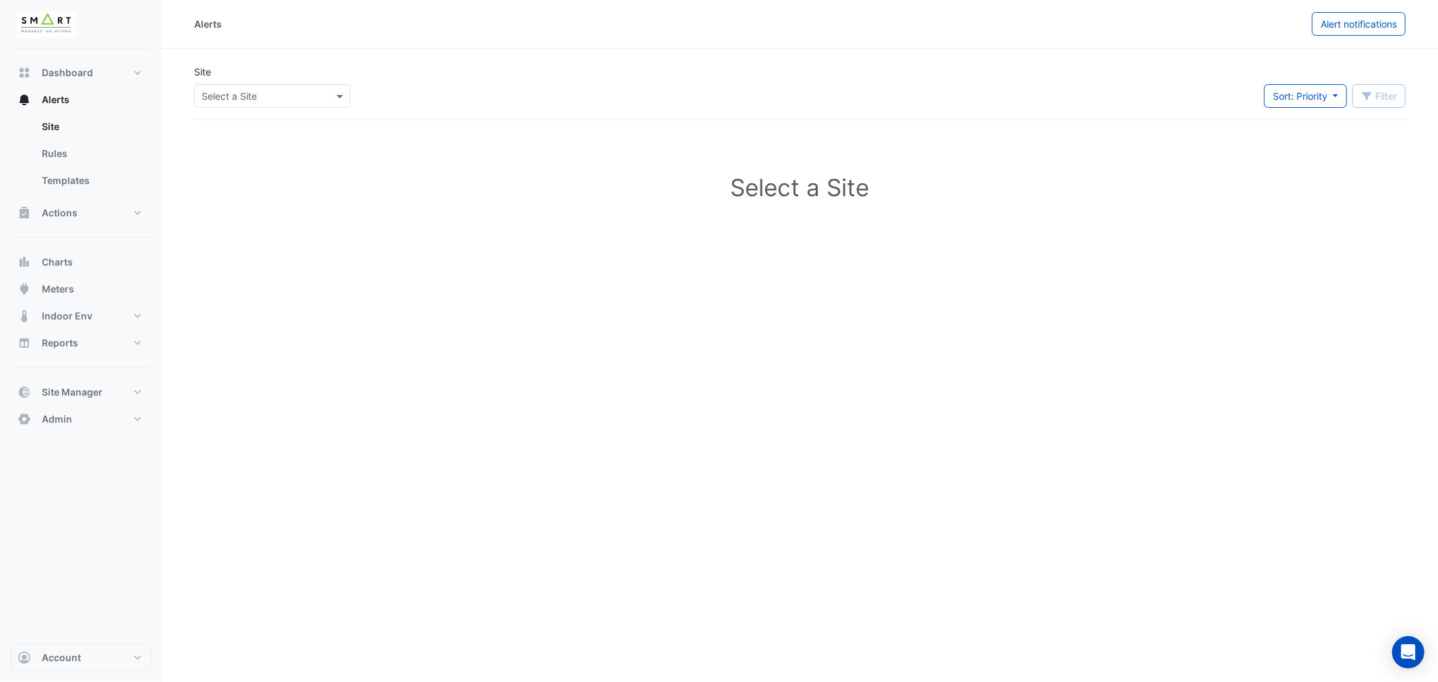
click at [273, 86] on div "Select a Site" at bounding box center [272, 96] width 156 height 24
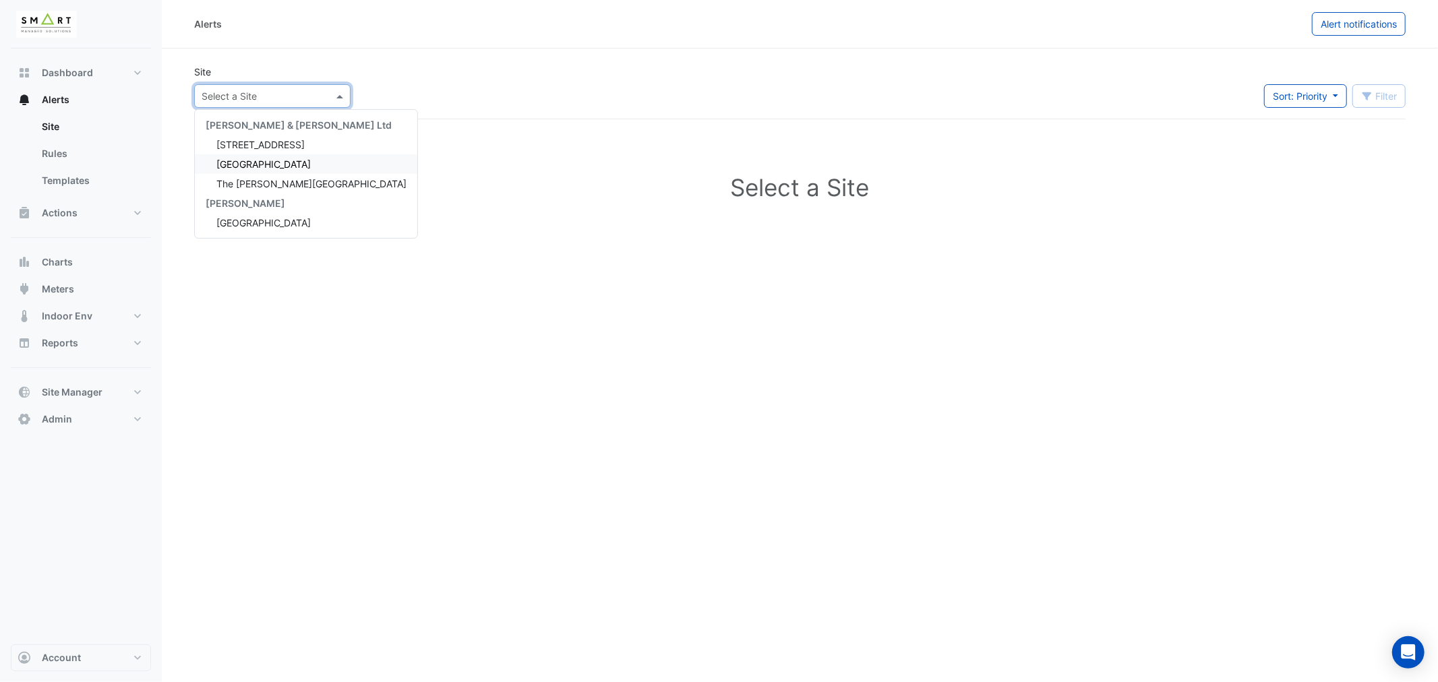
click at [251, 164] on span "Thames Tower" at bounding box center [263, 163] width 94 height 11
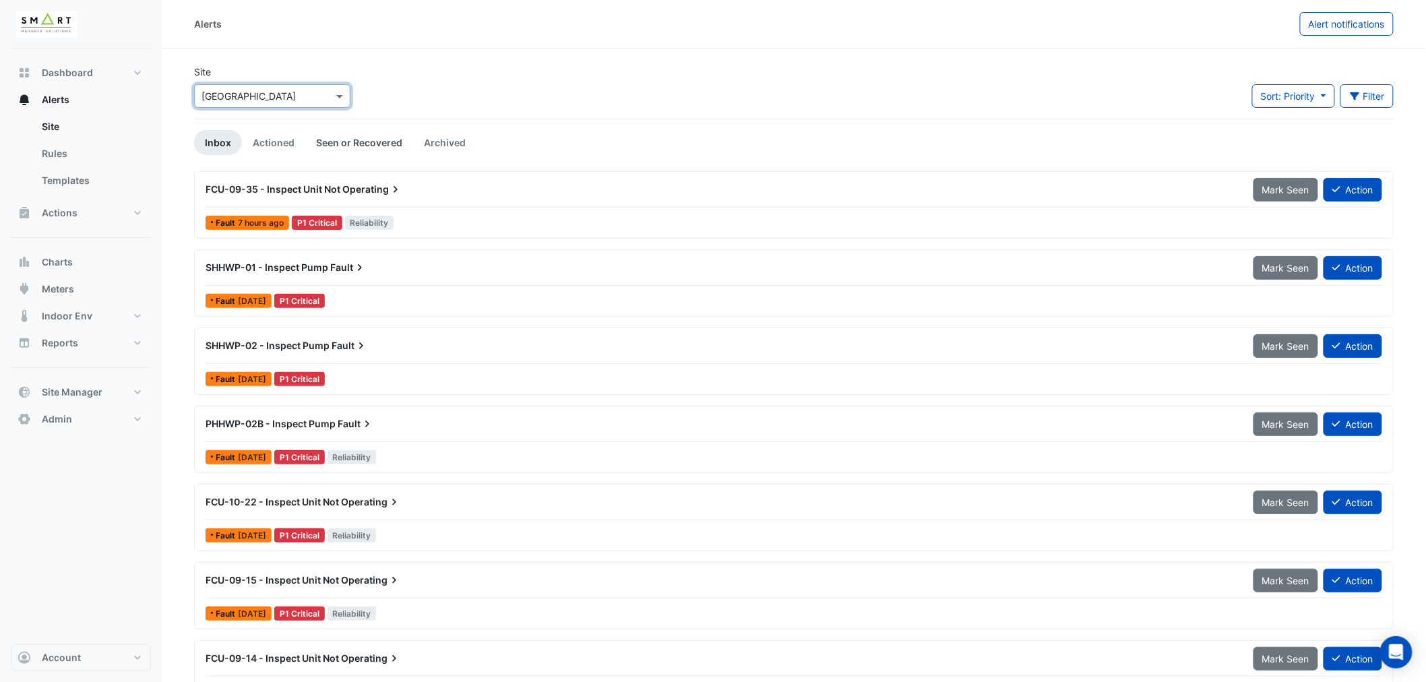
click at [359, 142] on link "Seen or Recovered" at bounding box center [359, 142] width 108 height 25
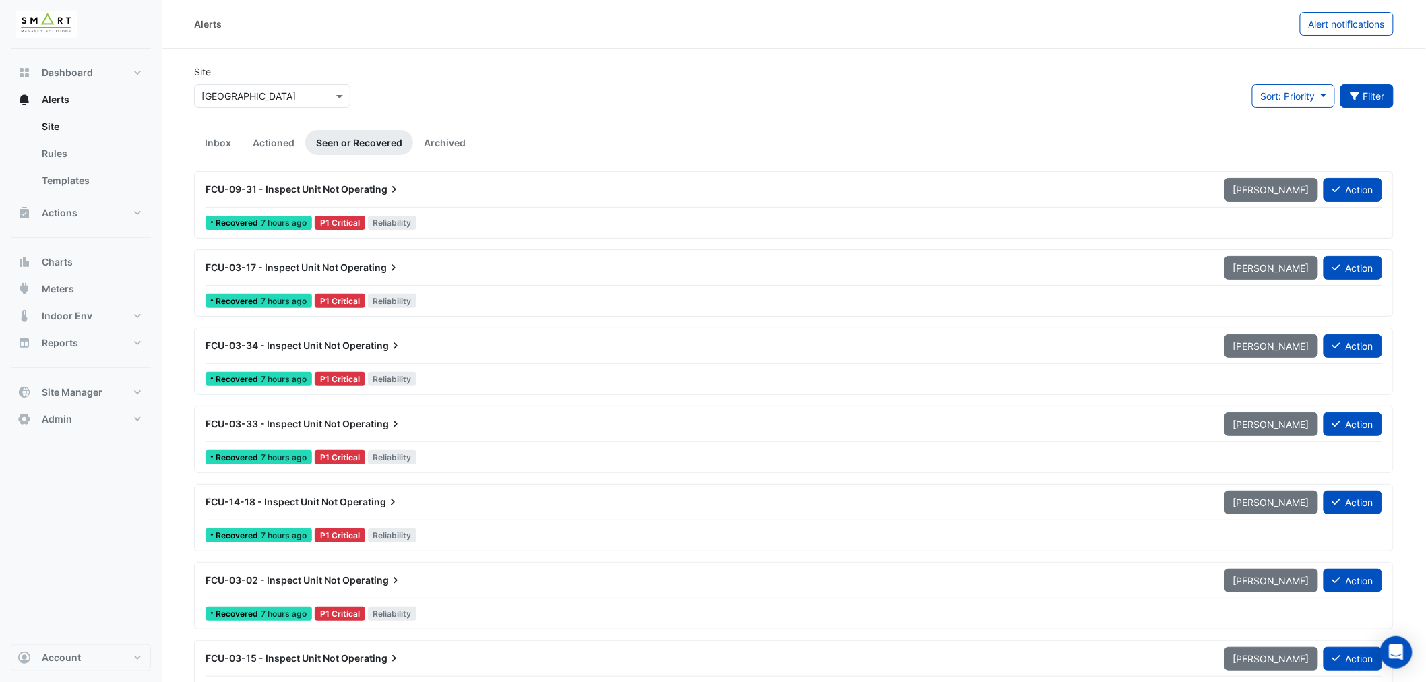
click at [1378, 97] on button "Filter" at bounding box center [1368, 96] width 54 height 24
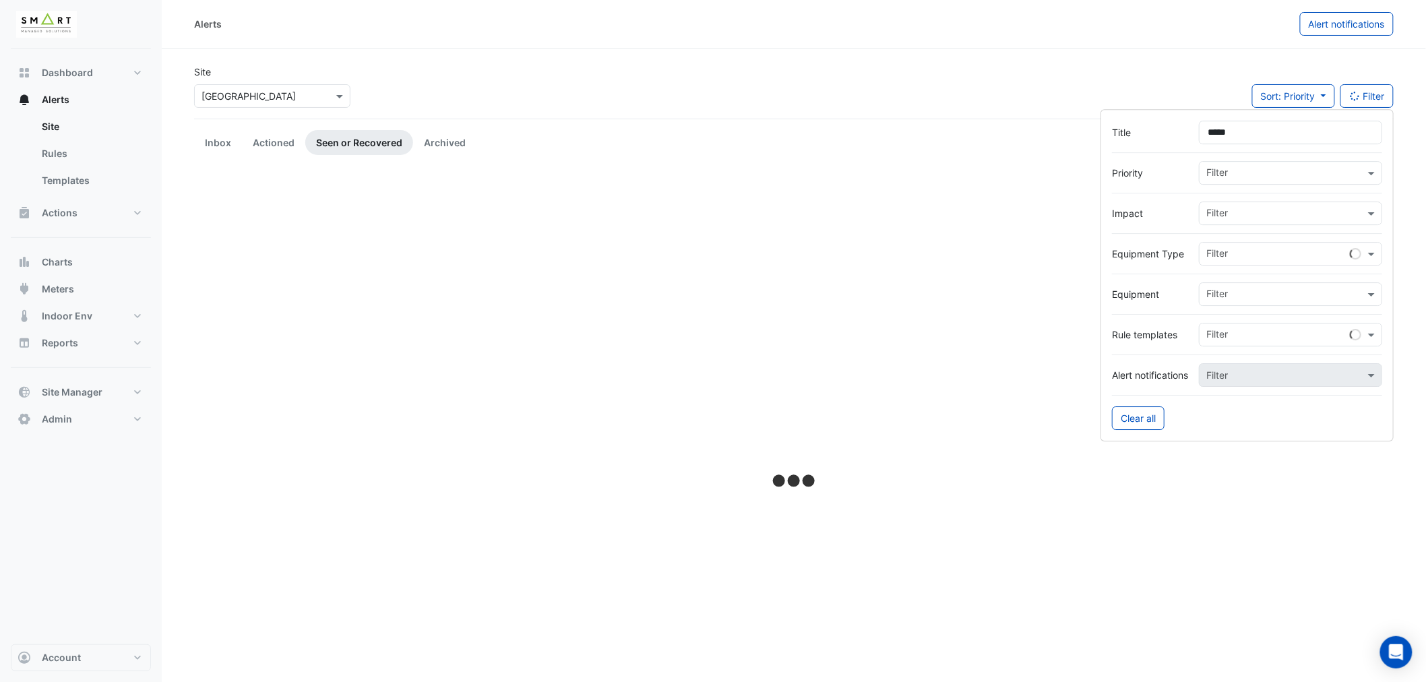
type input "*****"
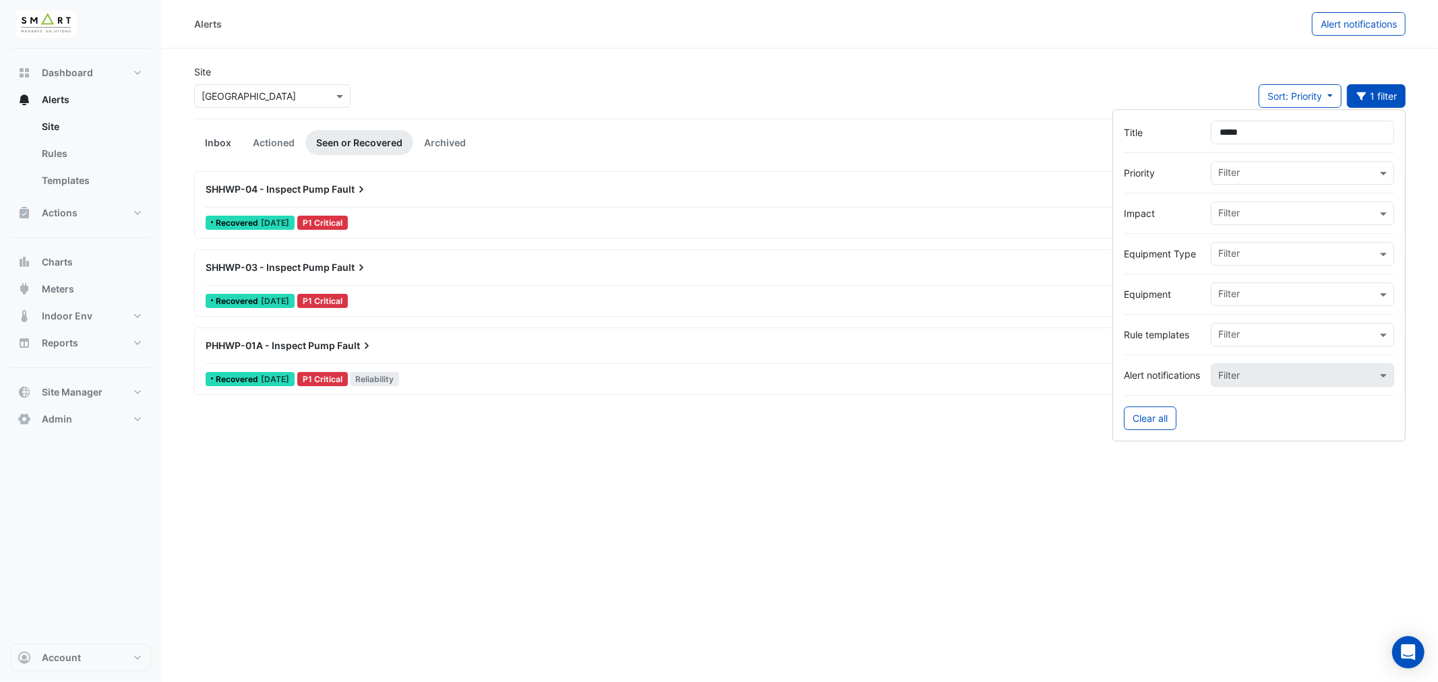
click at [210, 140] on link "Inbox" at bounding box center [218, 142] width 48 height 25
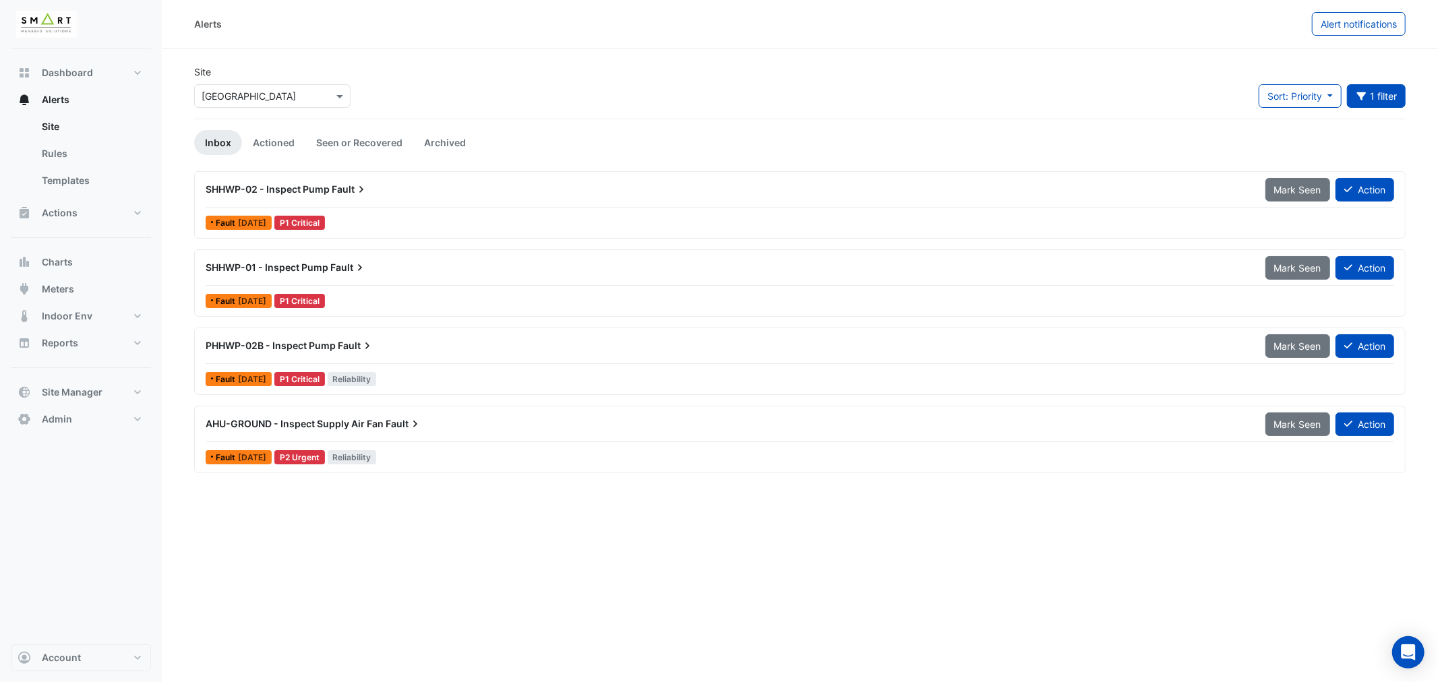
click at [317, 185] on span "SHHWP-02 - Inspect Pump" at bounding box center [268, 188] width 124 height 11
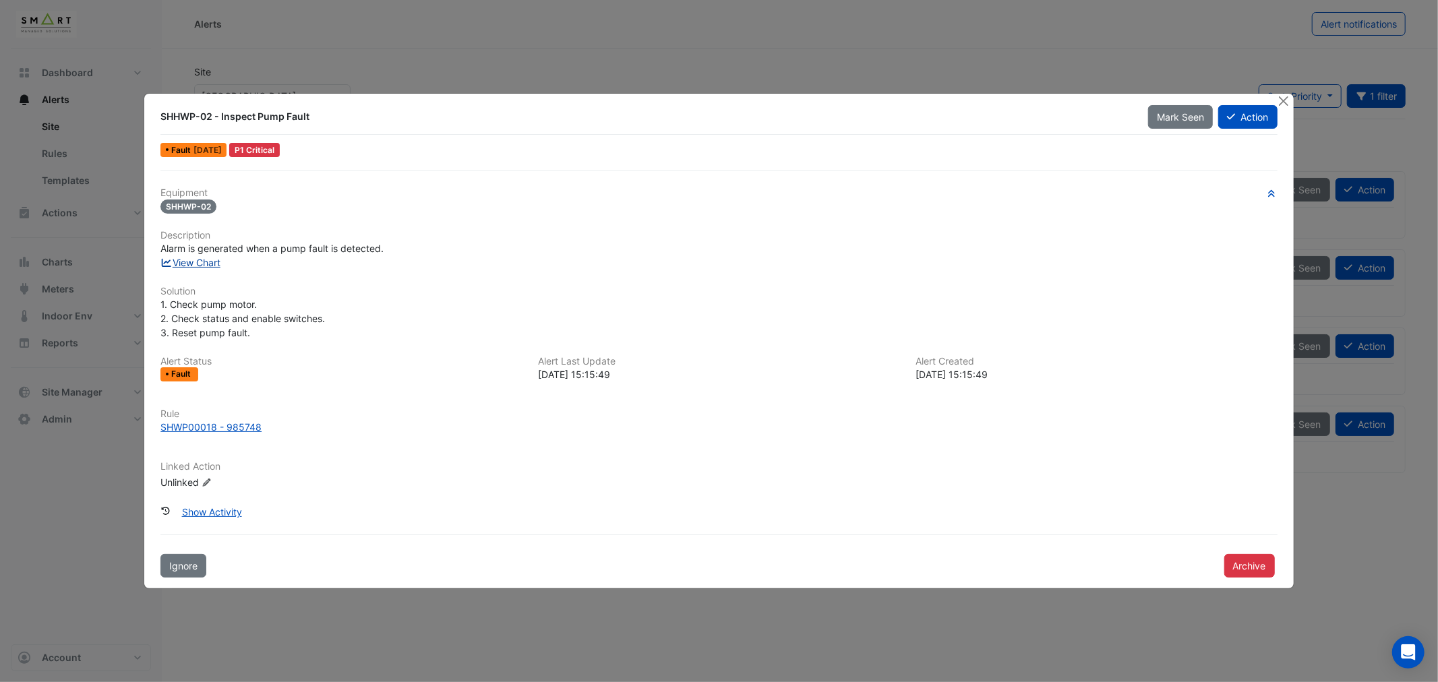
click at [183, 260] on link "View Chart" at bounding box center [190, 262] width 60 height 11
click at [198, 421] on div "SHWP00018 - 985748" at bounding box center [210, 427] width 101 height 14
click at [1281, 102] on button "Close" at bounding box center [1284, 101] width 14 height 14
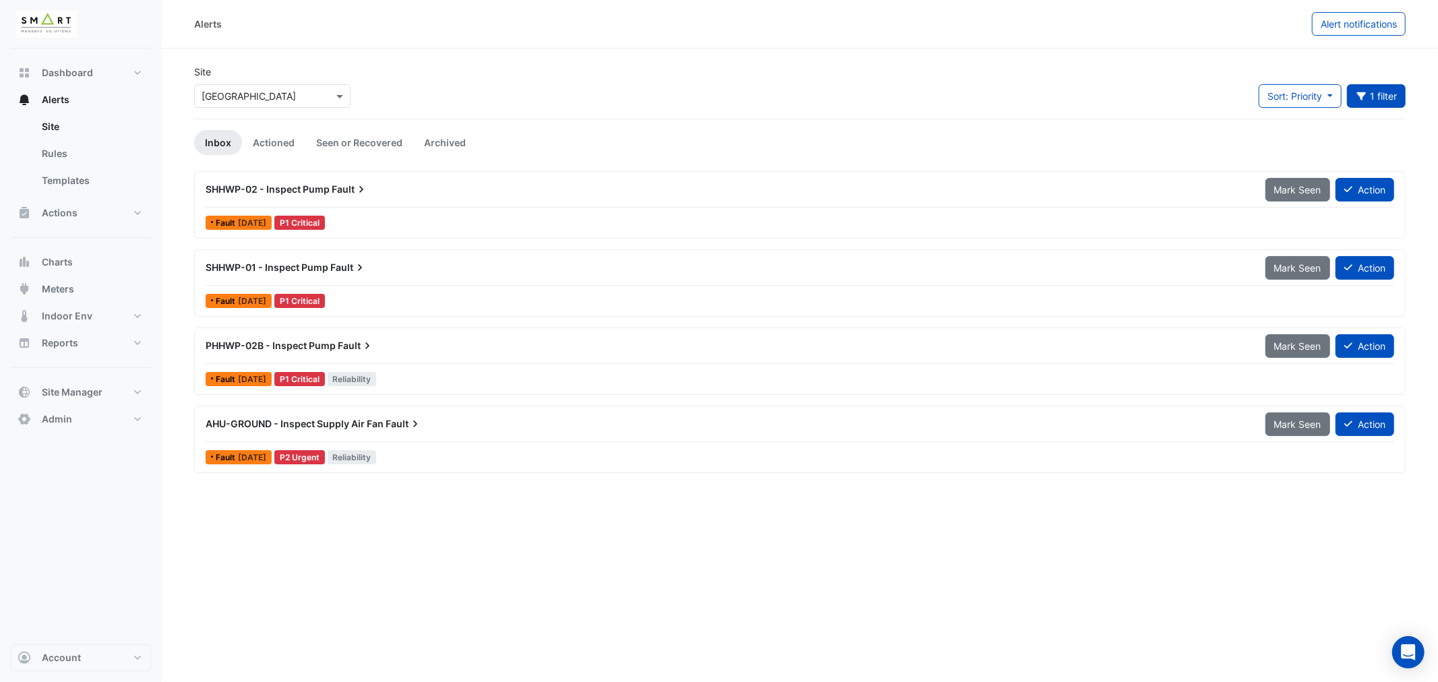
click at [268, 266] on span "SHHWP-01 - Inspect Pump" at bounding box center [267, 267] width 123 height 11
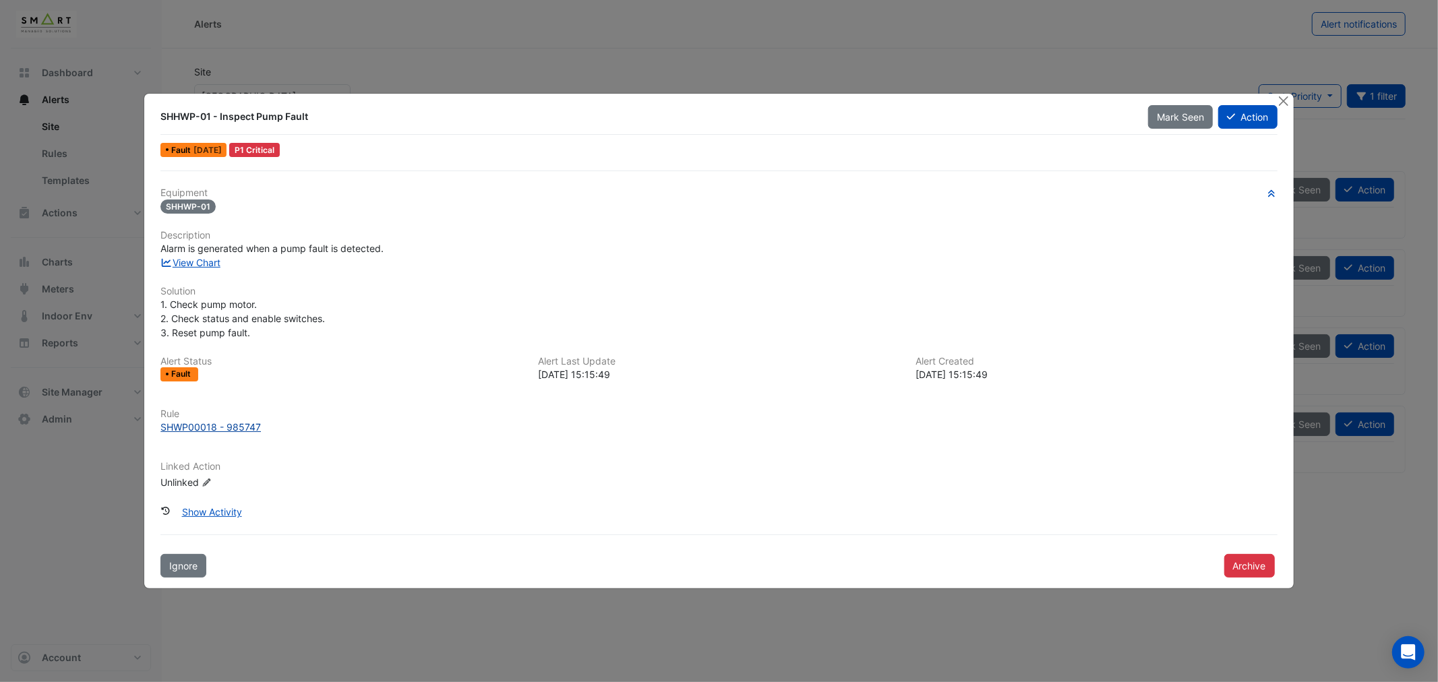
click at [220, 427] on div "SHWP00018 - 985747" at bounding box center [210, 427] width 100 height 14
click at [1284, 102] on button "Close" at bounding box center [1284, 101] width 14 height 14
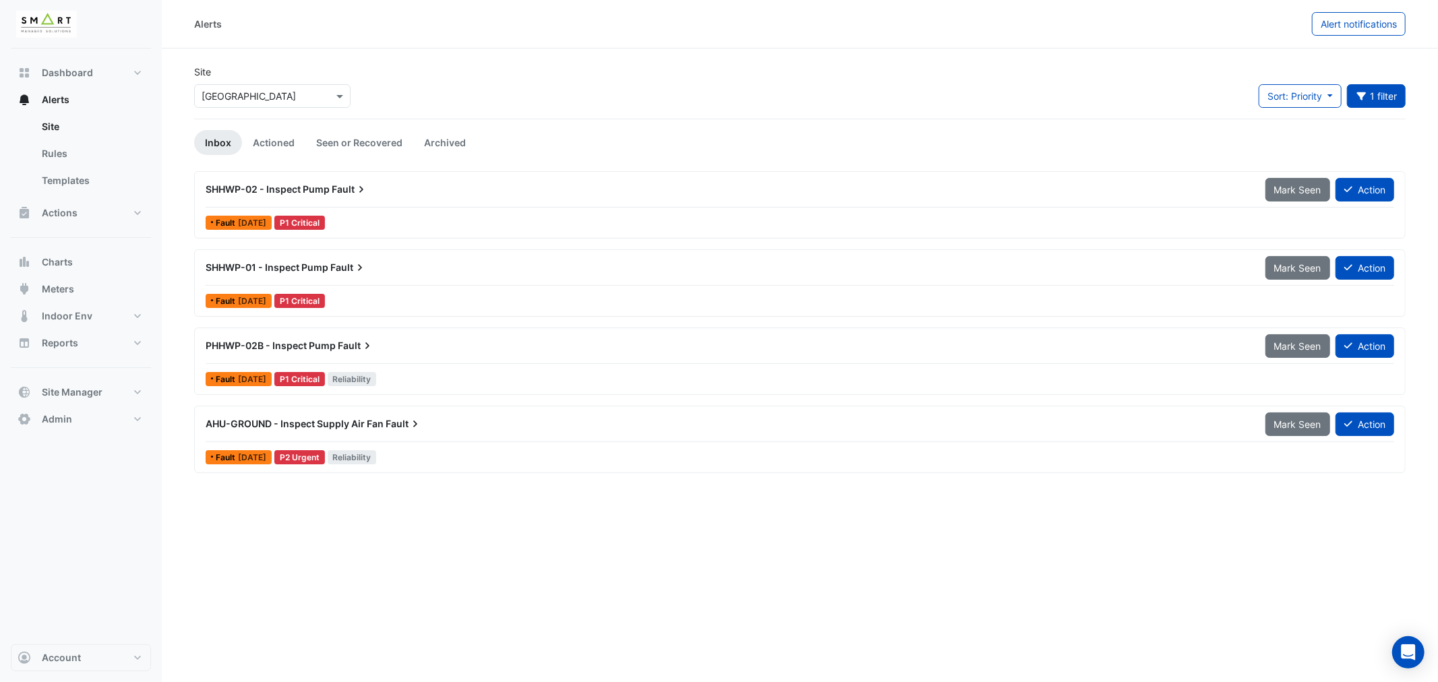
click at [465, 192] on div "SHHWP-02 - Inspect Pump Fault" at bounding box center [727, 189] width 1043 height 13
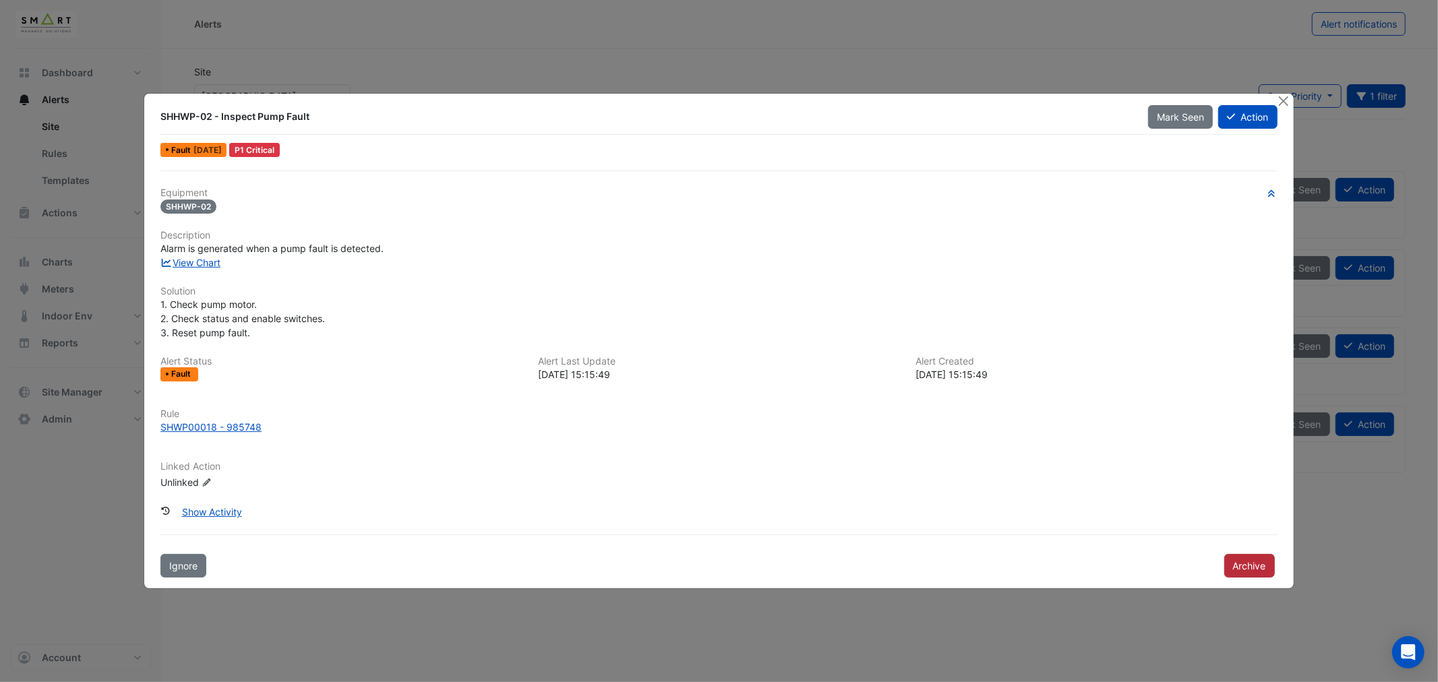
click at [1249, 561] on button "Archive" at bounding box center [1249, 566] width 51 height 24
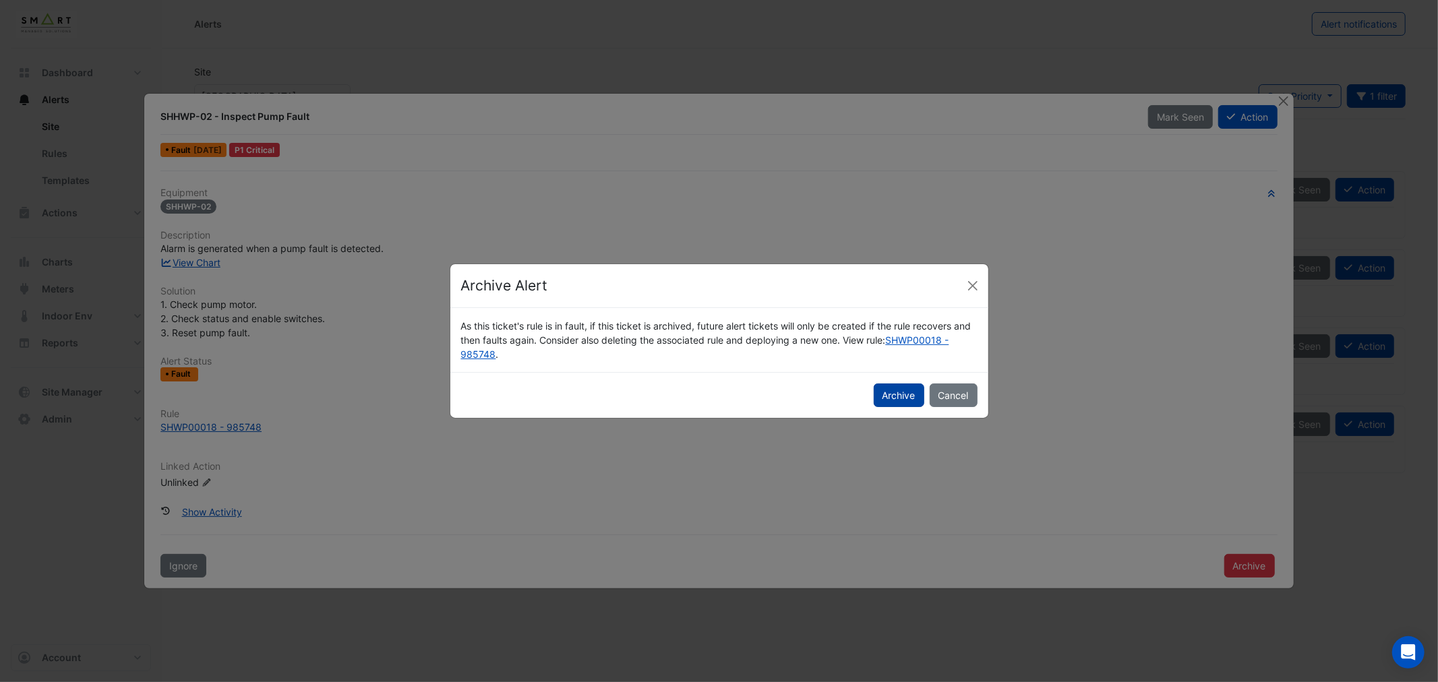
click at [888, 394] on button "Archive" at bounding box center [898, 396] width 51 height 24
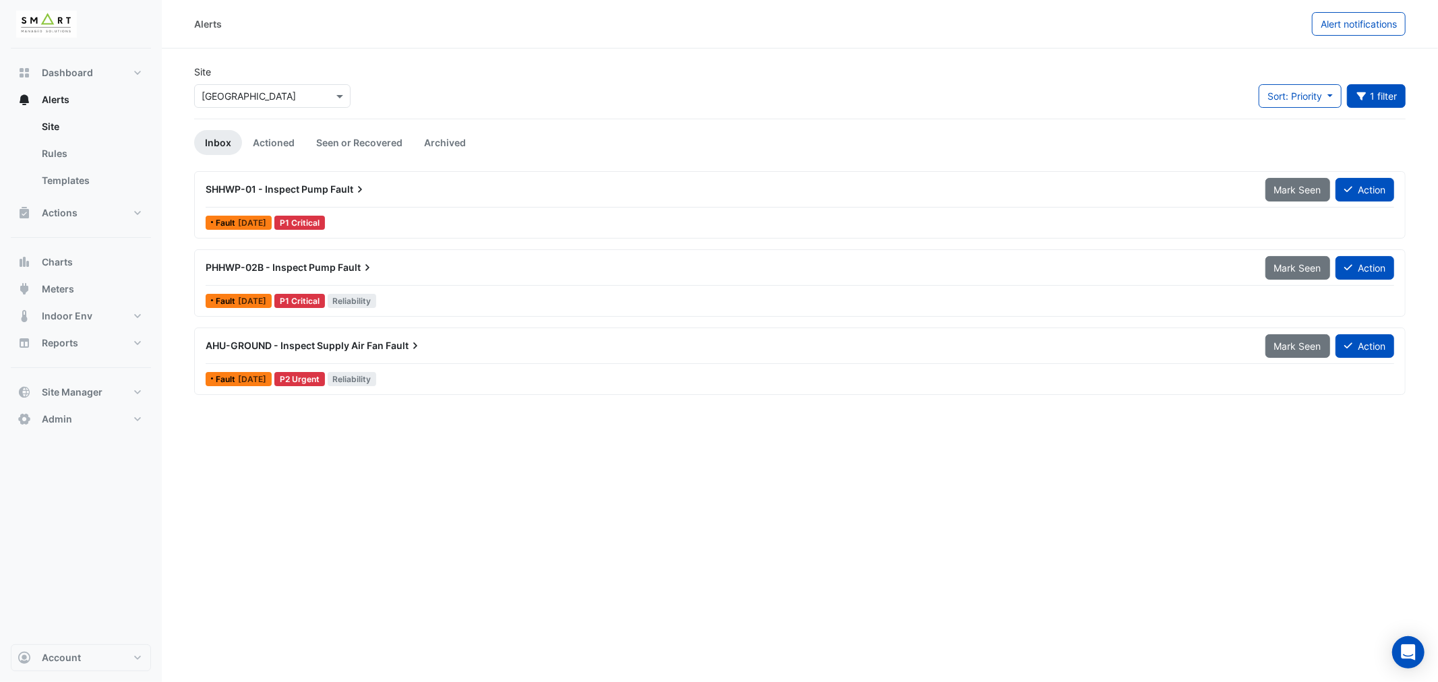
click at [322, 190] on span "SHHWP-01 - Inspect Pump" at bounding box center [267, 188] width 123 height 11
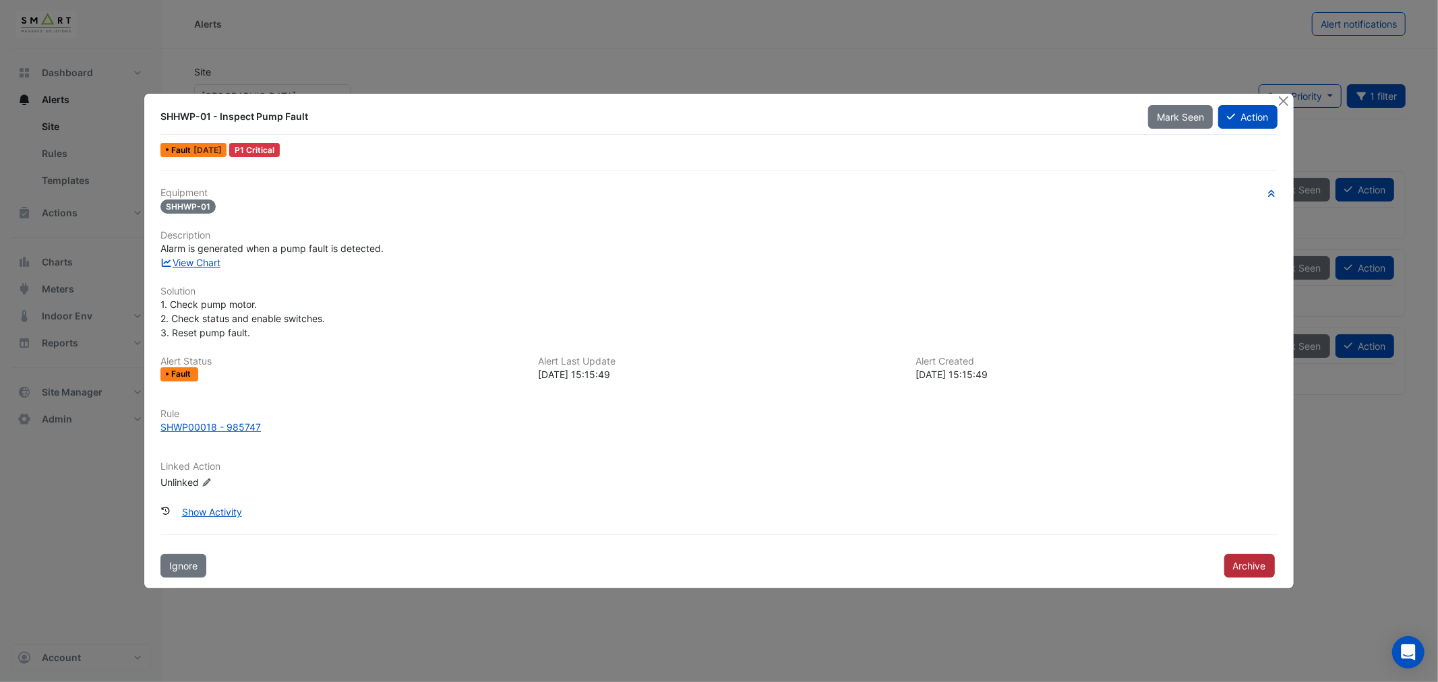
click at [1250, 563] on button "Archive" at bounding box center [1249, 566] width 51 height 24
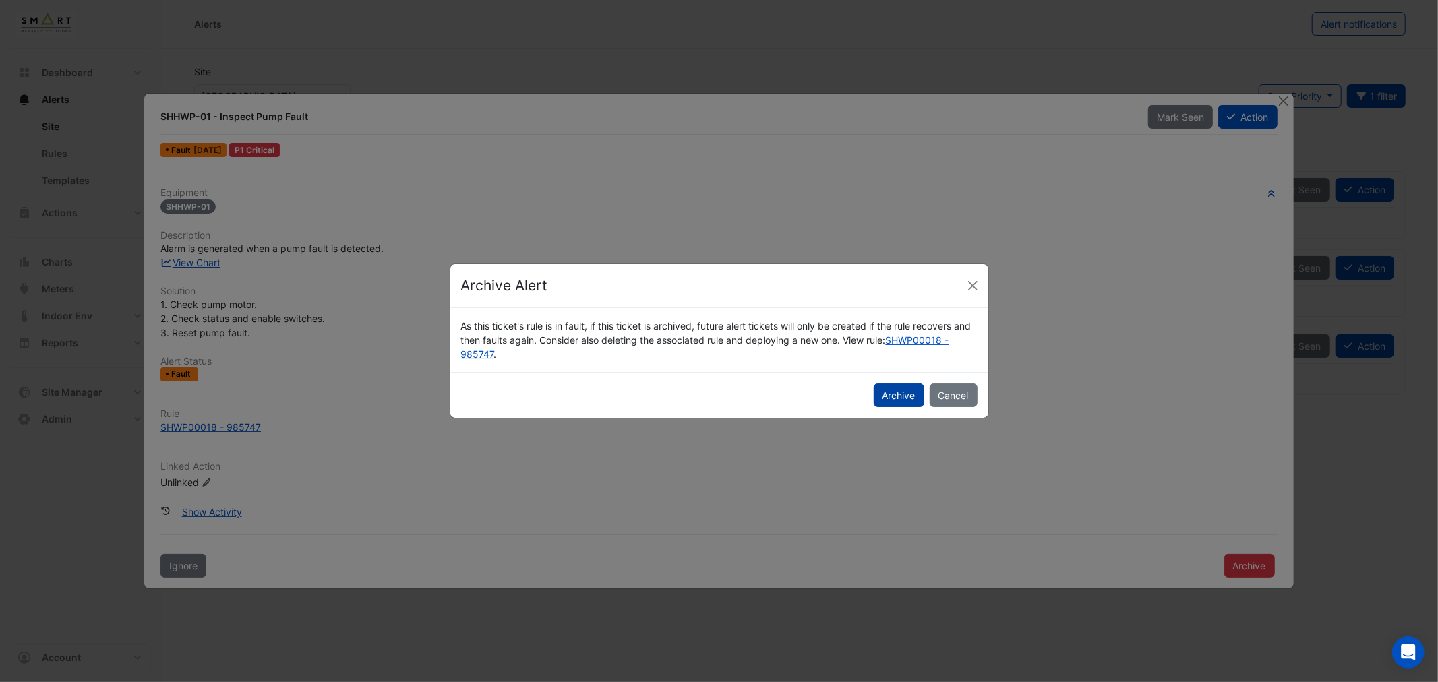
click at [890, 398] on button "Archive" at bounding box center [898, 396] width 51 height 24
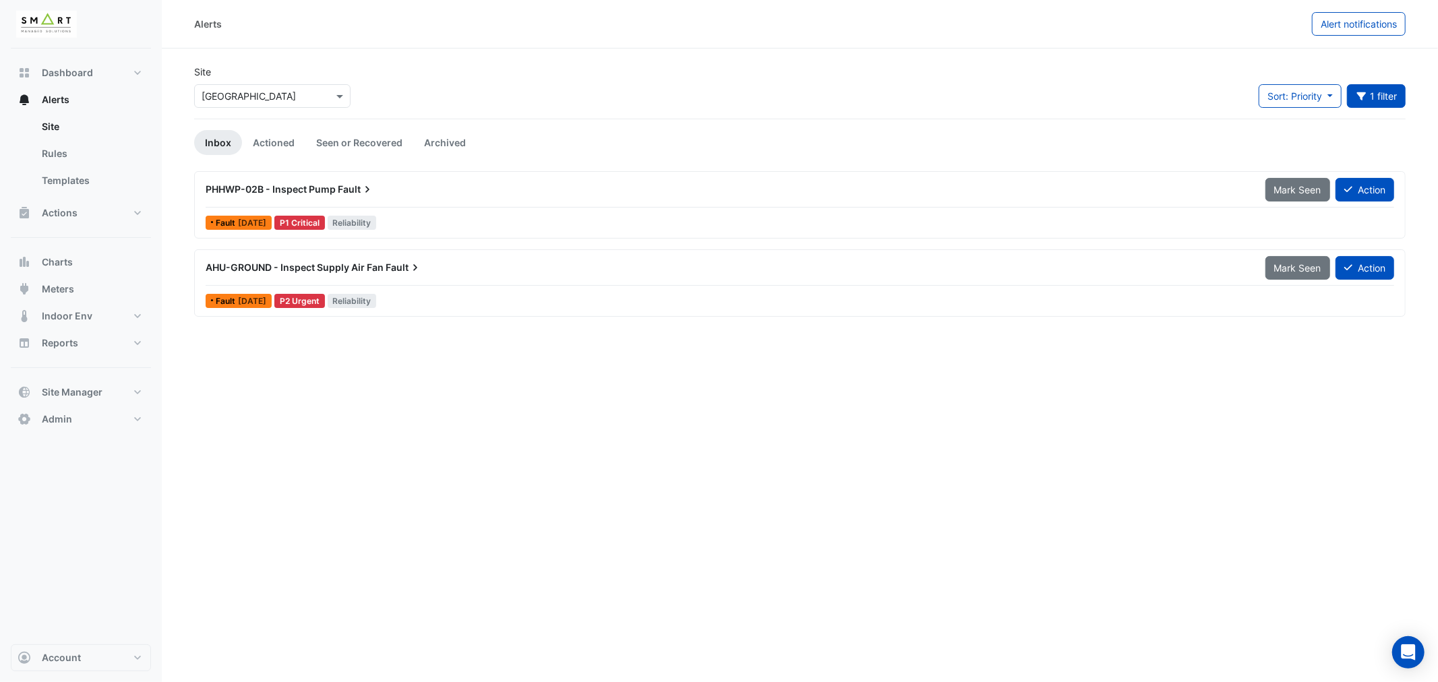
click at [334, 185] on span "PHHWP-02B - Inspect Pump" at bounding box center [271, 188] width 130 height 11
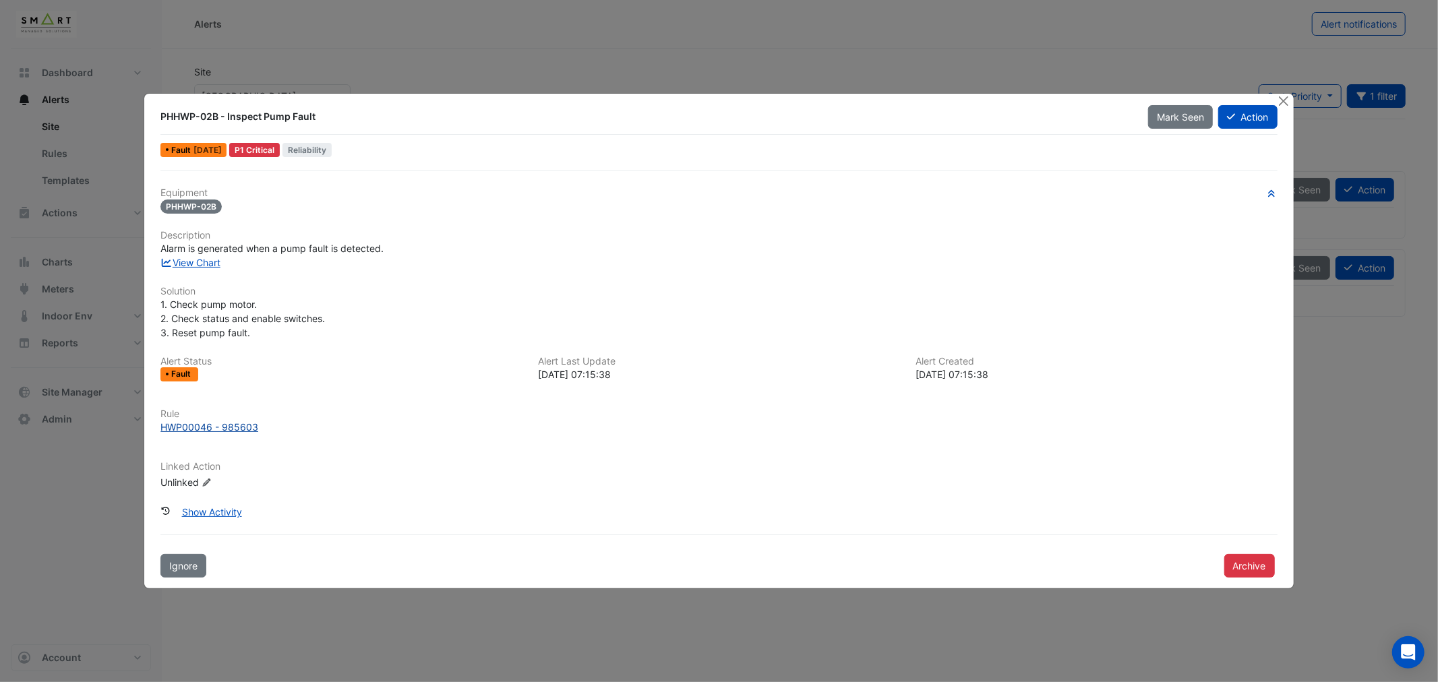
click at [226, 423] on div "HWP00046 - 985603" at bounding box center [209, 427] width 98 height 14
click at [1256, 560] on button "Archive" at bounding box center [1249, 566] width 51 height 24
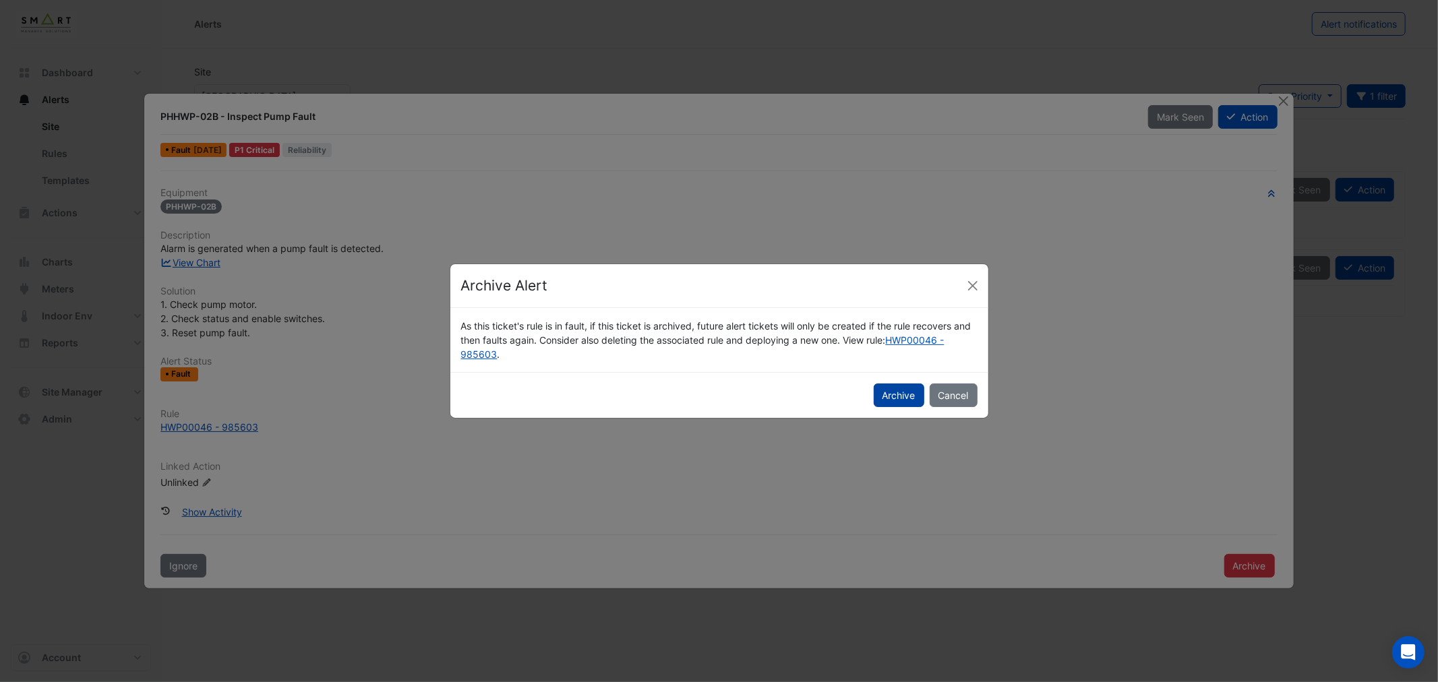
click at [888, 398] on button "Archive" at bounding box center [898, 396] width 51 height 24
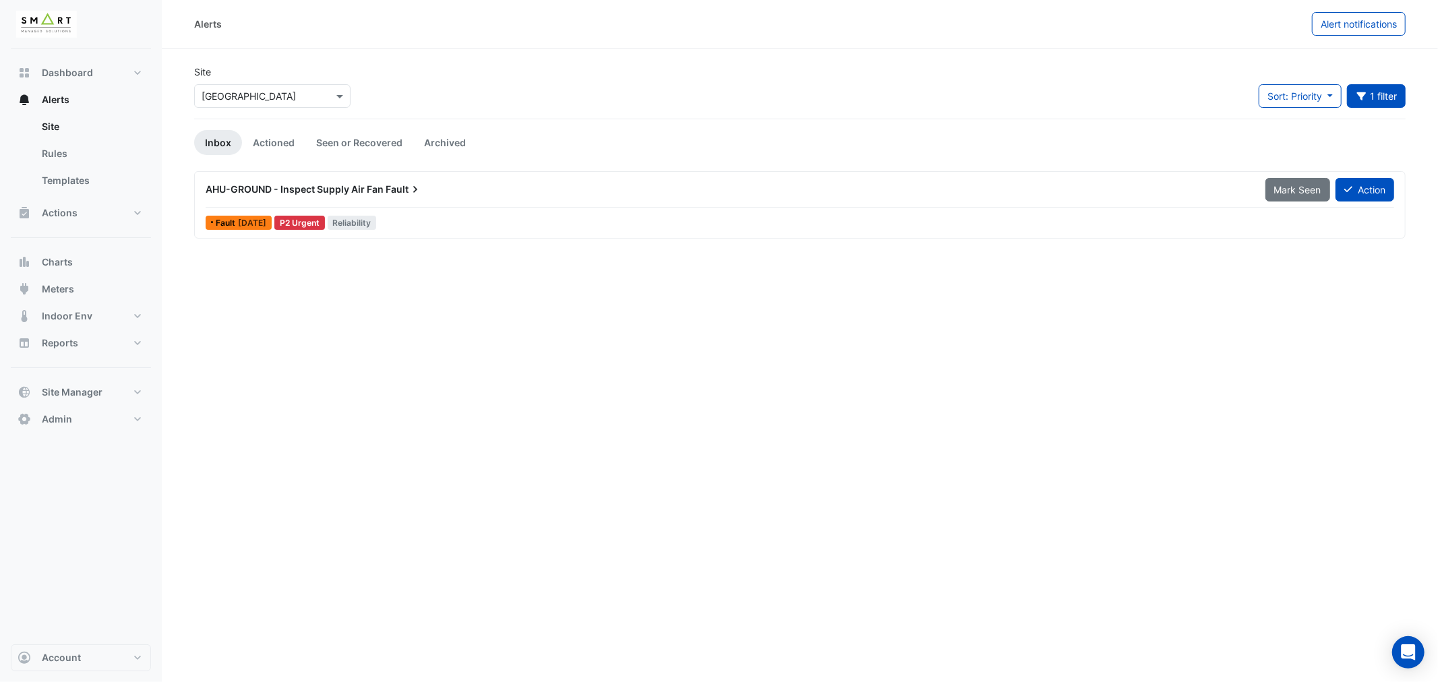
click at [278, 187] on span "AHU-GROUND - Inspect Supply Air Fan" at bounding box center [295, 188] width 178 height 11
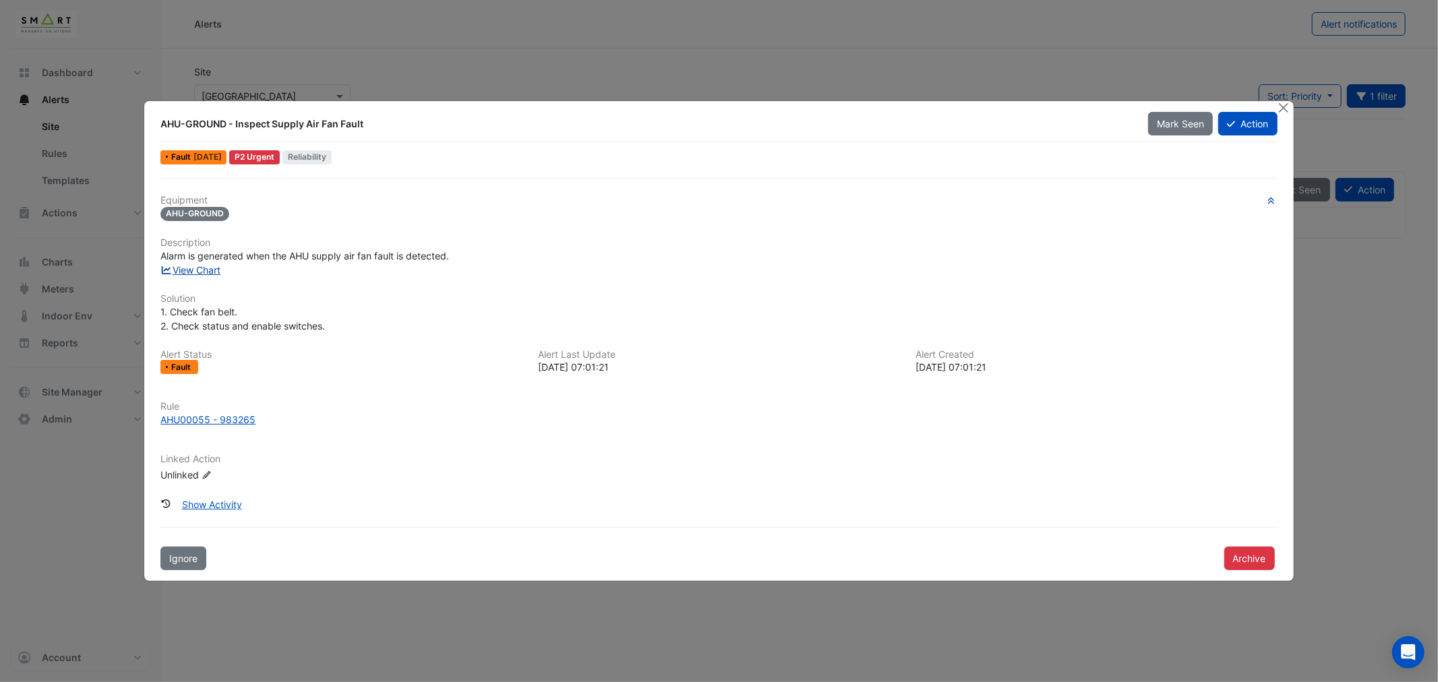
click at [195, 272] on link "View Chart" at bounding box center [190, 269] width 60 height 11
click at [1285, 104] on button "Close" at bounding box center [1284, 108] width 14 height 14
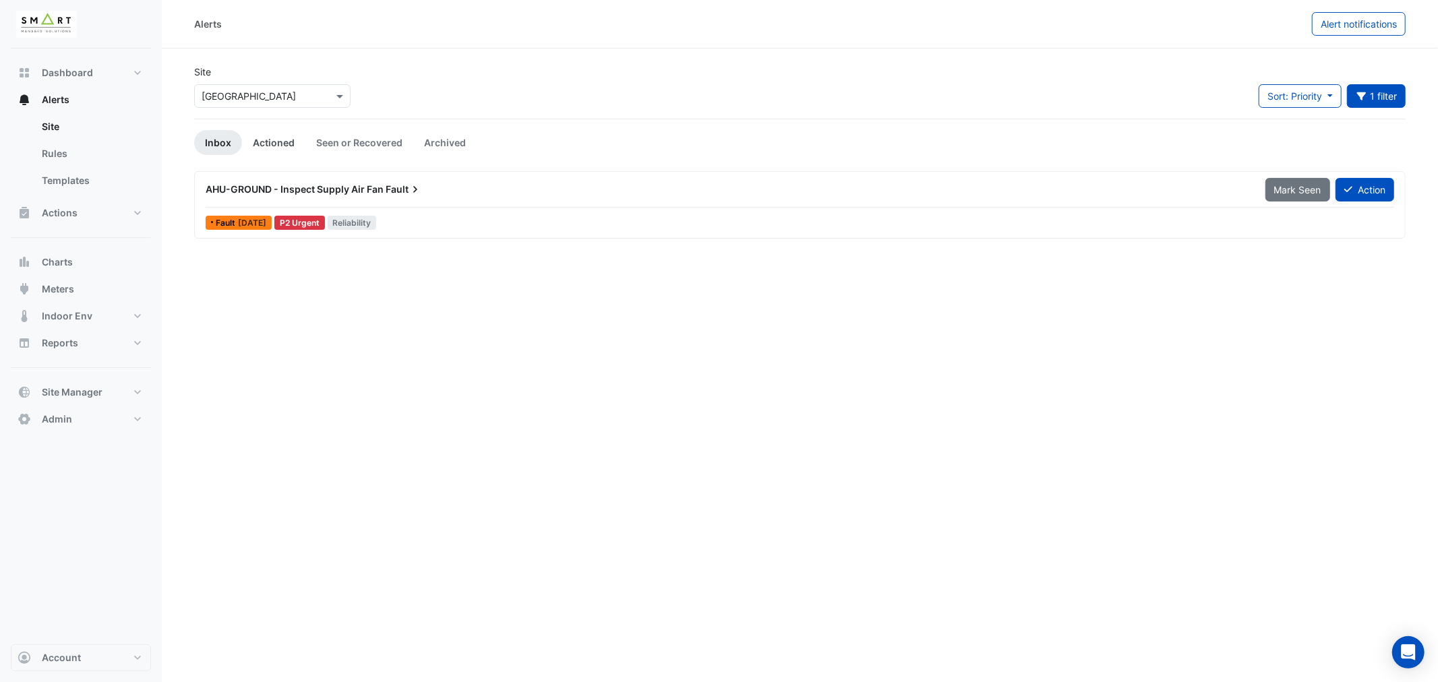
click at [278, 140] on link "Actioned" at bounding box center [273, 142] width 63 height 25
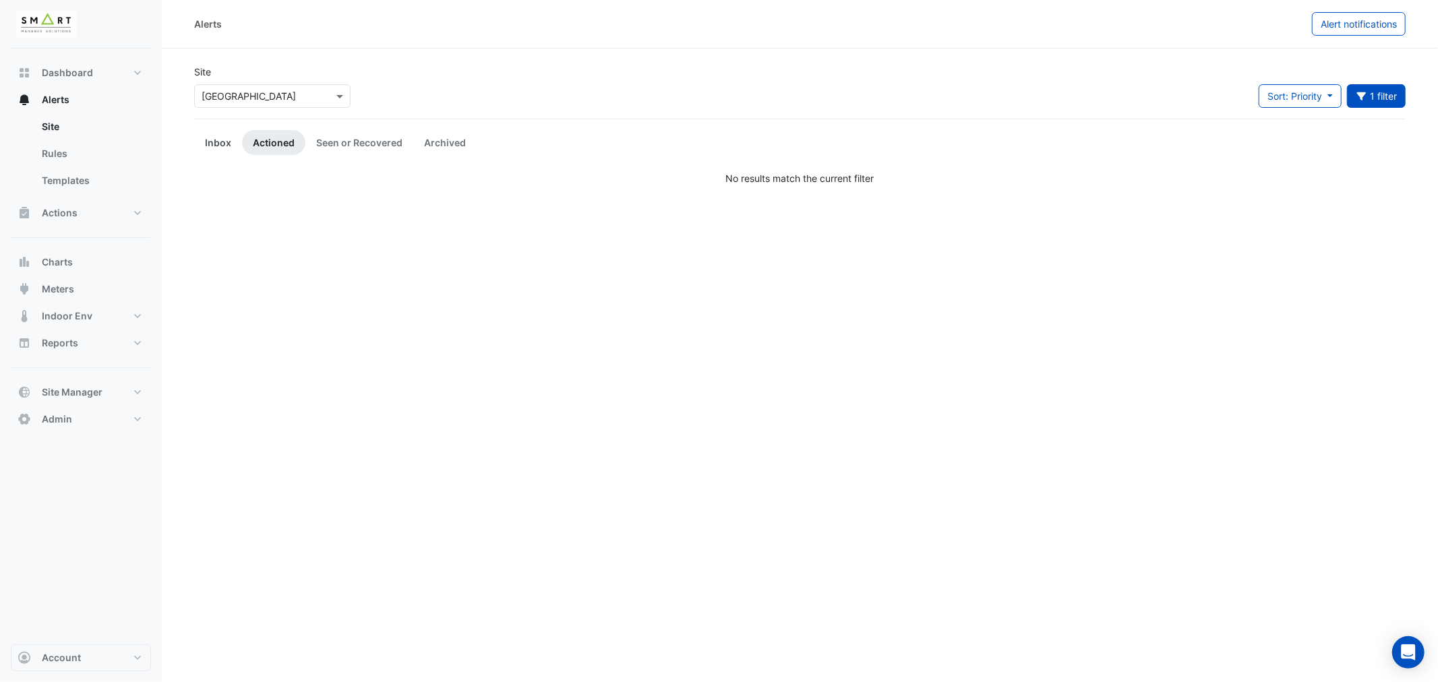
click at [208, 142] on link "Inbox" at bounding box center [218, 142] width 48 height 25
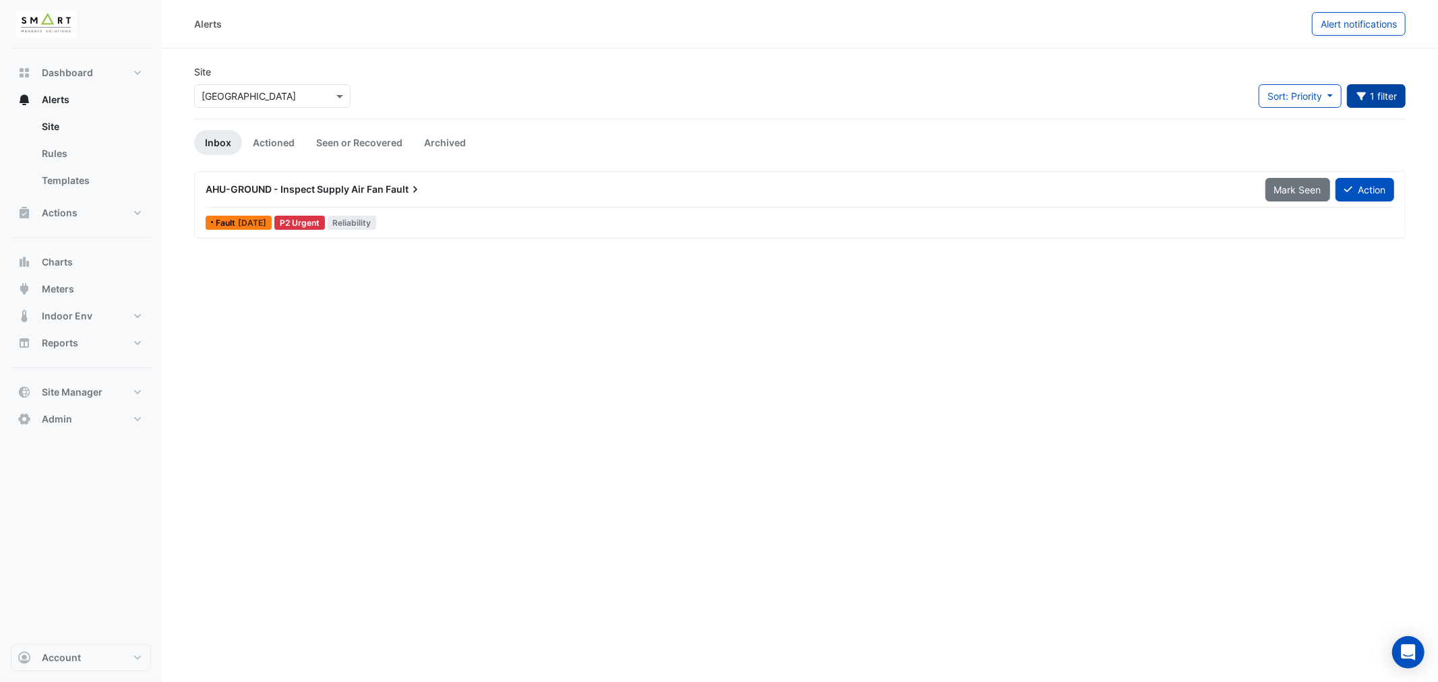
click at [1353, 90] on button "1 filter" at bounding box center [1376, 96] width 59 height 24
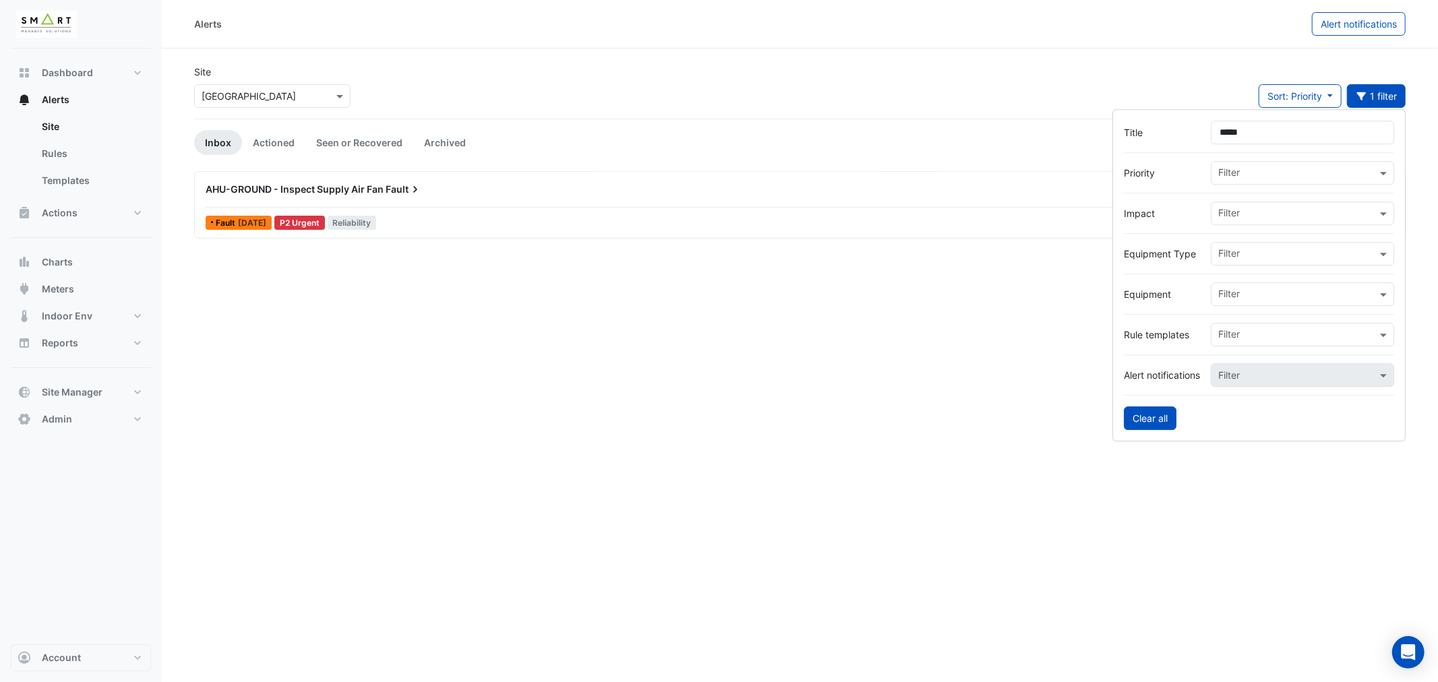
click at [1142, 417] on button "Clear all" at bounding box center [1150, 418] width 53 height 24
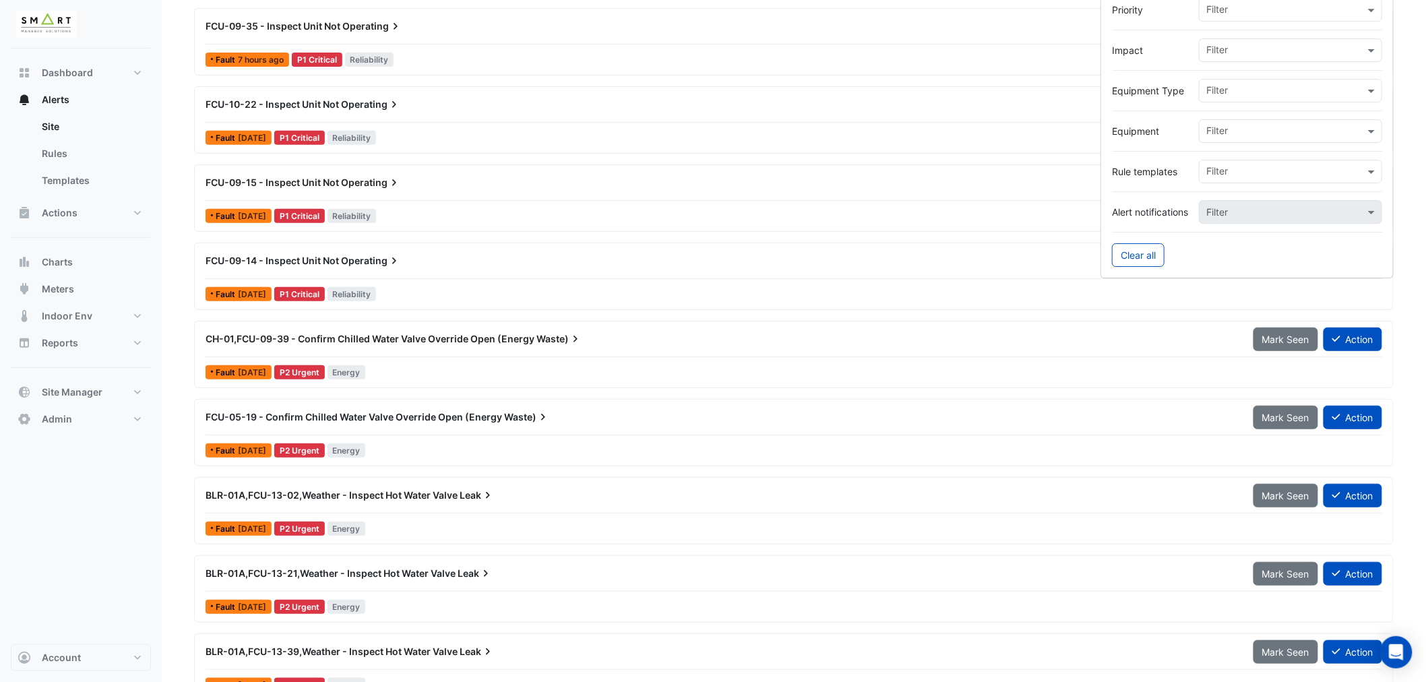
scroll to position [374, 0]
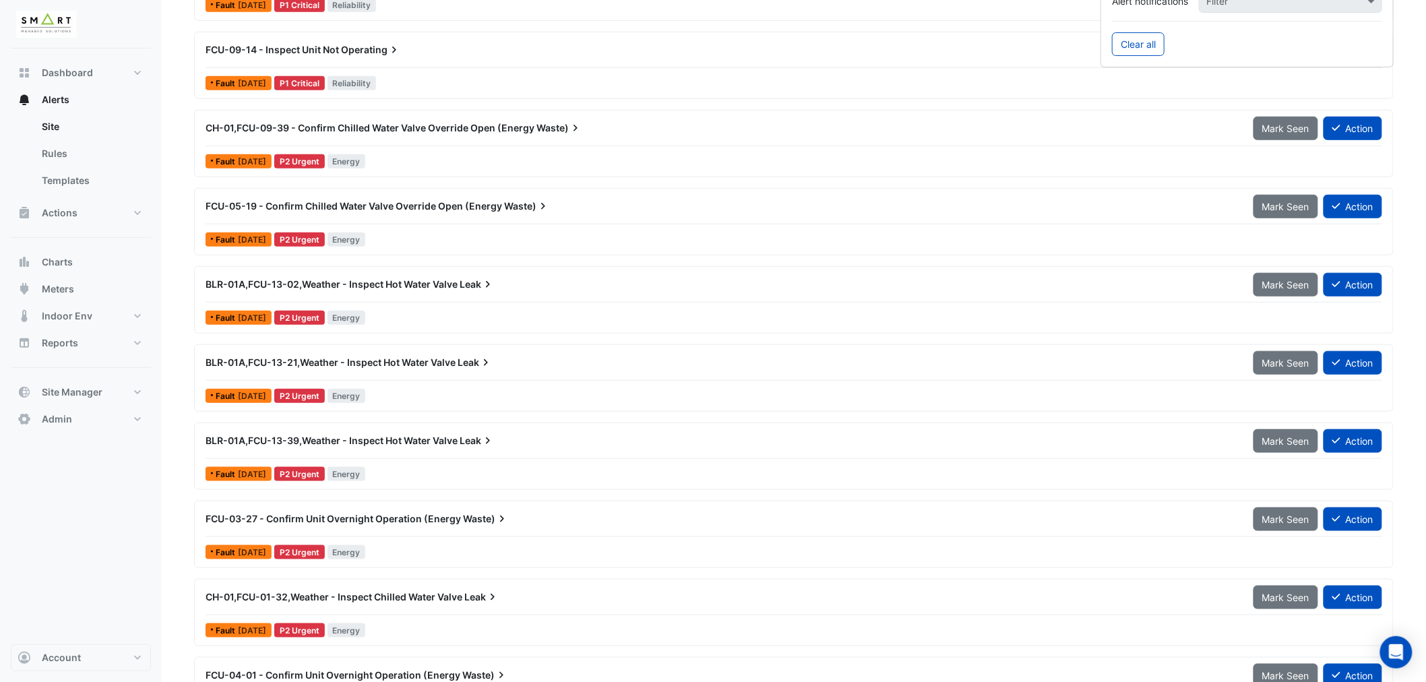
click at [406, 362] on span "BLR-01A,FCU-13-21,Weather - Inspect Hot Water Valve" at bounding box center [331, 362] width 250 height 11
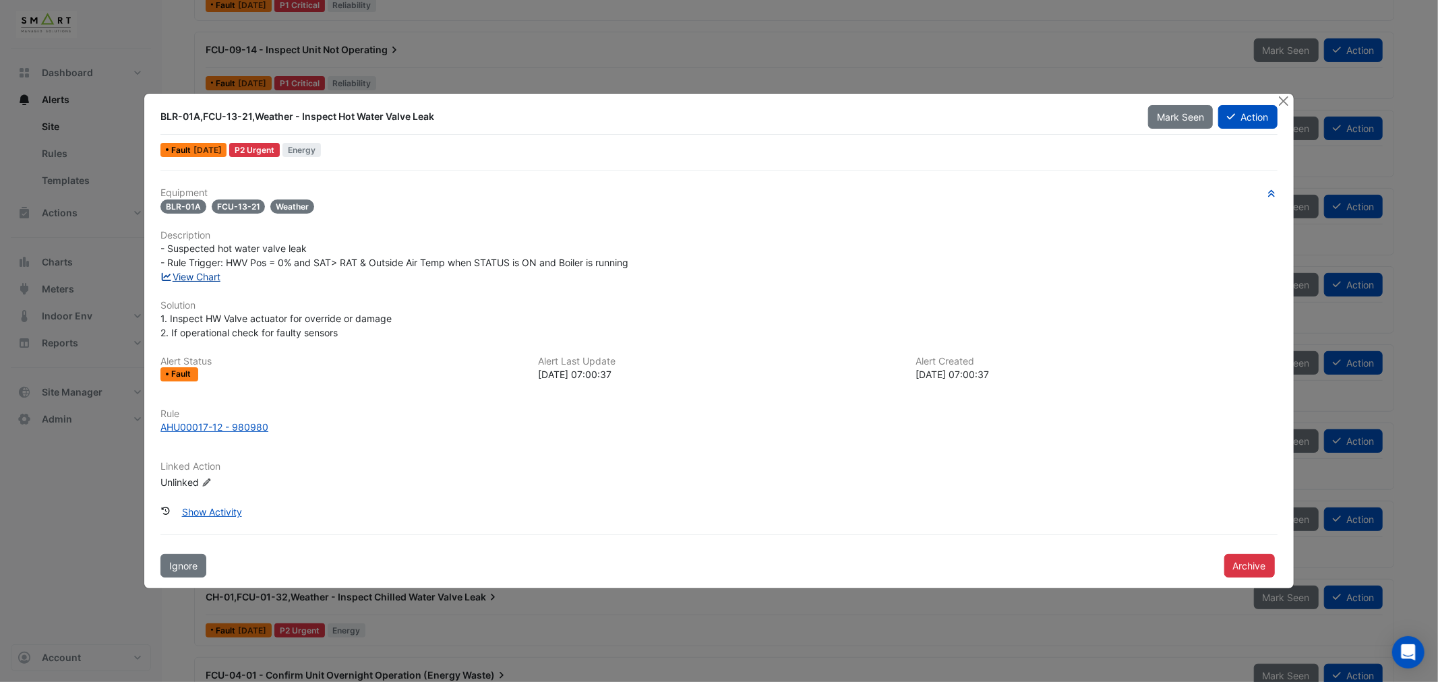
click at [206, 276] on link "View Chart" at bounding box center [190, 276] width 60 height 11
click at [1283, 103] on button "Close" at bounding box center [1284, 101] width 14 height 14
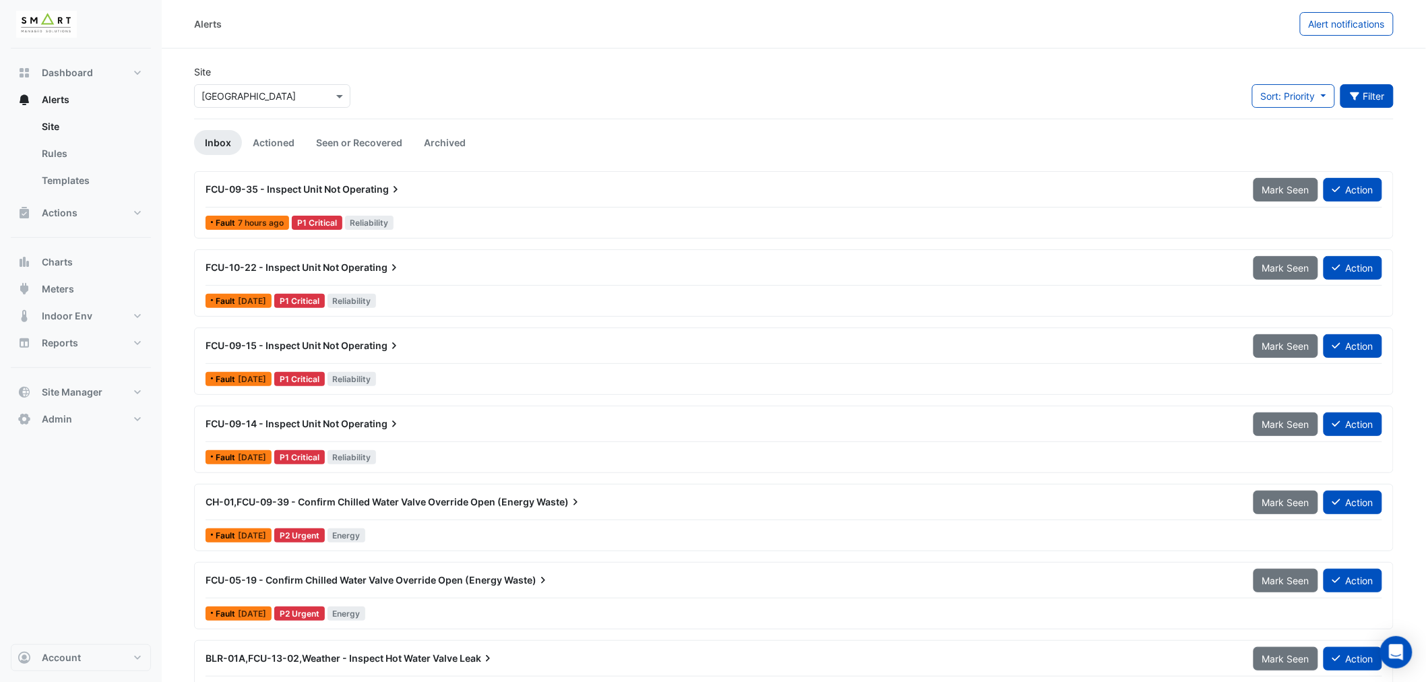
click at [1357, 96] on icon "button" at bounding box center [1355, 96] width 12 height 9
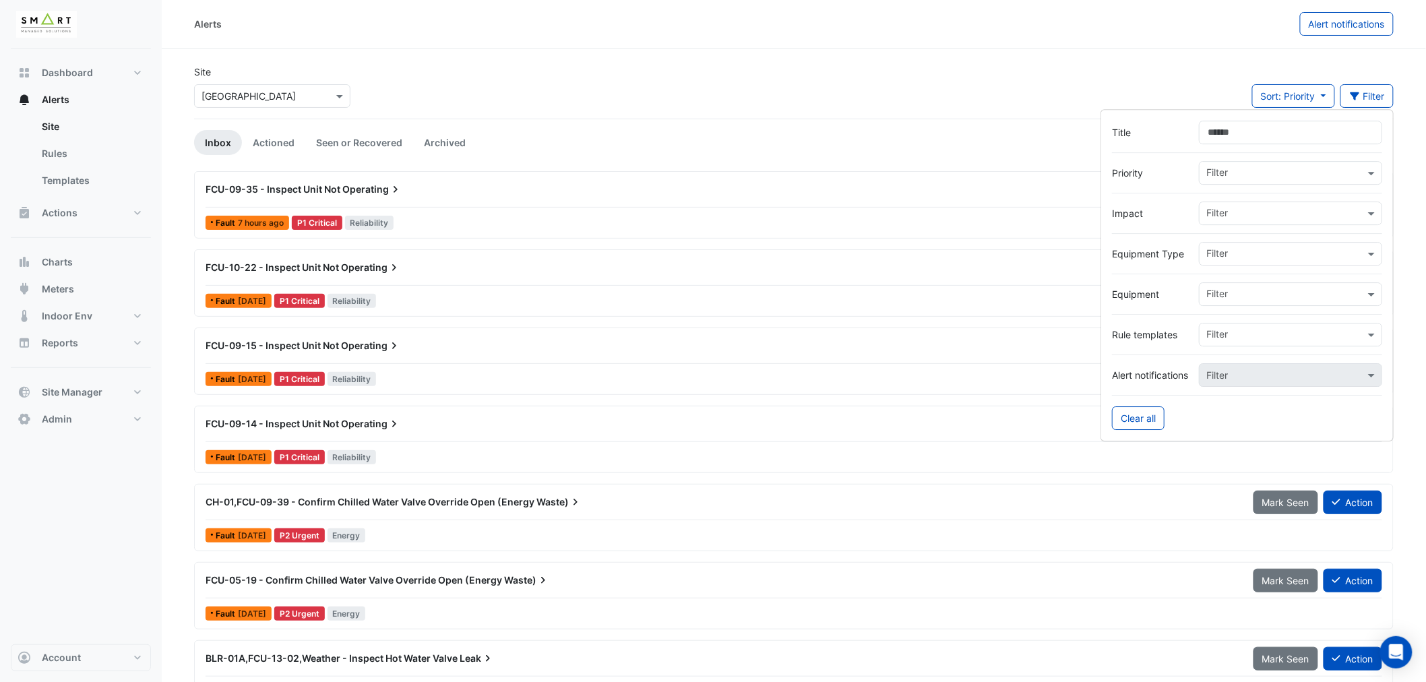
click at [1217, 133] on input "Title" at bounding box center [1290, 133] width 183 height 24
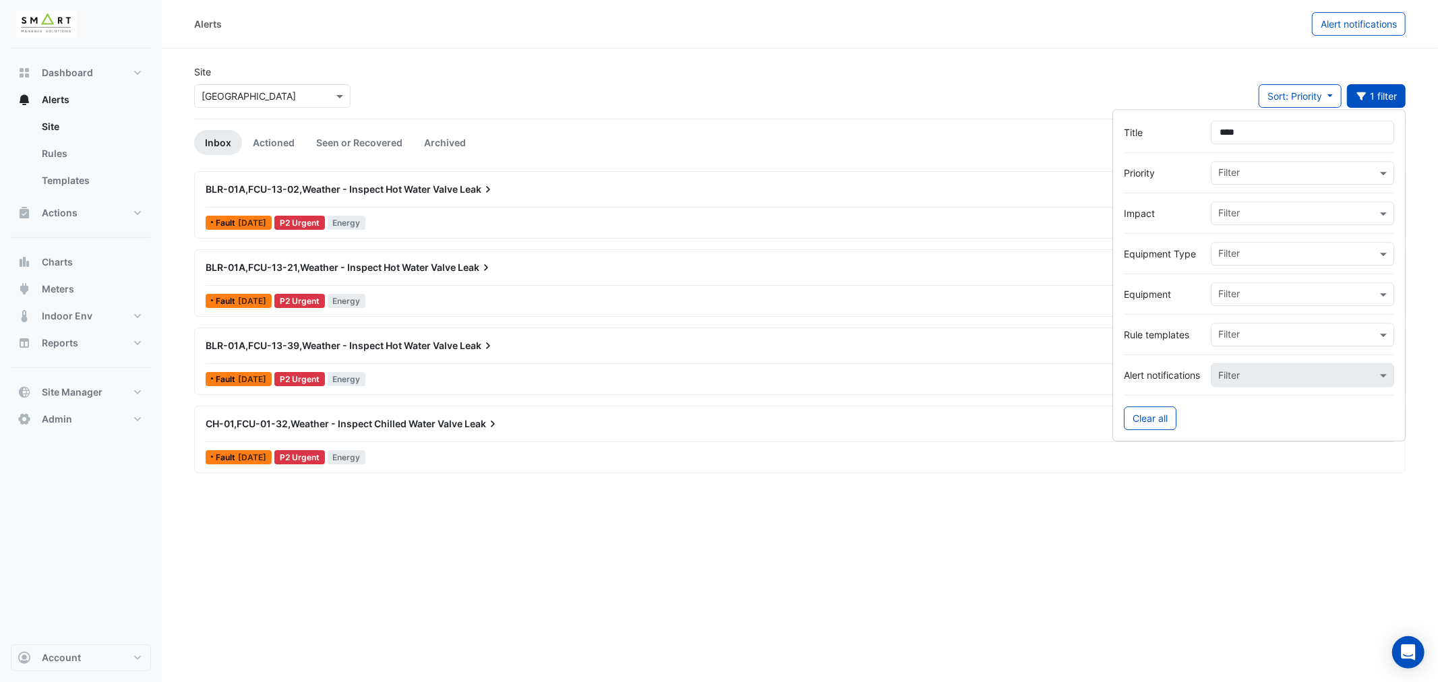
drag, startPoint x: 1261, startPoint y: 131, endPoint x: 1163, endPoint y: 138, distance: 98.0
click at [1163, 138] on div "Title ****" at bounding box center [1259, 133] width 270 height 24
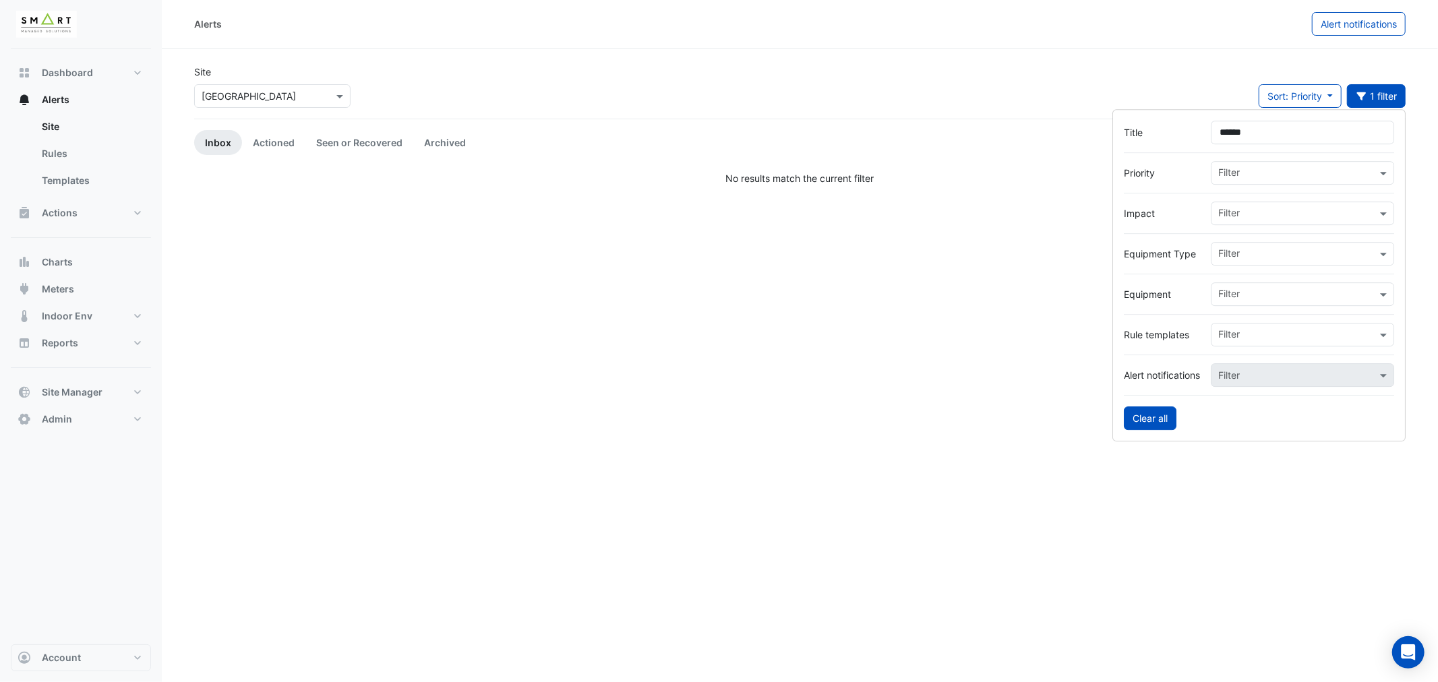
type input "******"
click at [1144, 416] on button "Clear all" at bounding box center [1150, 418] width 53 height 24
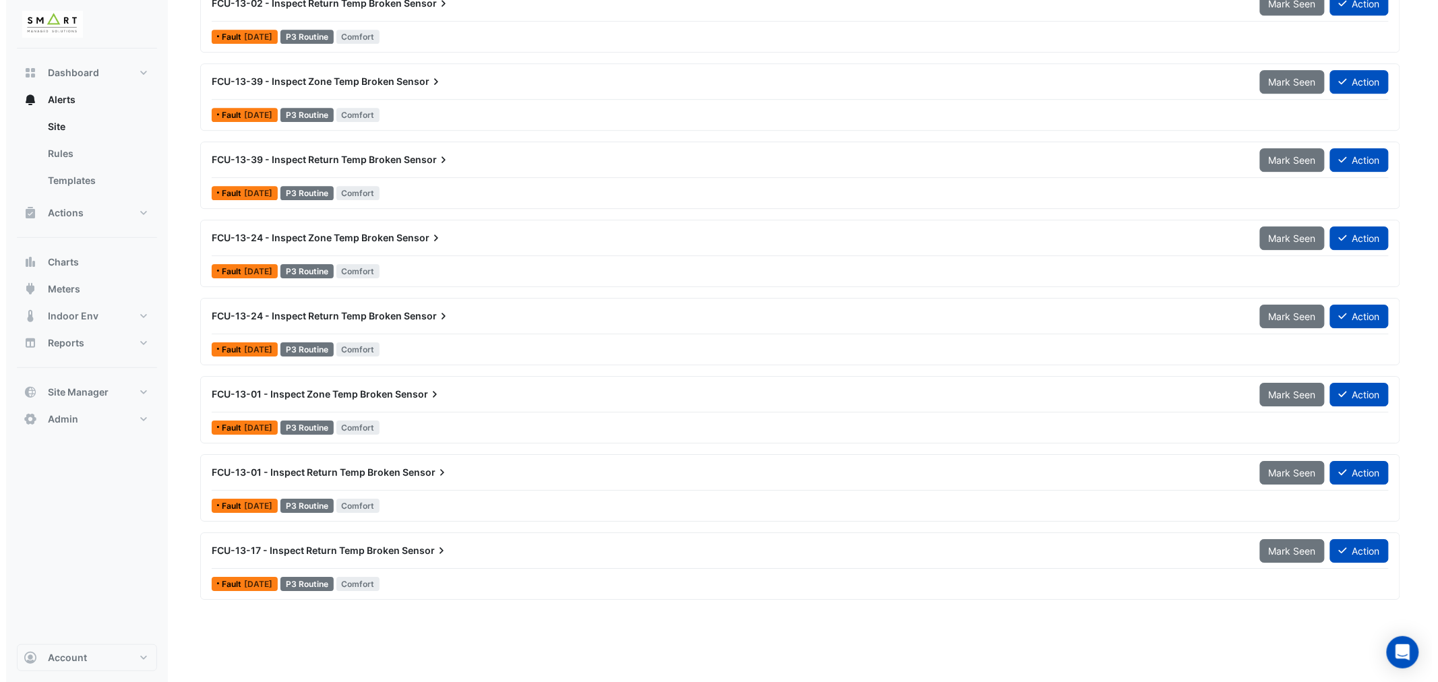
scroll to position [1946, 0]
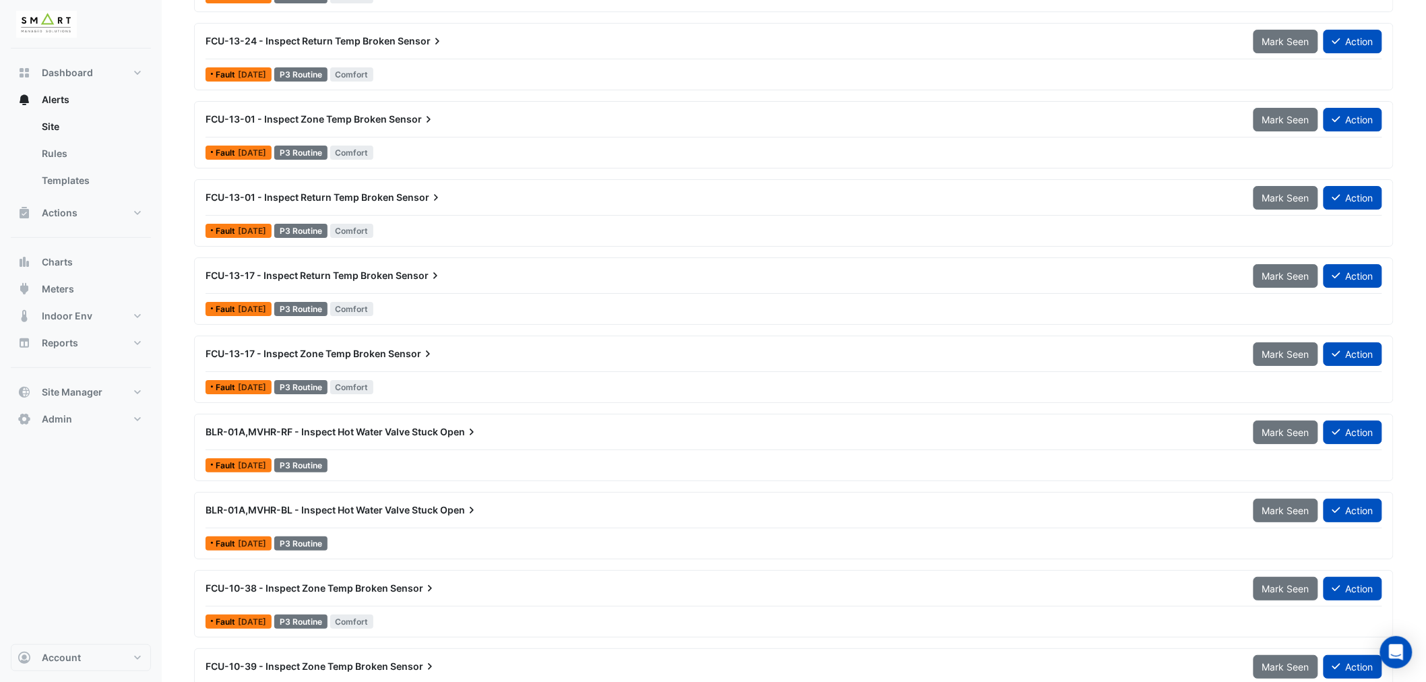
click at [380, 284] on div "FCU-13-17 - Inspect Return Temp Broken Sensor" at bounding box center [721, 276] width 1048 height 24
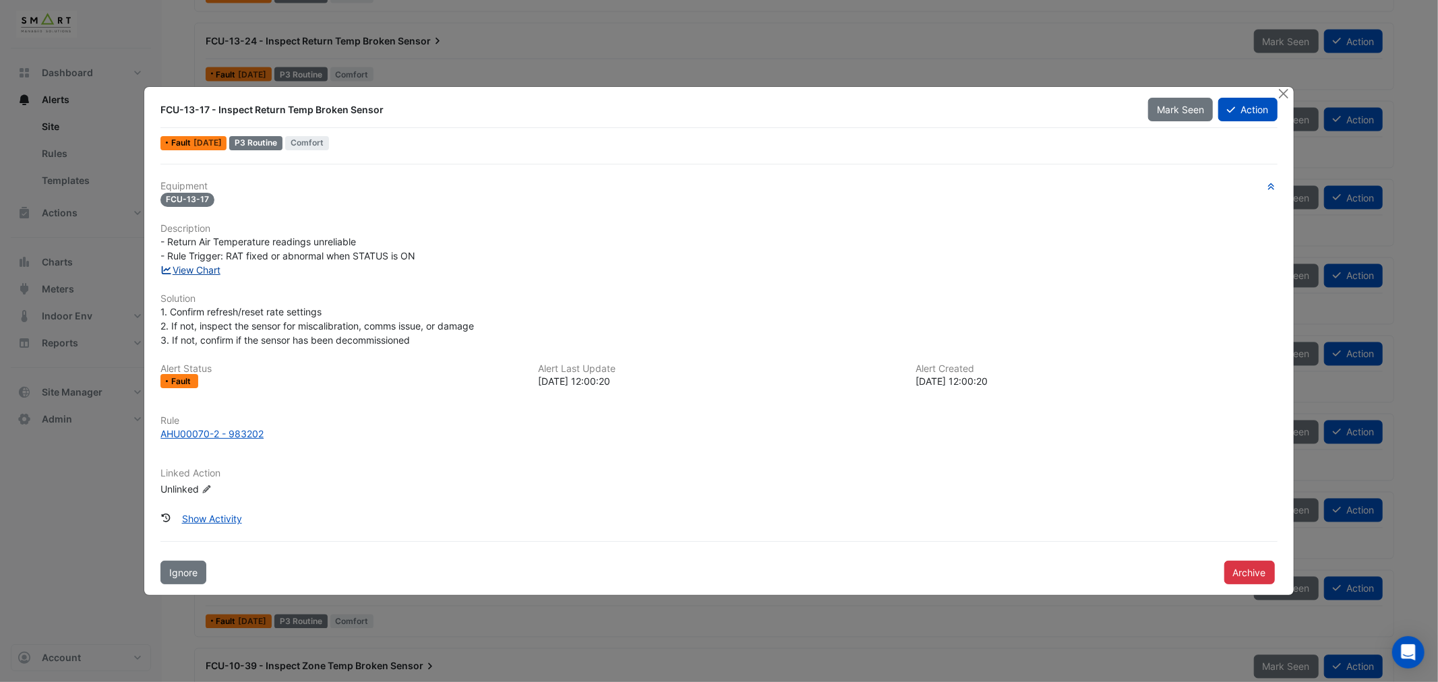
click at [207, 270] on link "View Chart" at bounding box center [190, 269] width 60 height 11
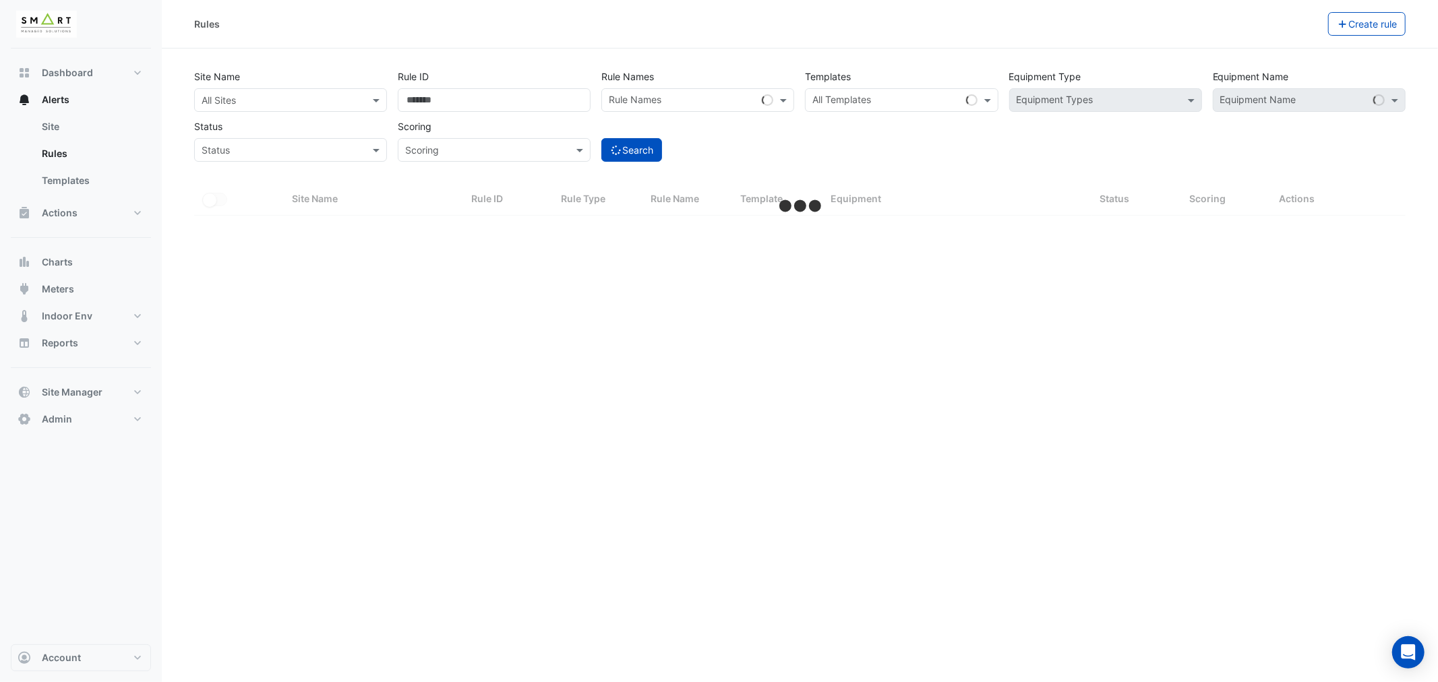
select select "***"
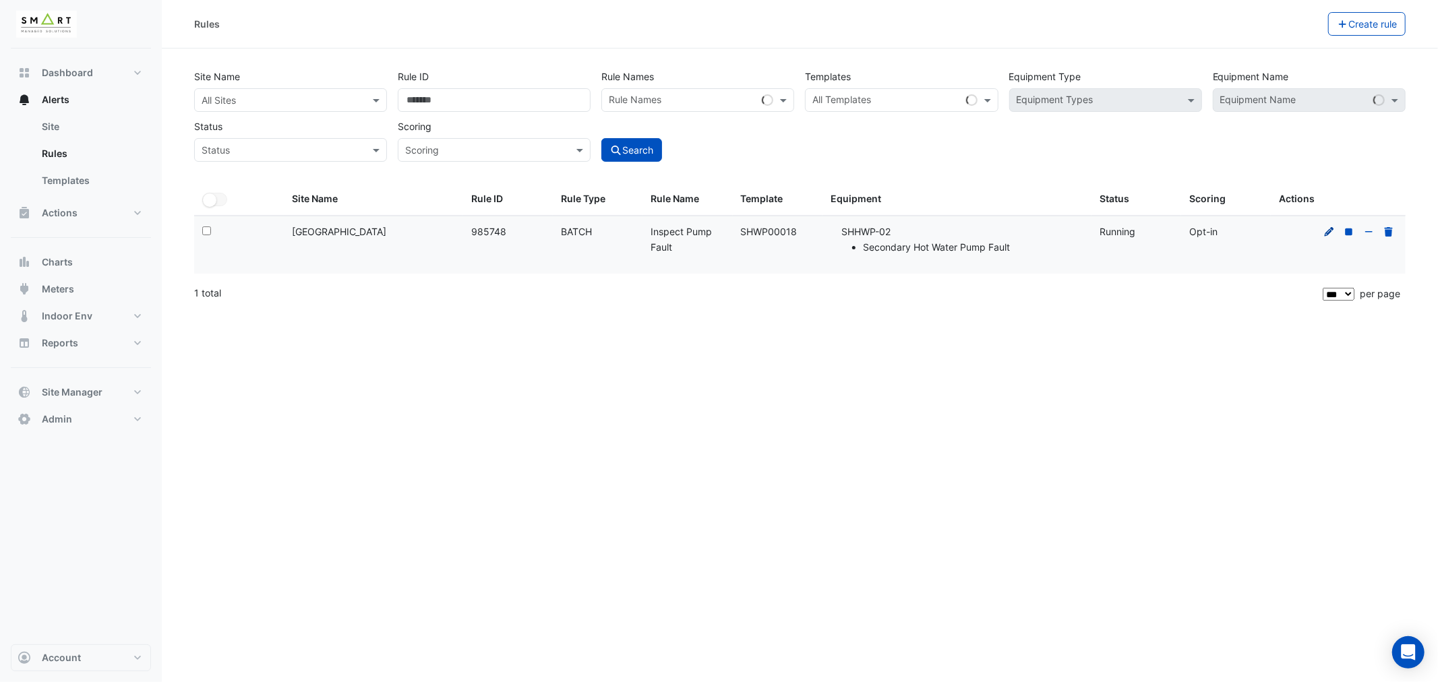
click at [1328, 232] on icon at bounding box center [1329, 231] width 12 height 9
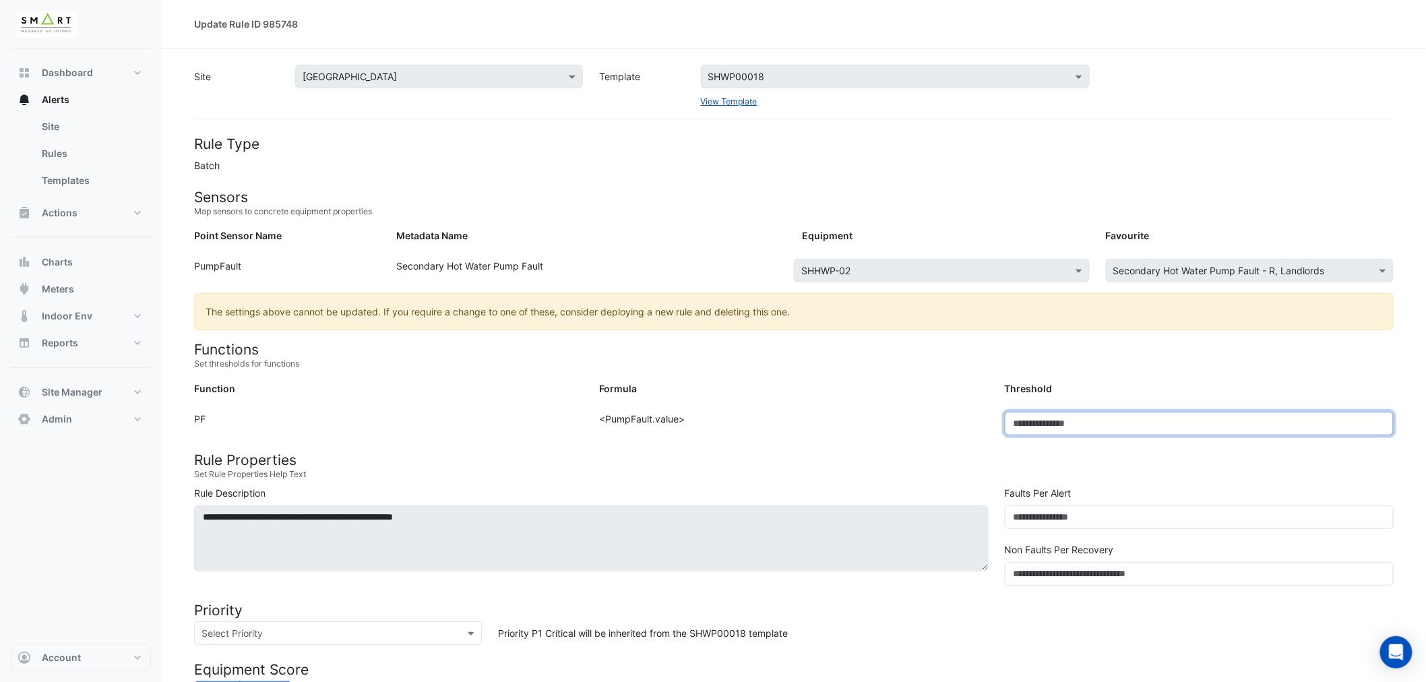
drag, startPoint x: 1035, startPoint y: 421, endPoint x: 885, endPoint y: 422, distance: 149.6
click at [885, 422] on div "Function: PF Formula: <PumpFault.value> Threshold: *" at bounding box center [794, 429] width 1216 height 34
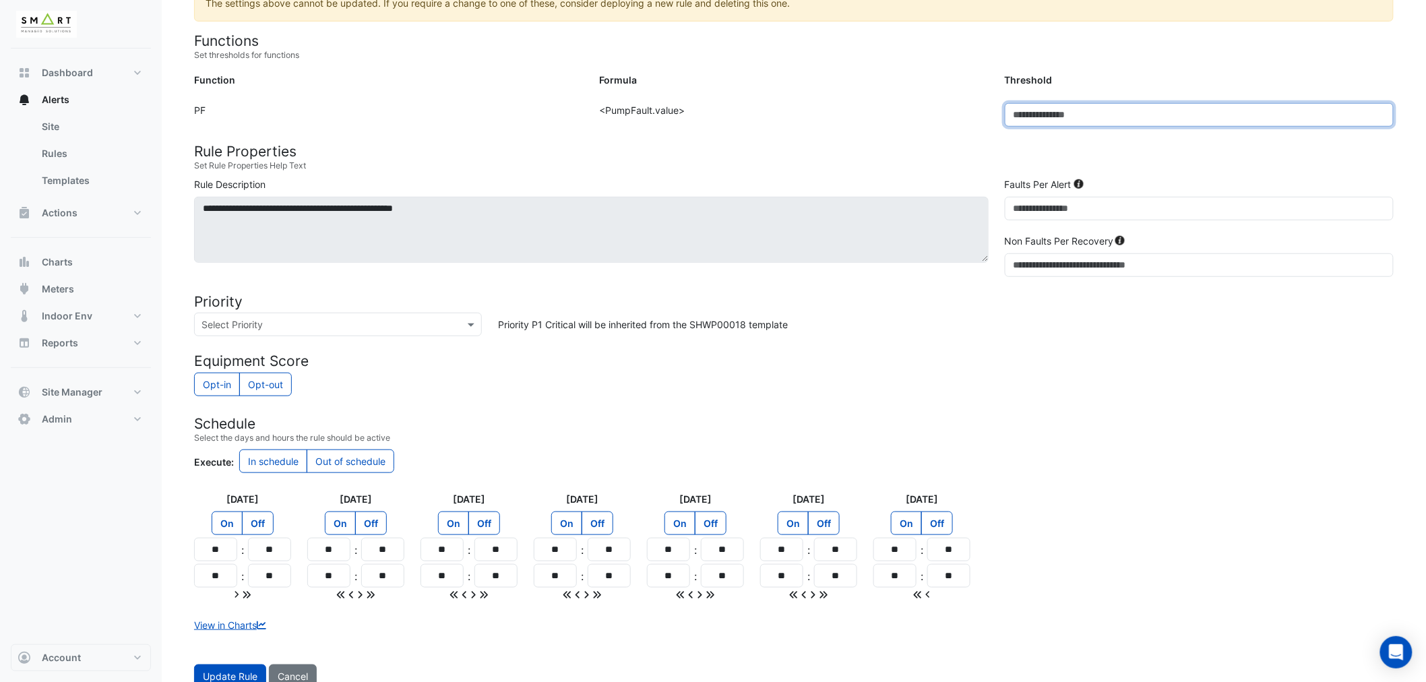
scroll to position [326, 0]
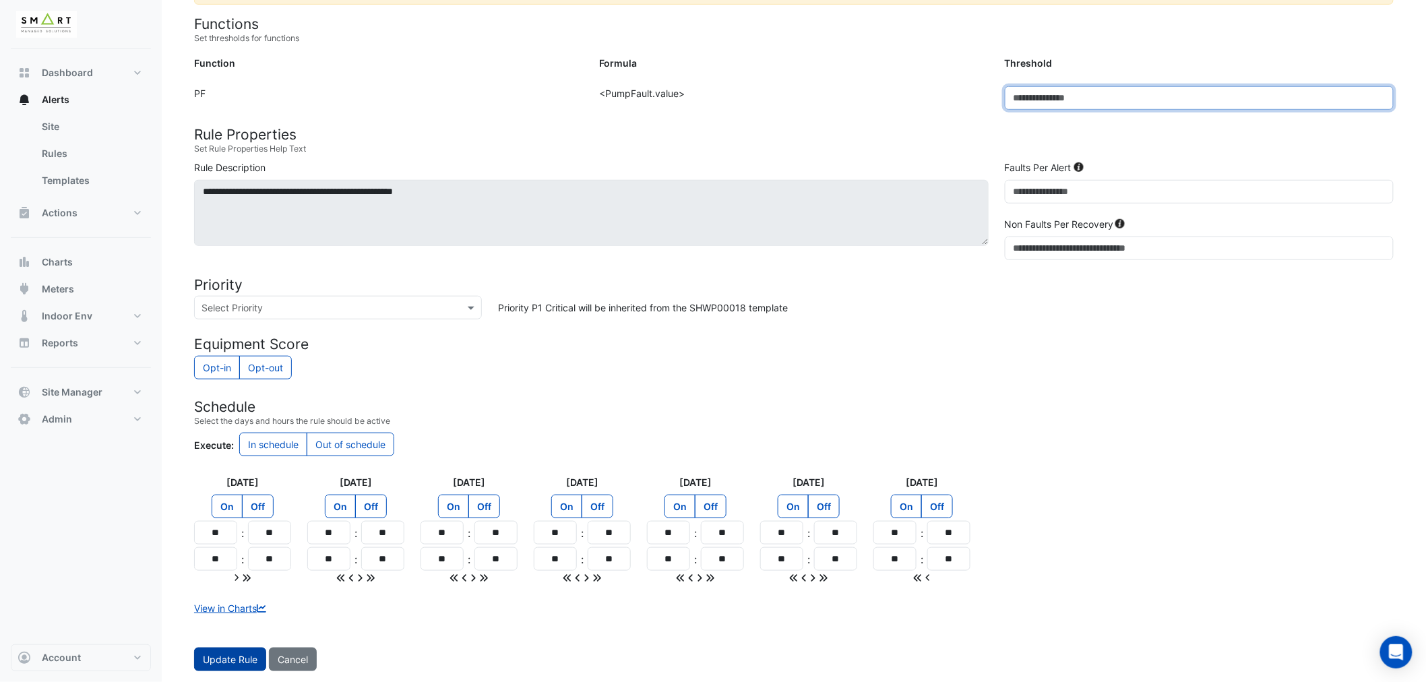
type input "*"
click at [237, 658] on button "Update Rule" at bounding box center [230, 660] width 72 height 24
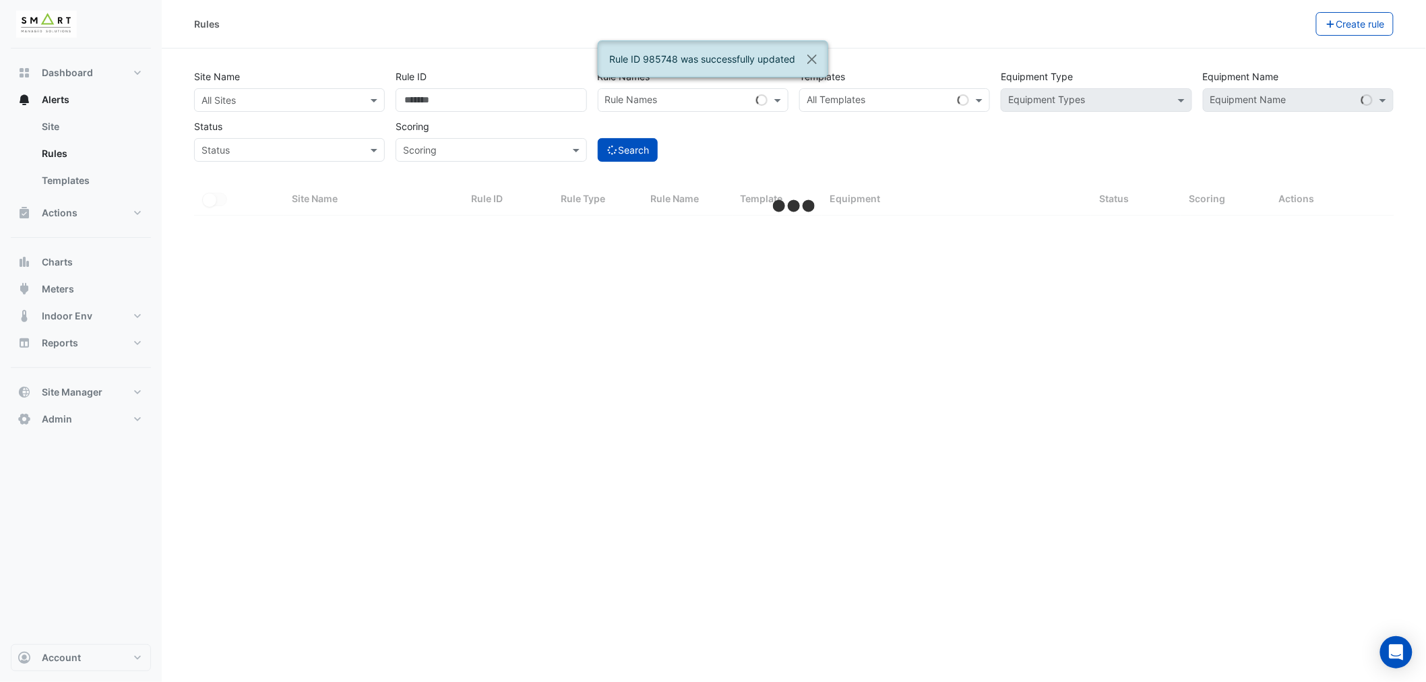
select select "***"
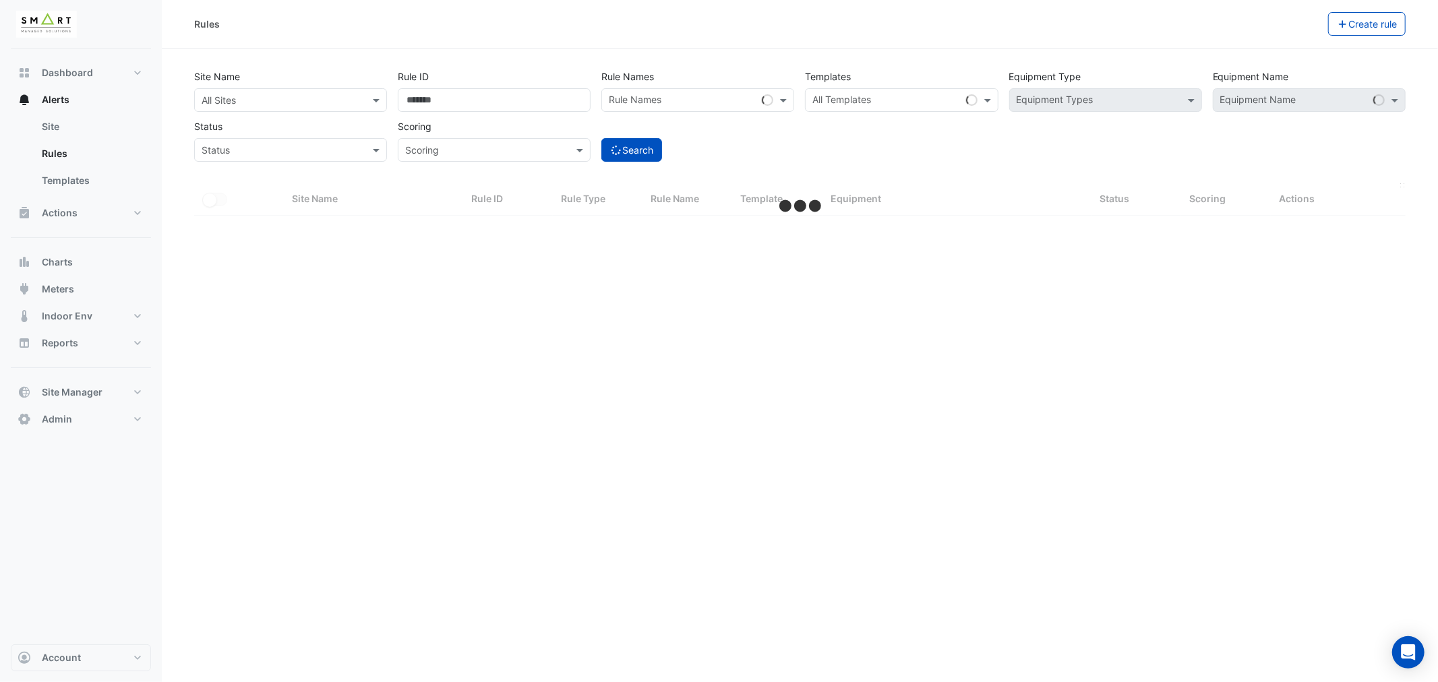
select select "***"
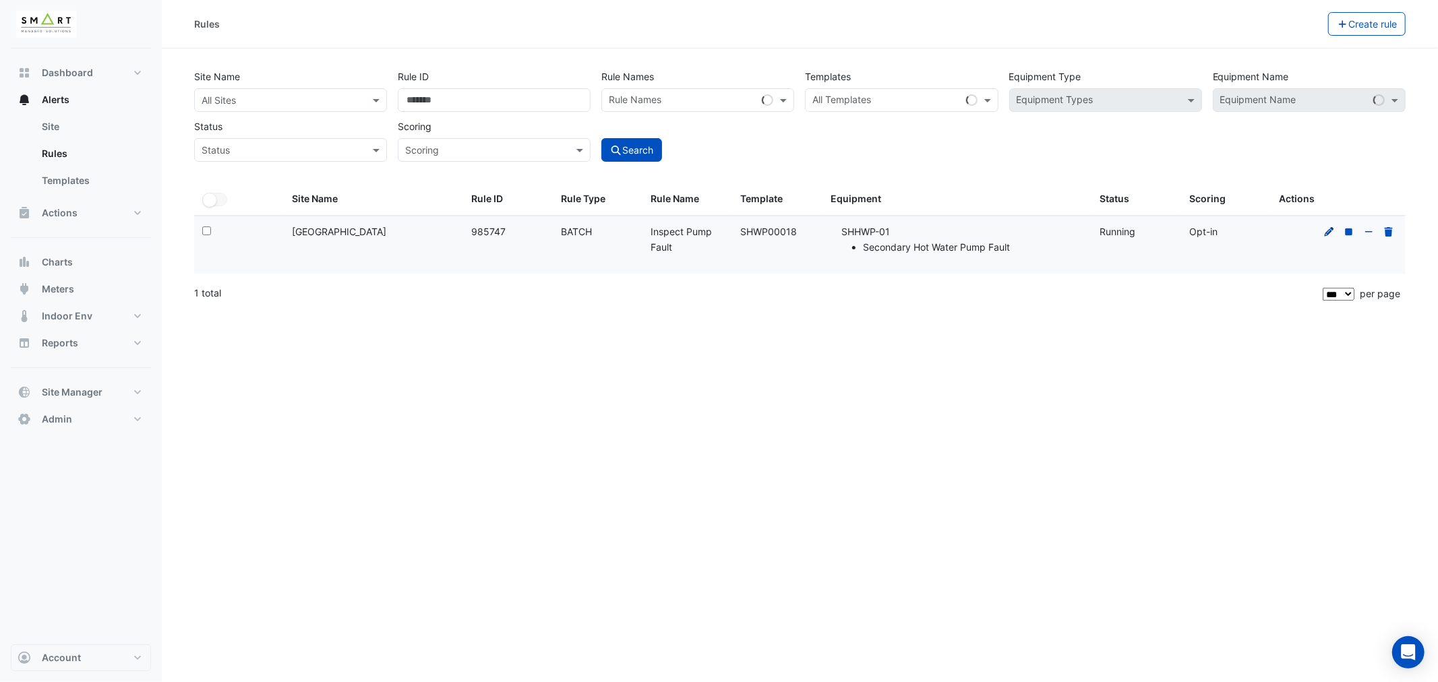
click at [1323, 229] on icon at bounding box center [1329, 231] width 12 height 9
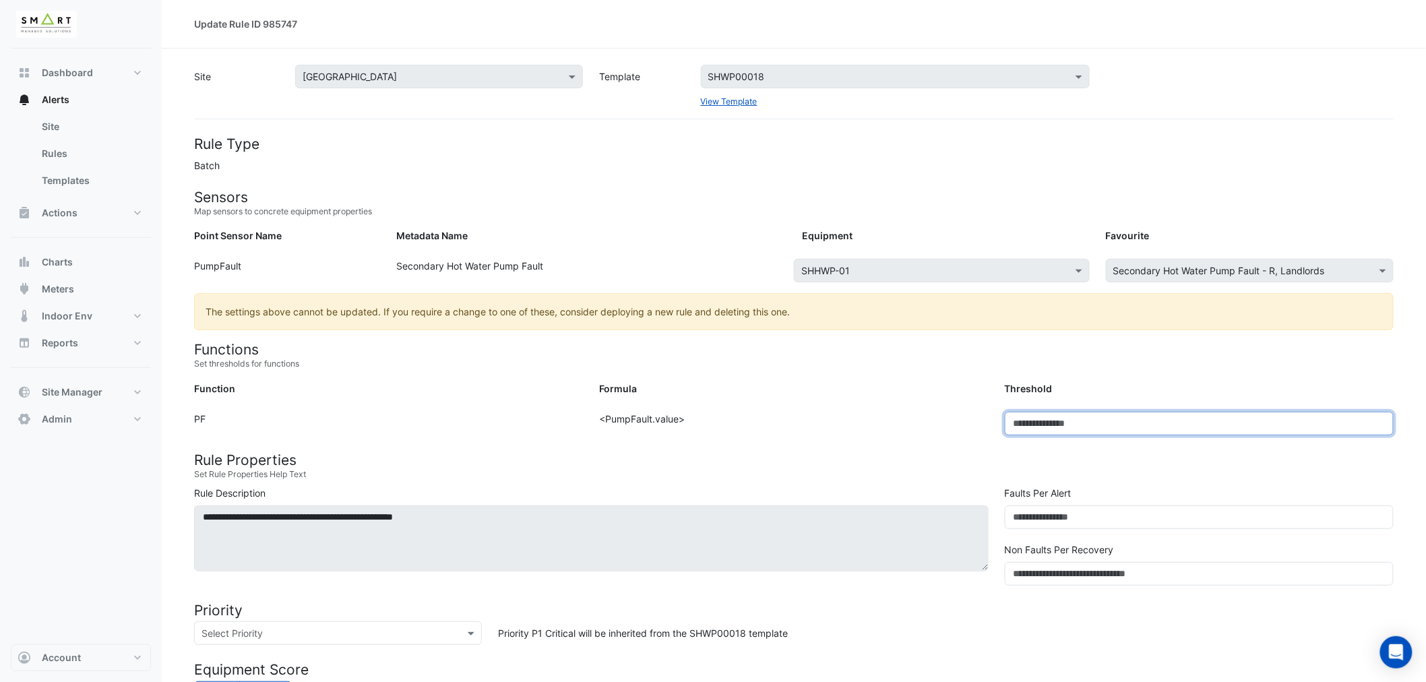
drag, startPoint x: 1033, startPoint y: 416, endPoint x: 967, endPoint y: 421, distance: 66.3
click at [967, 421] on div "Function: PF Formula: <PumpFault.value> Threshold: *" at bounding box center [794, 429] width 1216 height 34
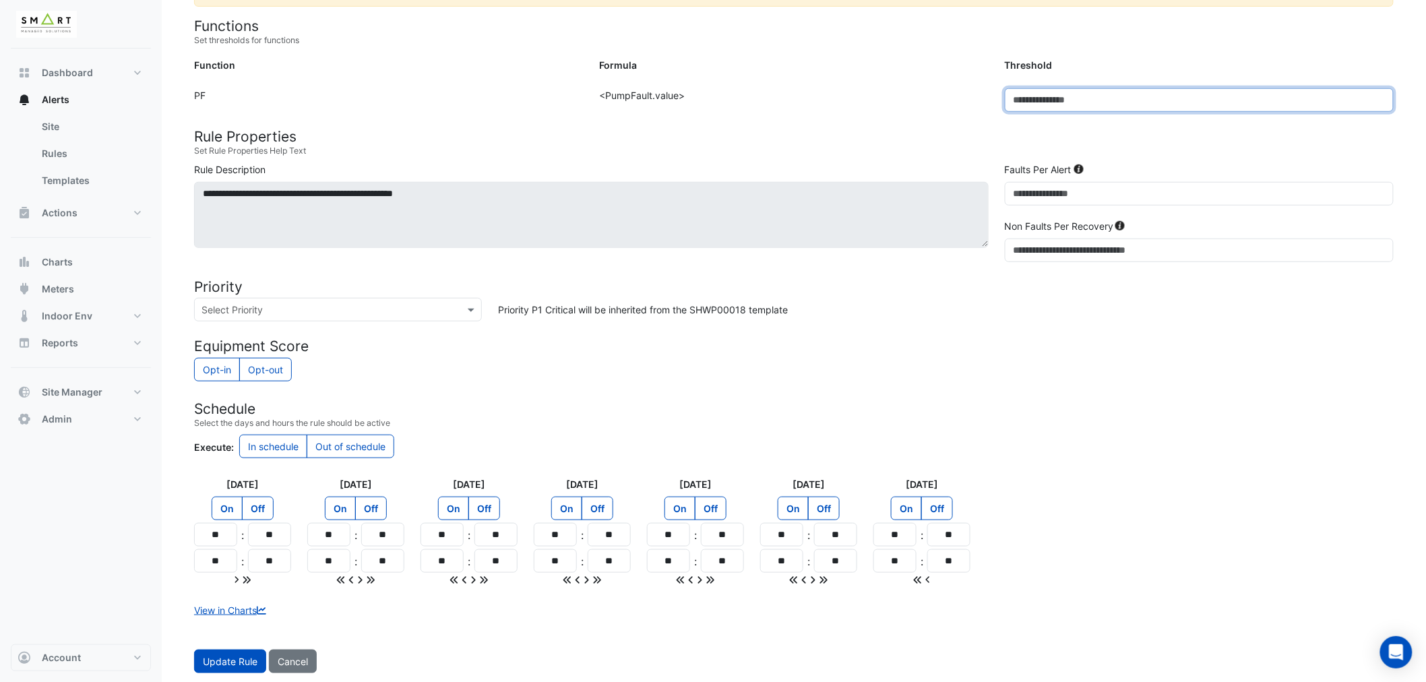
scroll to position [326, 0]
type input "*"
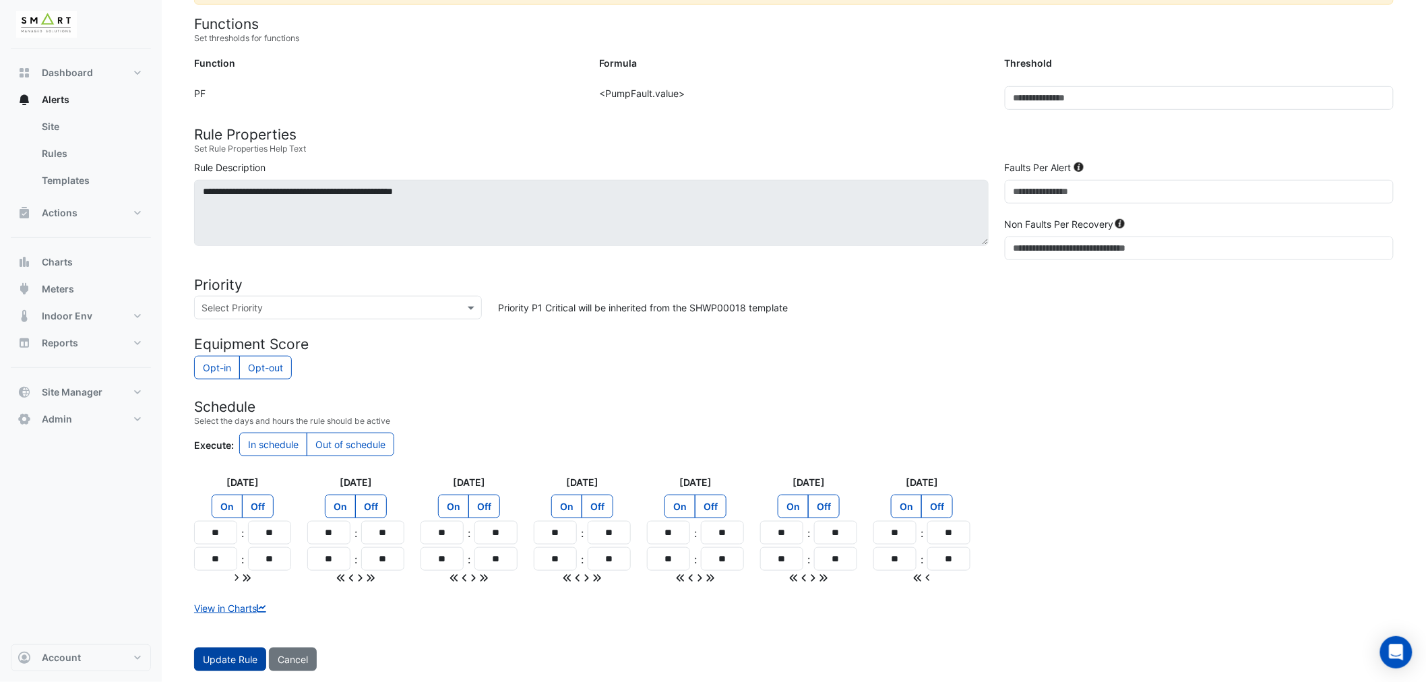
click at [231, 659] on button "Update Rule" at bounding box center [230, 660] width 72 height 24
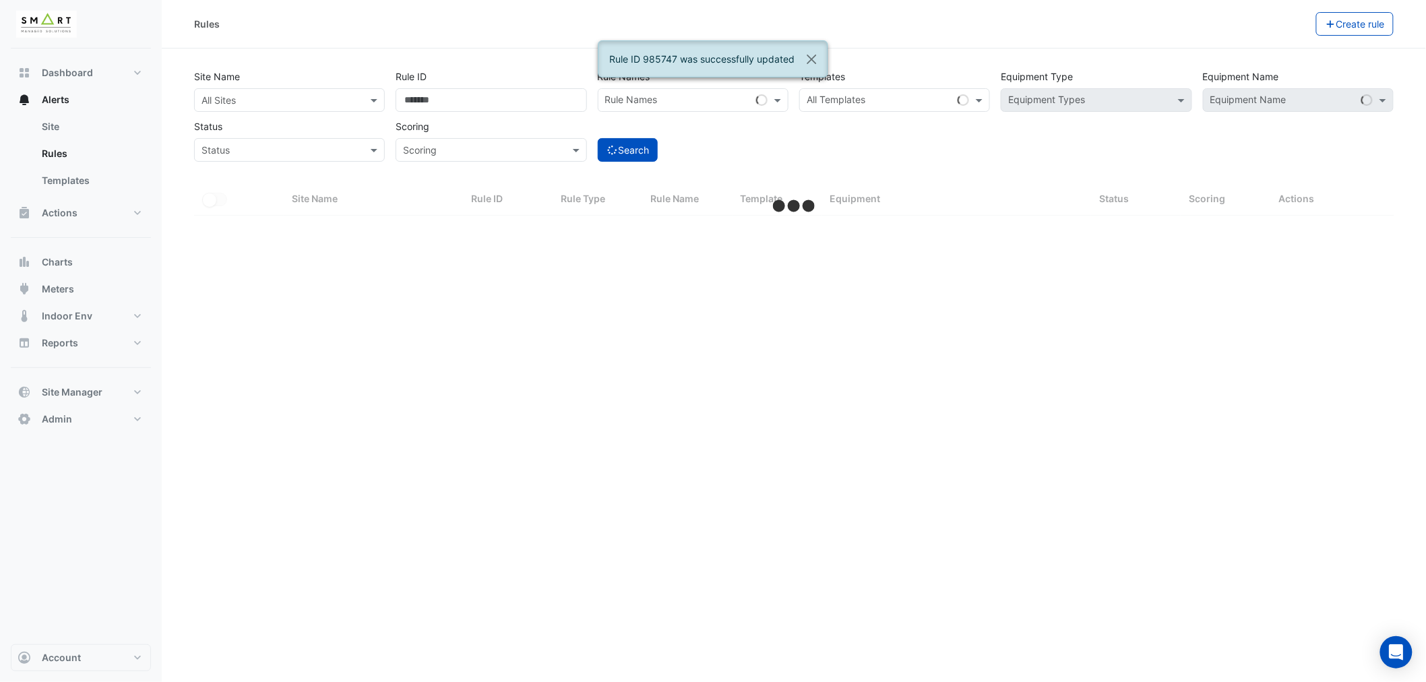
select select "***"
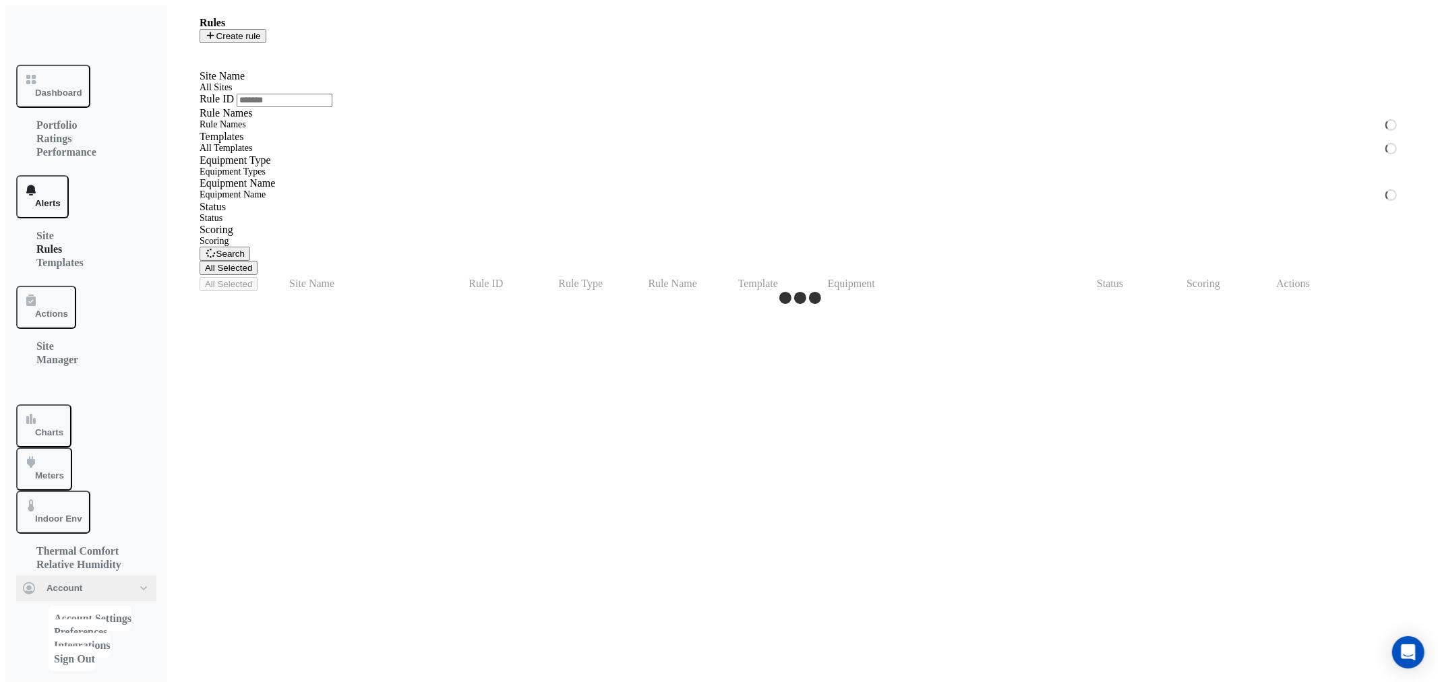
select select "***"
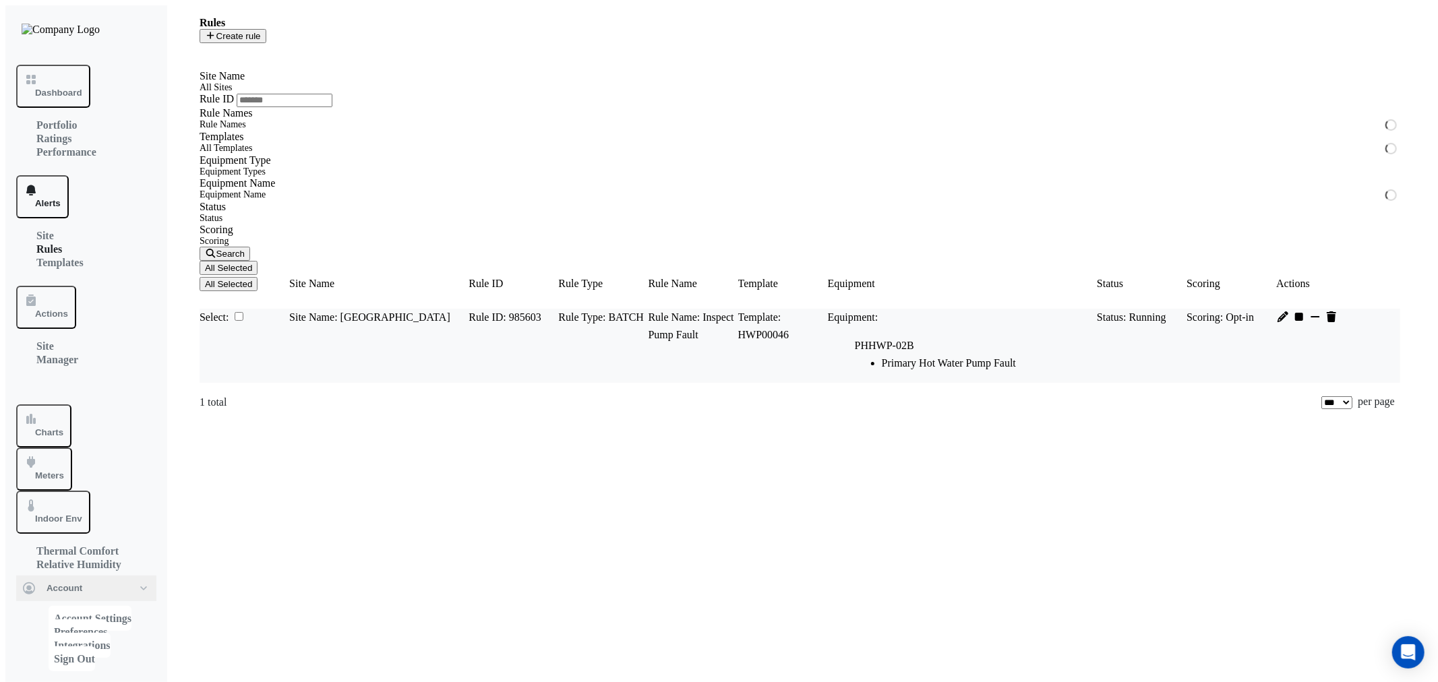
click at [1289, 311] on icon at bounding box center [1282, 316] width 13 height 11
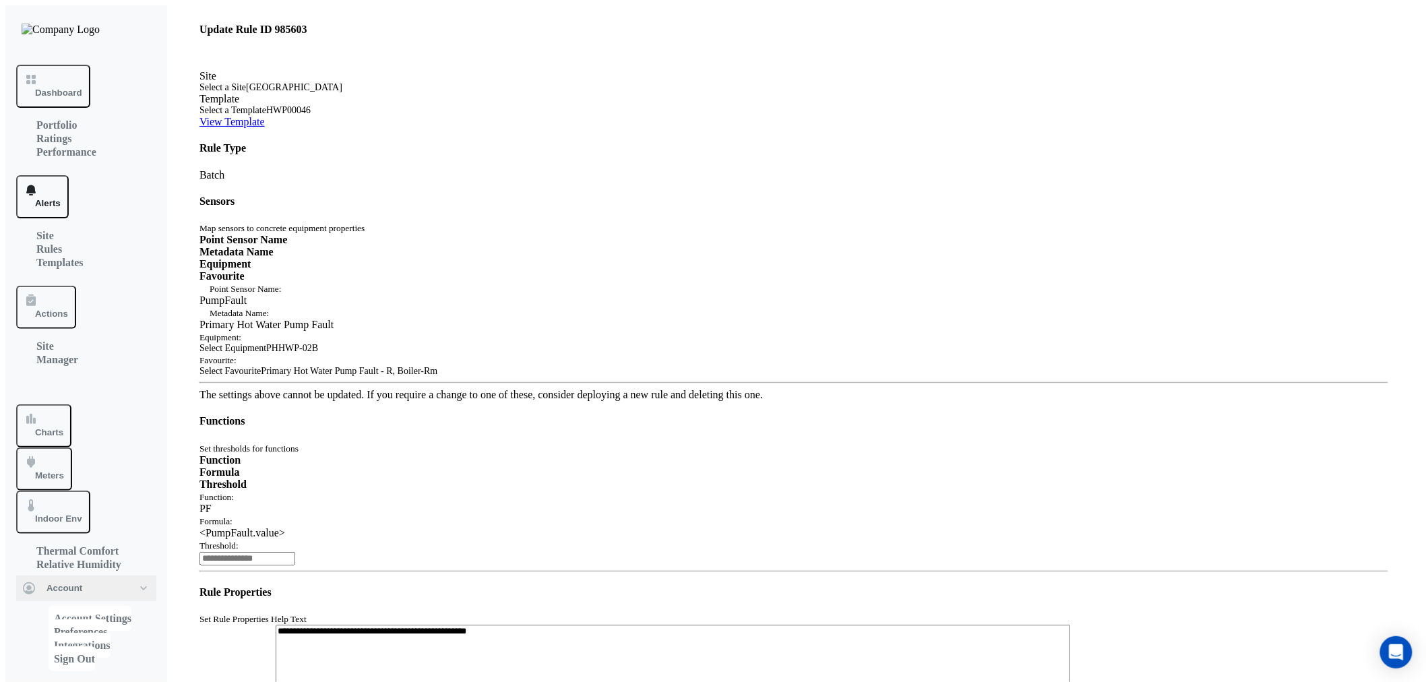
drag, startPoint x: 1029, startPoint y: 419, endPoint x: 900, endPoint y: 436, distance: 129.8
click at [886, 491] on div "Function: PF Formula: <PumpFault.value> Threshold: *" at bounding box center [794, 532] width 1189 height 82
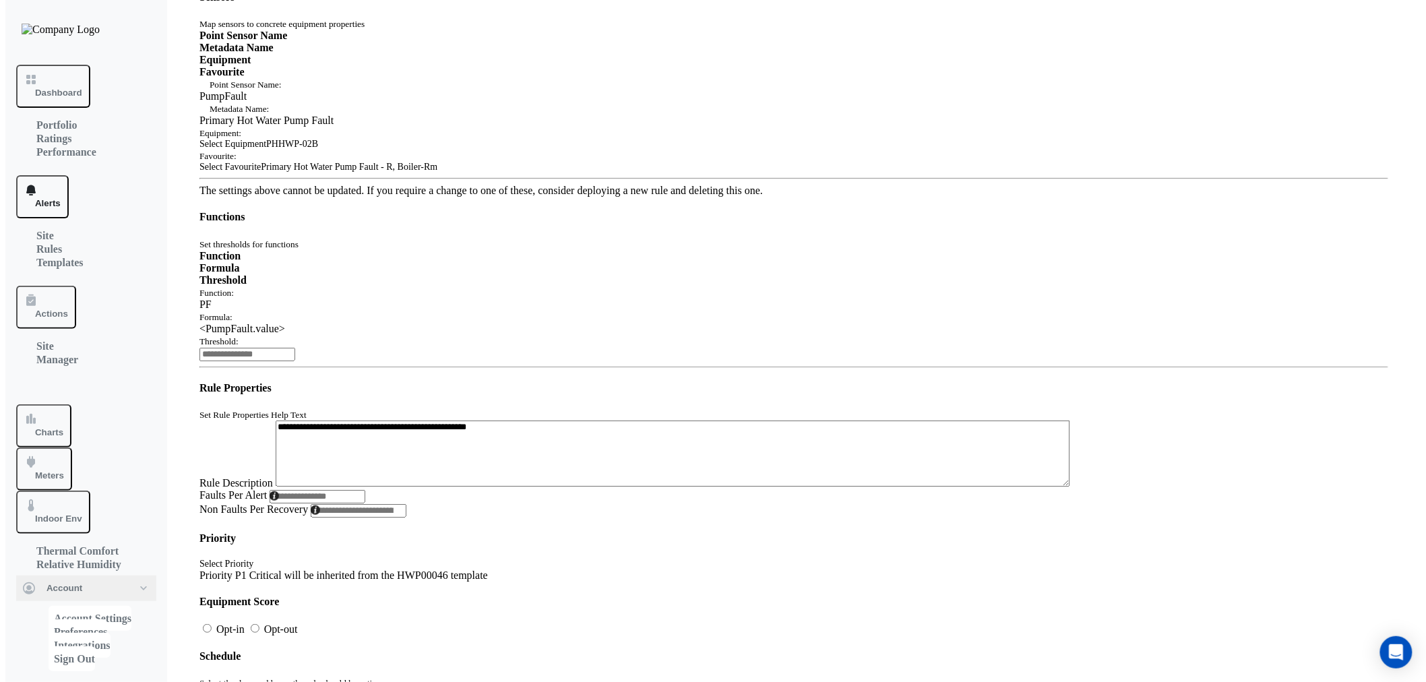
scroll to position [326, 0]
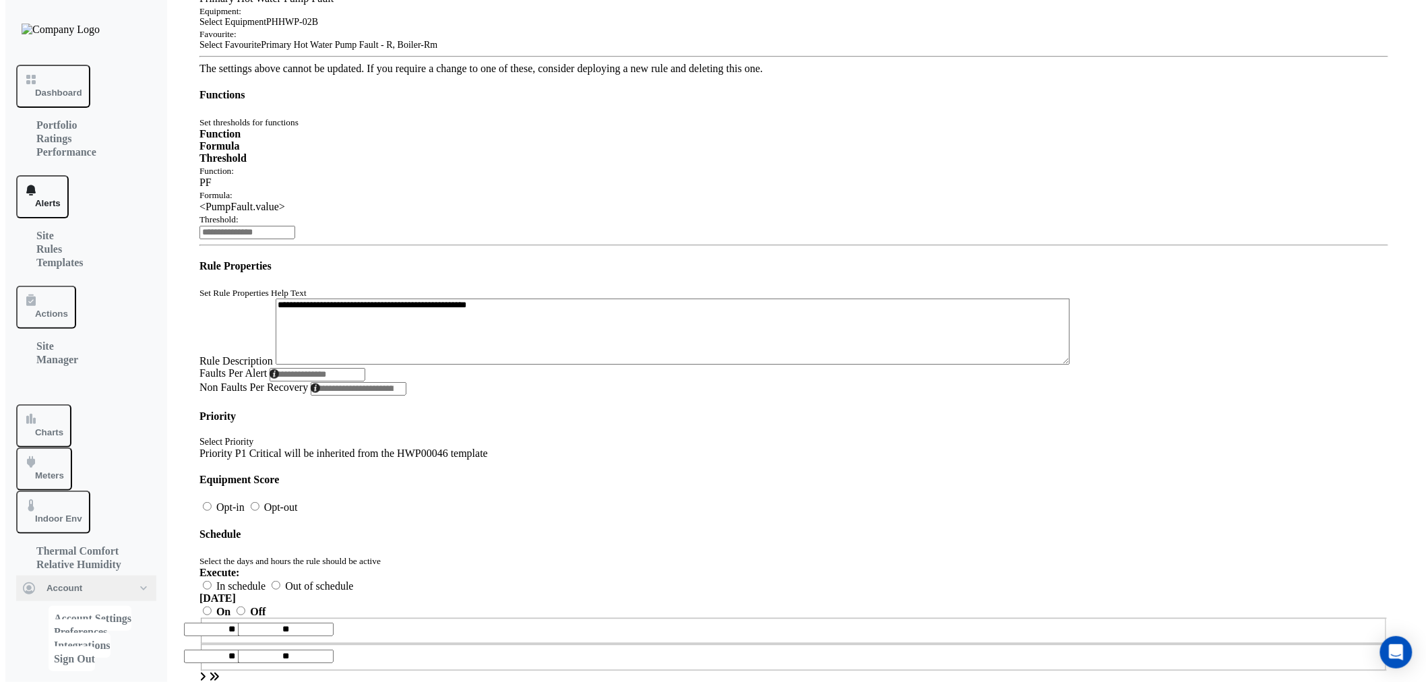
type input "*"
click at [236, 642] on form "Rule Type Batch Sensors Map sensors to concrete equipment properties Point Sens…" at bounding box center [794, 536] width 1189 height 1440
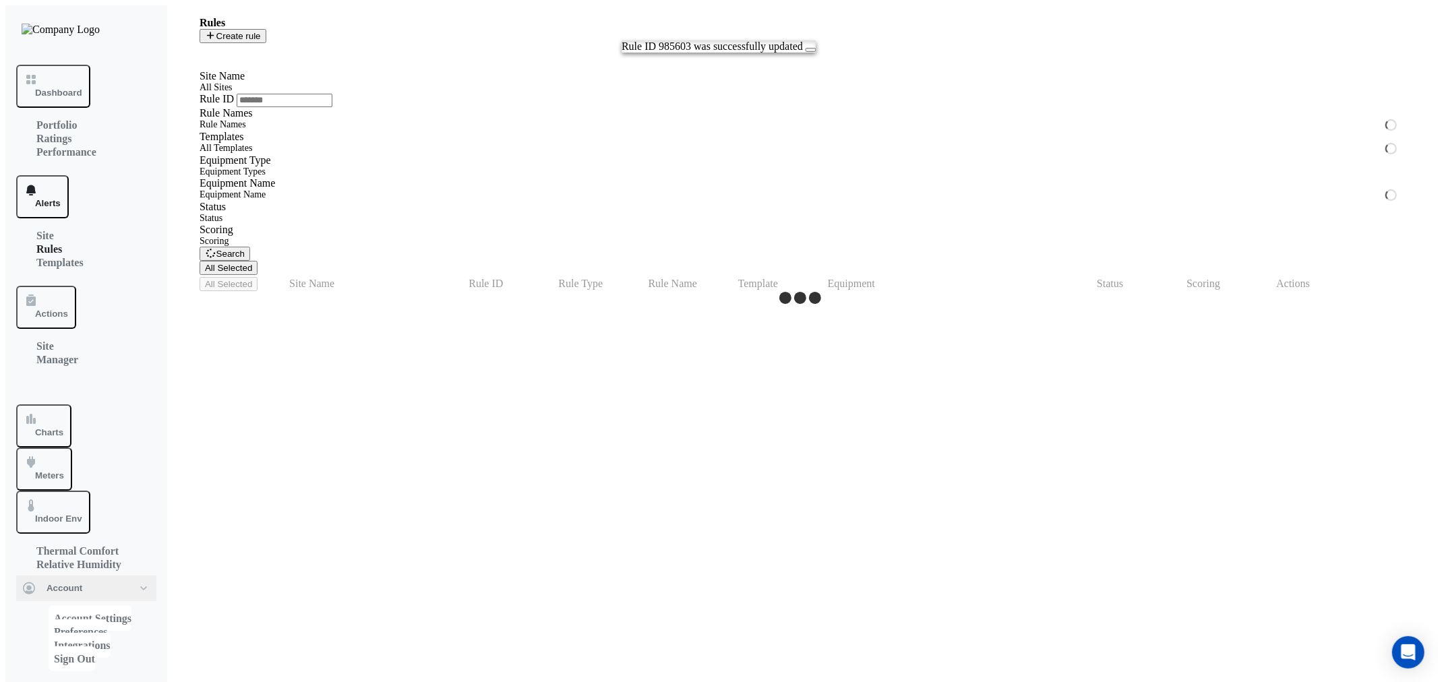
select select "***"
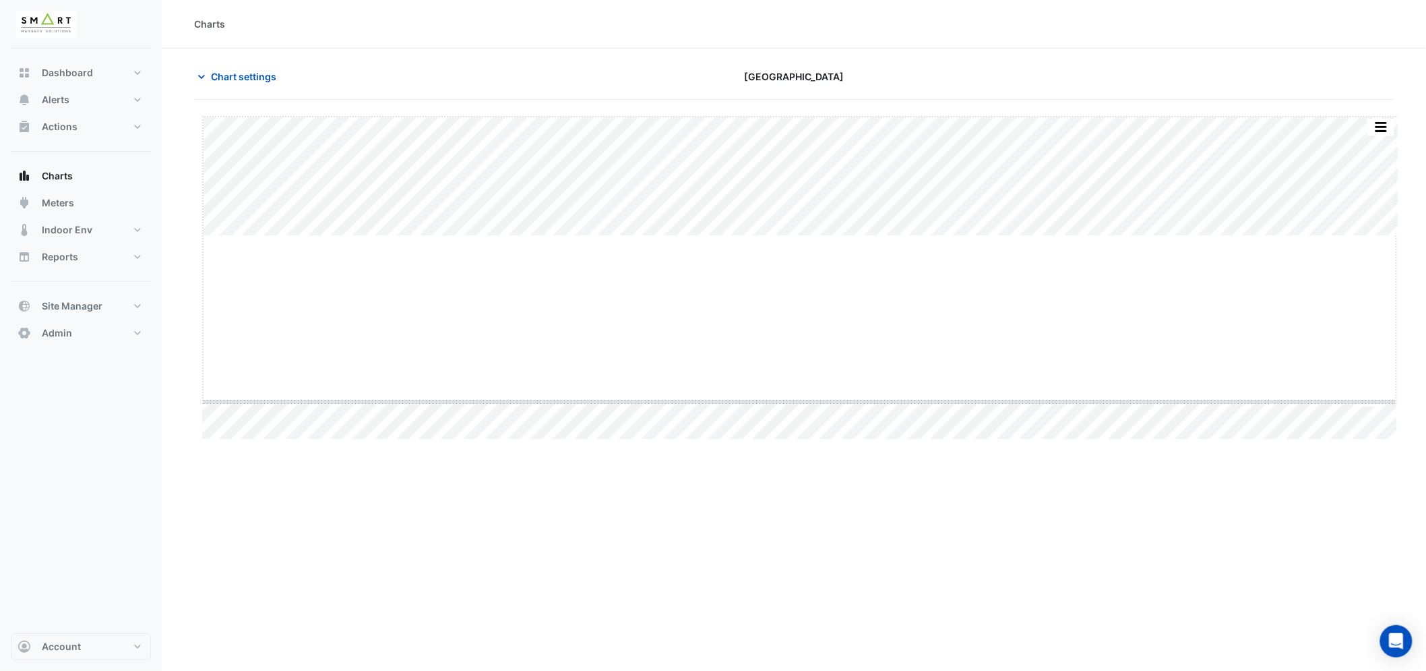
drag, startPoint x: 798, startPoint y: 235, endPoint x: 795, endPoint y: 384, distance: 149.7
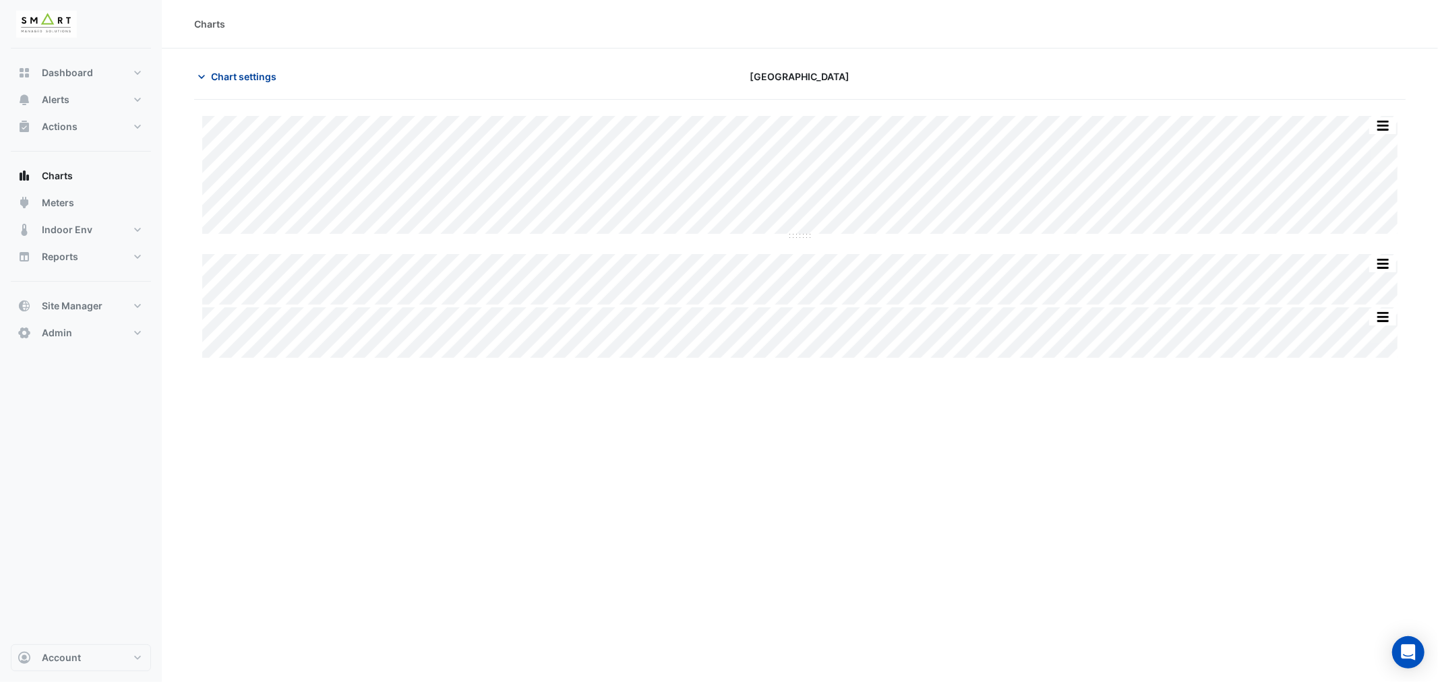
click at [247, 75] on span "Chart settings" at bounding box center [243, 76] width 65 height 14
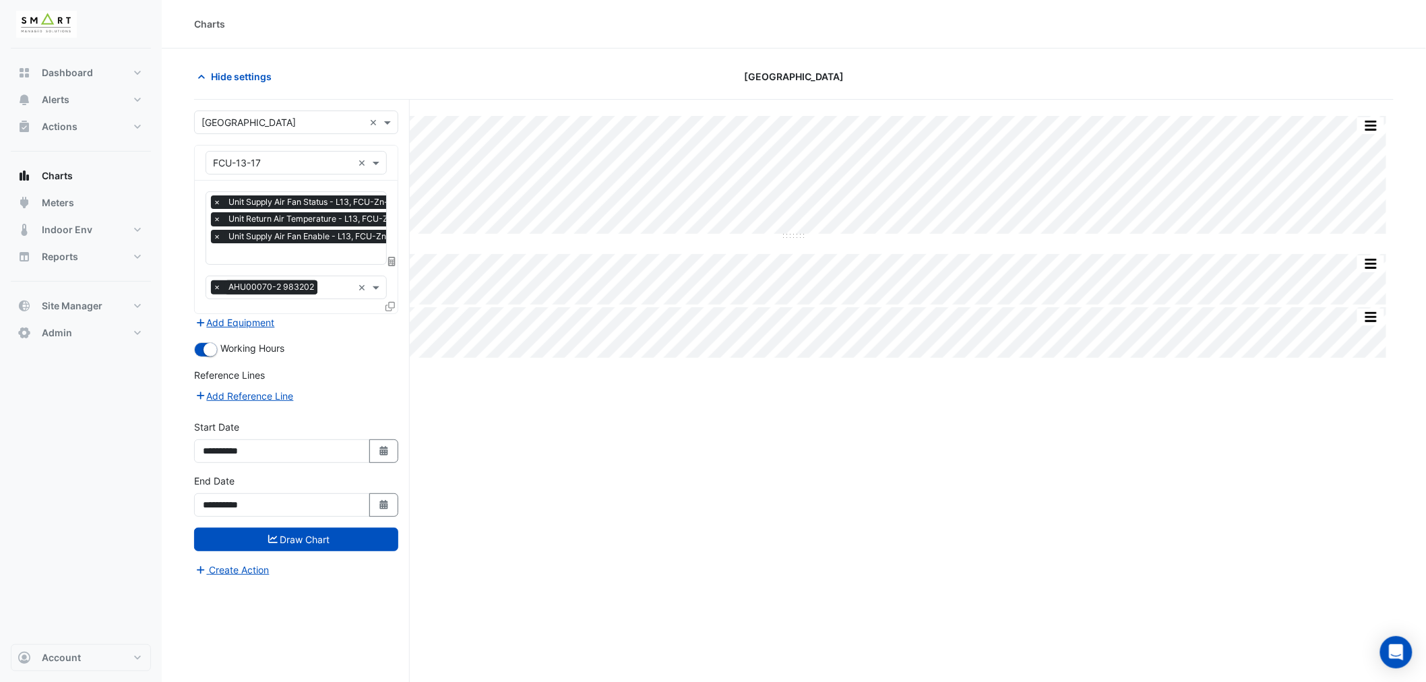
click at [293, 257] on input "text" at bounding box center [313, 255] width 200 height 14
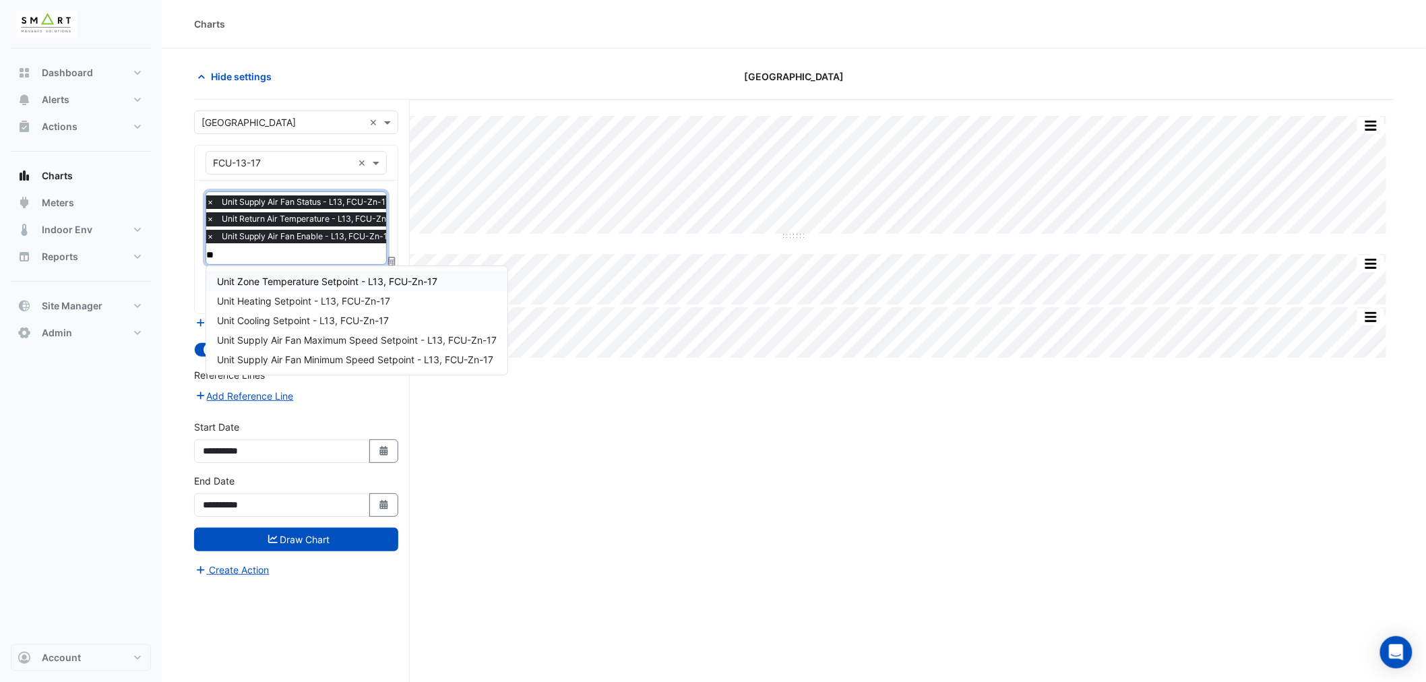
type input "***"
click at [299, 276] on span "Unit Zone Temperature Setpoint - L13, FCU-Zn-17" at bounding box center [327, 281] width 220 height 11
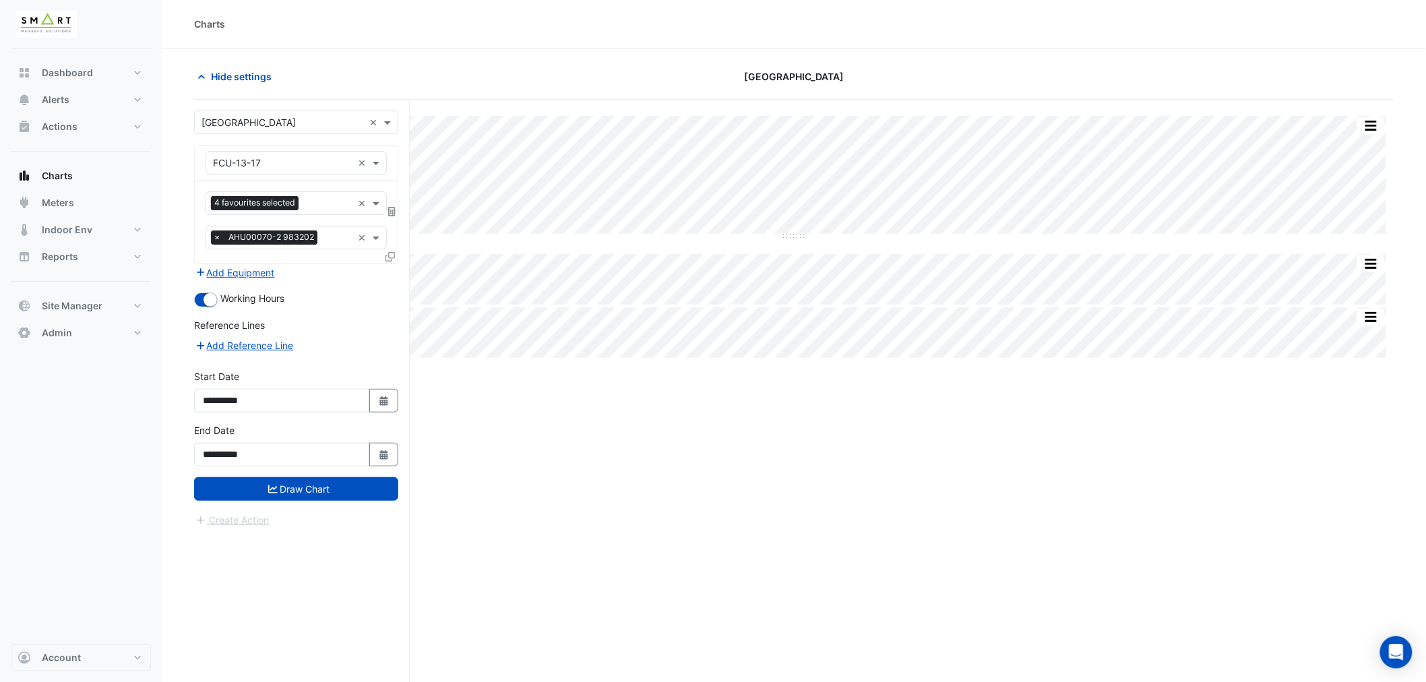
click at [326, 490] on button "Draw Chart" at bounding box center [296, 489] width 204 height 24
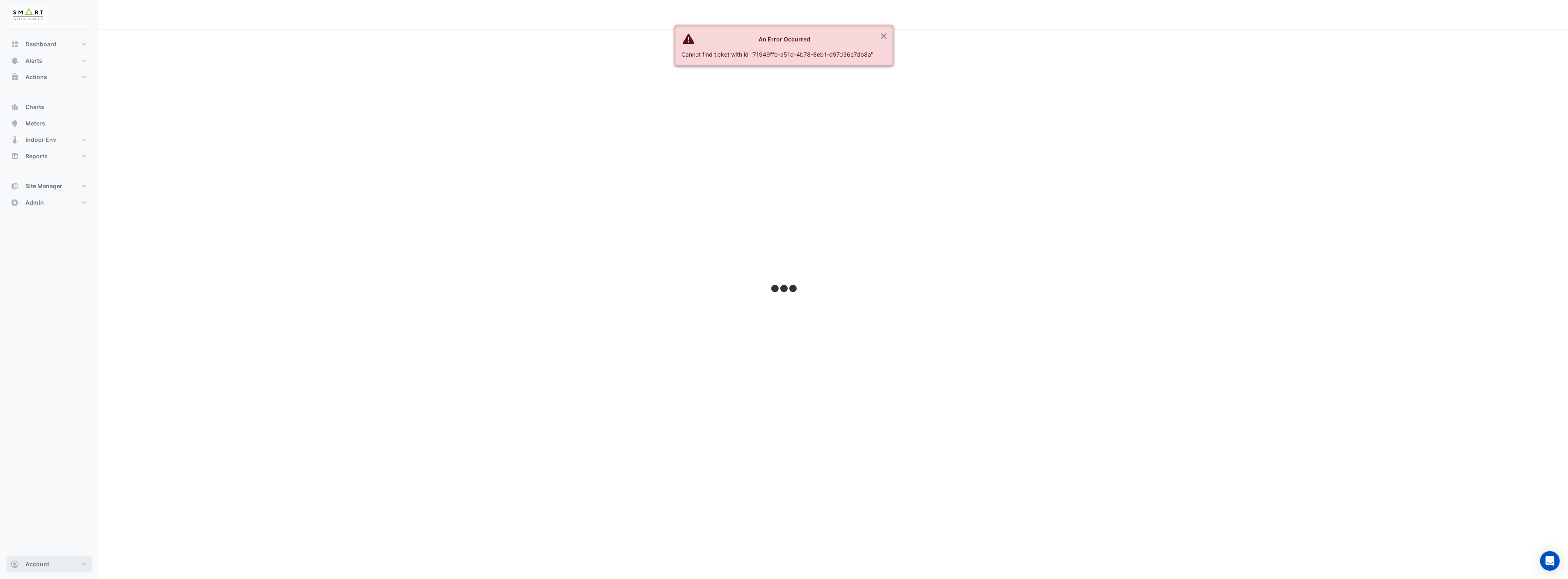
click at [60, 562] on button "Account" at bounding box center [49, 564] width 85 height 16
click at [40, 541] on link "Sign Out" at bounding box center [49, 543] width 78 height 16
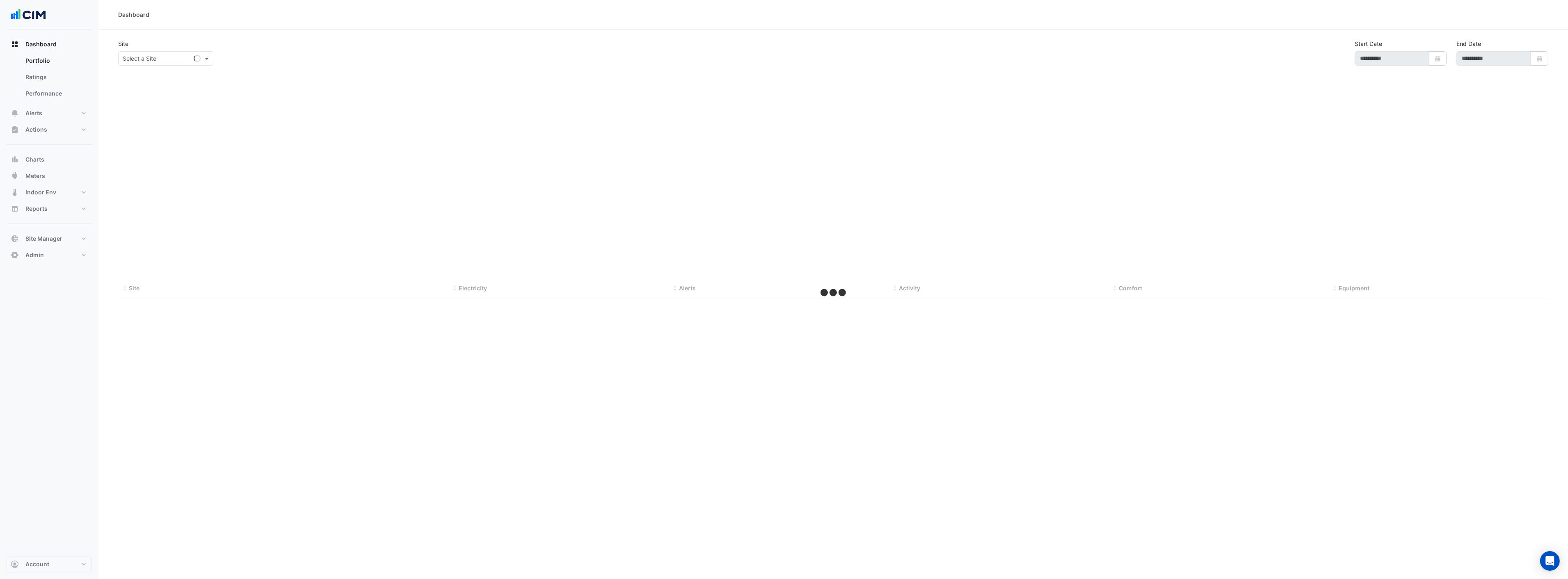
type input "**********"
select select "***"
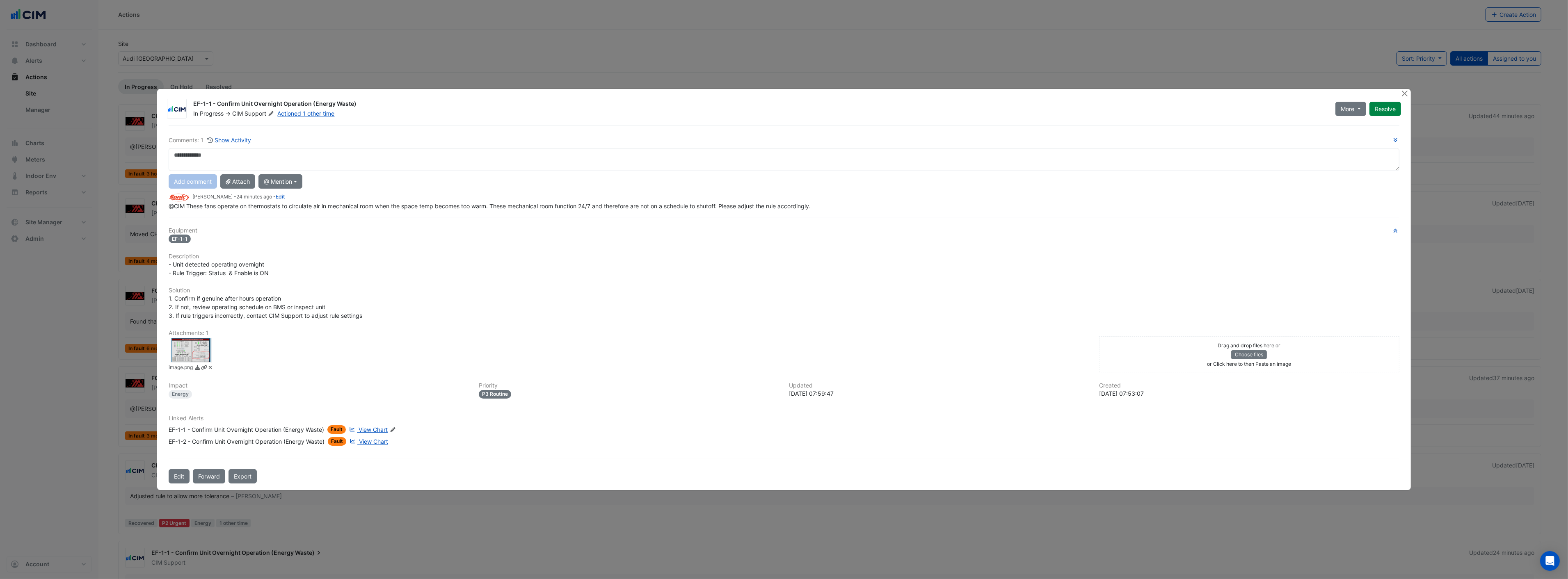
click at [188, 352] on div at bounding box center [191, 350] width 41 height 24
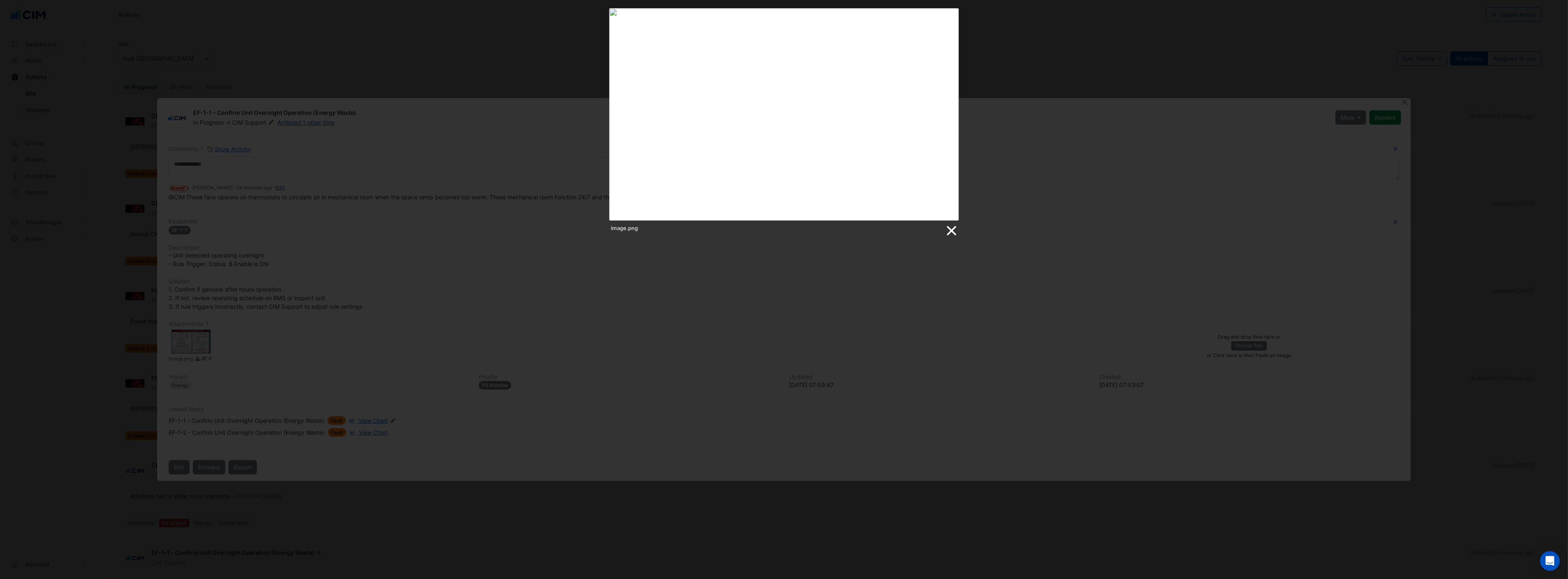
click at [956, 229] on link at bounding box center [951, 231] width 12 height 12
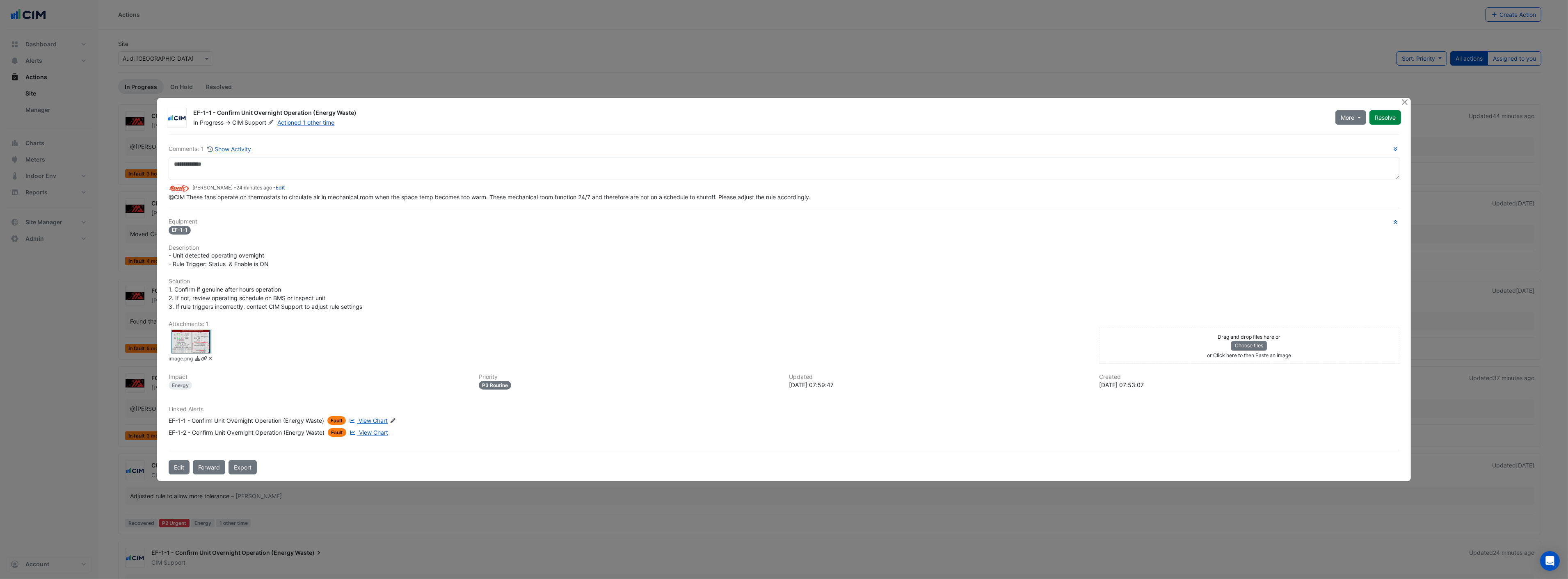
click at [340, 417] on span "Fault" at bounding box center [337, 420] width 18 height 9
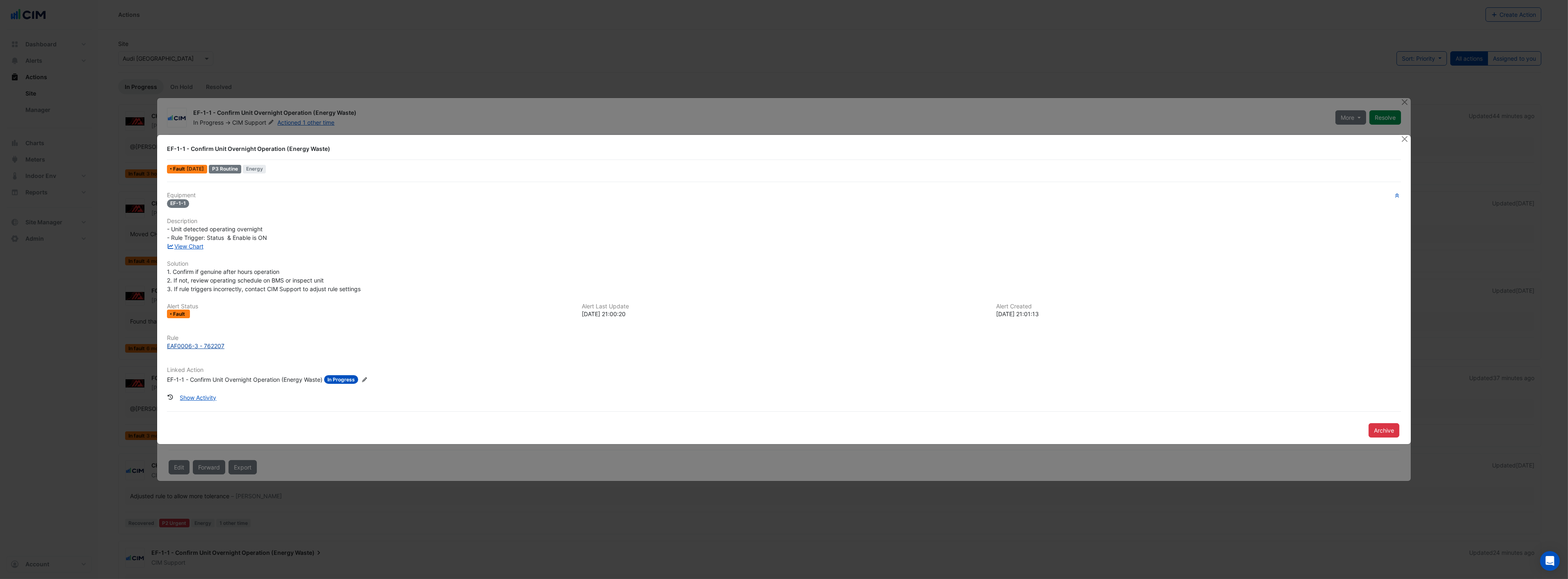
click at [192, 342] on div "EAF0006-3 - 762207" at bounding box center [195, 345] width 57 height 9
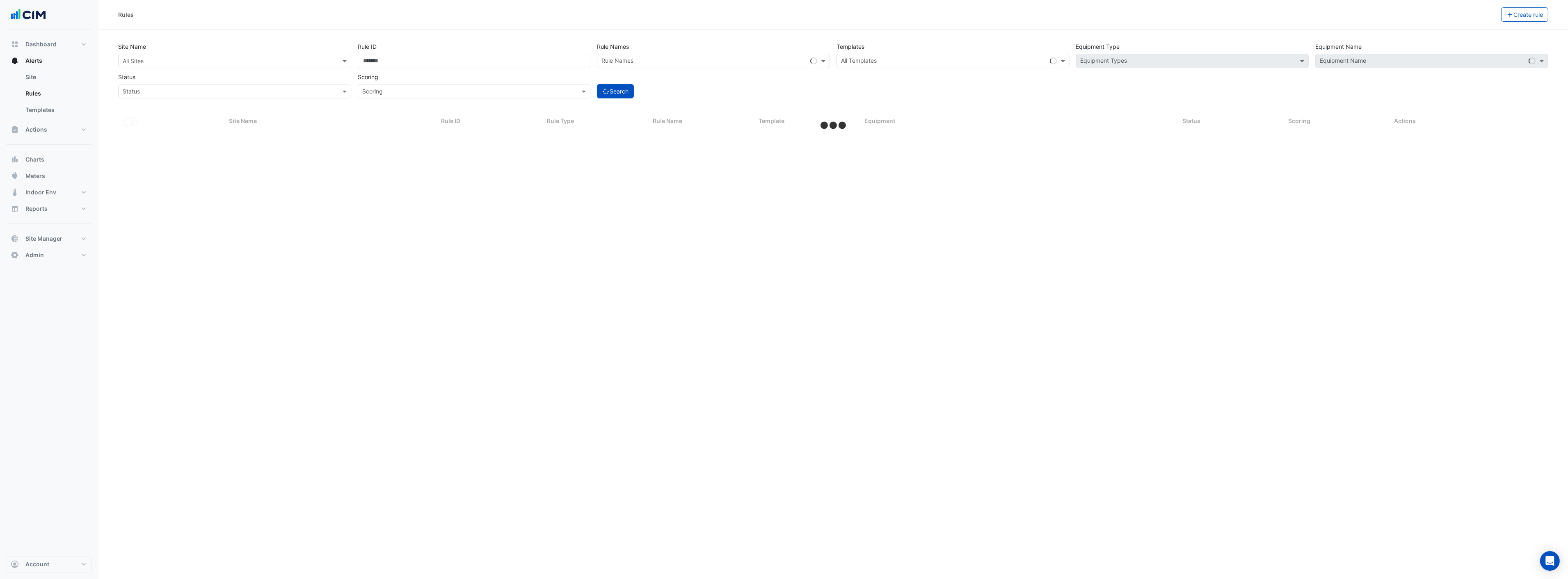
select select "***"
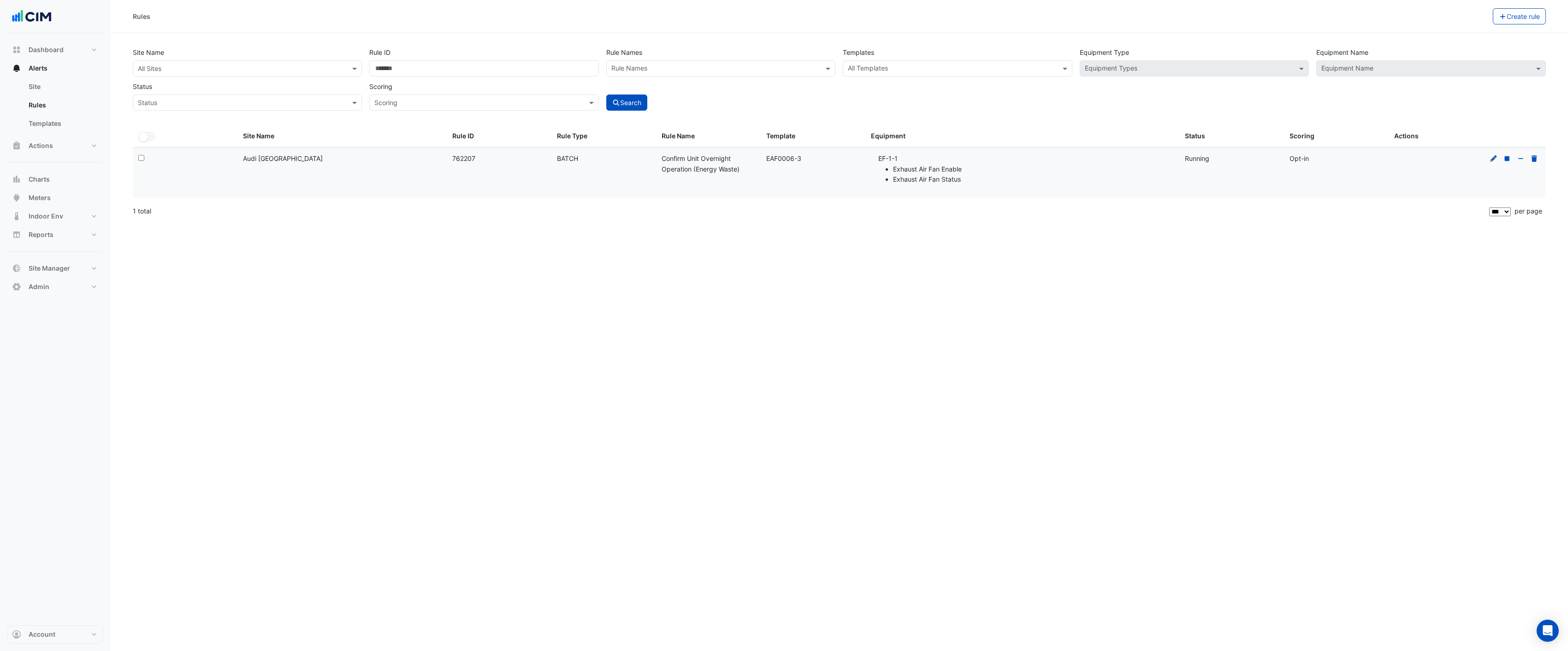
click at [1497, 156] on icon at bounding box center [1494, 158] width 8 height 6
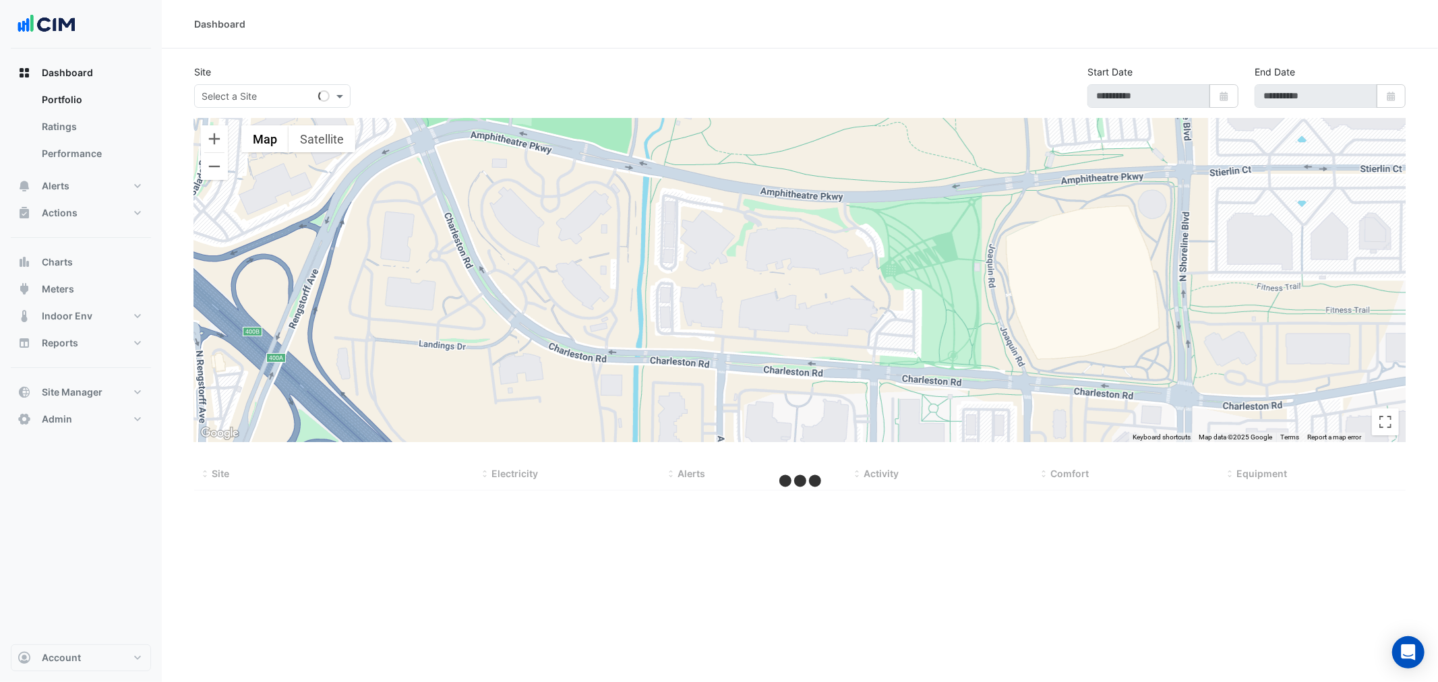
select select "***"
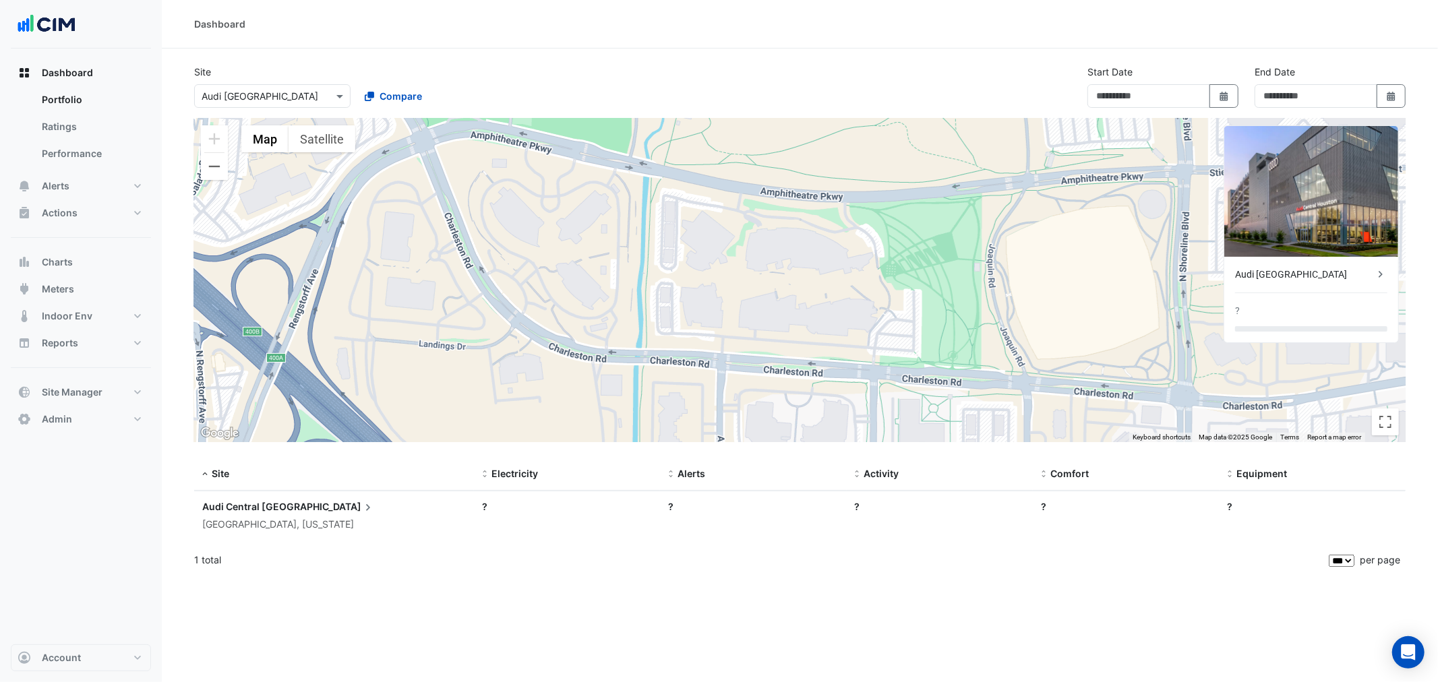
type input "**********"
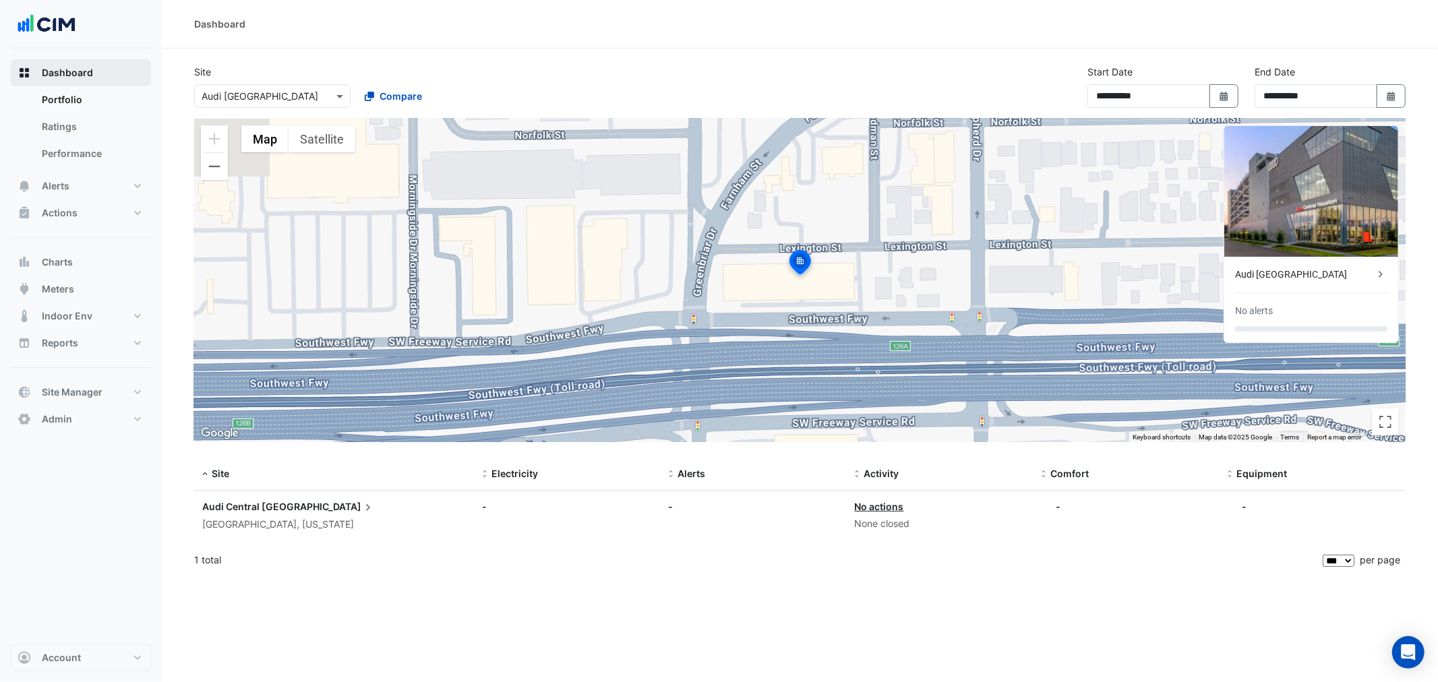
click at [65, 72] on span "Dashboard" at bounding box center [67, 72] width 51 height 13
click at [281, 95] on input "text" at bounding box center [259, 97] width 115 height 14
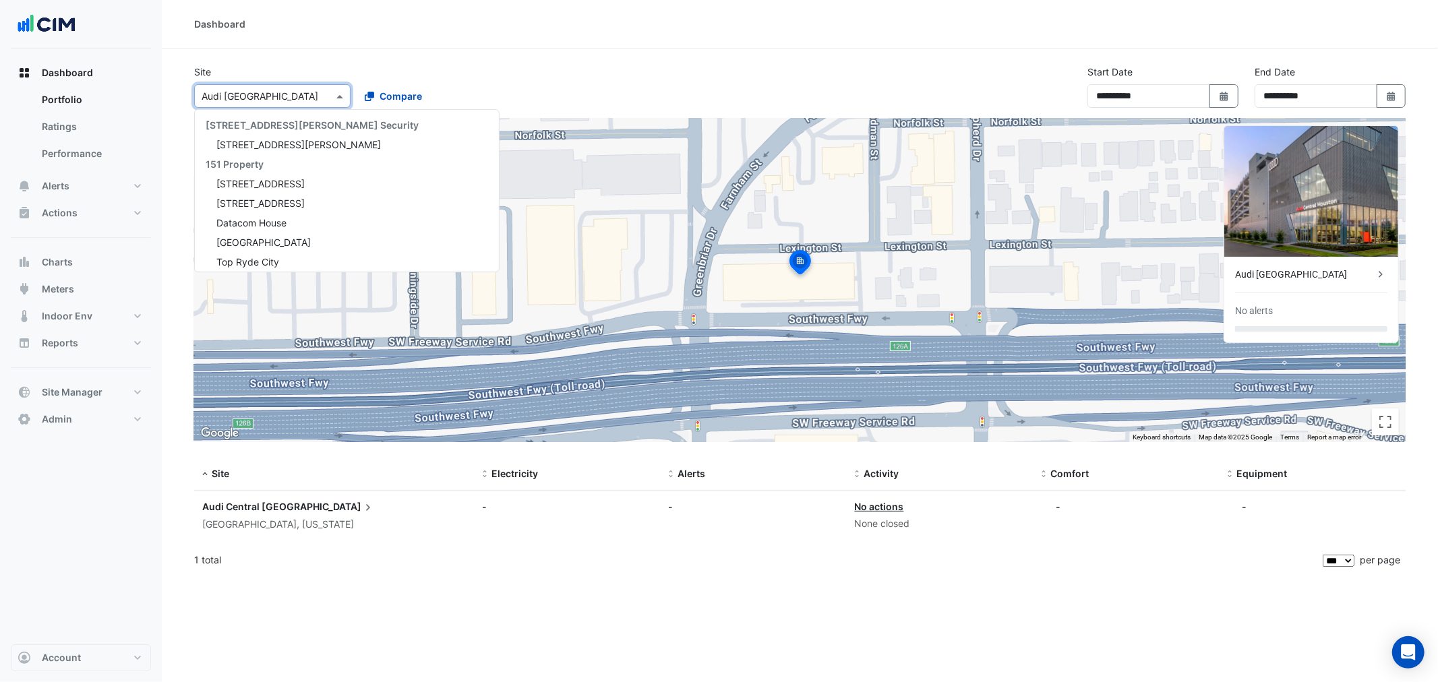
scroll to position [19046, 0]
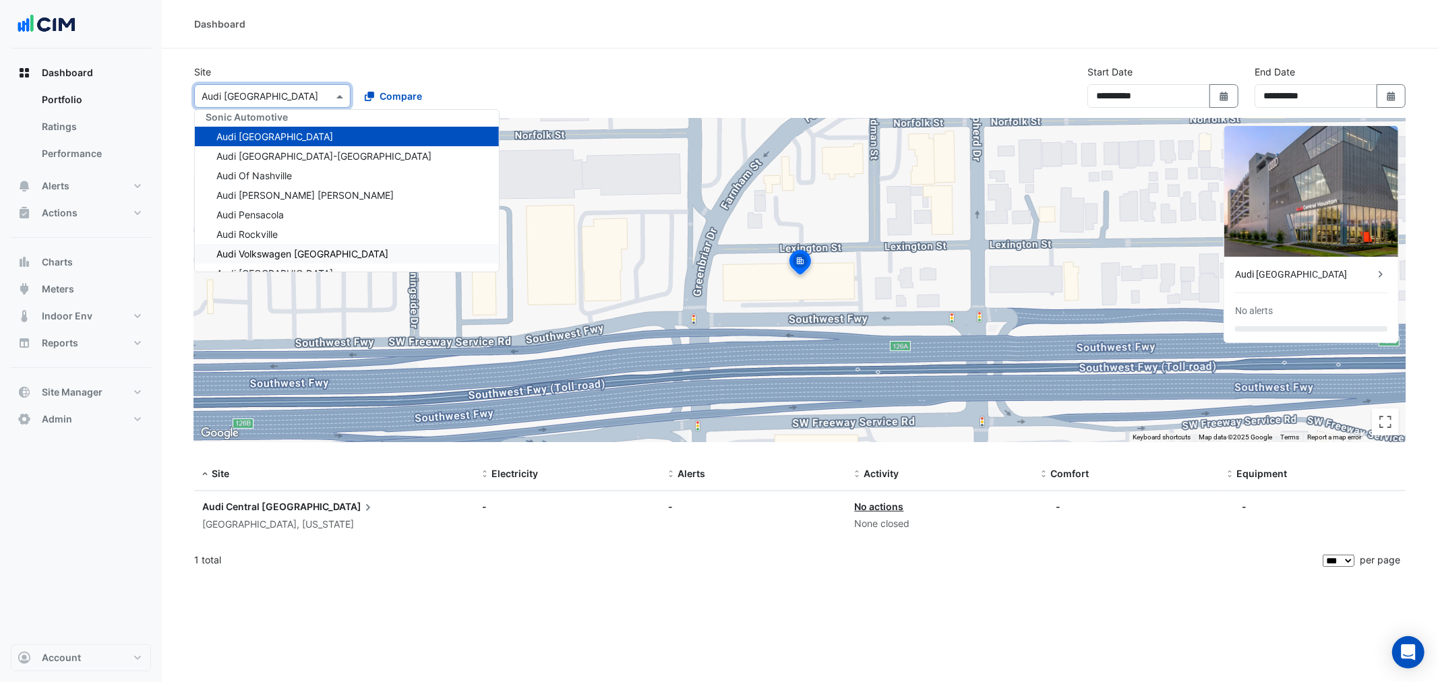
click at [1301, 276] on div "Audi [GEOGRAPHIC_DATA]" at bounding box center [1304, 275] width 139 height 14
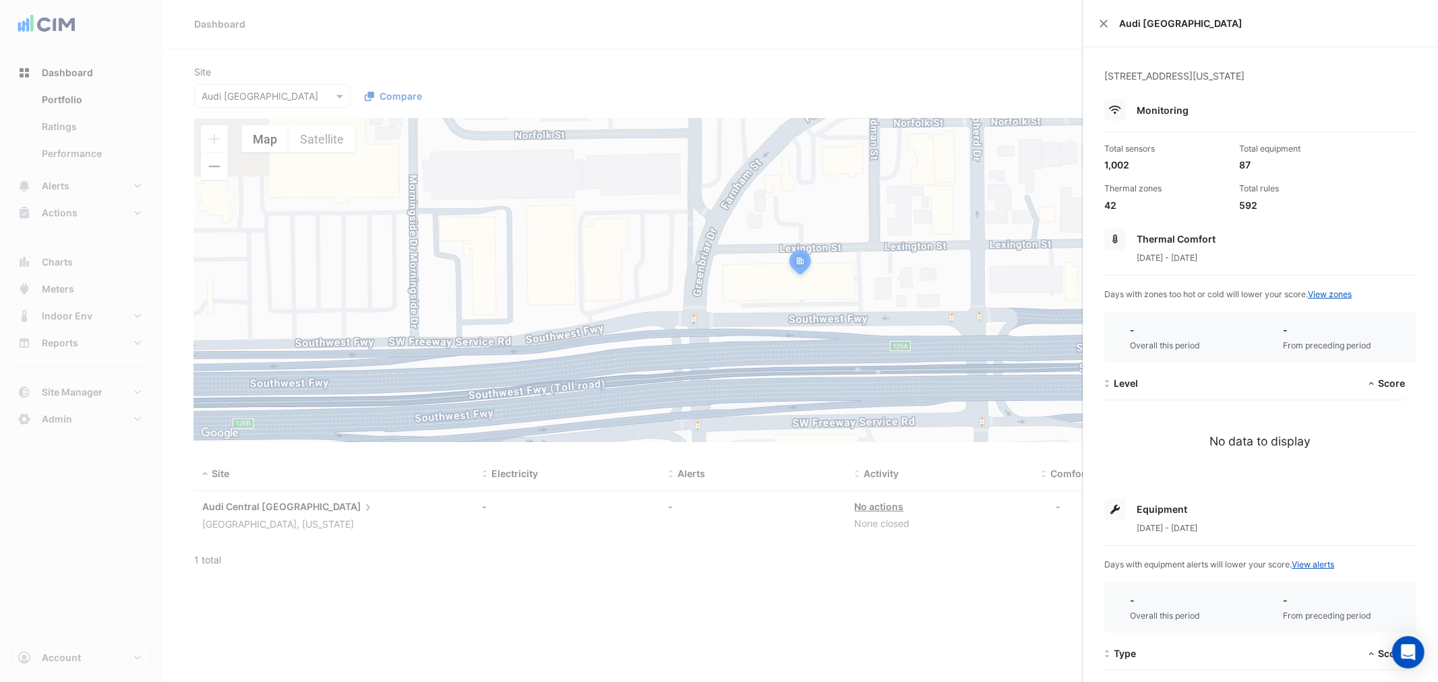
drag, startPoint x: 1012, startPoint y: 577, endPoint x: 1061, endPoint y: 522, distance: 74.0
click at [1012, 575] on ngb-offcanvas-backdrop at bounding box center [719, 341] width 1438 height 682
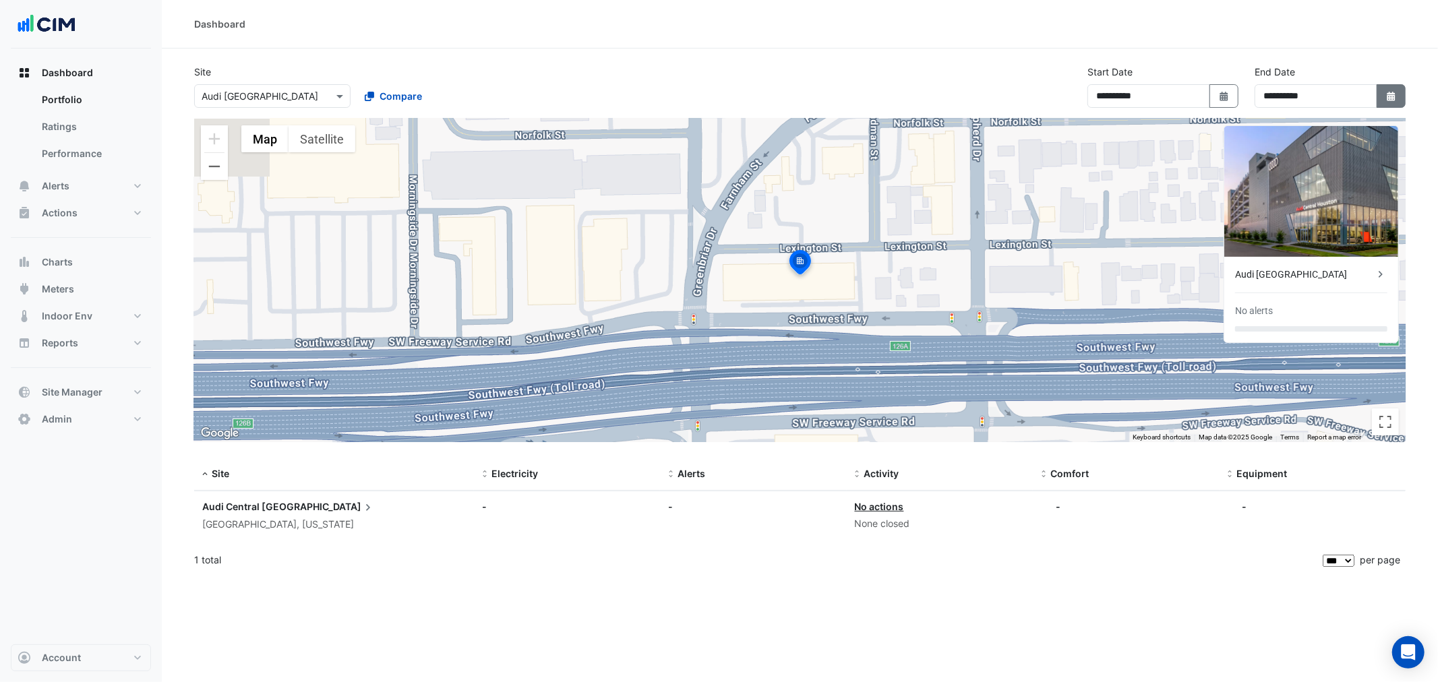
click at [1391, 93] on icon "Select Date" at bounding box center [1391, 96] width 12 height 9
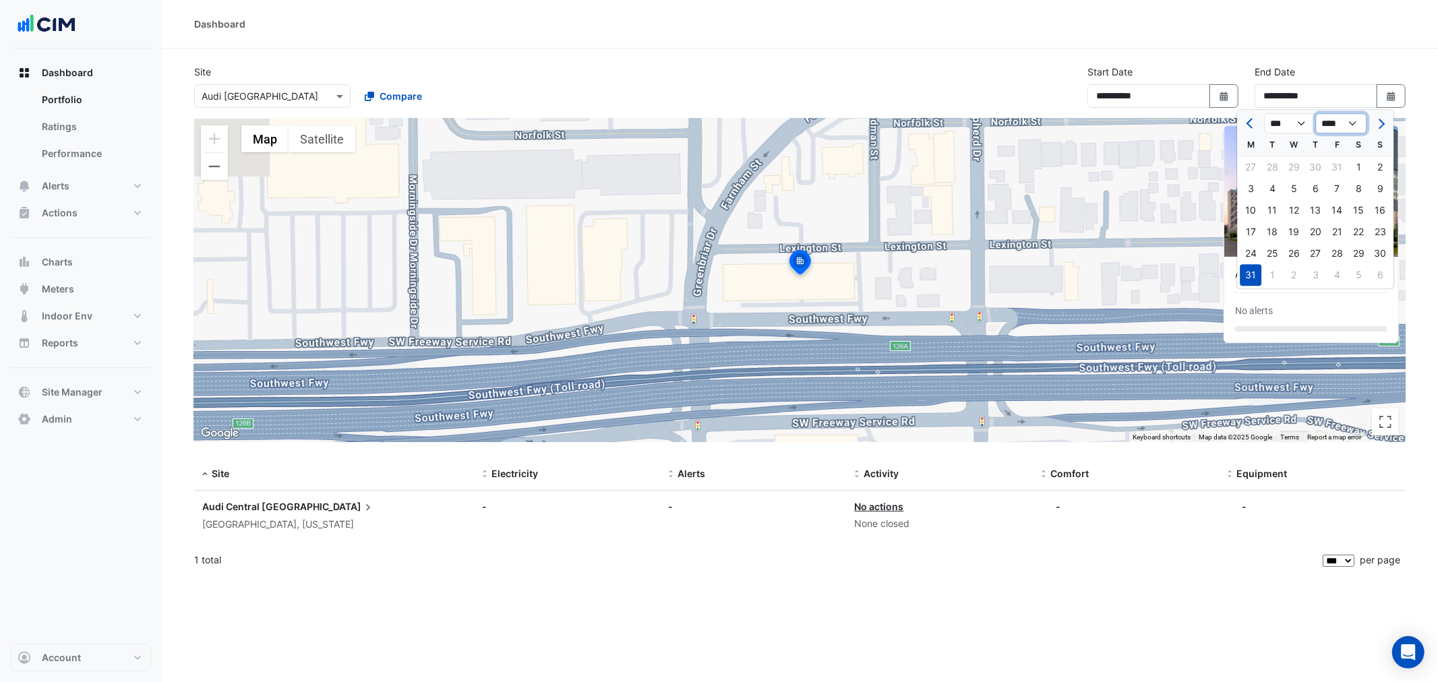
click at [1360, 122] on select "**** **** **** **** **** **** **** **** **** **** **** **** ****" at bounding box center [1340, 123] width 51 height 20
select select "****"
click at [1315, 113] on select "**** **** **** **** **** **** **** **** **** **** **** **** ****" at bounding box center [1340, 123] width 51 height 20
click at [1299, 125] on select "*** *** *** *** *** *** *** *** *** *** *** ***" at bounding box center [1289, 123] width 51 height 20
select select "*"
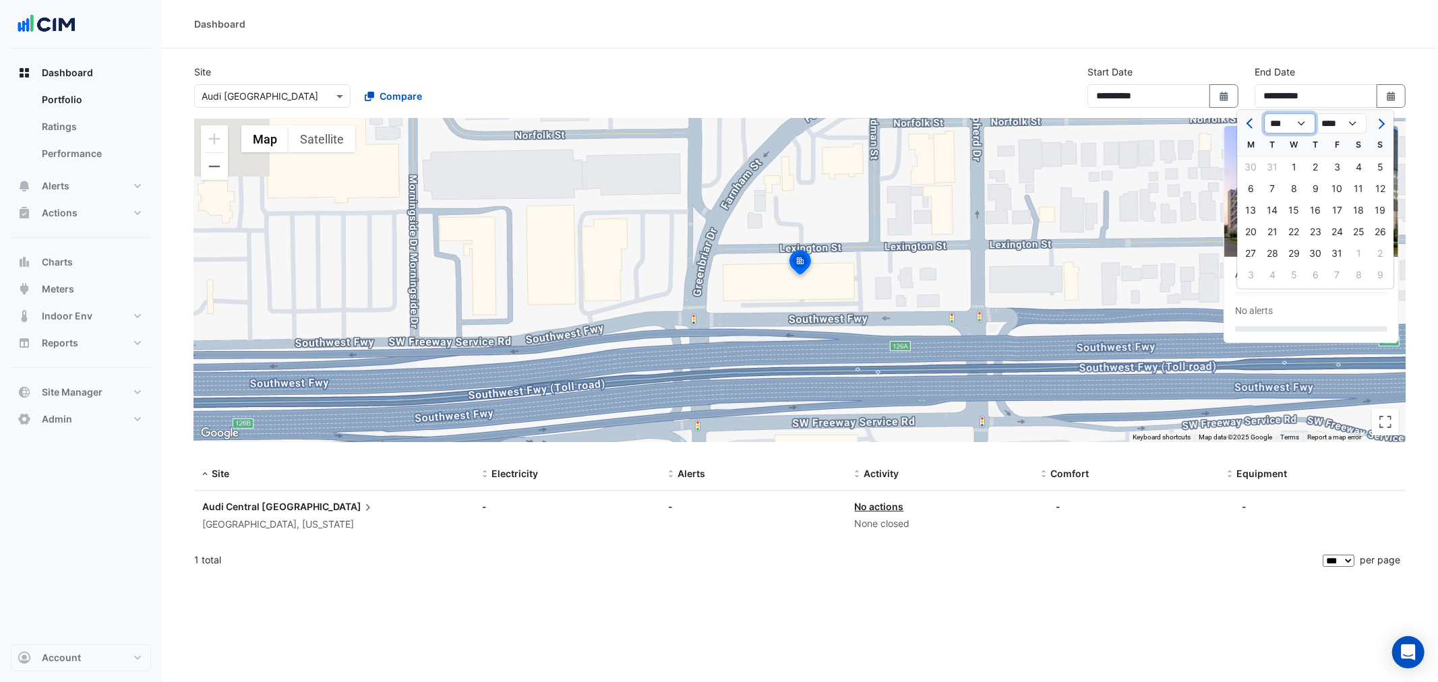
click at [1264, 113] on select "*** *** *** *** *** *** *** *** *** *** *** ***" at bounding box center [1289, 123] width 51 height 20
click at [1378, 248] on div "31" at bounding box center [1380, 254] width 22 height 22
type input "**********"
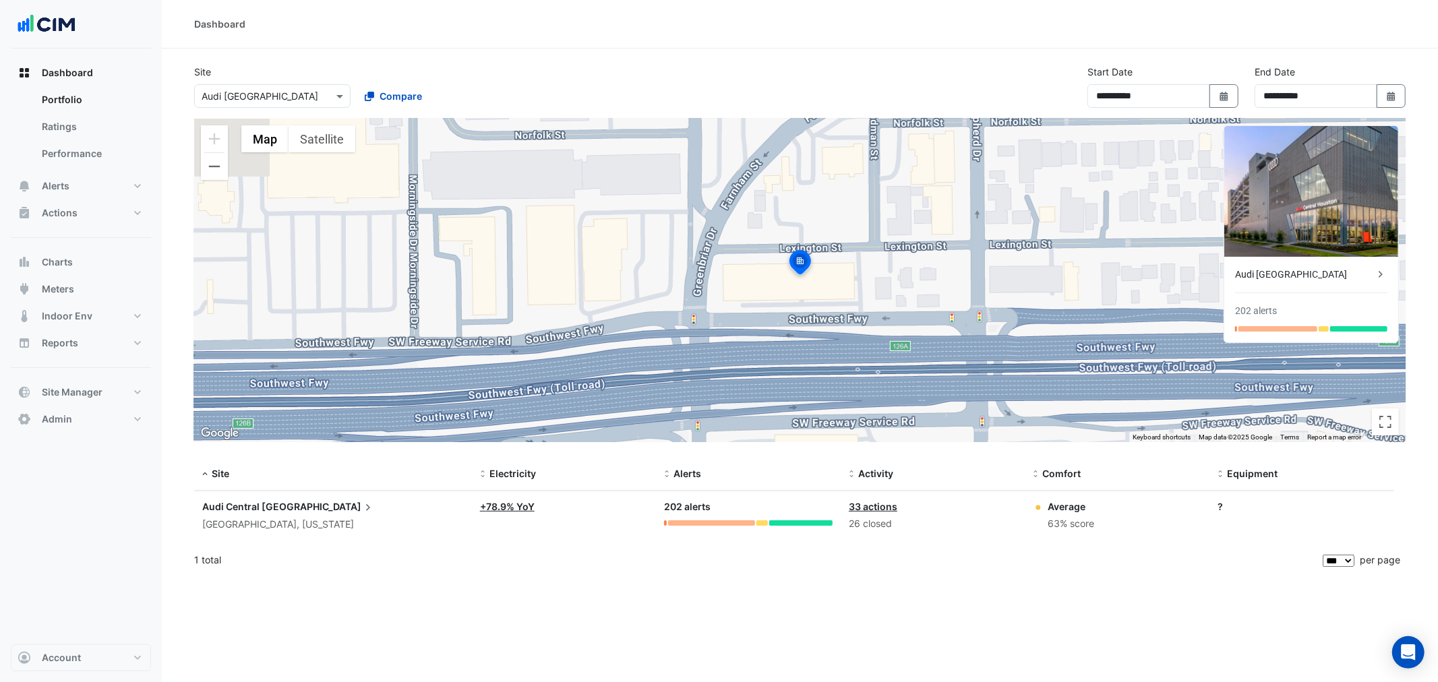
click at [1304, 268] on div "Audi [GEOGRAPHIC_DATA]" at bounding box center [1304, 275] width 139 height 14
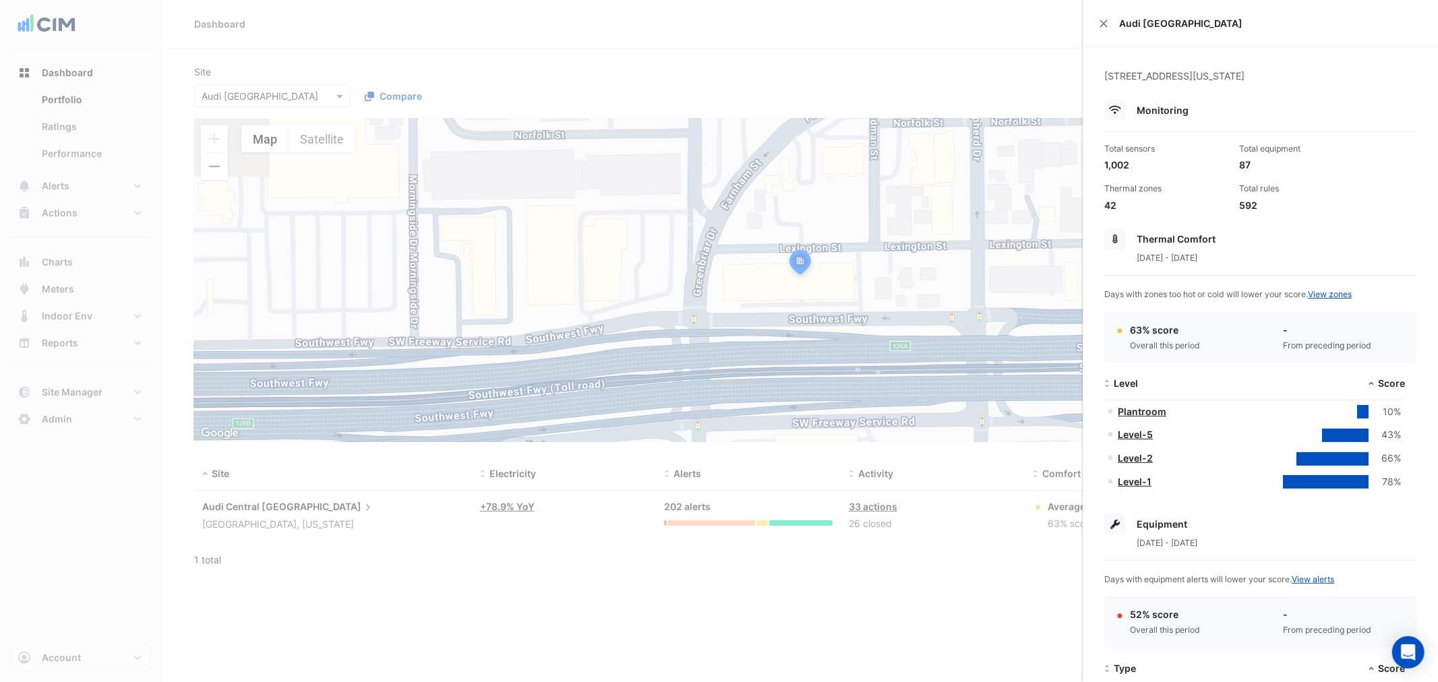
click at [1114, 520] on icon at bounding box center [1114, 524] width 9 height 9
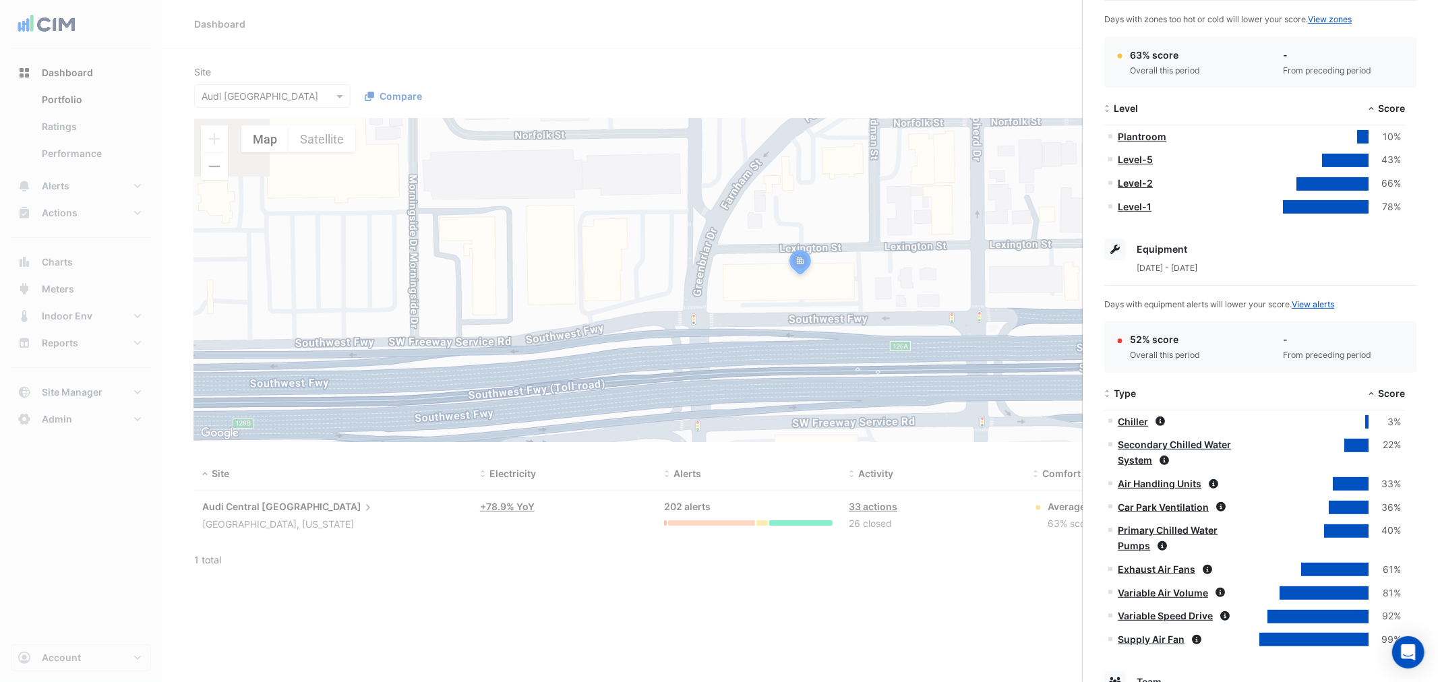
scroll to position [299, 0]
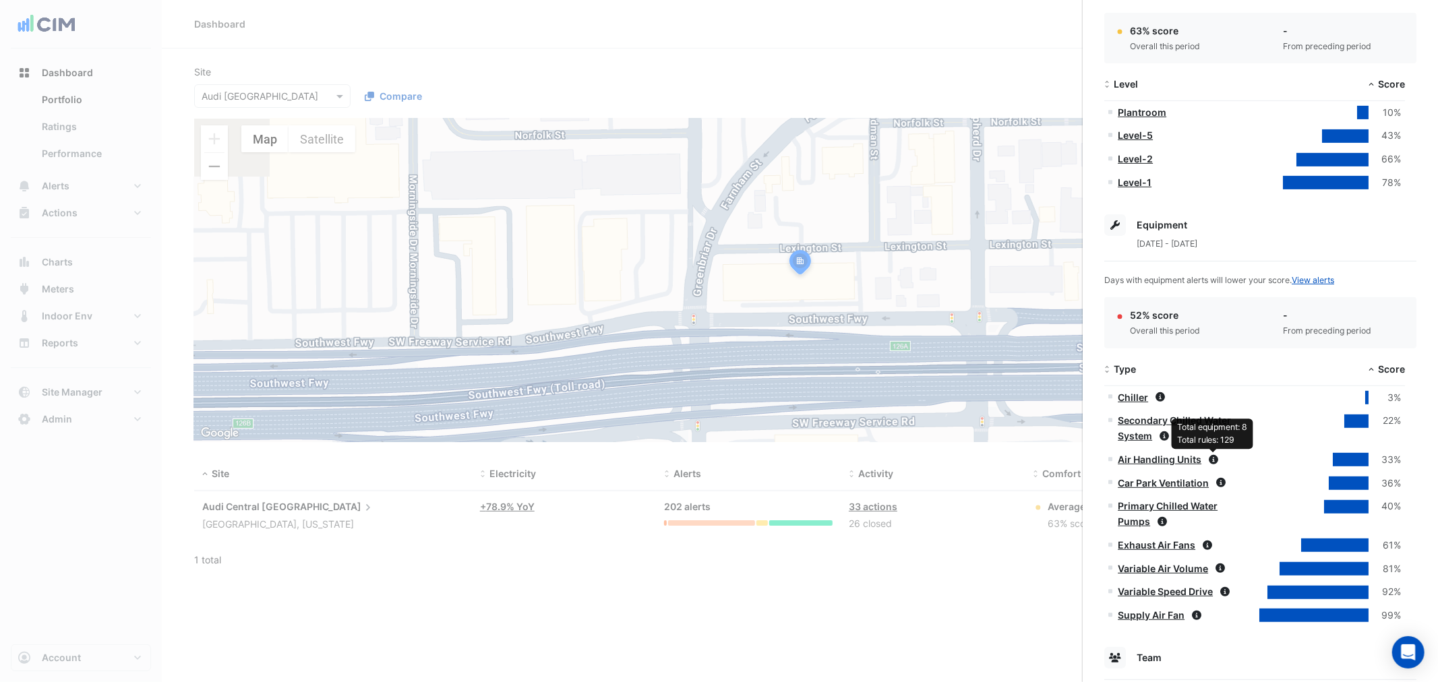
click at [1211, 460] on icon at bounding box center [1212, 459] width 9 height 9
click at [1211, 458] on icon at bounding box center [1212, 459] width 9 height 9
click at [1183, 457] on link "Air Handling Units" at bounding box center [1159, 459] width 84 height 11
